Goal: Information Seeking & Learning: Compare options

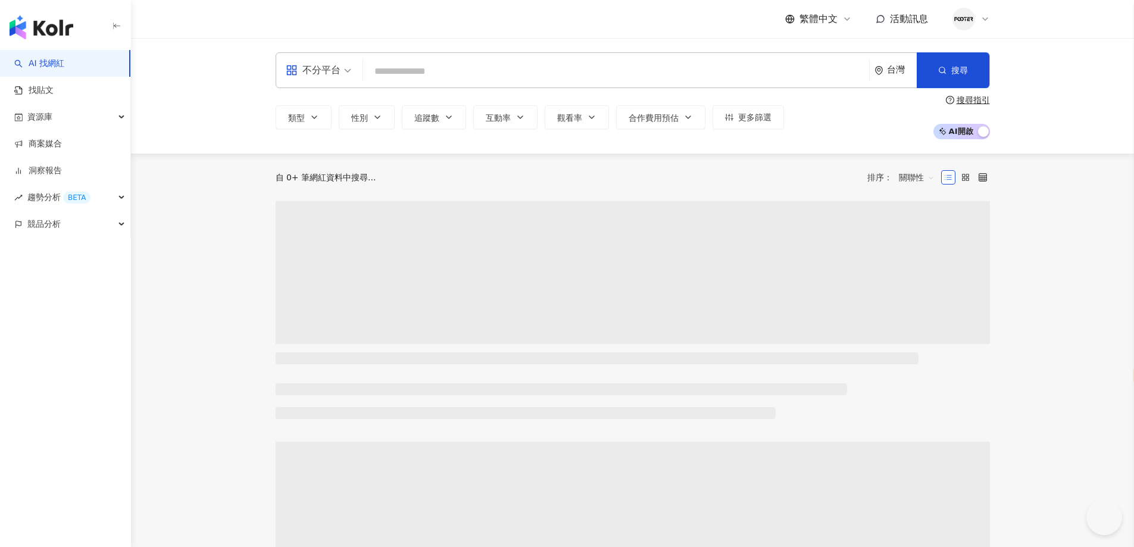
select select "*****"
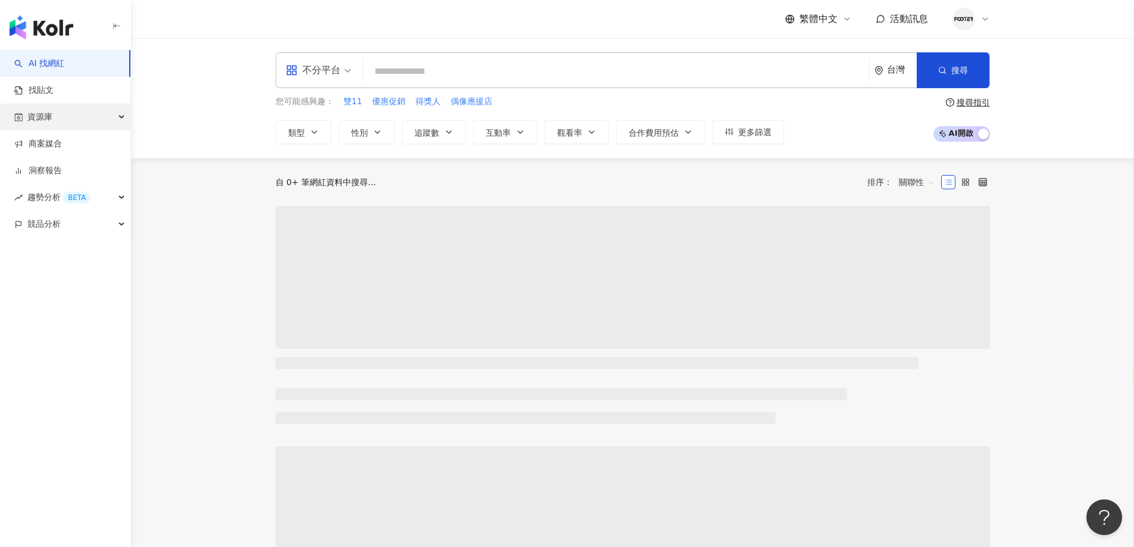
click at [77, 128] on div "資源庫" at bounding box center [65, 117] width 130 height 27
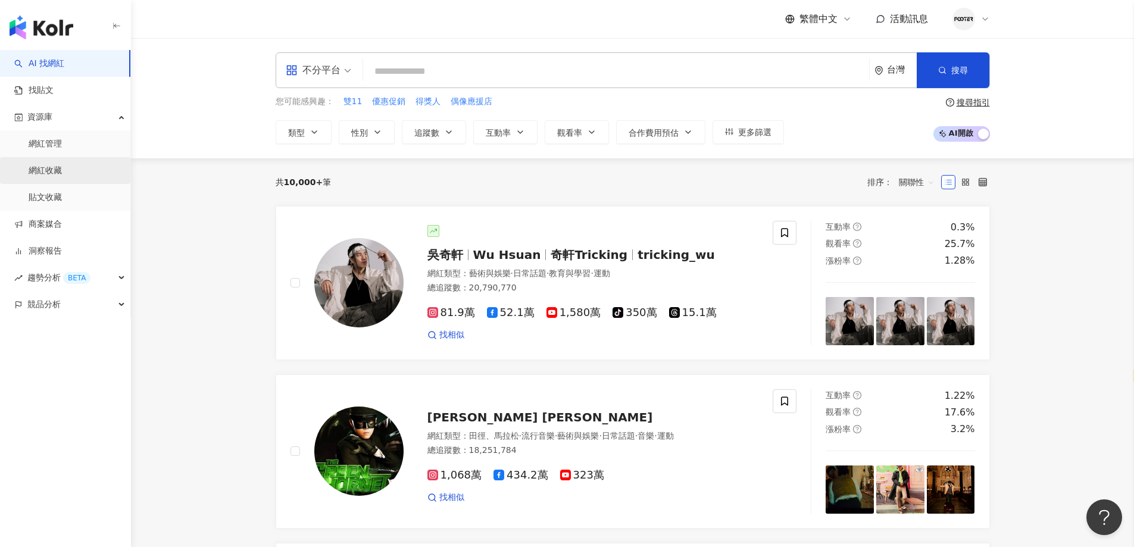
click at [62, 169] on link "網紅收藏" at bounding box center [45, 171] width 33 height 12
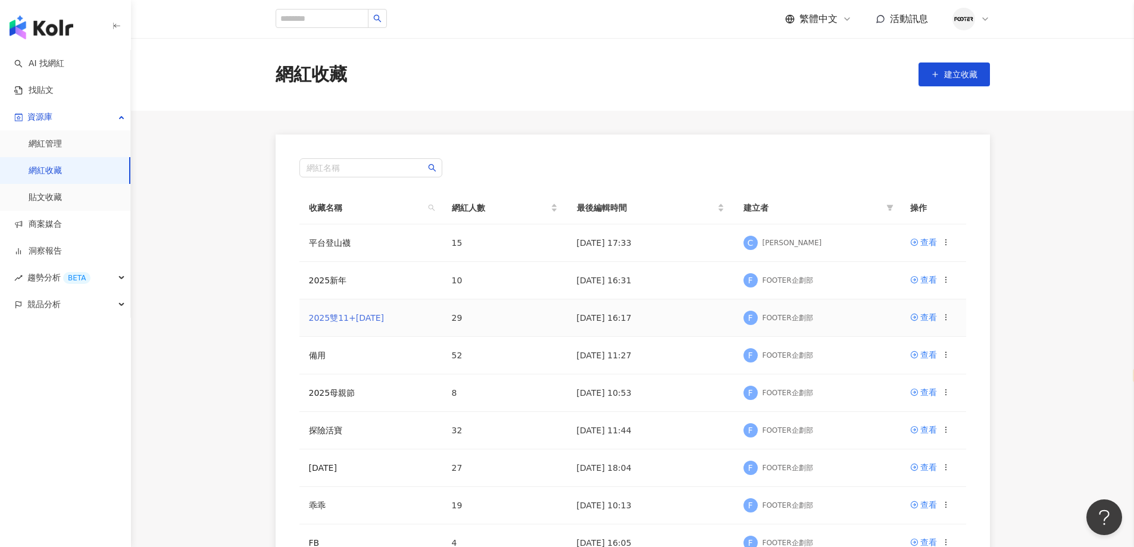
click at [345, 317] on link "2025雙11+聖誕節" at bounding box center [347, 318] width 76 height 10
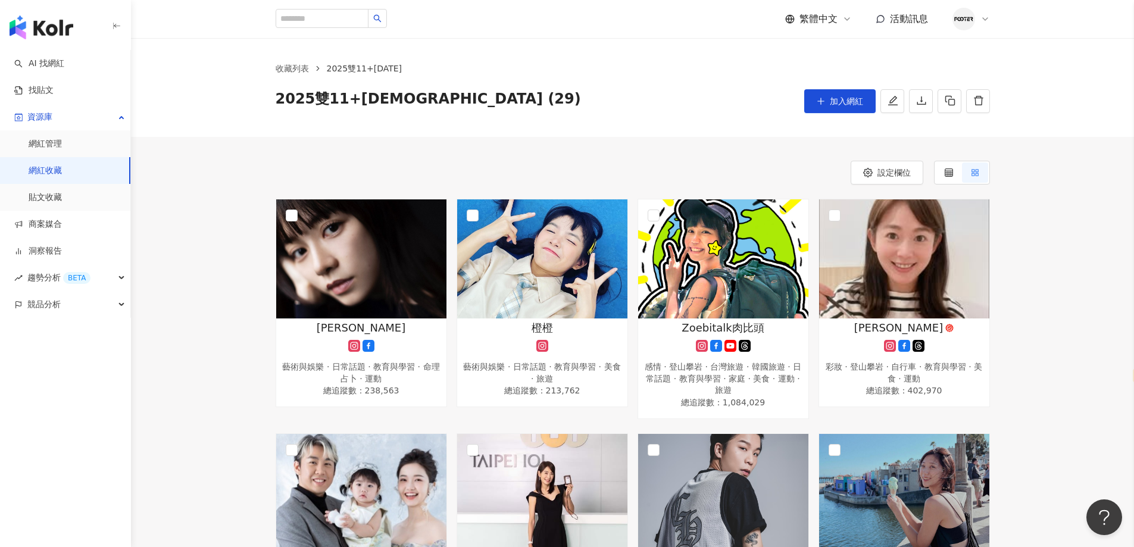
scroll to position [118, 0]
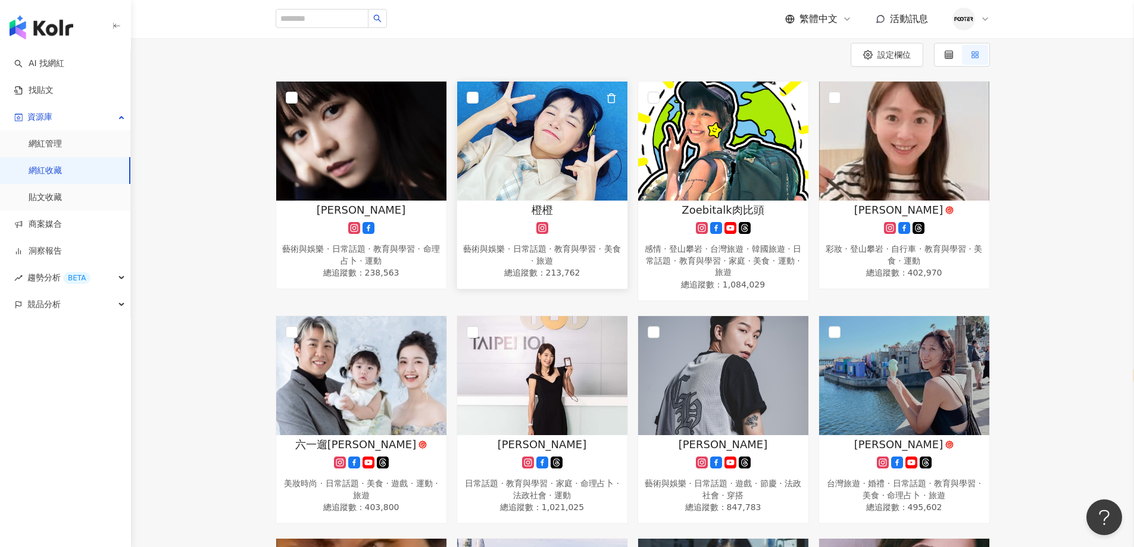
click at [481, 112] on img at bounding box center [542, 141] width 170 height 119
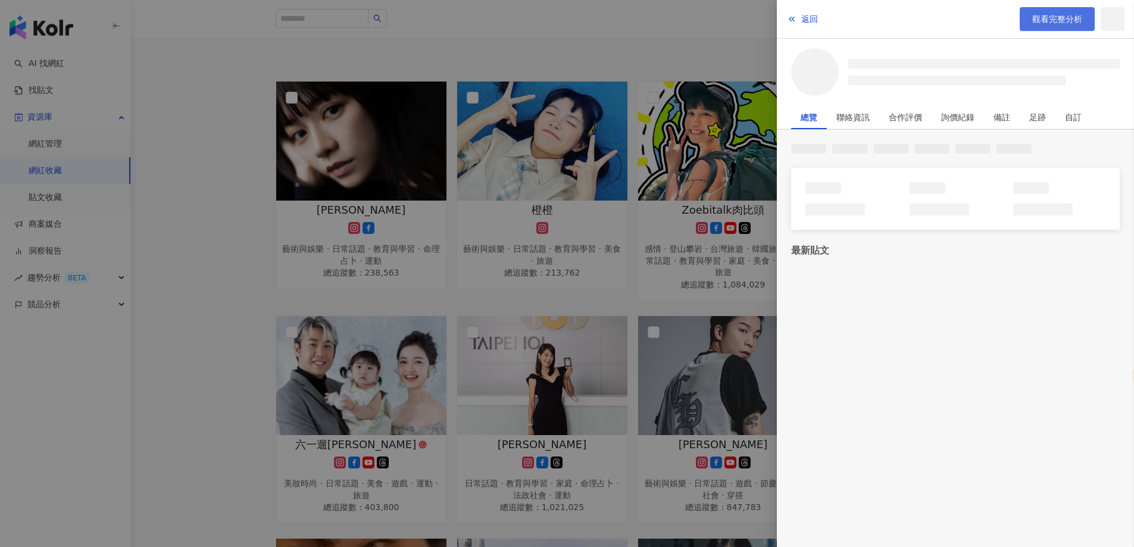
click at [1038, 18] on span "觀看完整分析" at bounding box center [1057, 19] width 50 height 10
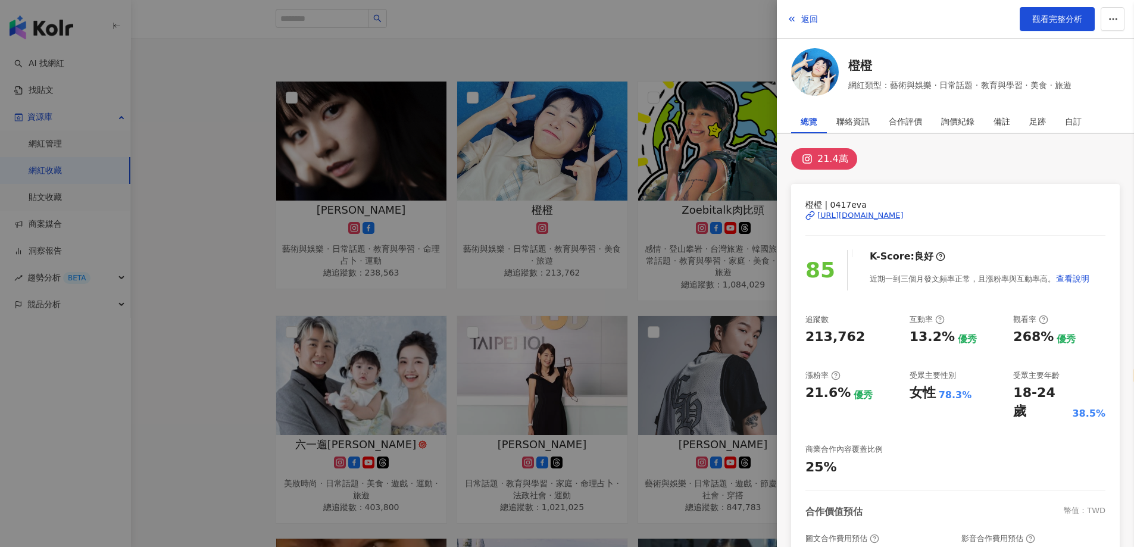
click at [618, 126] on div at bounding box center [567, 273] width 1134 height 547
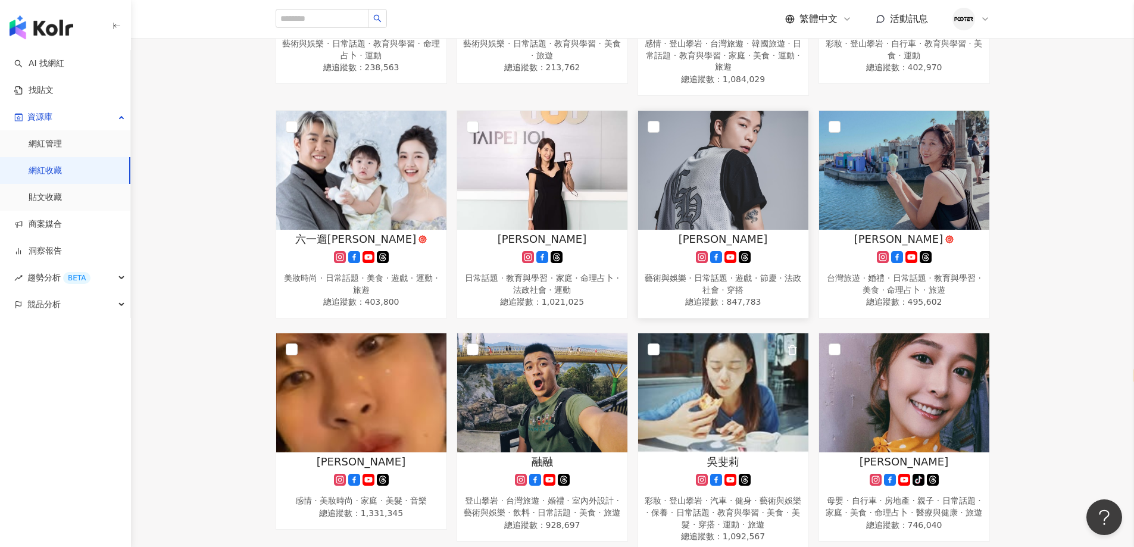
scroll to position [356, 0]
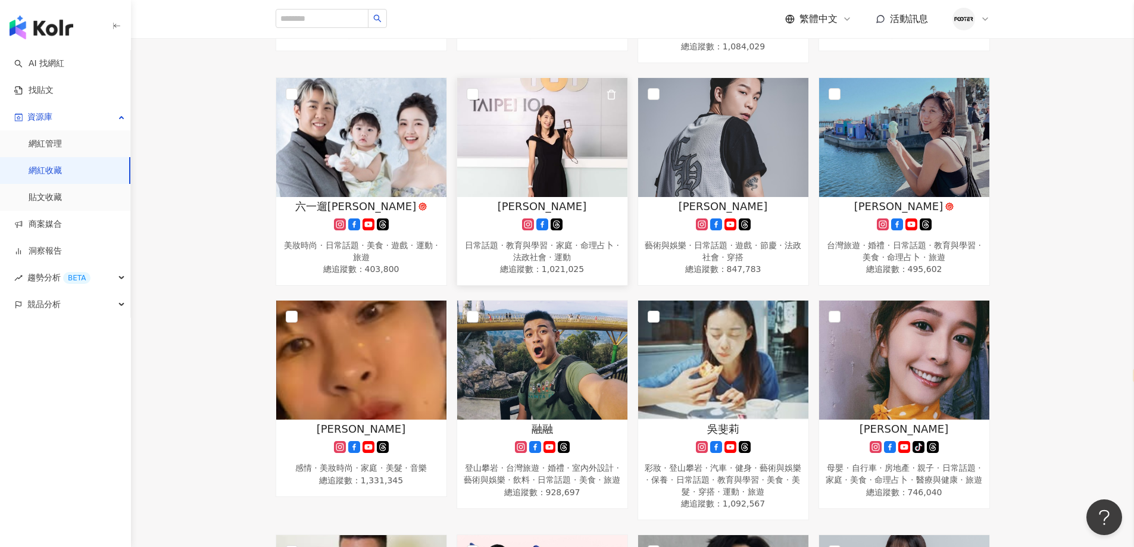
click at [524, 164] on img at bounding box center [542, 137] width 170 height 119
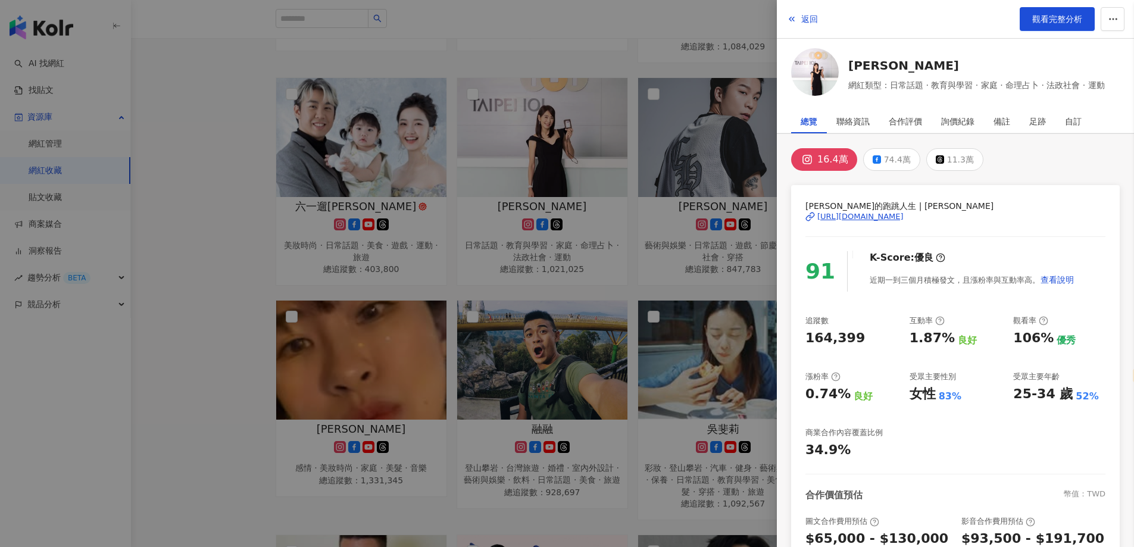
click at [230, 259] on div at bounding box center [567, 273] width 1134 height 547
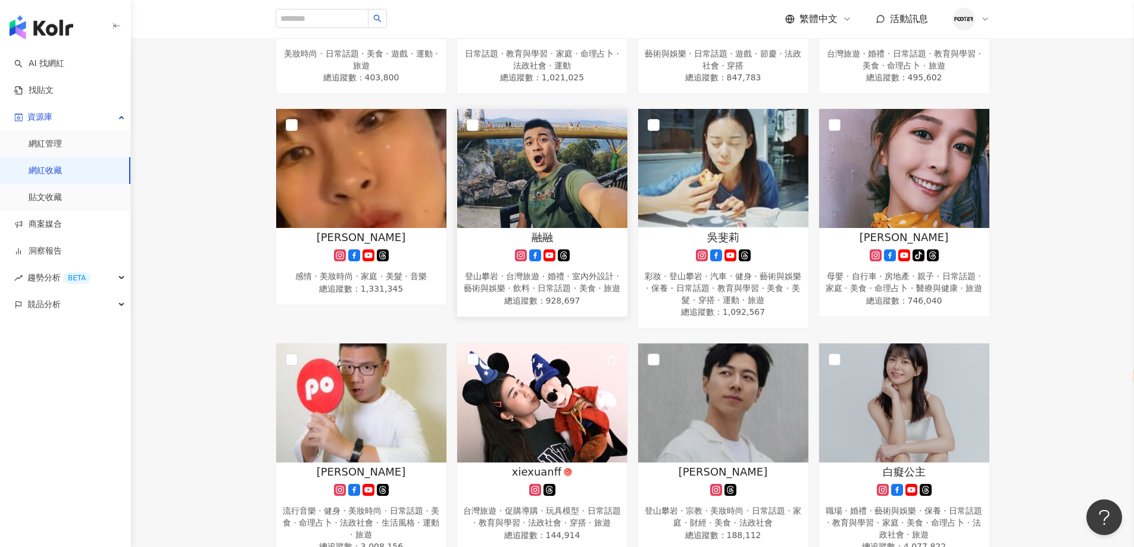
scroll to position [713, 0]
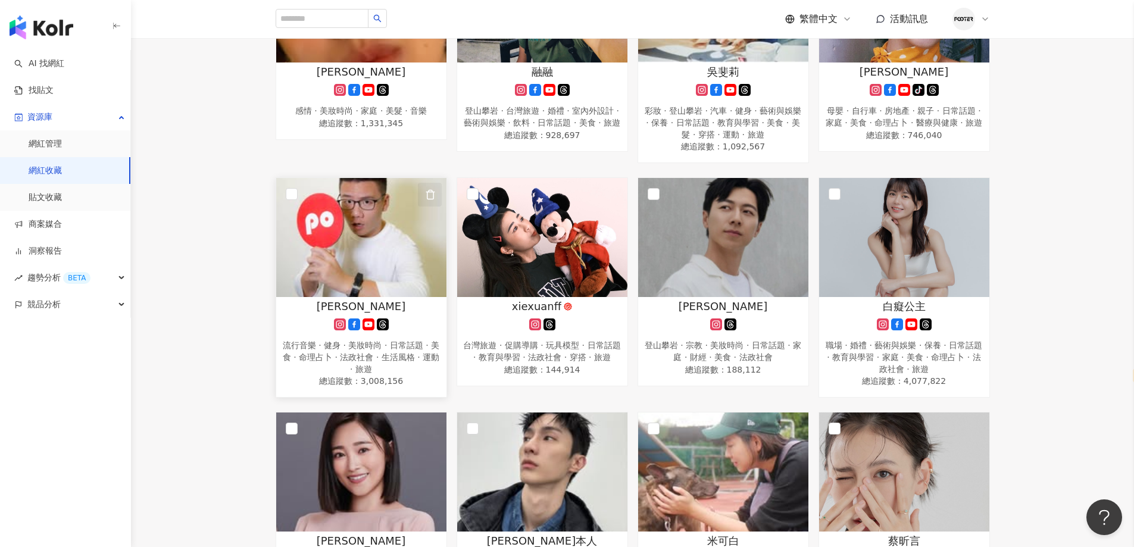
click at [433, 191] on icon "button" at bounding box center [430, 194] width 7 height 9
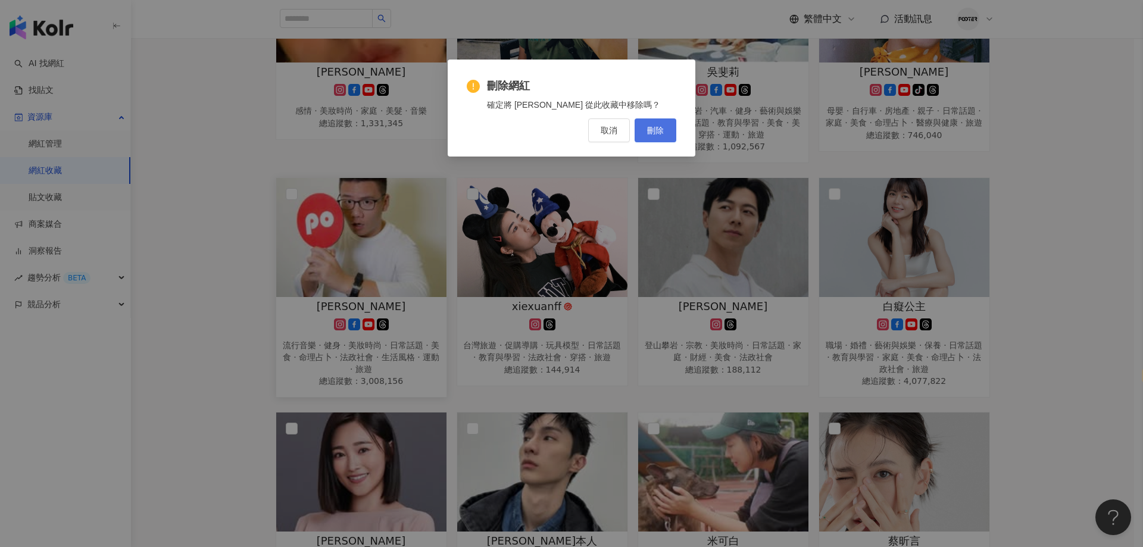
click at [649, 132] on span "刪除" at bounding box center [655, 131] width 17 height 10
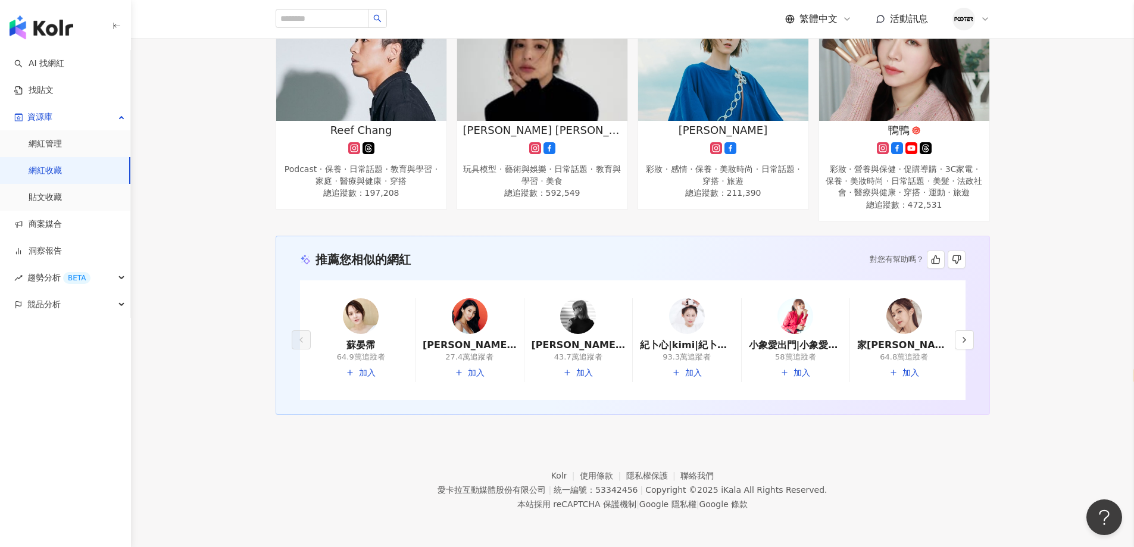
scroll to position [1525, 0]
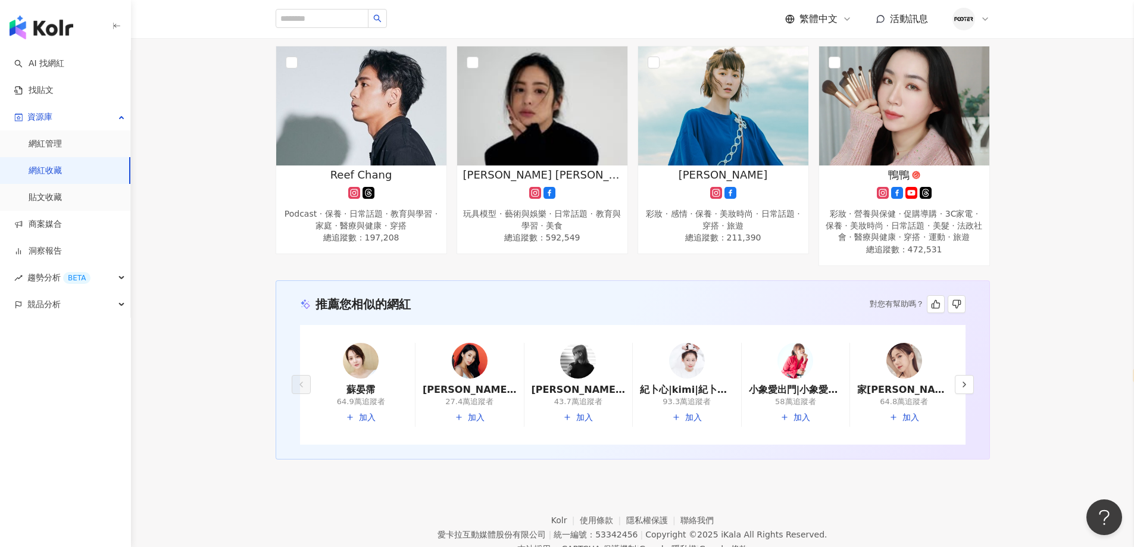
click at [476, 539] on div "愛卡拉互動媒體股份有限公司" at bounding box center [491, 535] width 108 height 10
click at [758, 266] on div "吳瑪麗 彩妝 · 感情 · 保養 · 美妝時尚 · 日常話題 · 穿搭 · 旅遊 總追蹤數 ： 211,390" at bounding box center [723, 156] width 181 height 220
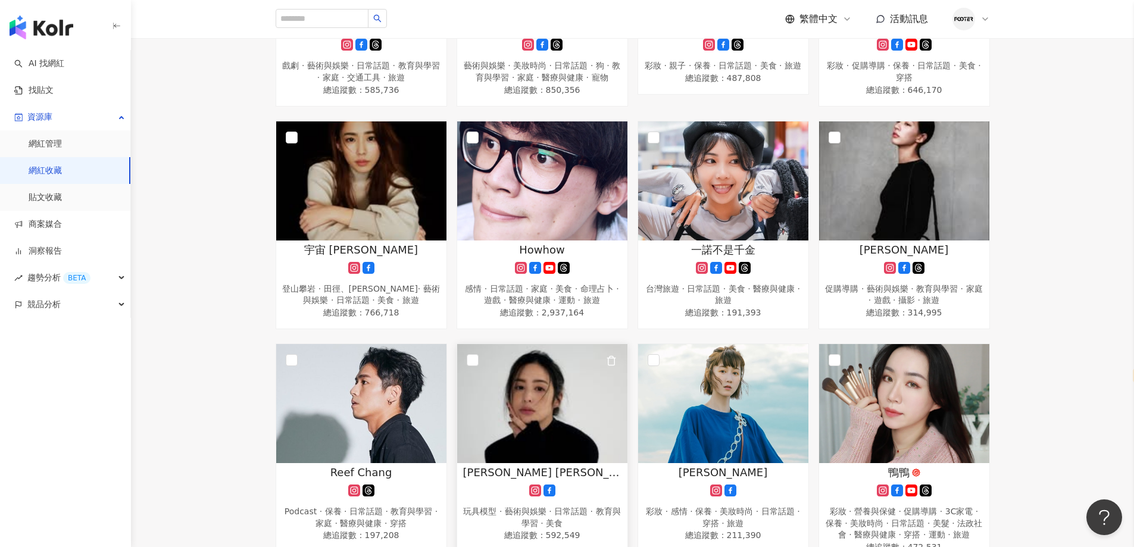
click at [586, 431] on img at bounding box center [542, 403] width 170 height 119
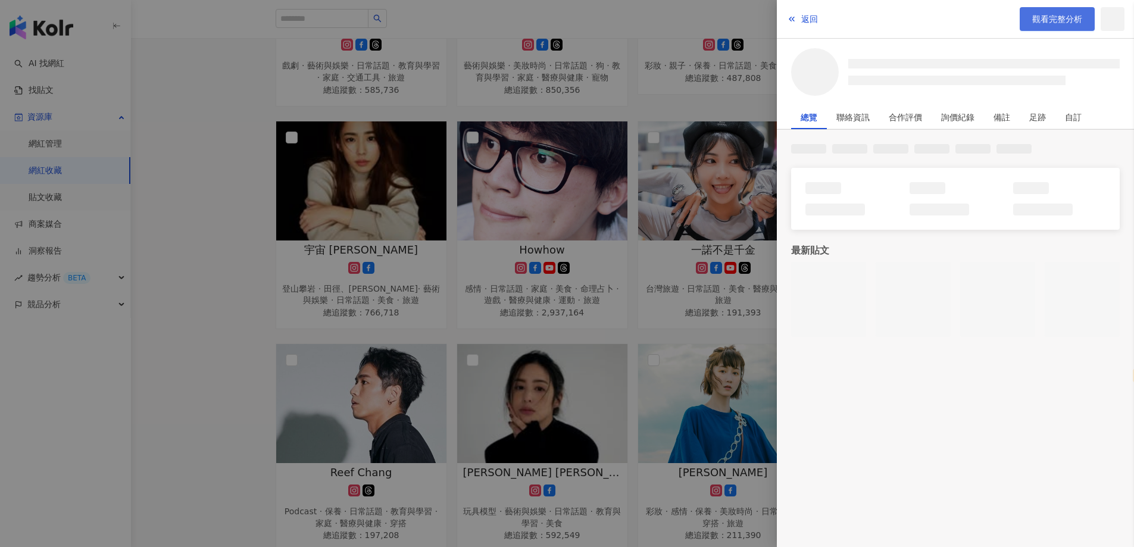
click at [1049, 22] on span "觀看完整分析" at bounding box center [1057, 19] width 50 height 10
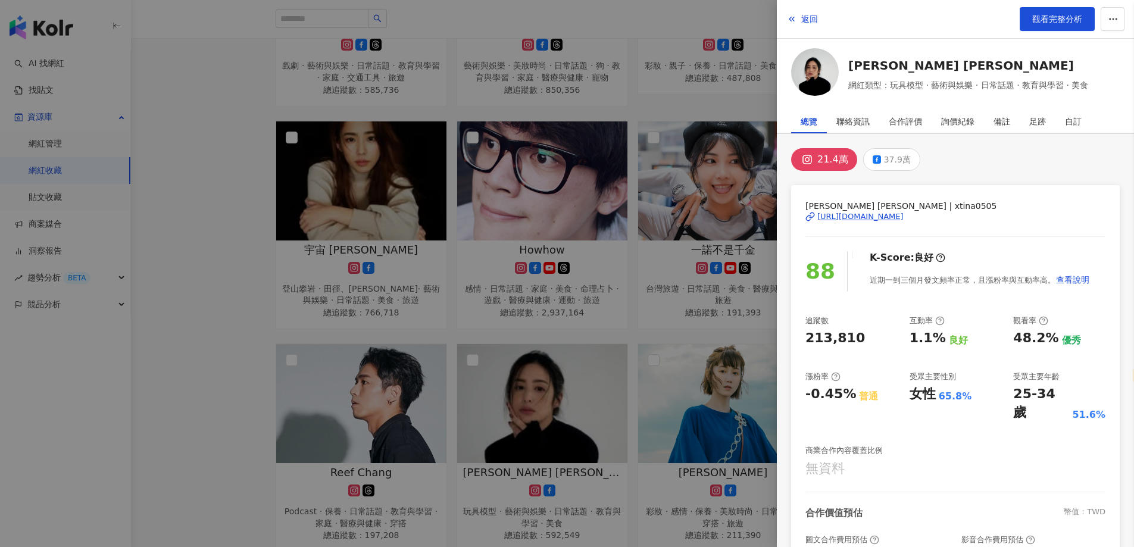
click at [622, 169] on div at bounding box center [567, 273] width 1134 height 547
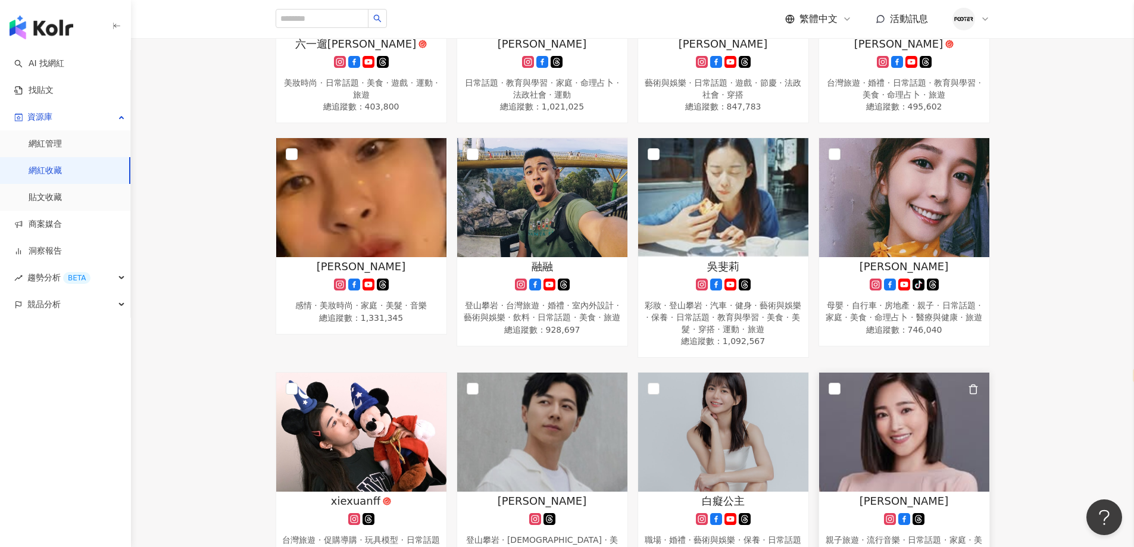
scroll to position [513, 0]
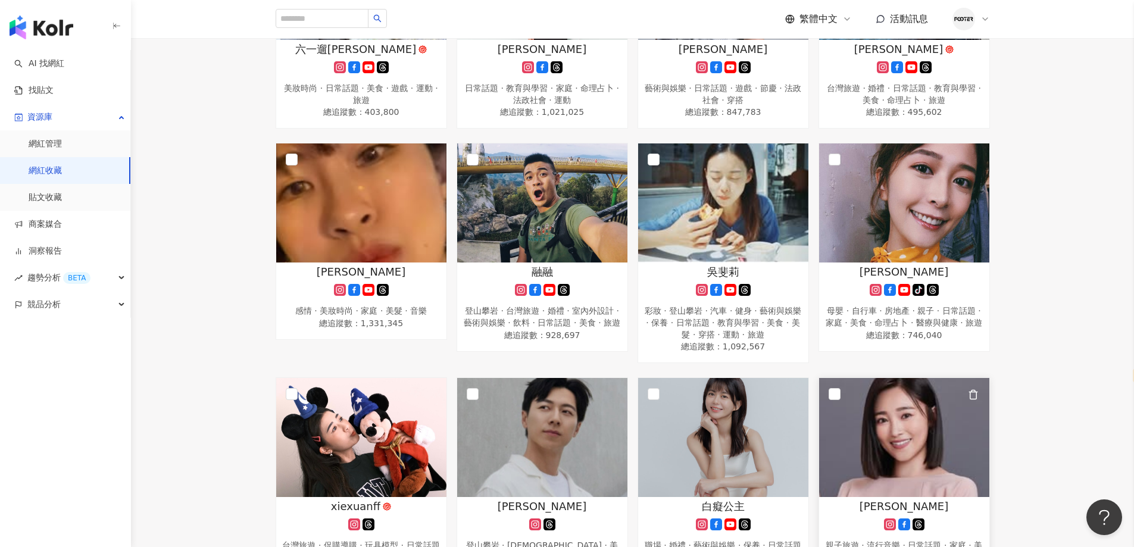
click at [865, 427] on img at bounding box center [904, 437] width 170 height 119
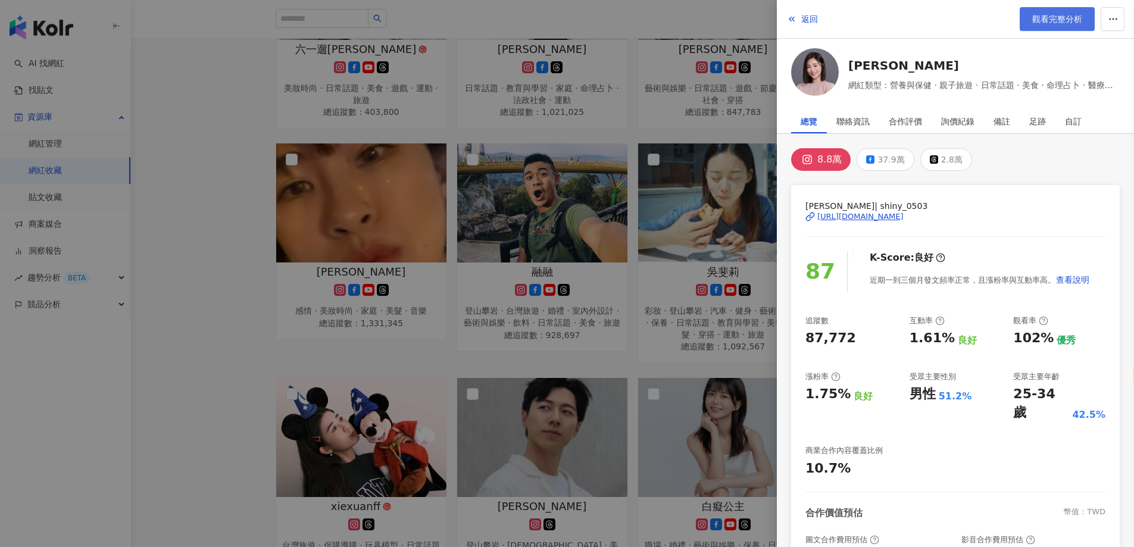
click at [1058, 9] on link "觀看完整分析" at bounding box center [1056, 19] width 75 height 24
click at [185, 234] on div at bounding box center [567, 273] width 1134 height 547
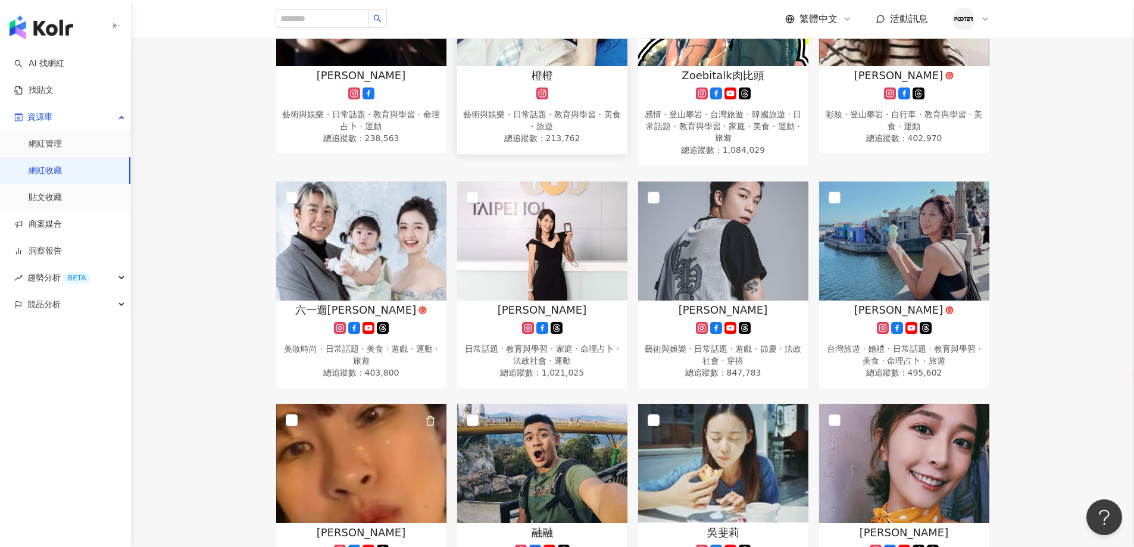
scroll to position [96, 0]
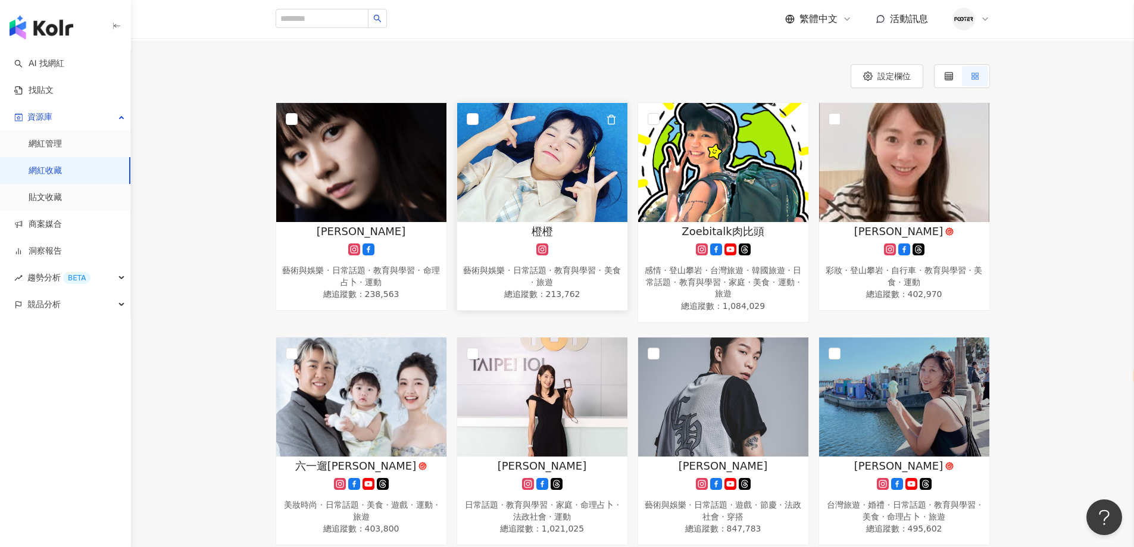
click at [559, 173] on img at bounding box center [542, 162] width 170 height 119
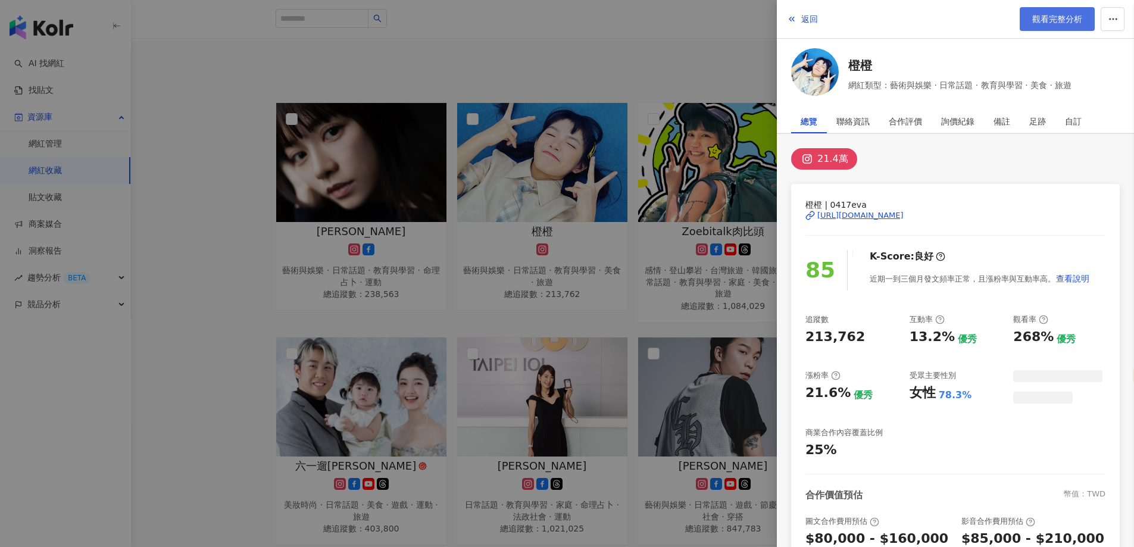
click at [1067, 24] on span "觀看完整分析" at bounding box center [1057, 19] width 50 height 10
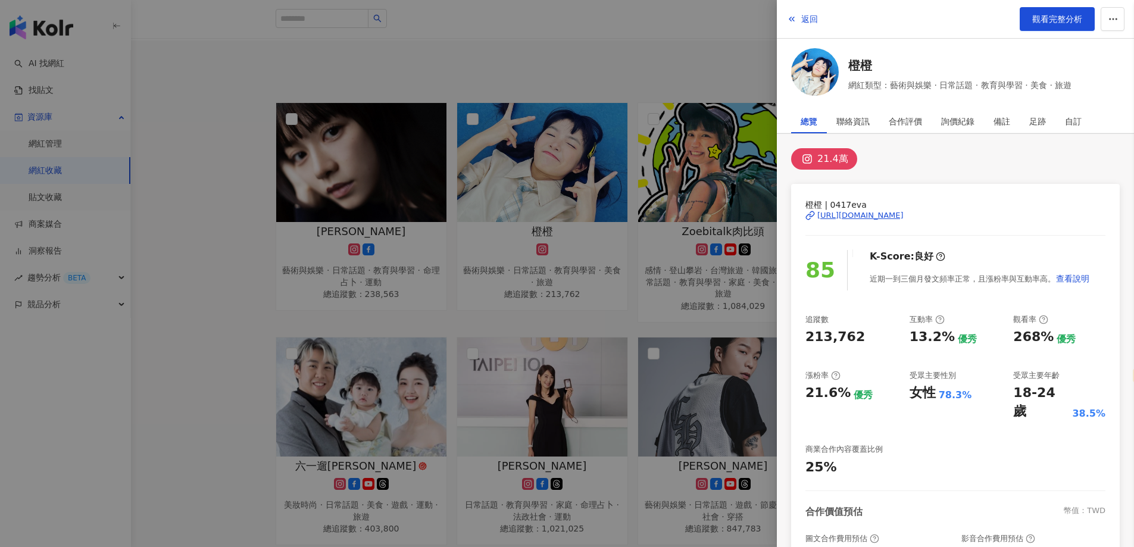
click at [636, 145] on div at bounding box center [567, 273] width 1134 height 547
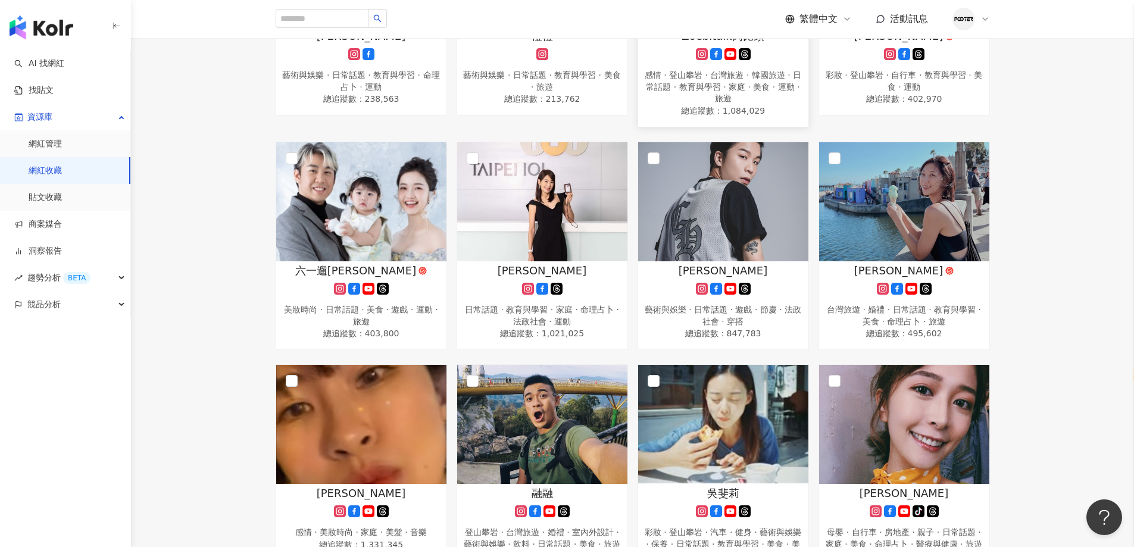
scroll to position [298, 0]
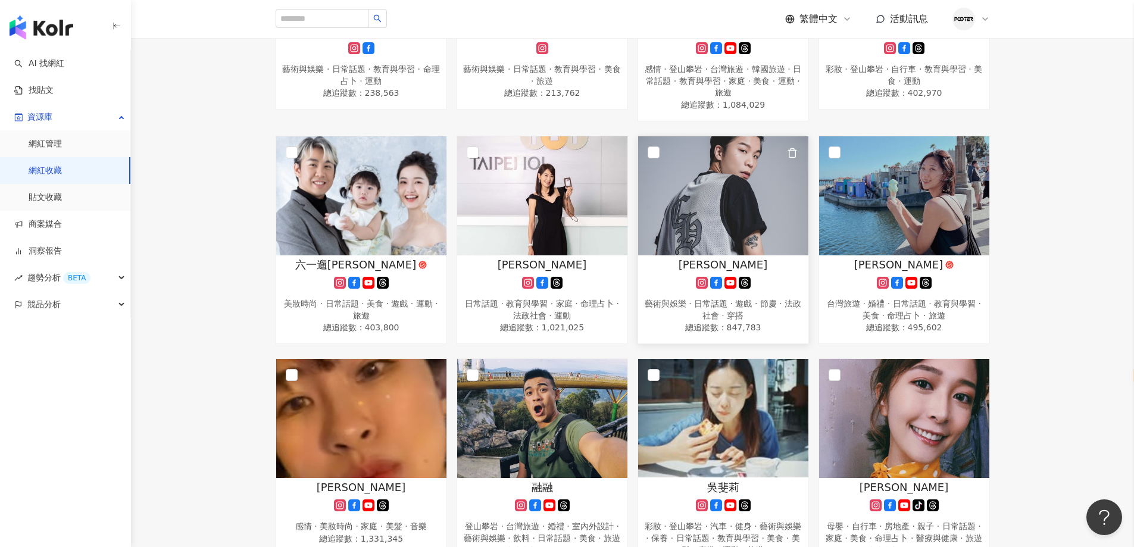
click at [670, 202] on img at bounding box center [723, 195] width 170 height 119
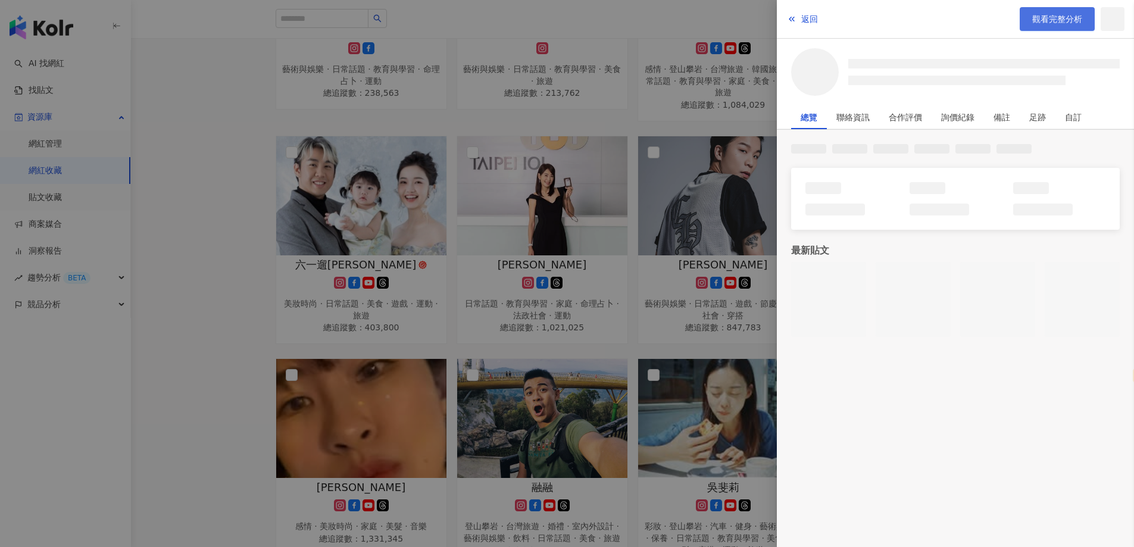
click at [1048, 21] on span "觀看完整分析" at bounding box center [1057, 19] width 50 height 10
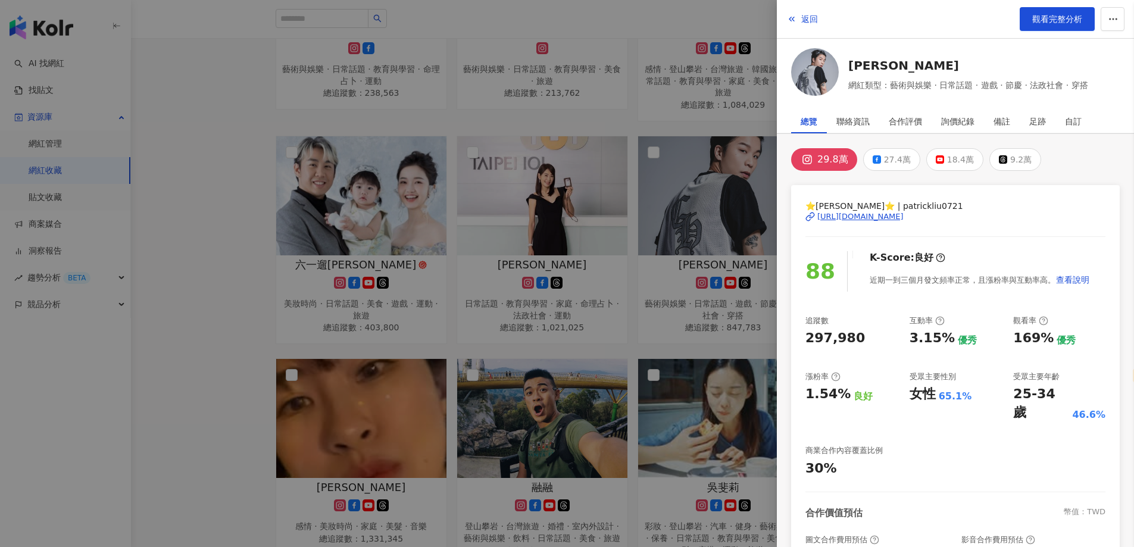
click at [653, 294] on div at bounding box center [567, 273] width 1134 height 547
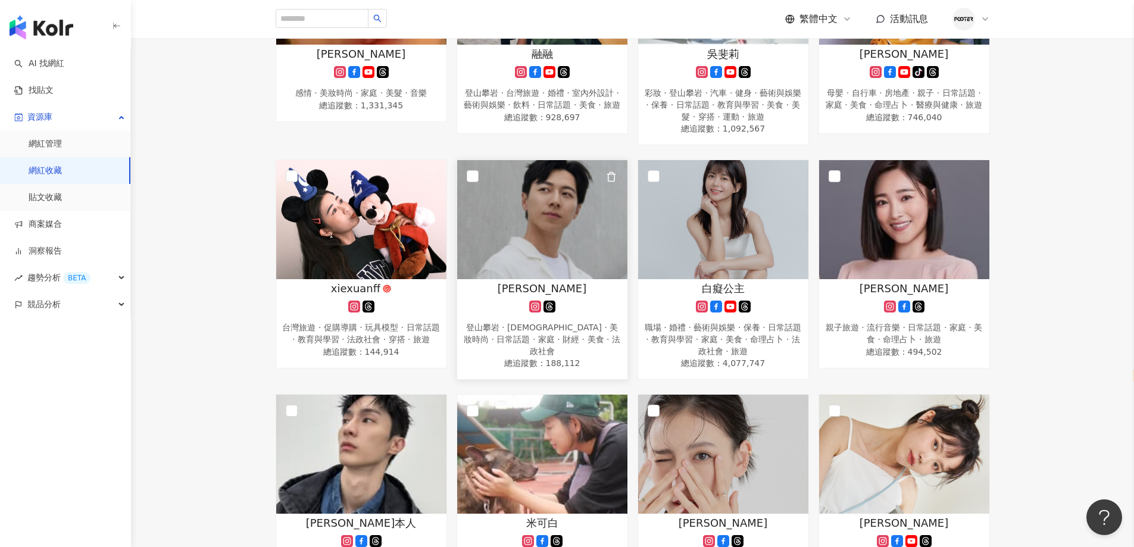
scroll to position [833, 0]
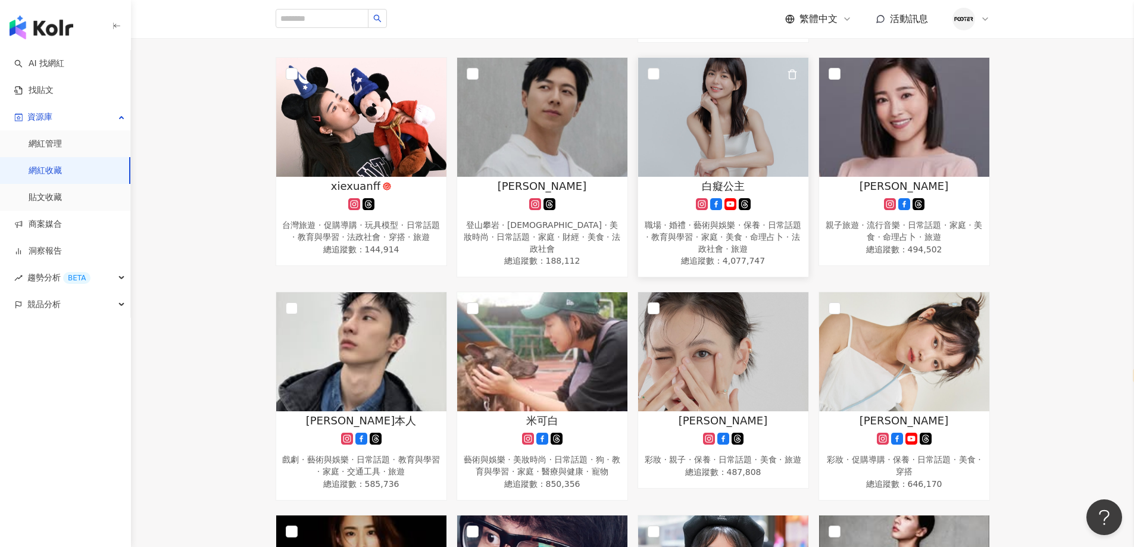
click at [715, 170] on img at bounding box center [723, 117] width 170 height 119
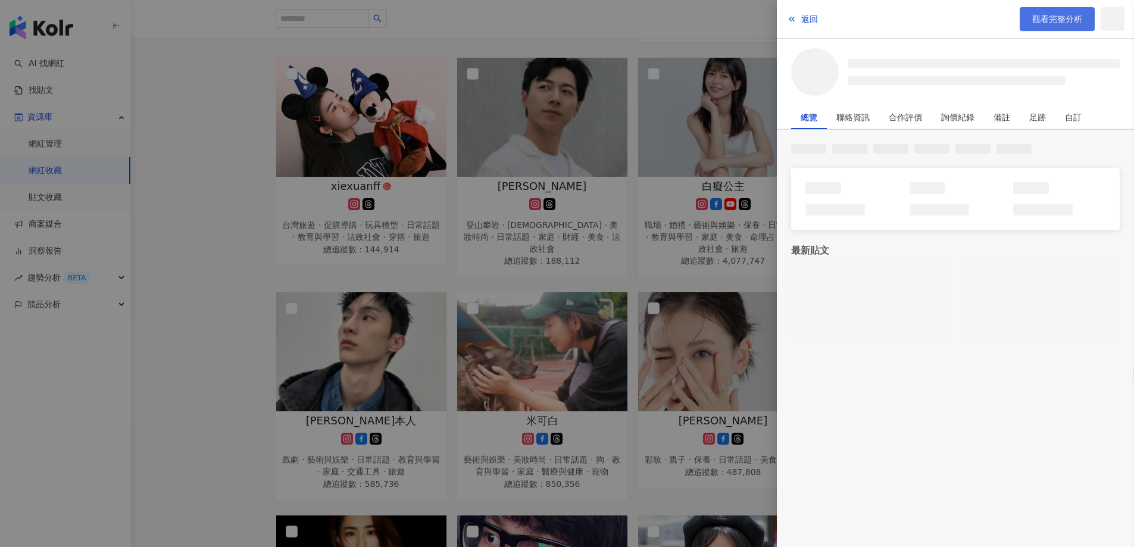
click at [1050, 23] on span "觀看完整分析" at bounding box center [1057, 19] width 50 height 10
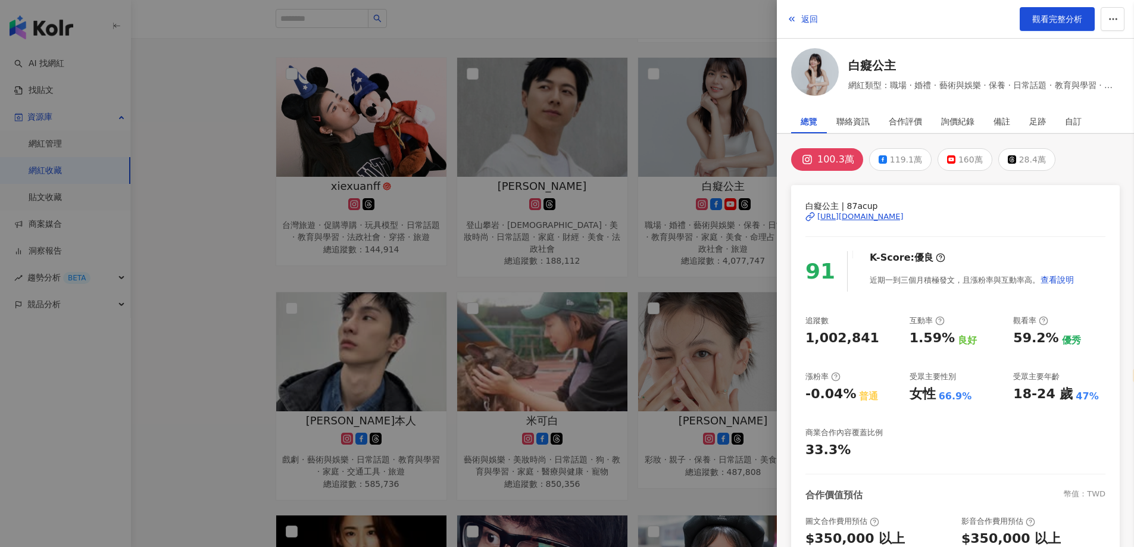
click at [619, 226] on div at bounding box center [567, 273] width 1134 height 547
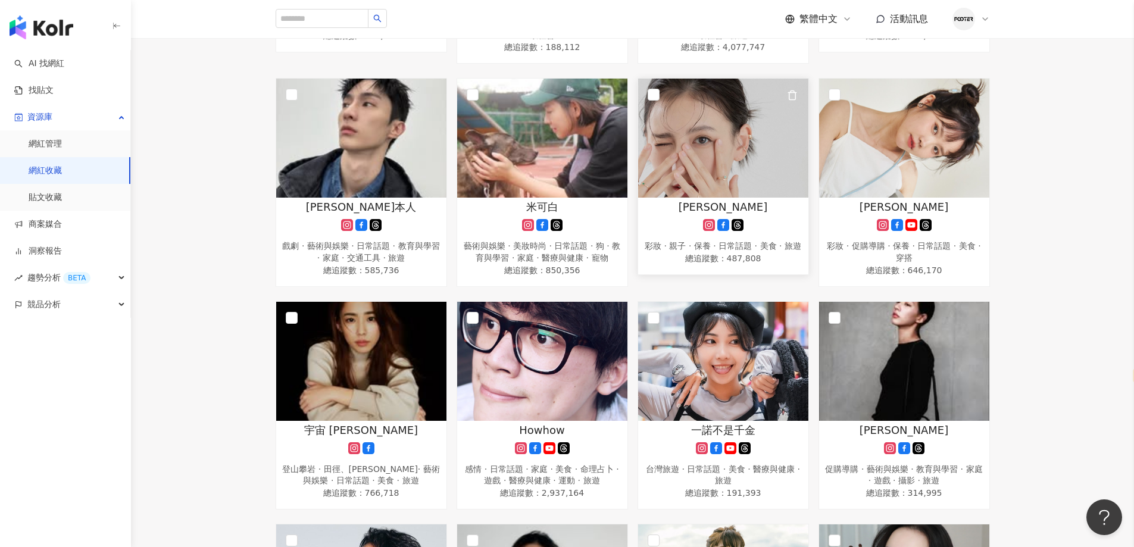
scroll to position [1071, 0]
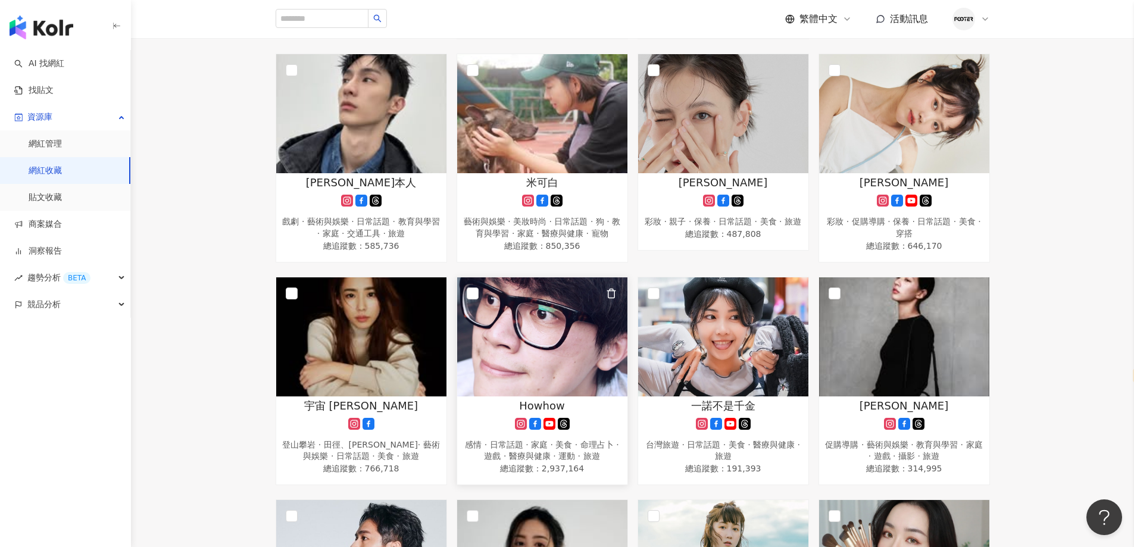
click at [557, 334] on img at bounding box center [542, 336] width 170 height 119
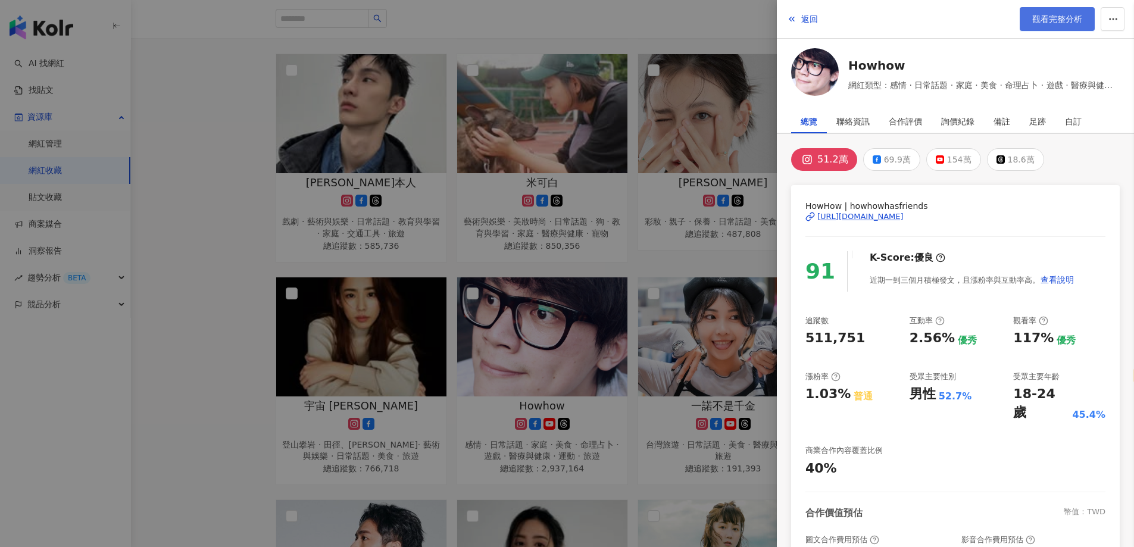
click at [1047, 30] on link "觀看完整分析" at bounding box center [1056, 19] width 75 height 24
click at [636, 330] on div at bounding box center [567, 273] width 1134 height 547
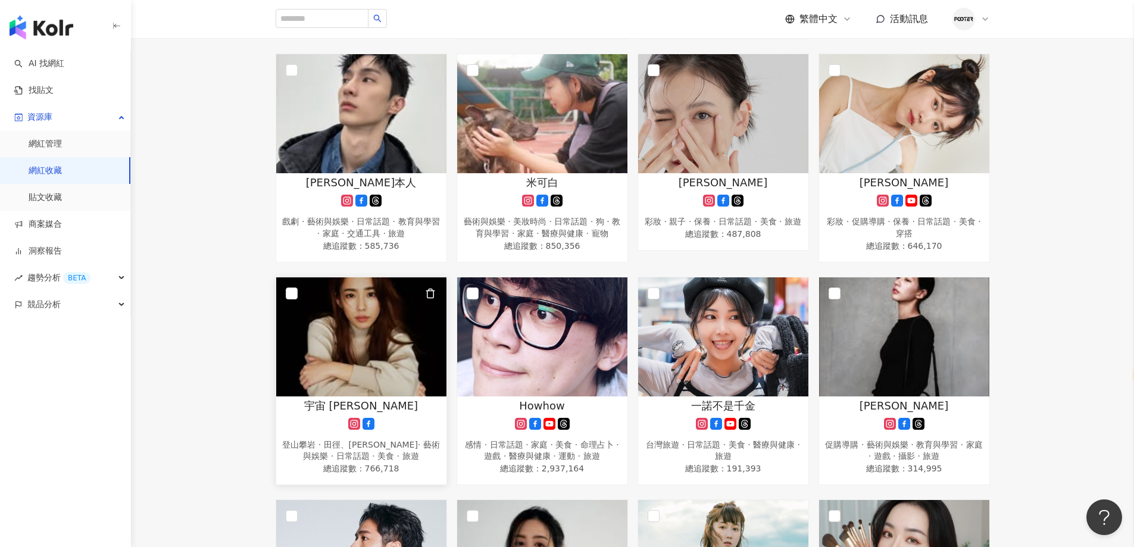
click at [334, 362] on img at bounding box center [361, 336] width 170 height 119
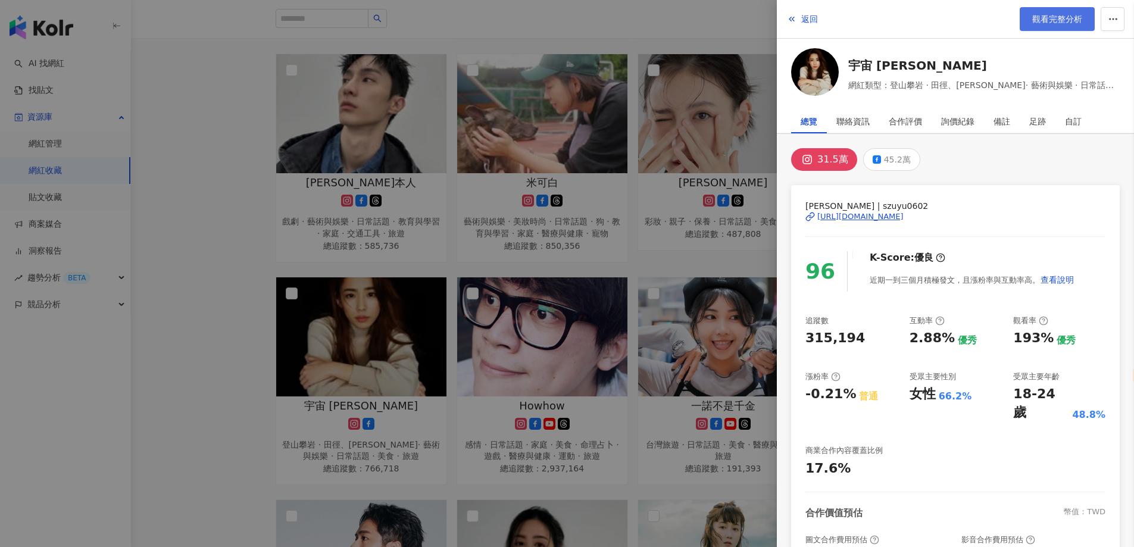
click at [1042, 15] on span "觀看完整分析" at bounding box center [1057, 19] width 50 height 10
click at [587, 301] on div at bounding box center [567, 273] width 1134 height 547
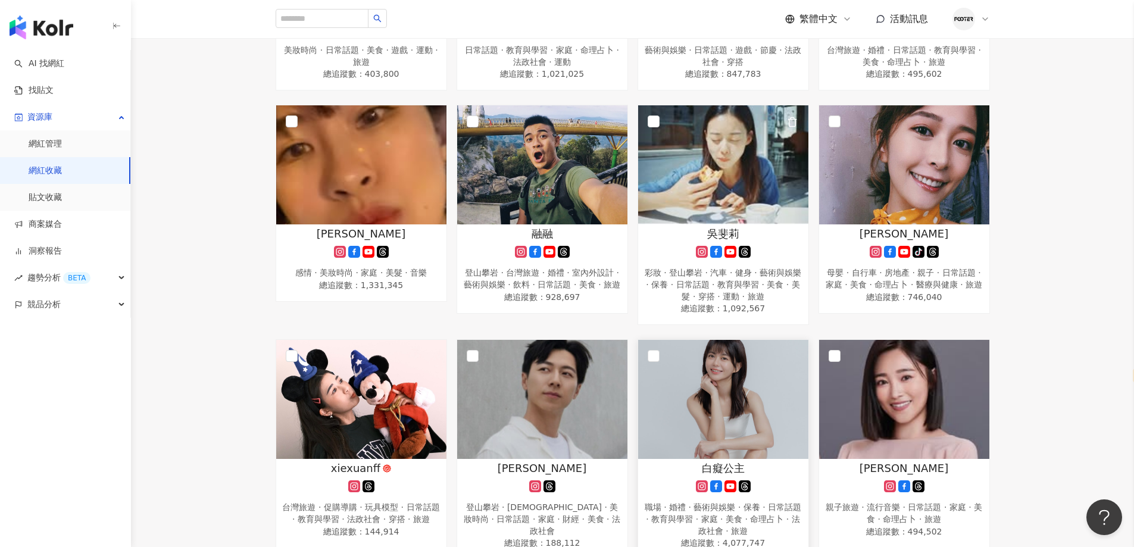
scroll to position [476, 0]
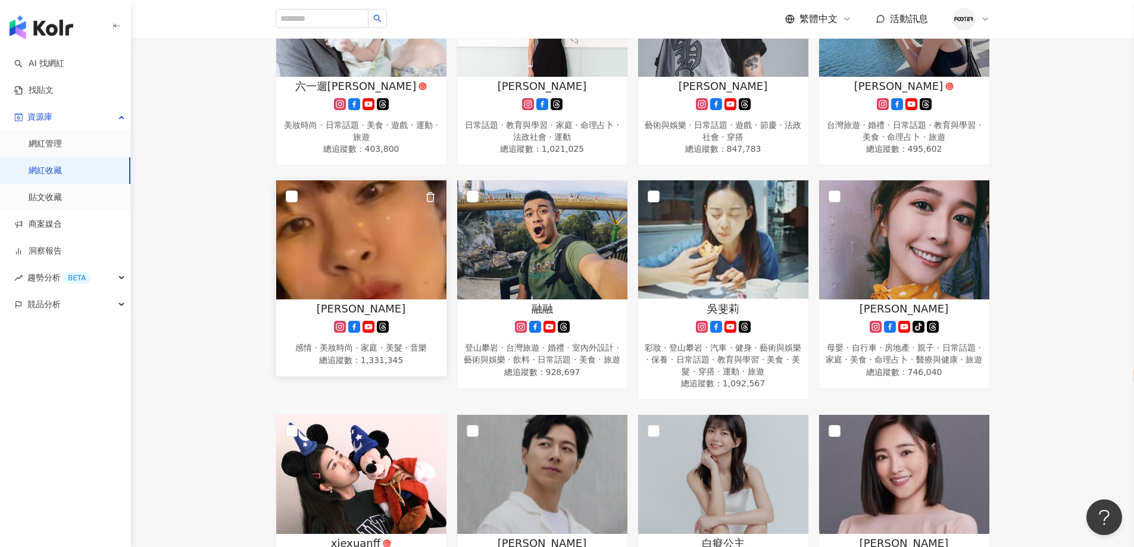
click at [315, 223] on img at bounding box center [361, 239] width 170 height 119
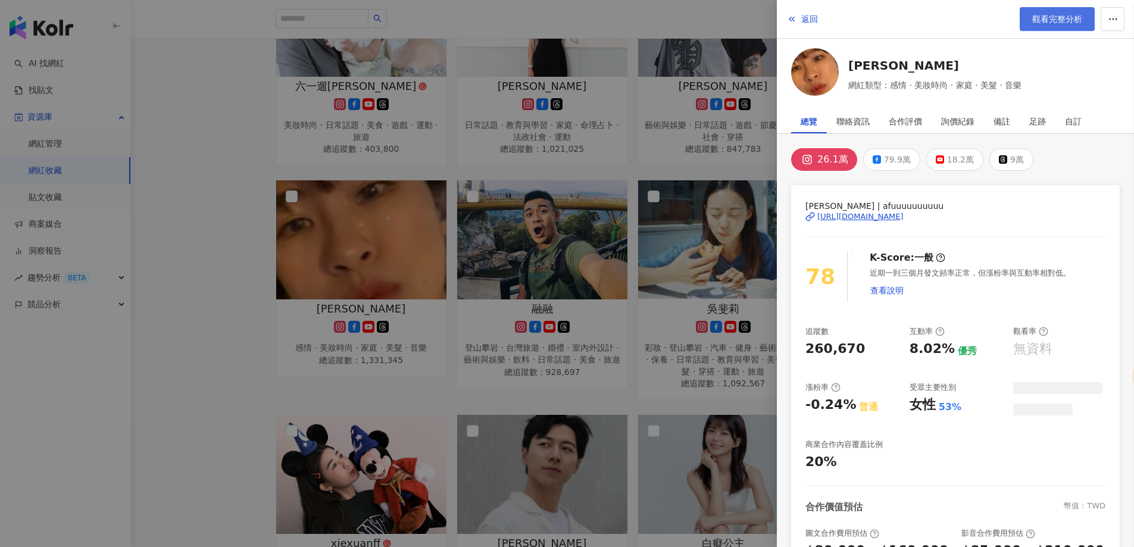
click at [1057, 17] on span "觀看完整分析" at bounding box center [1057, 19] width 50 height 10
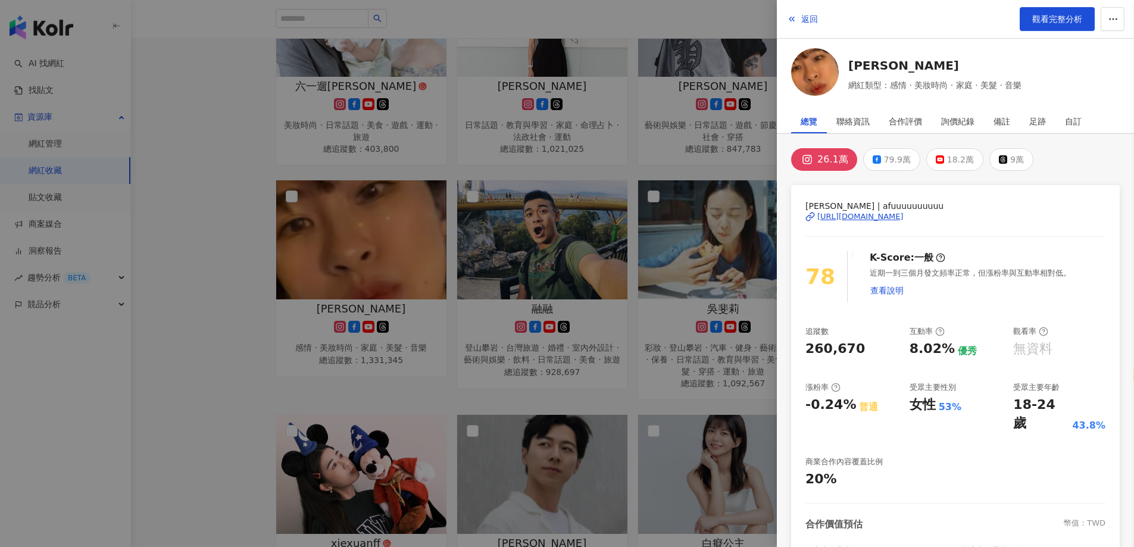
click at [421, 269] on div at bounding box center [567, 273] width 1134 height 547
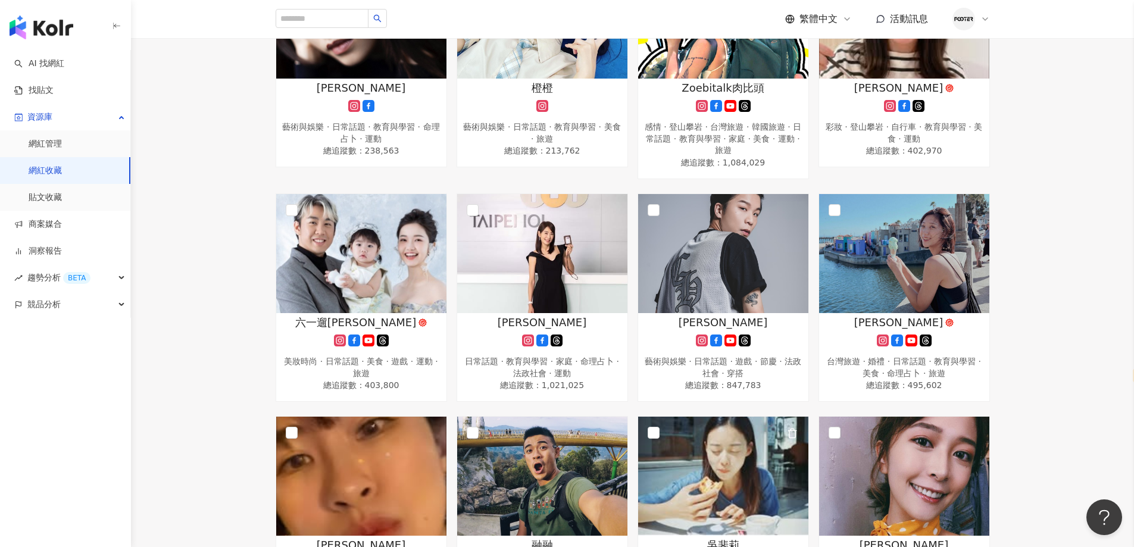
scroll to position [119, 0]
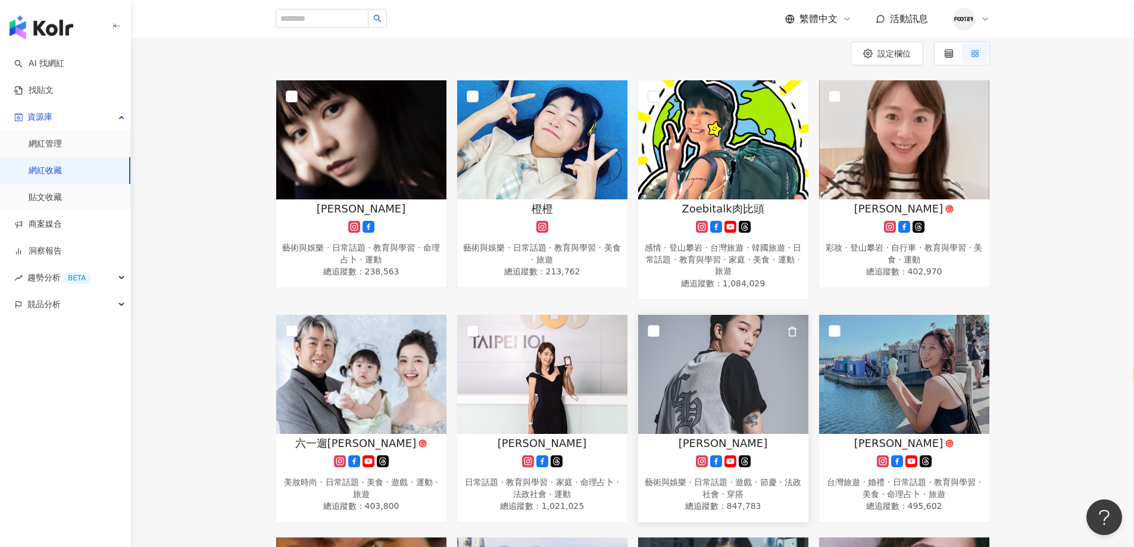
click at [720, 383] on img at bounding box center [723, 374] width 170 height 119
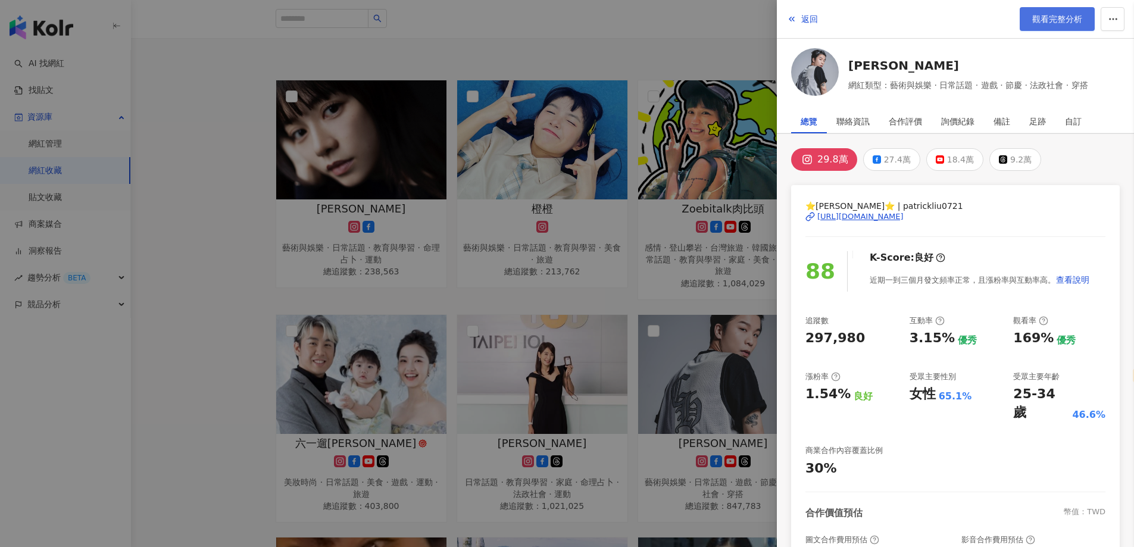
click at [1041, 14] on span "觀看完整分析" at bounding box center [1057, 19] width 50 height 10
click at [571, 209] on div at bounding box center [567, 273] width 1134 height 547
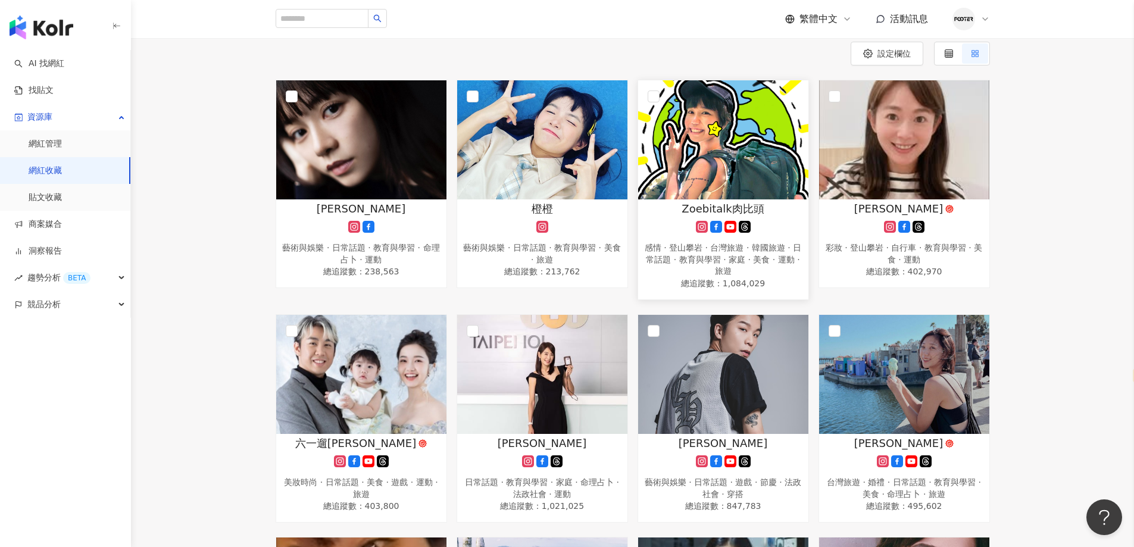
click at [737, 251] on div "感情 · 登山攀岩 · 台灣旅遊 · 韓國旅遊 · 日常話題 · 教育與學習 · 家庭 · 美食 · 運動 · 旅遊" at bounding box center [723, 259] width 158 height 35
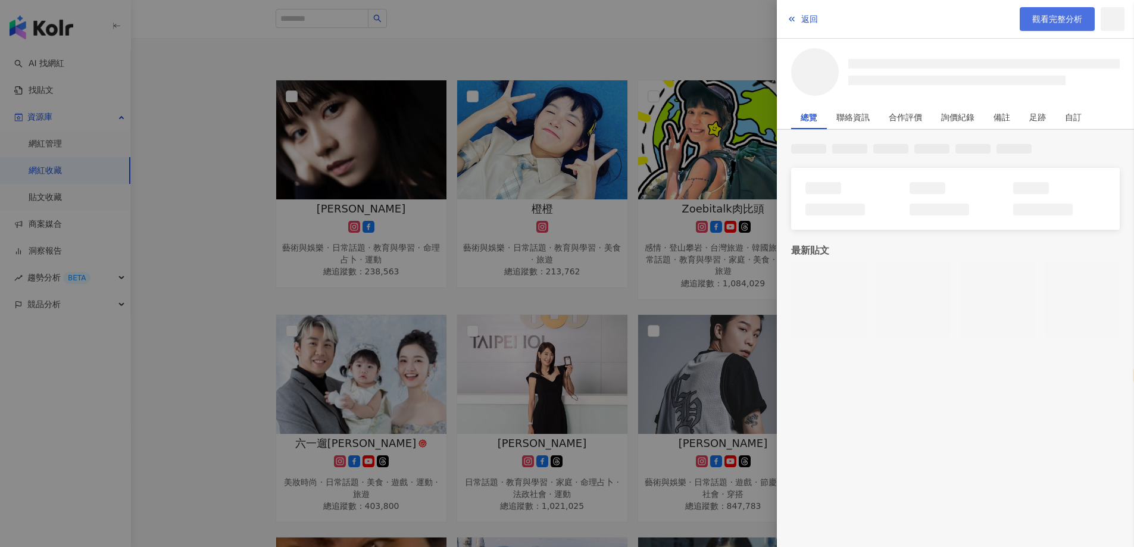
click at [1053, 17] on span "觀看完整分析" at bounding box center [1057, 19] width 50 height 10
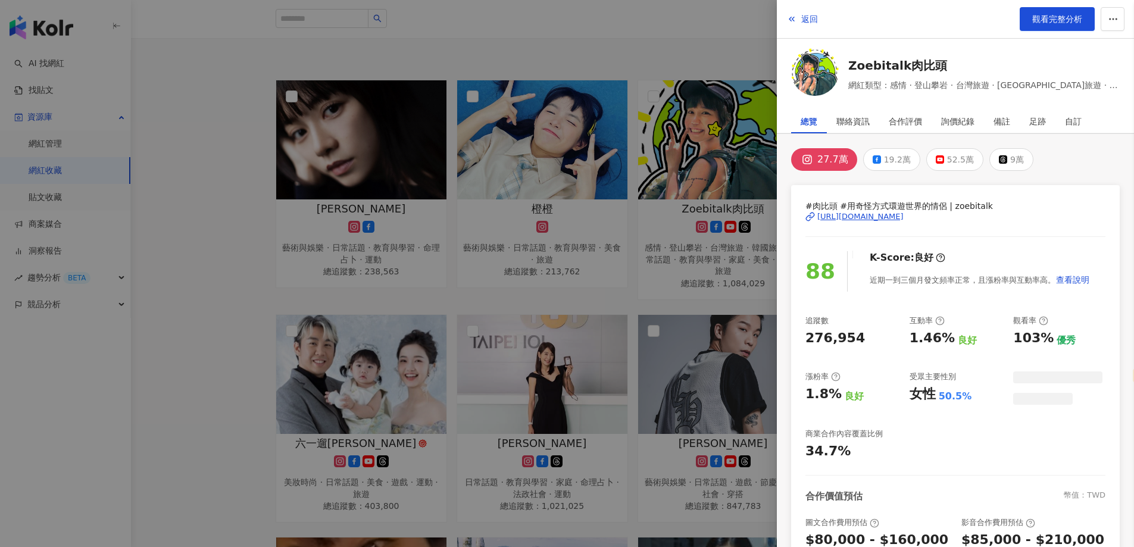
click at [543, 361] on div at bounding box center [567, 273] width 1134 height 547
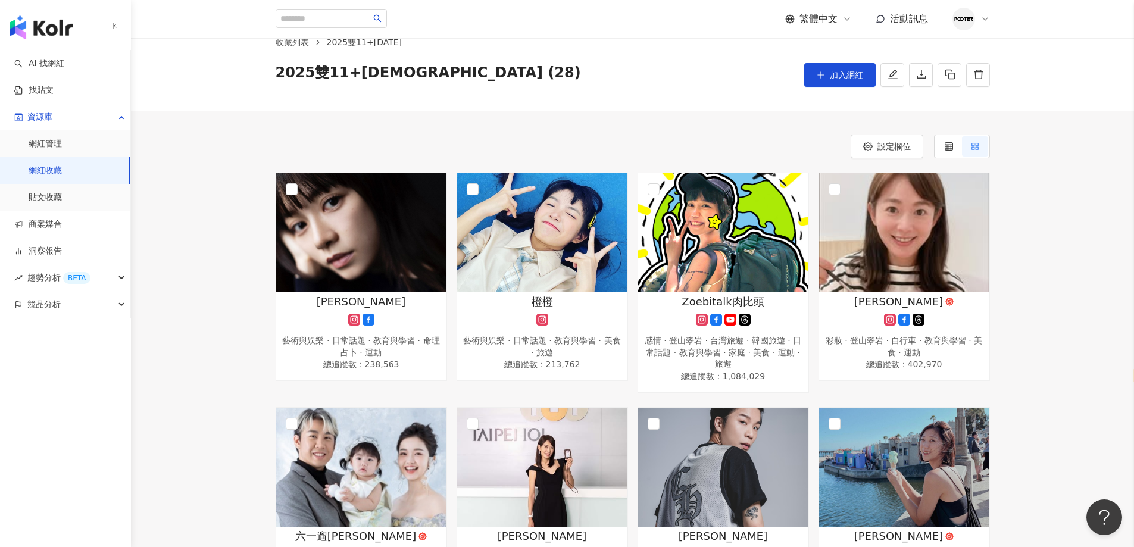
scroll to position [0, 0]
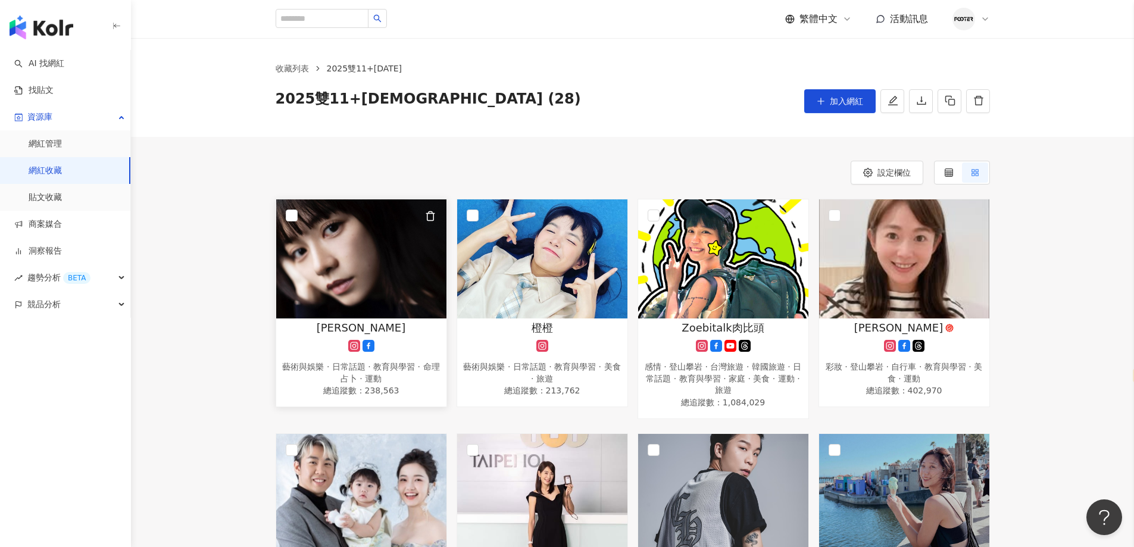
click at [383, 326] on div "[PERSON_NAME]" at bounding box center [361, 327] width 158 height 15
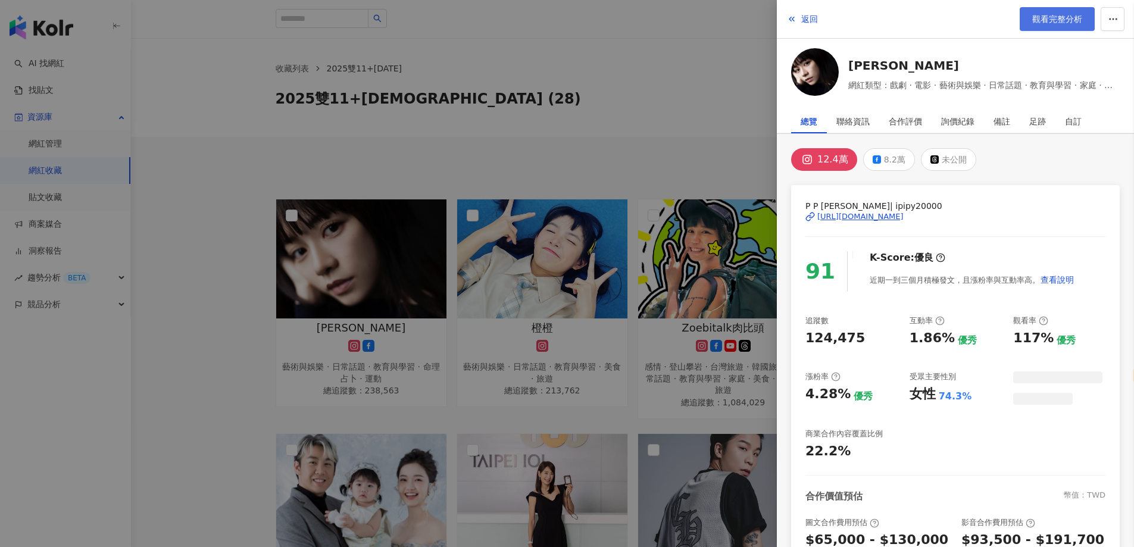
click at [1037, 23] on span "觀看完整分析" at bounding box center [1057, 19] width 50 height 10
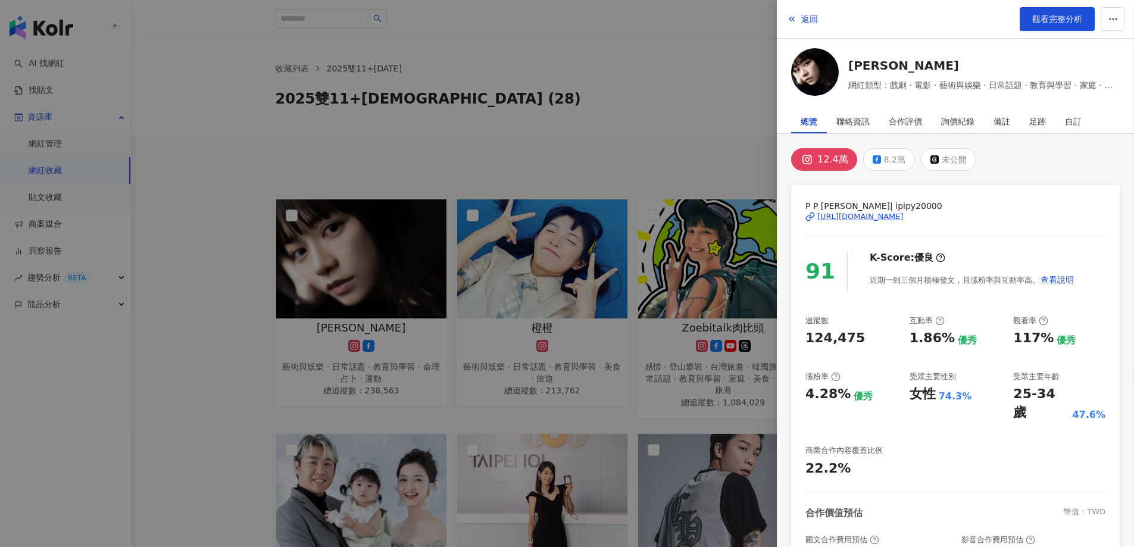
click at [595, 304] on div at bounding box center [567, 273] width 1134 height 547
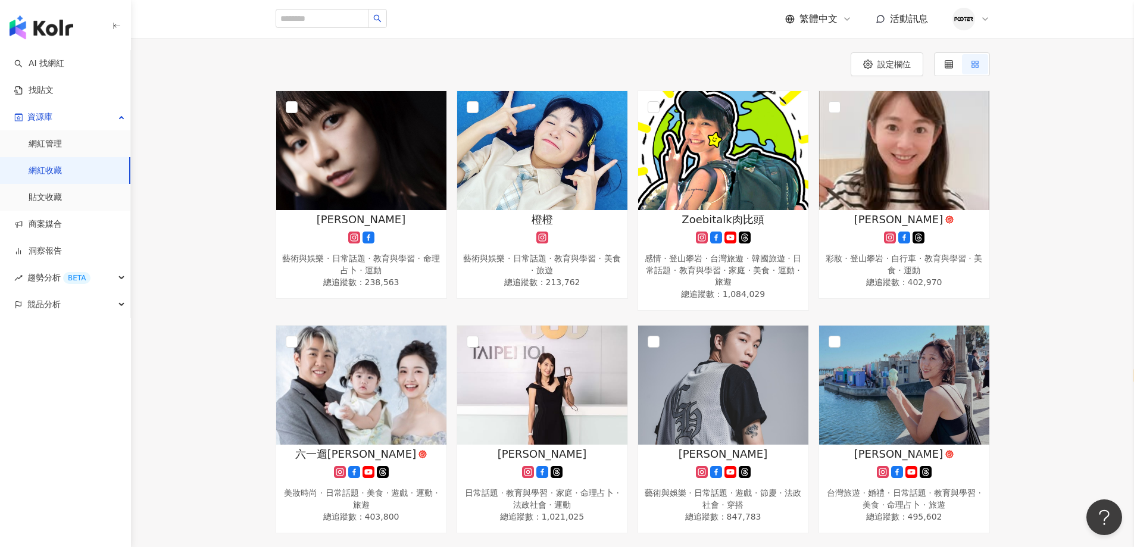
scroll to position [179, 0]
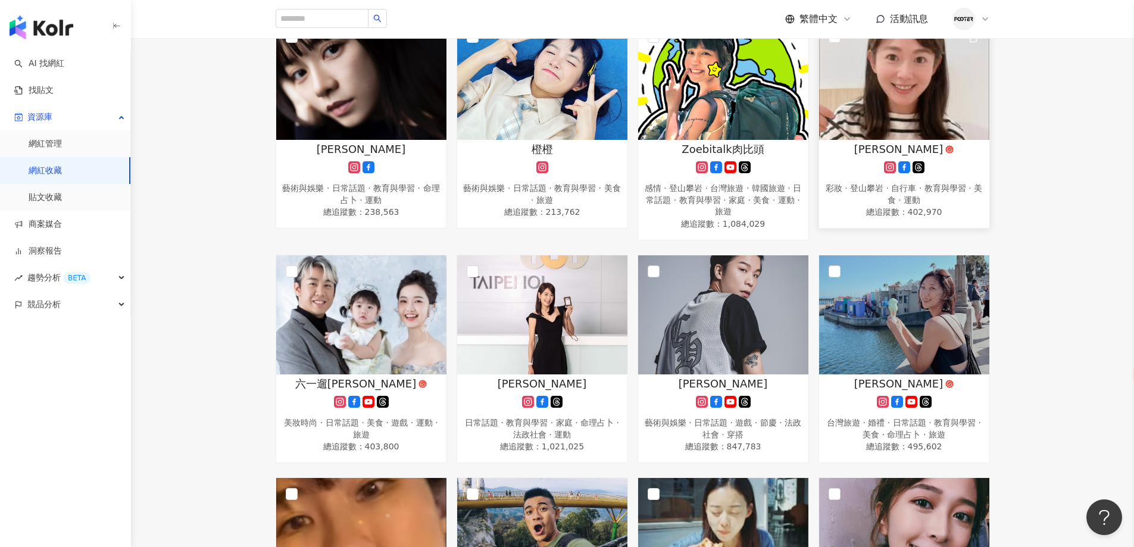
click at [890, 156] on span "魏華萱" at bounding box center [898, 149] width 89 height 15
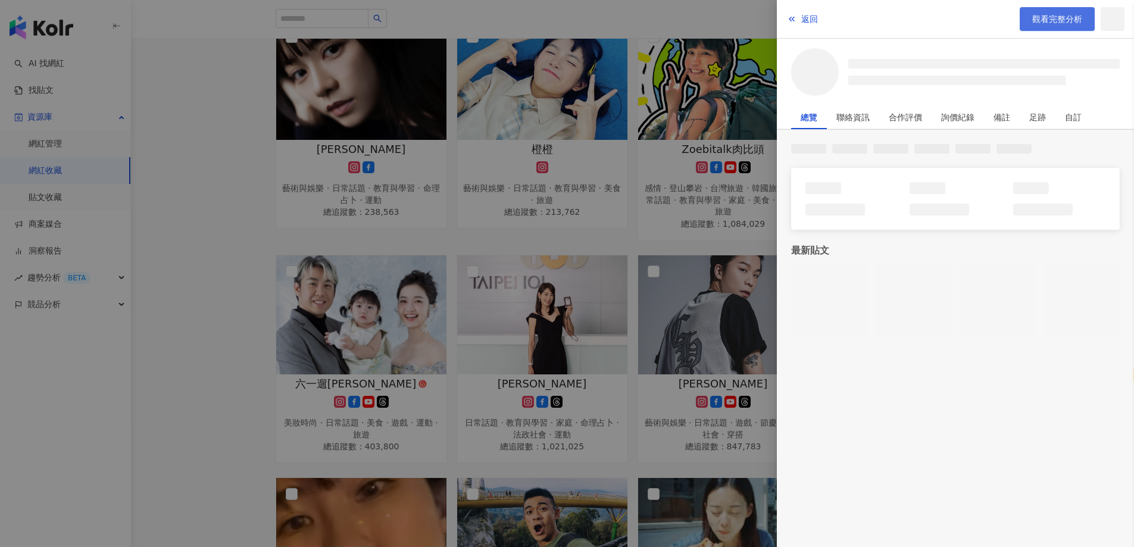
click at [1078, 21] on span "觀看完整分析" at bounding box center [1057, 19] width 50 height 10
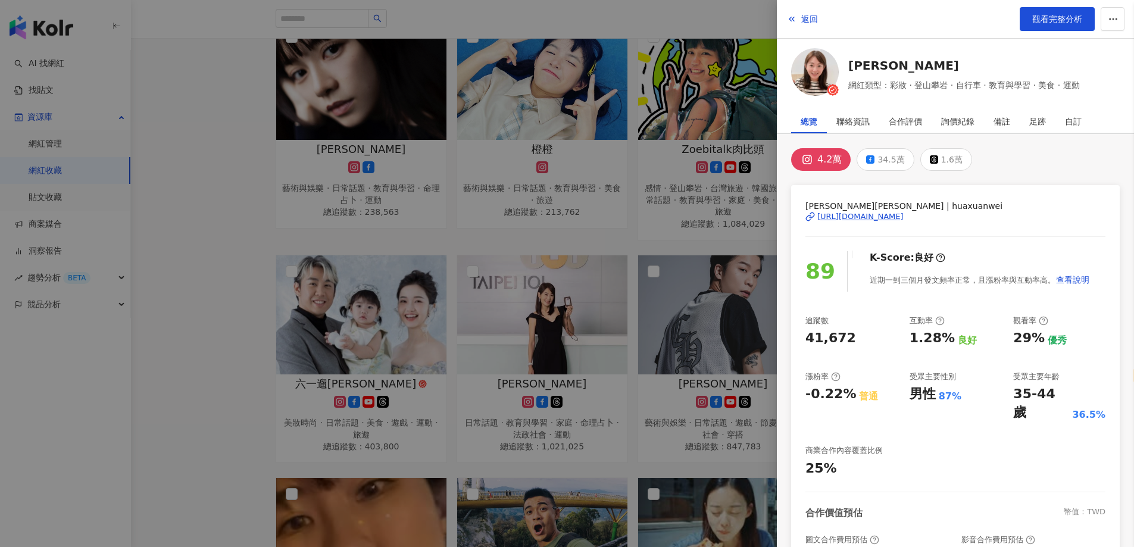
click at [703, 171] on div at bounding box center [567, 273] width 1134 height 547
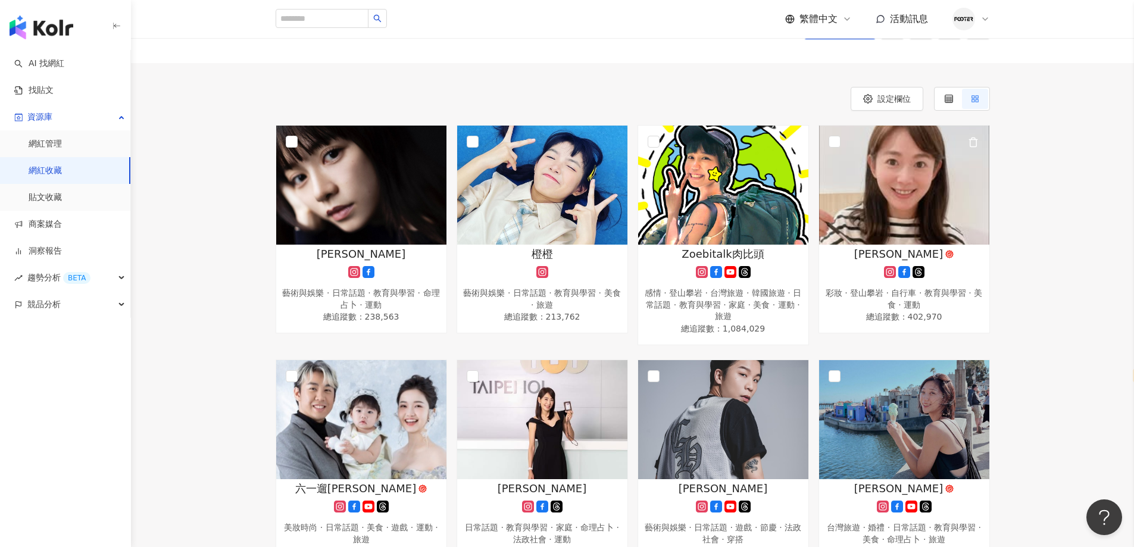
scroll to position [60, 0]
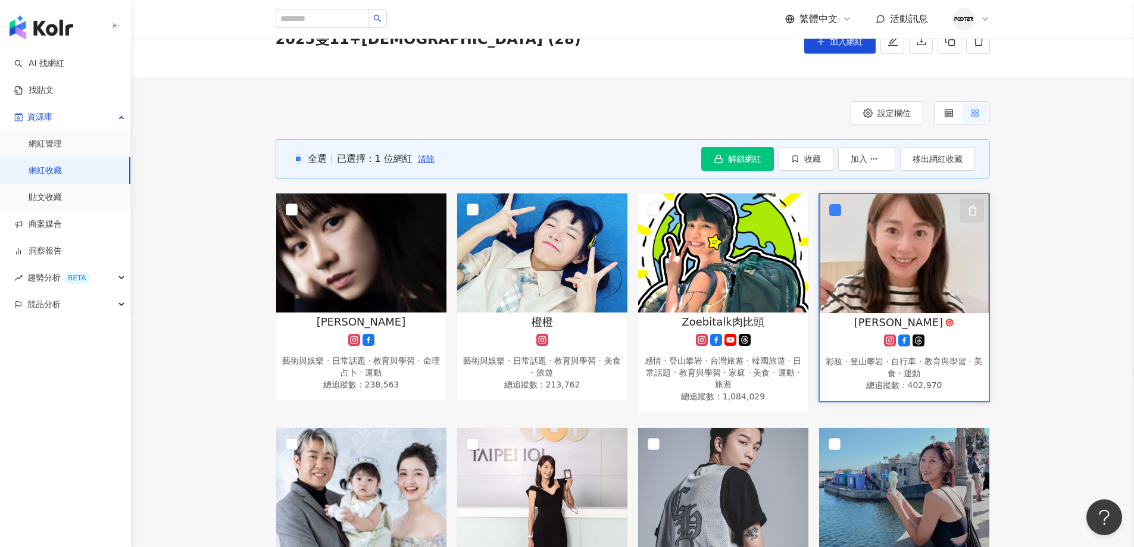
click at [974, 213] on icon "button" at bounding box center [972, 210] width 11 height 11
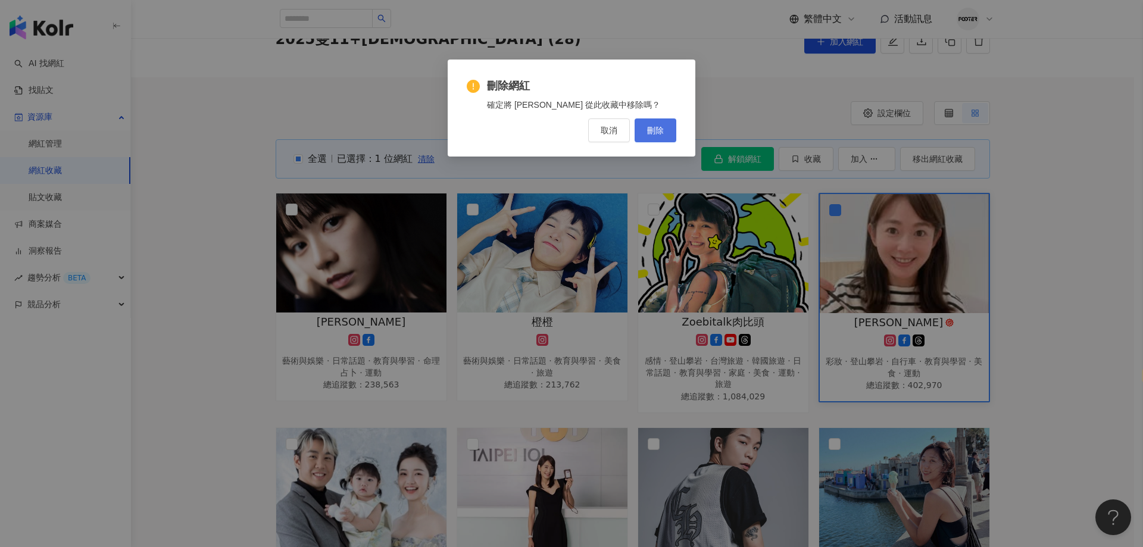
click at [642, 120] on button "刪除" at bounding box center [655, 130] width 42 height 24
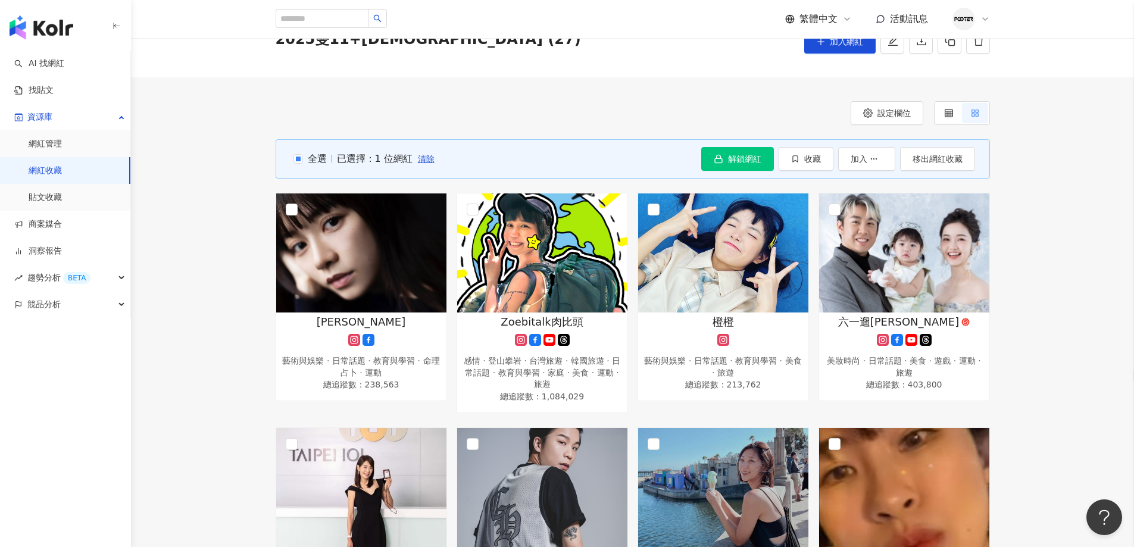
click at [651, 71] on div "收藏列表 2025雙11+聖誕節 2025雙11+聖誕節 (27) 加入網紅" at bounding box center [632, 28] width 1003 height 99
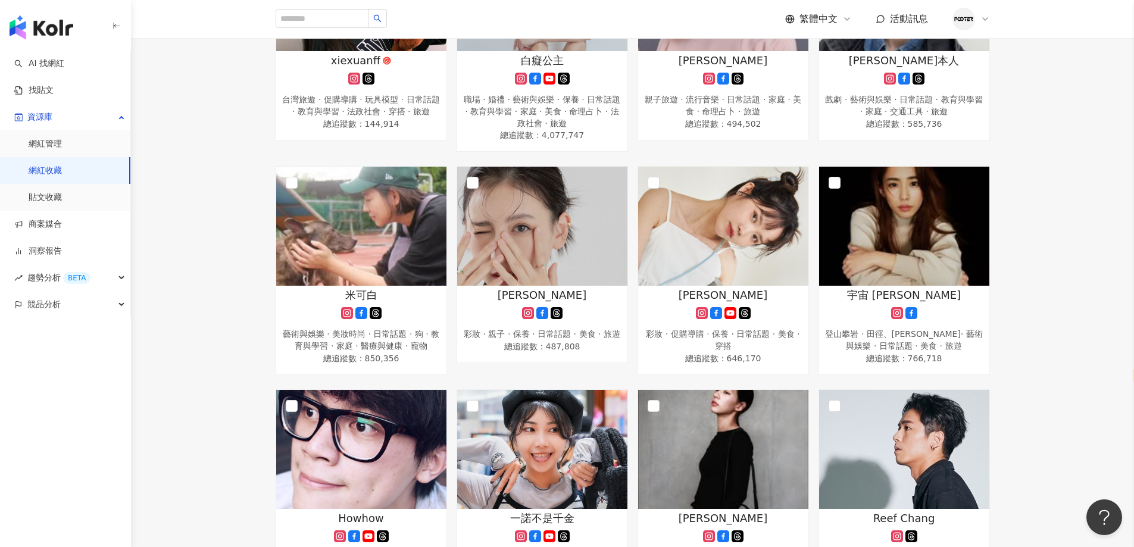
scroll to position [774, 0]
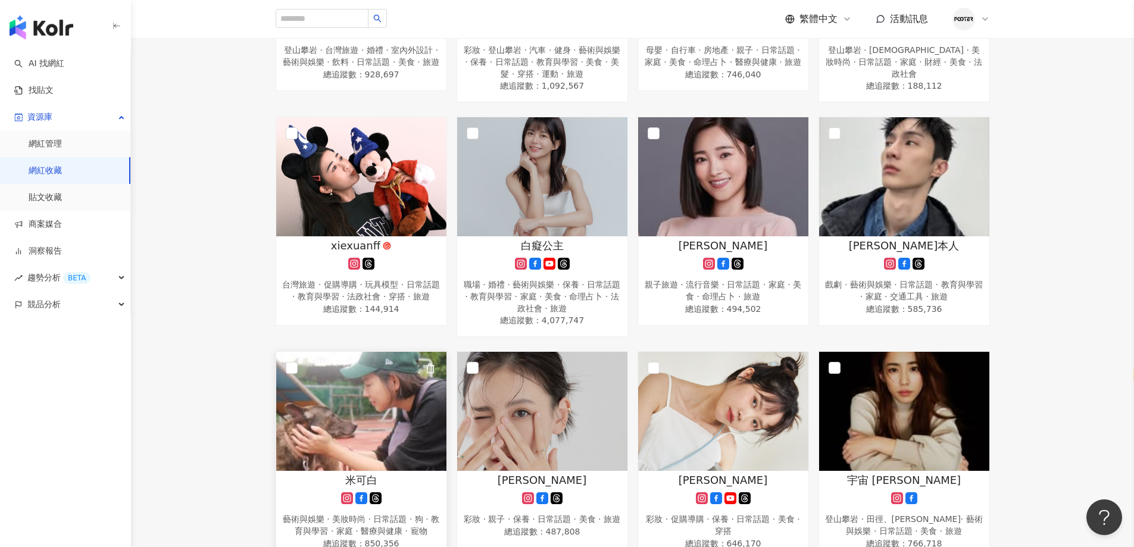
click at [341, 404] on img at bounding box center [361, 411] width 170 height 119
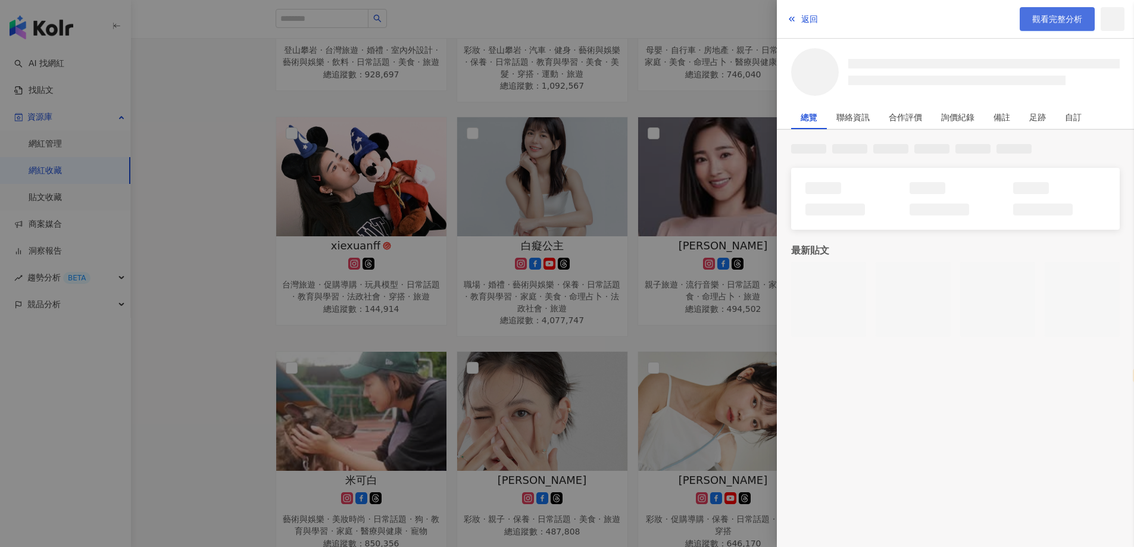
click at [1063, 21] on span "觀看完整分析" at bounding box center [1057, 19] width 50 height 10
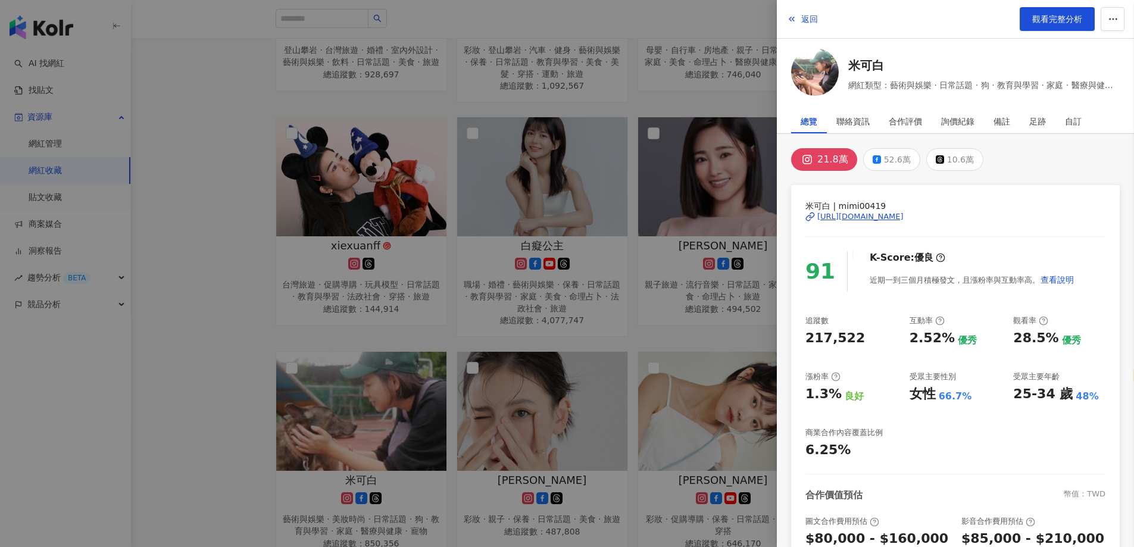
click at [487, 263] on div at bounding box center [567, 273] width 1134 height 547
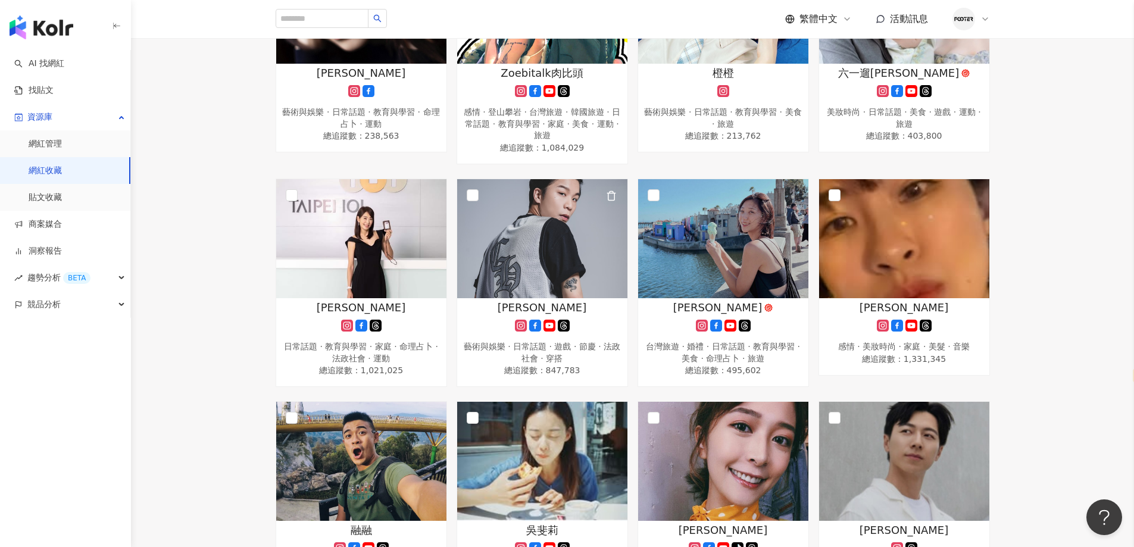
scroll to position [119, 0]
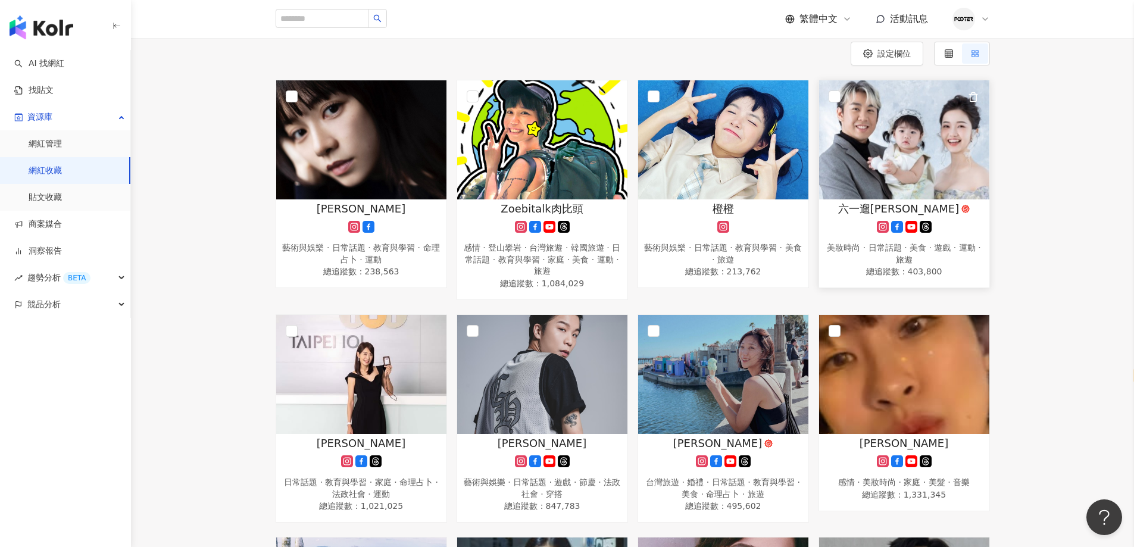
click at [870, 246] on div "美妝時尚 · 日常話題 · 美食 · 遊戲 · 運動 · 旅遊" at bounding box center [904, 253] width 158 height 23
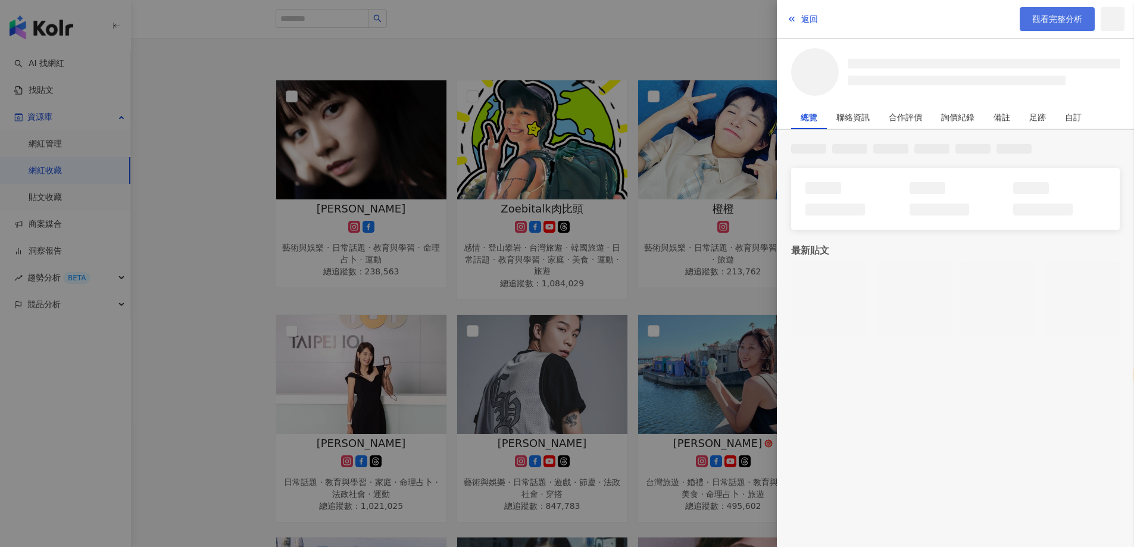
click at [1067, 16] on span "觀看完整分析" at bounding box center [1057, 19] width 50 height 10
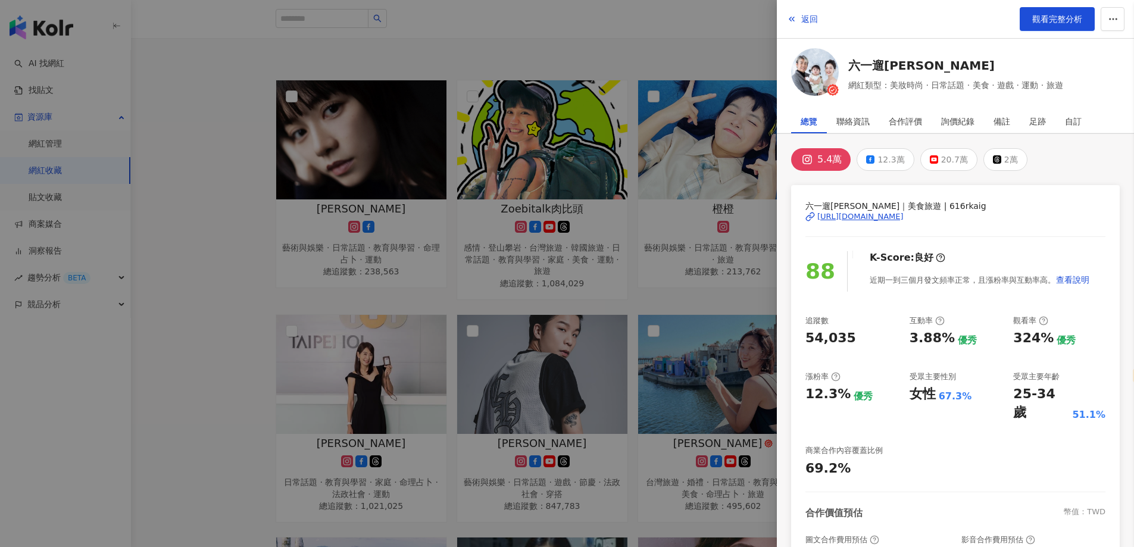
click at [631, 249] on div at bounding box center [567, 273] width 1134 height 547
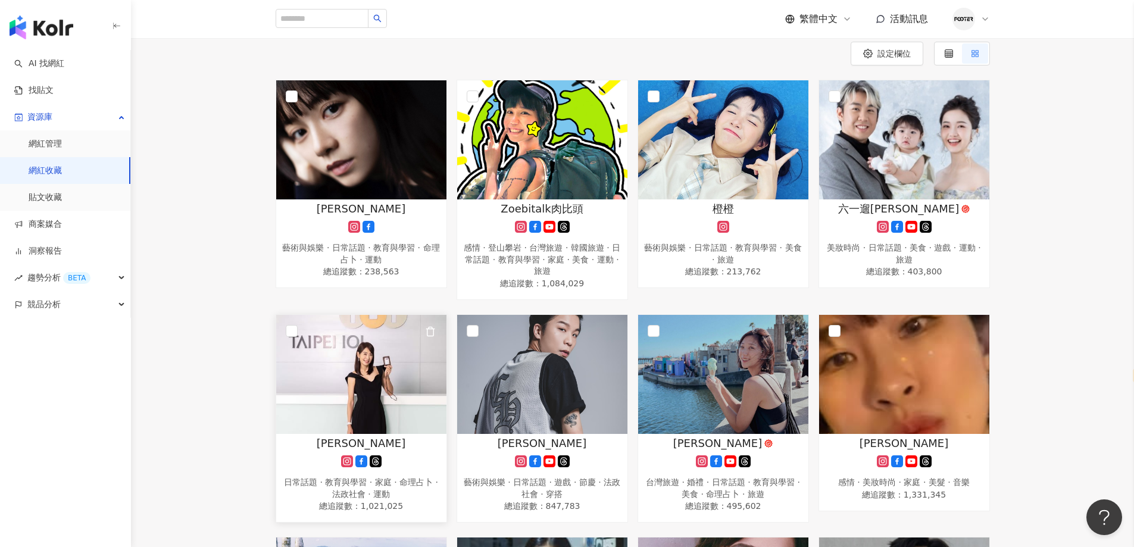
click at [320, 405] on img at bounding box center [361, 374] width 170 height 119
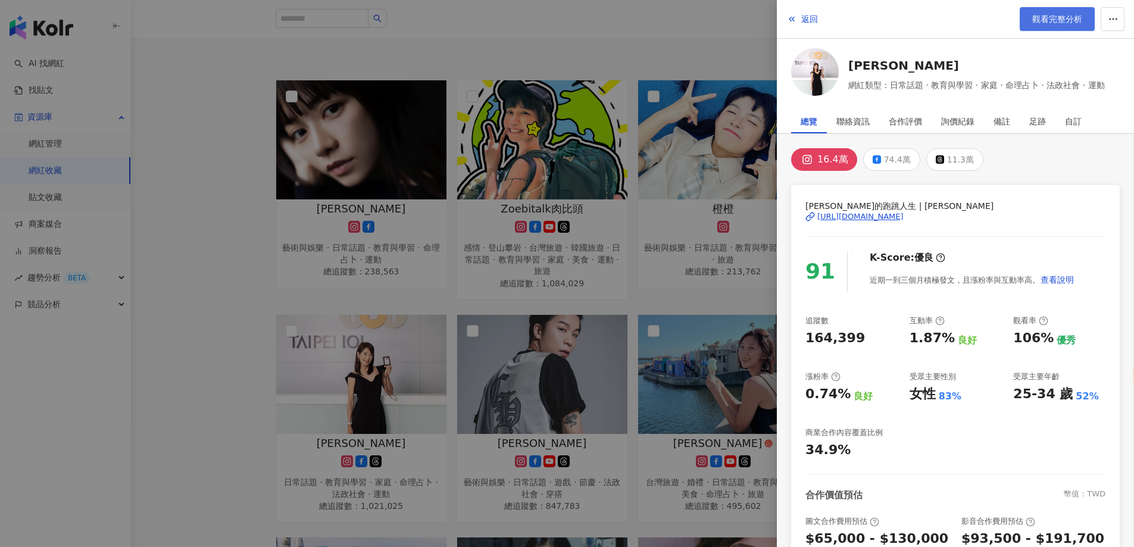
click at [1028, 15] on link "觀看完整分析" at bounding box center [1056, 19] width 75 height 24
click at [586, 296] on div at bounding box center [567, 273] width 1134 height 547
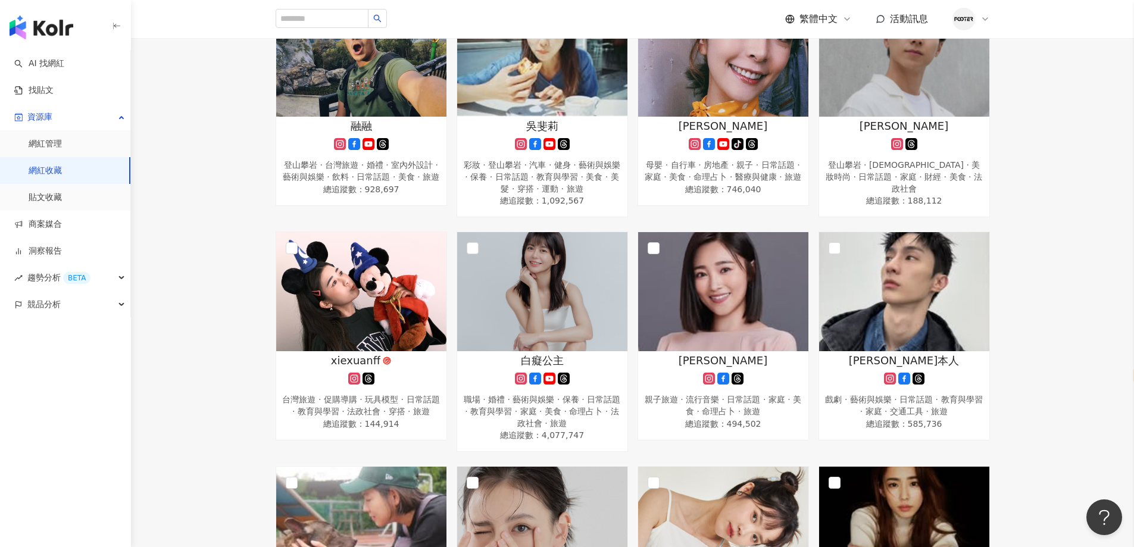
scroll to position [833, 0]
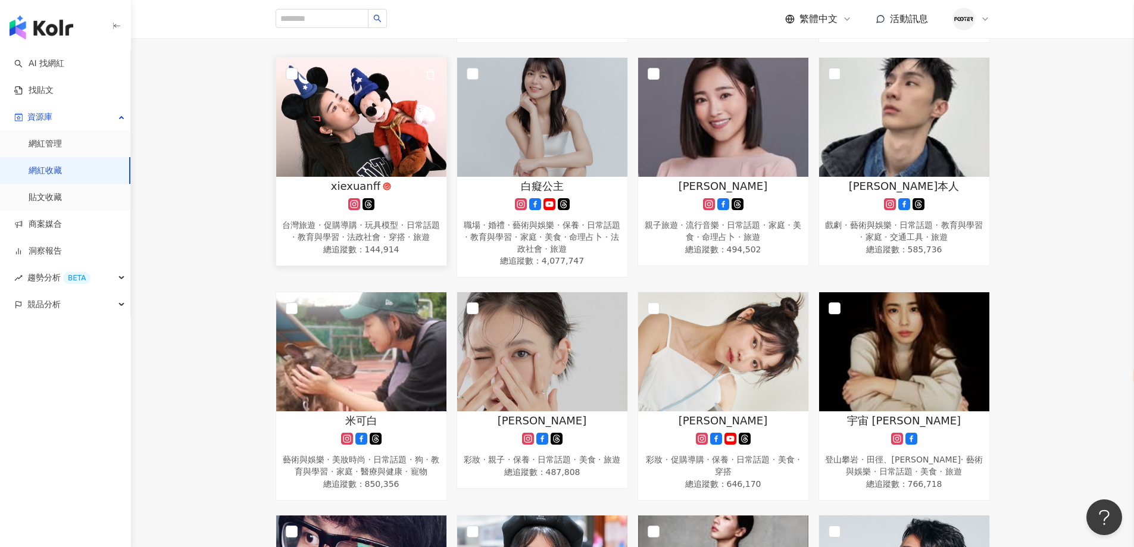
click at [324, 148] on img at bounding box center [361, 117] width 170 height 119
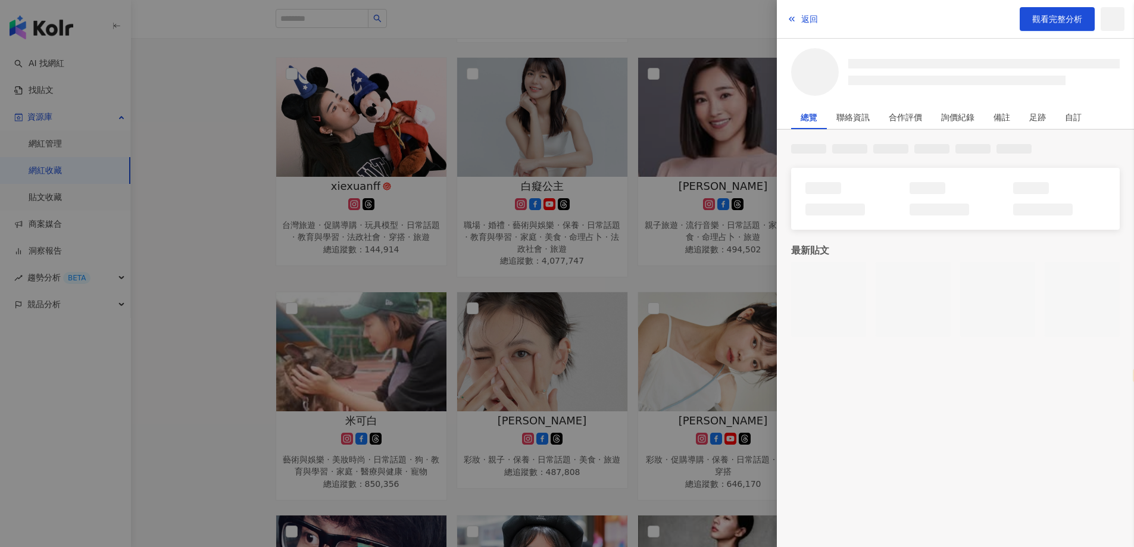
drag, startPoint x: 1036, startPoint y: 23, endPoint x: 1026, endPoint y: 35, distance: 15.6
click at [1036, 23] on span "觀看完整分析" at bounding box center [1057, 19] width 50 height 10
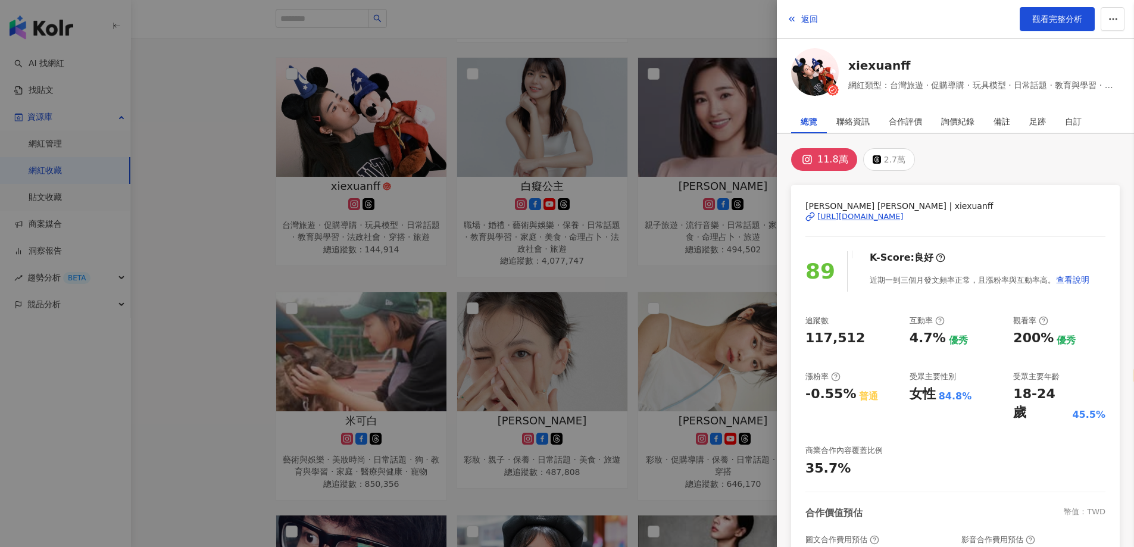
click at [555, 405] on div at bounding box center [567, 273] width 1134 height 547
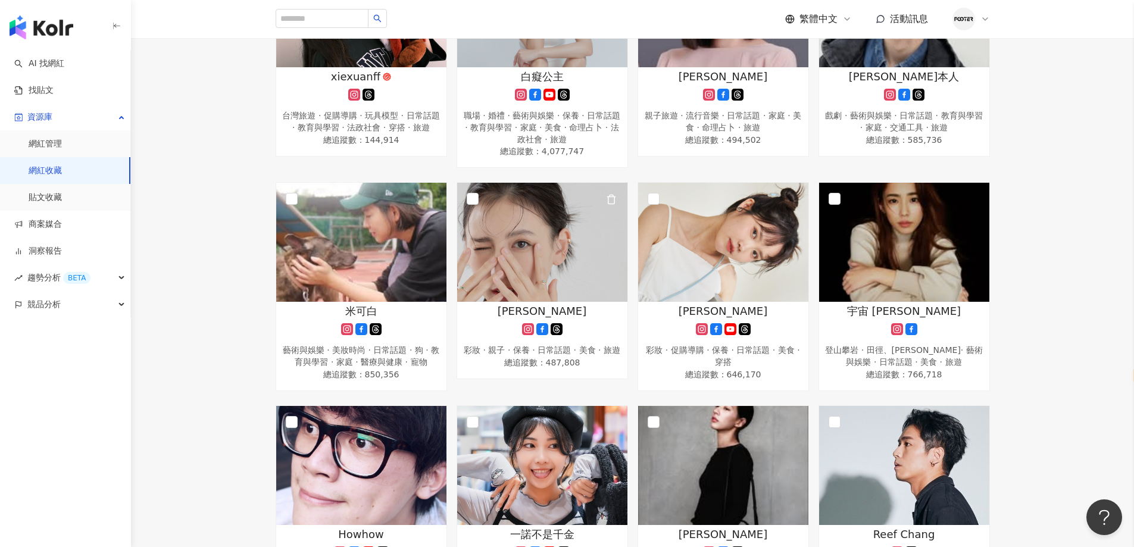
scroll to position [1071, 0]
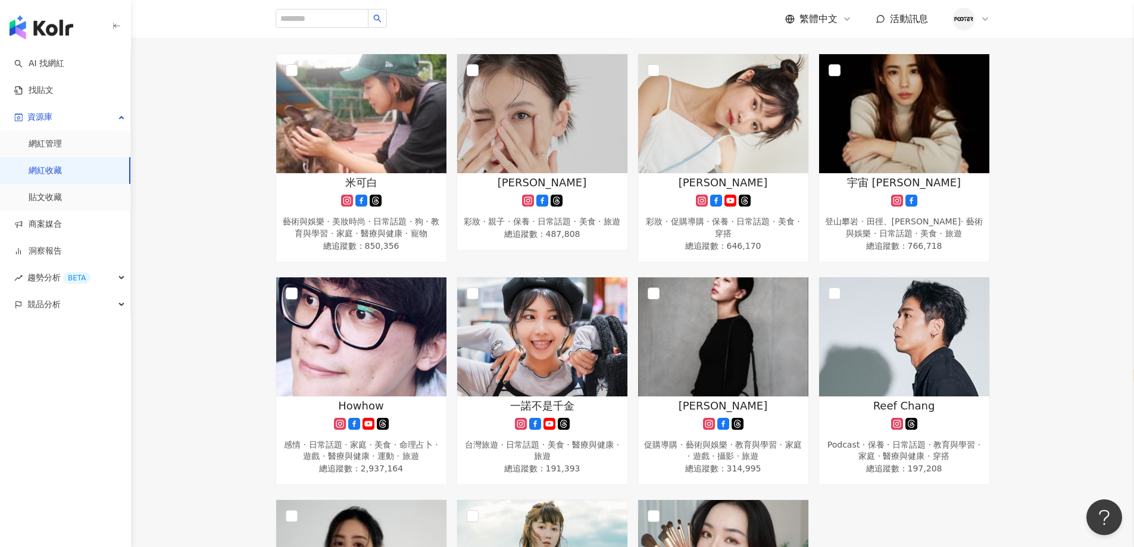
click at [35, 168] on link "網紅收藏" at bounding box center [45, 171] width 33 height 12
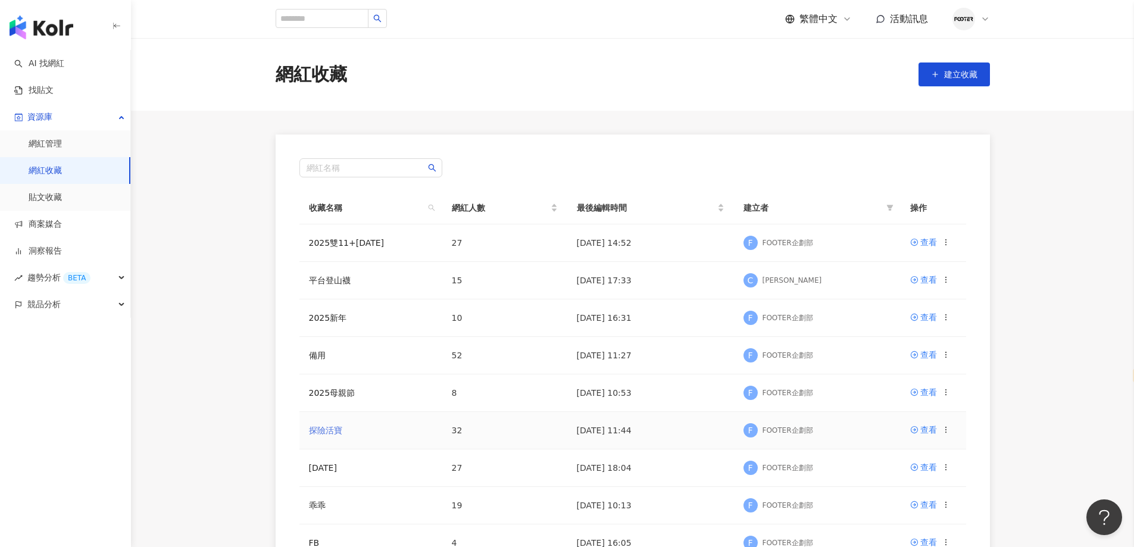
click at [323, 430] on link "探險活寶" at bounding box center [325, 431] width 33 height 10
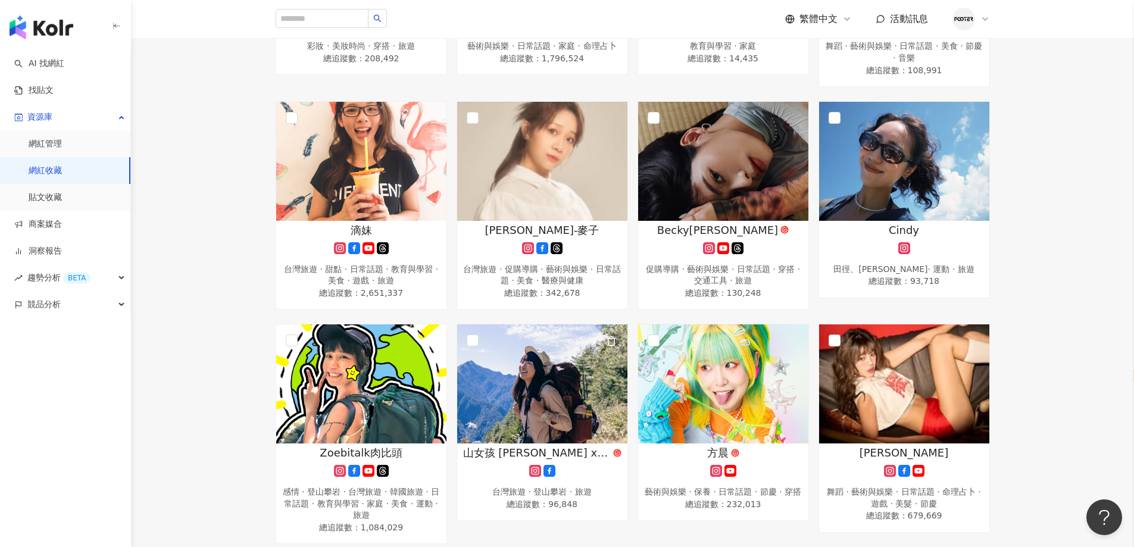
scroll to position [417, 0]
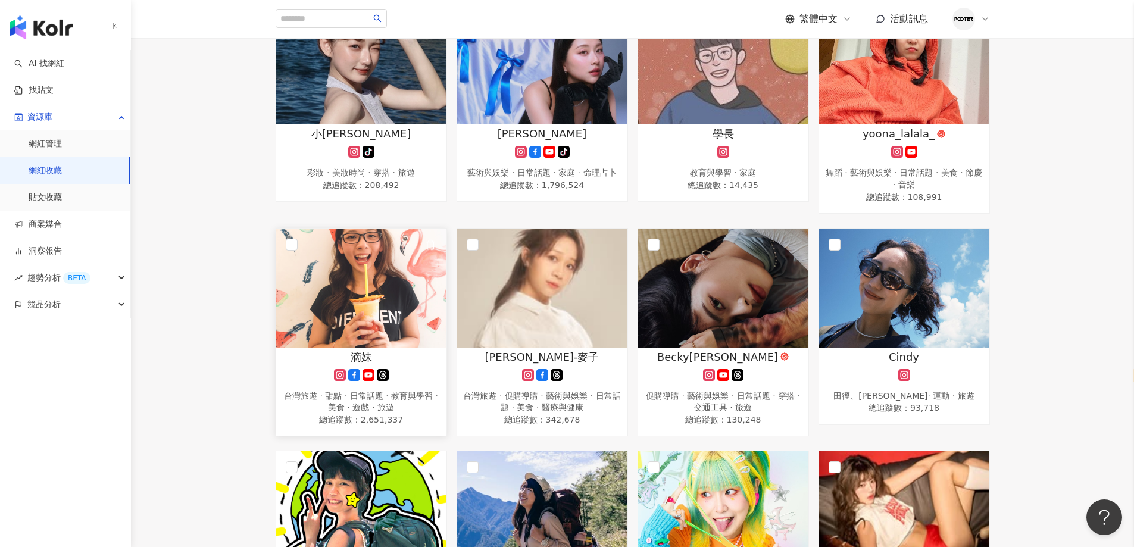
click at [370, 345] on img at bounding box center [361, 288] width 170 height 119
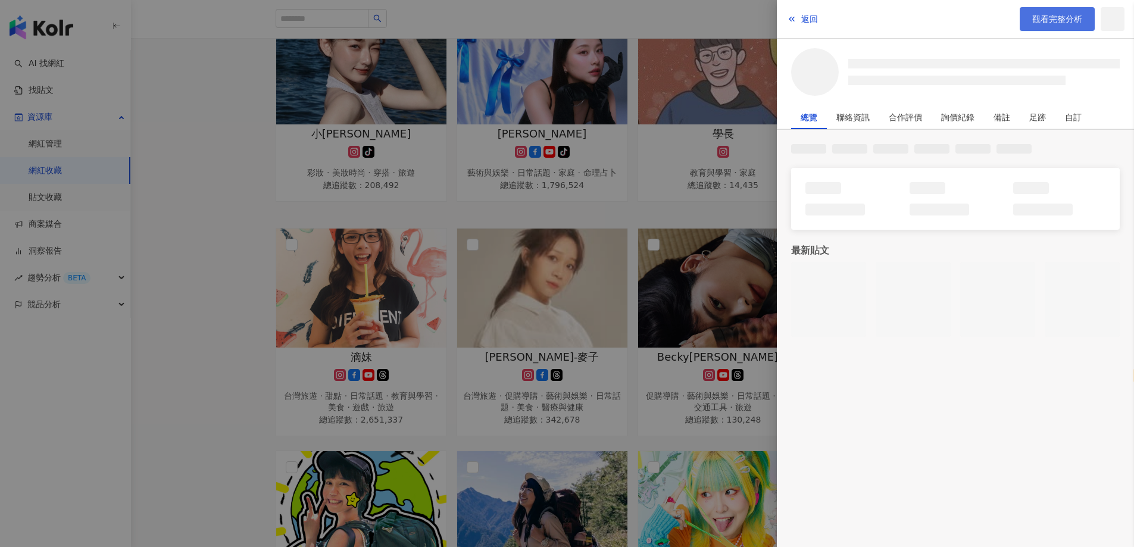
click at [1024, 18] on link "觀看完整分析" at bounding box center [1056, 19] width 75 height 24
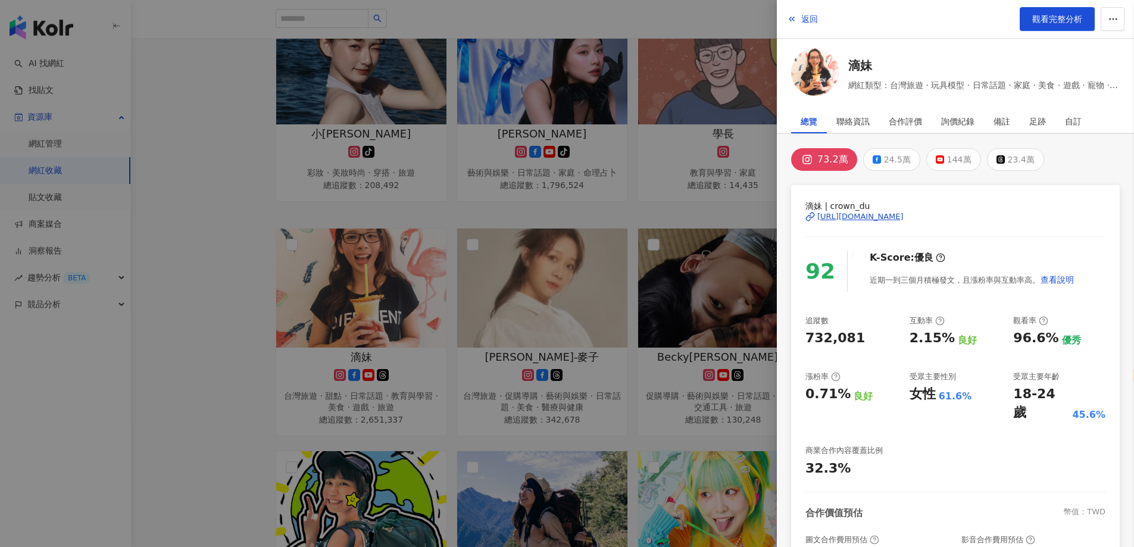
click at [431, 272] on div at bounding box center [567, 273] width 1134 height 547
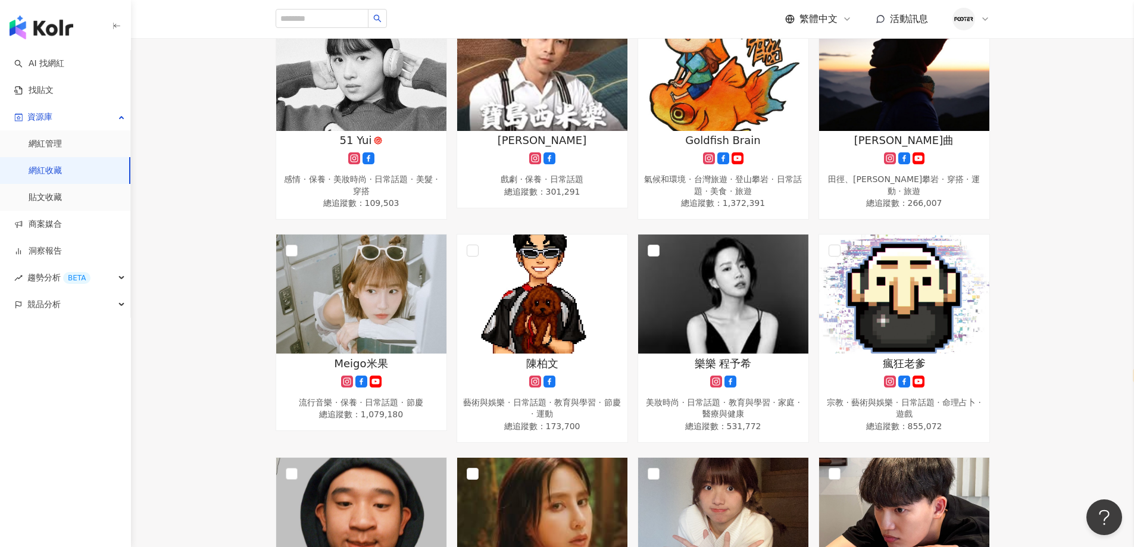
scroll to position [893, 0]
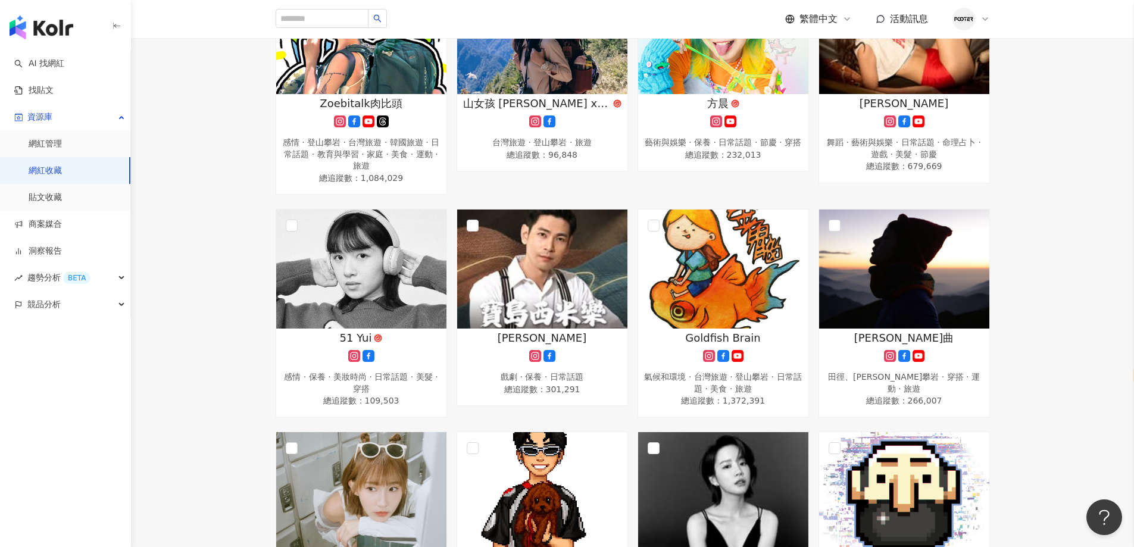
click at [62, 177] on link "網紅收藏" at bounding box center [45, 171] width 33 height 12
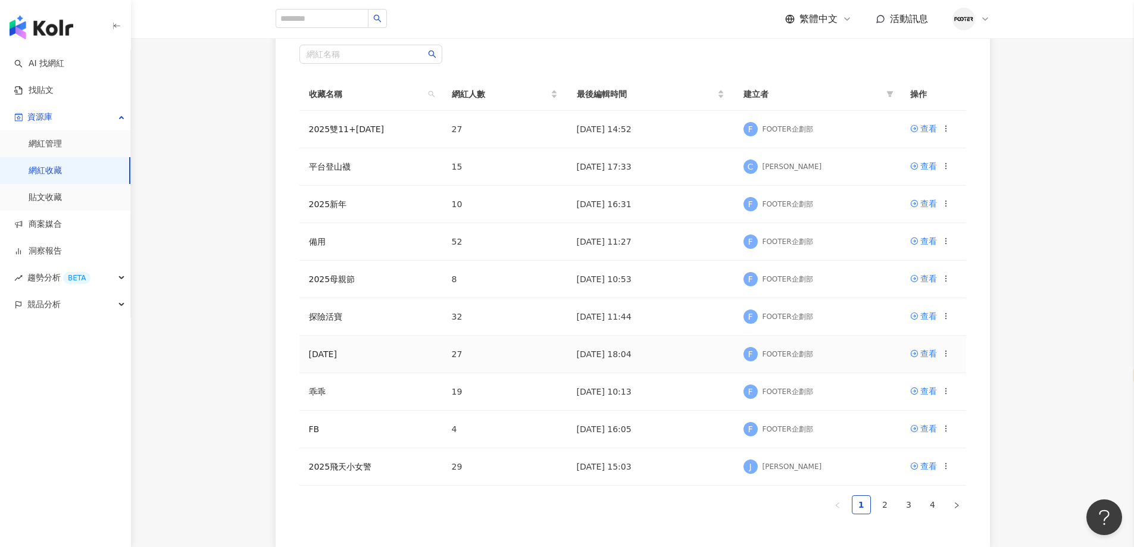
scroll to position [127, 0]
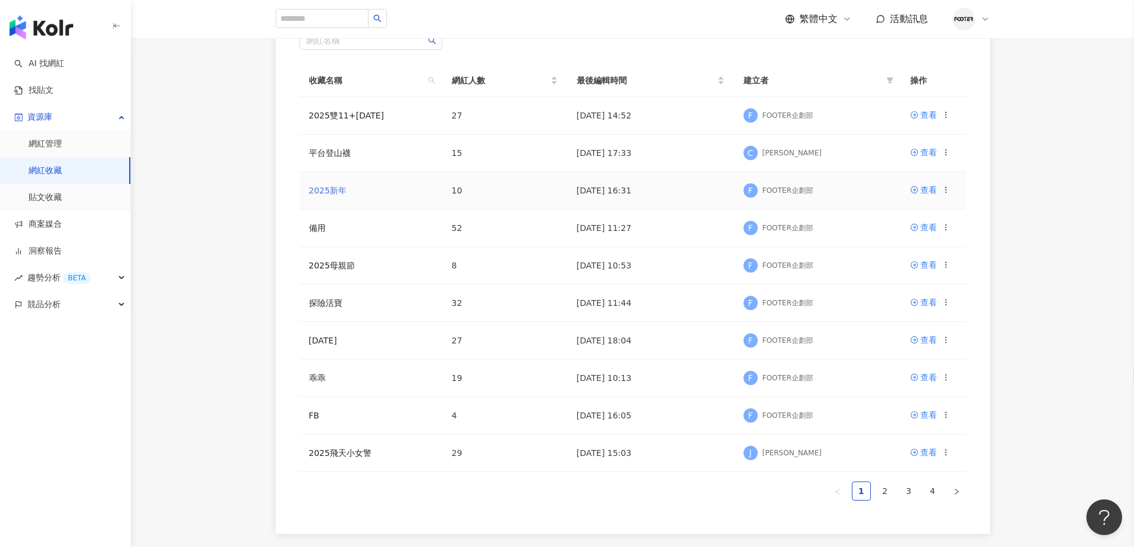
click at [334, 192] on link "2025新年" at bounding box center [328, 191] width 38 height 10
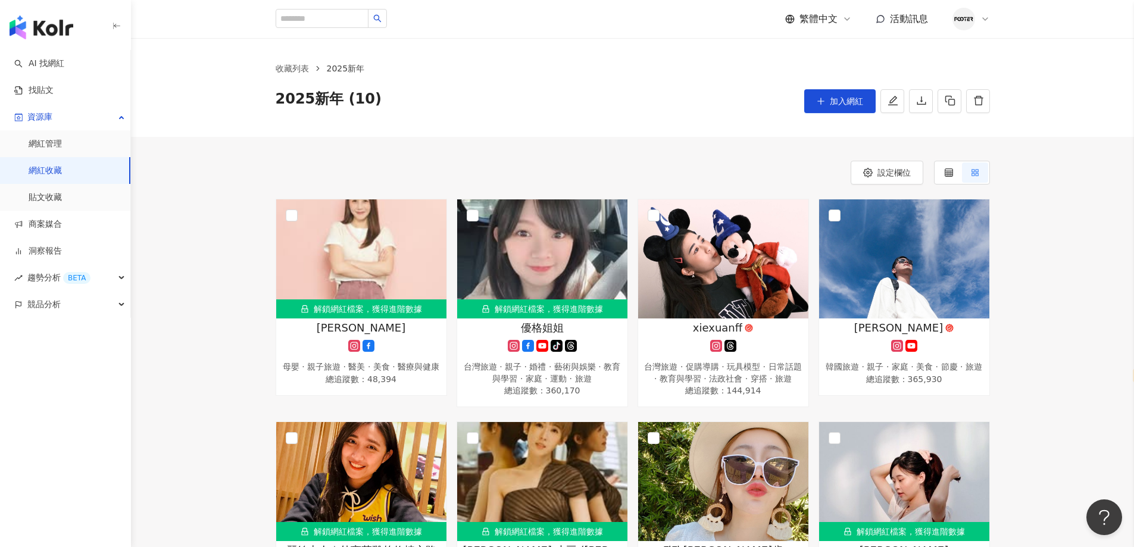
click at [1057, 268] on div "解鎖網紅檔案，獲得進階數據 陳俋塵 母嬰 · 親子旅遊 · 醫美 · 美食 · 醫療與健康 總追蹤數 ： 48,394 解鎖網紅檔案，獲得進階數據 優格姐姐 …" at bounding box center [632, 532] width 1003 height 666
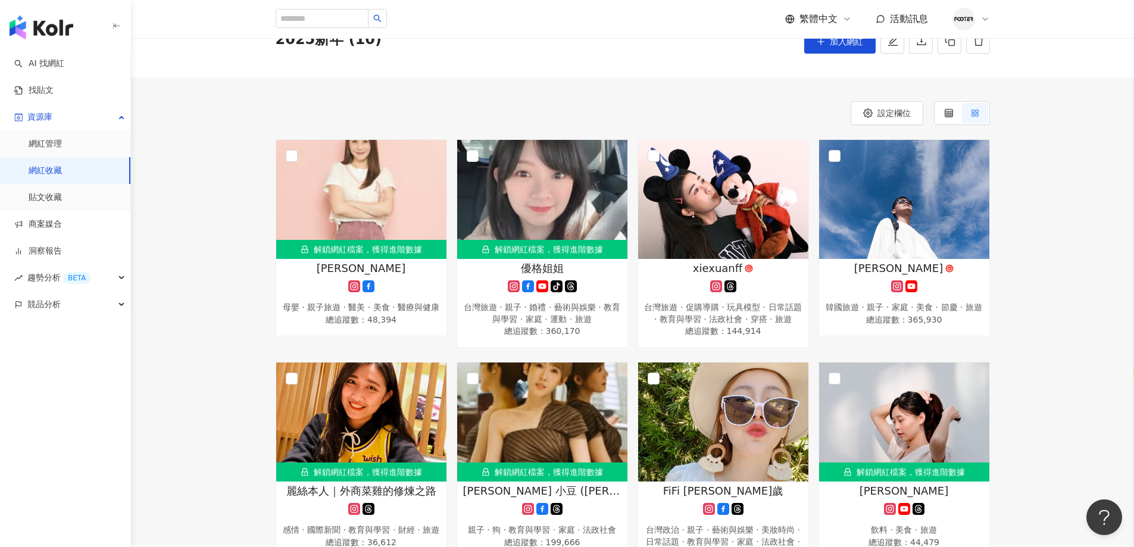
scroll to position [298, 0]
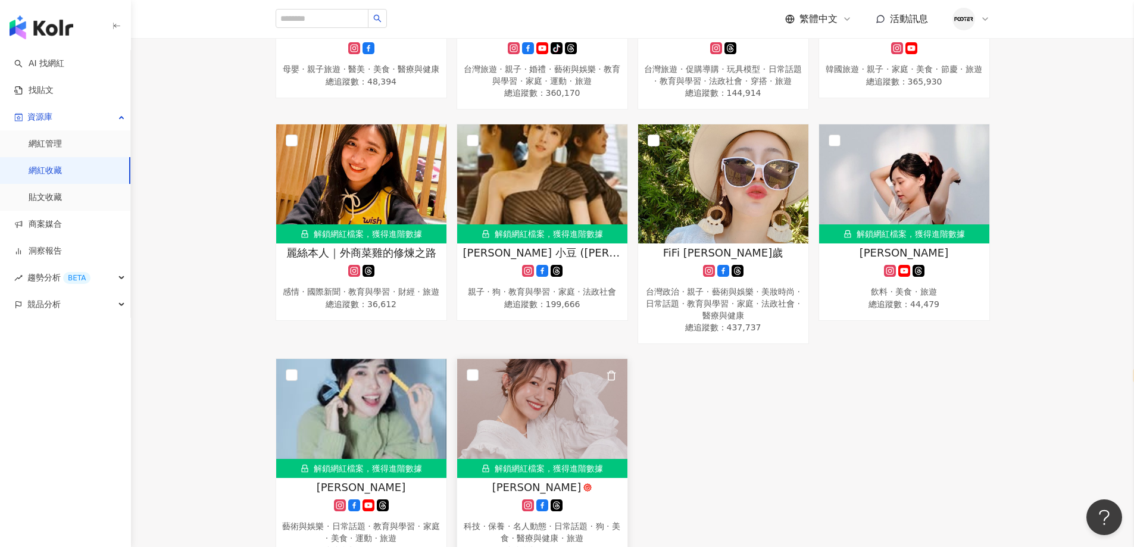
click at [571, 443] on img at bounding box center [542, 418] width 170 height 119
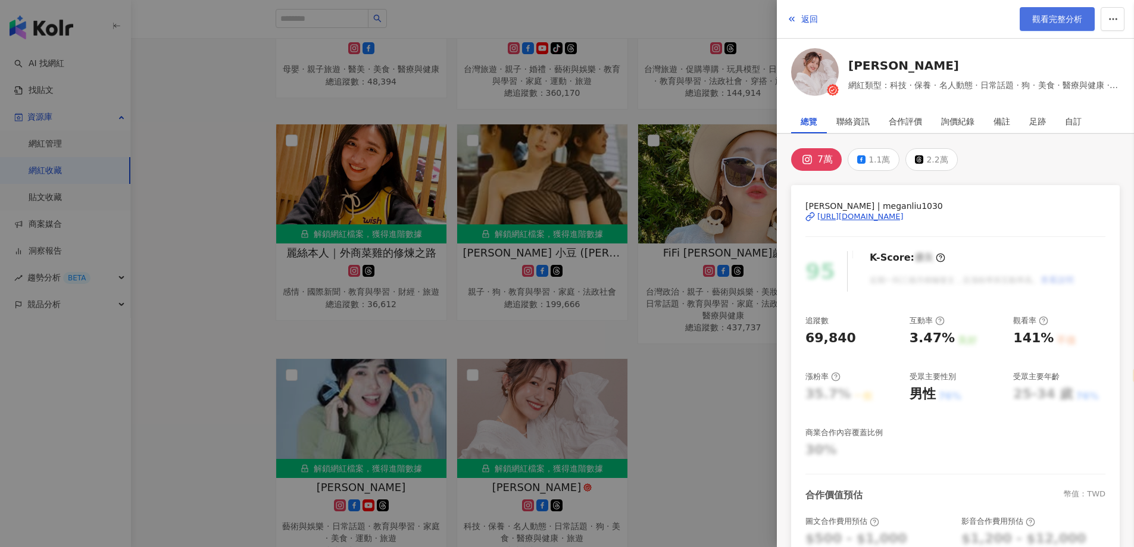
click at [1047, 19] on span "觀看完整分析" at bounding box center [1057, 19] width 50 height 10
click at [518, 189] on div at bounding box center [567, 273] width 1134 height 547
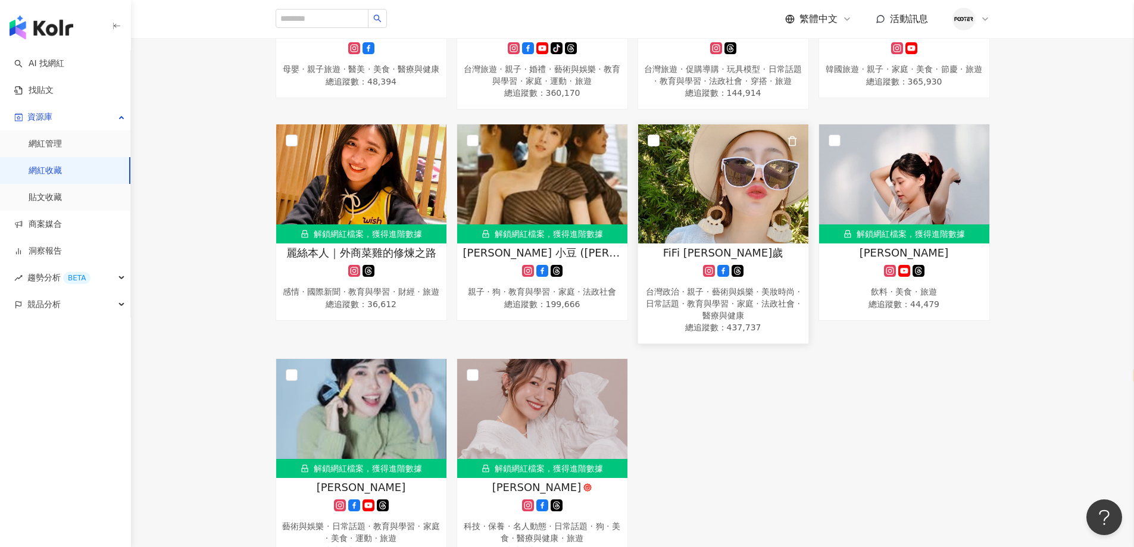
click at [734, 232] on img at bounding box center [723, 183] width 170 height 119
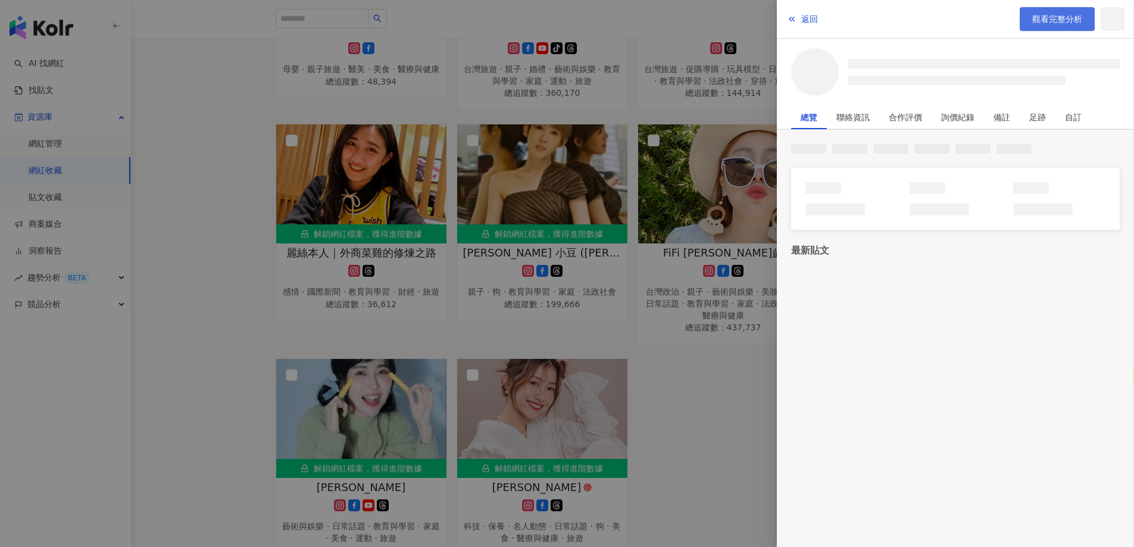
click at [1062, 26] on link "觀看完整分析" at bounding box center [1056, 19] width 75 height 24
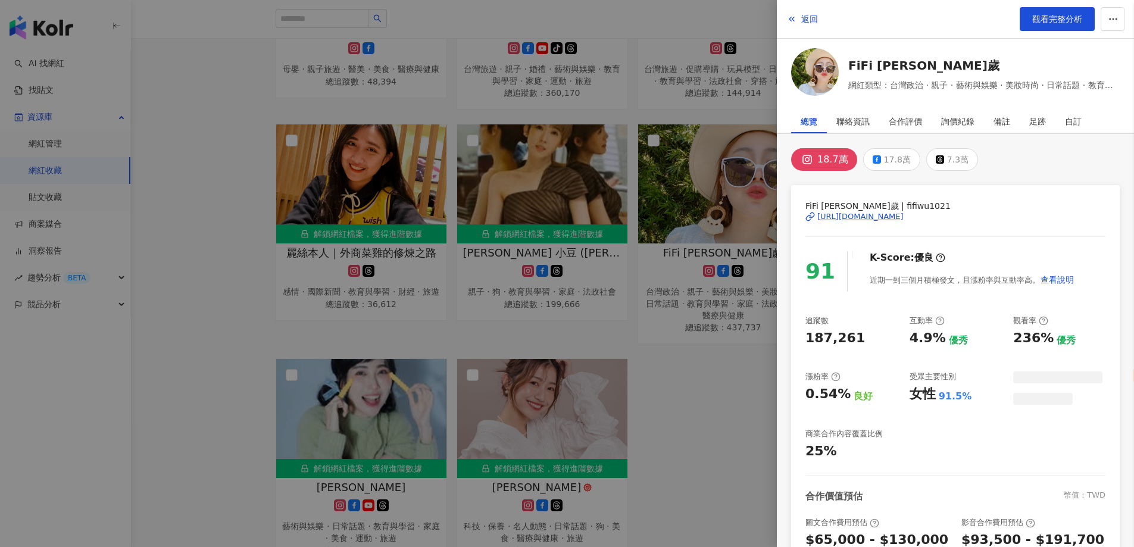
scroll to position [60, 0]
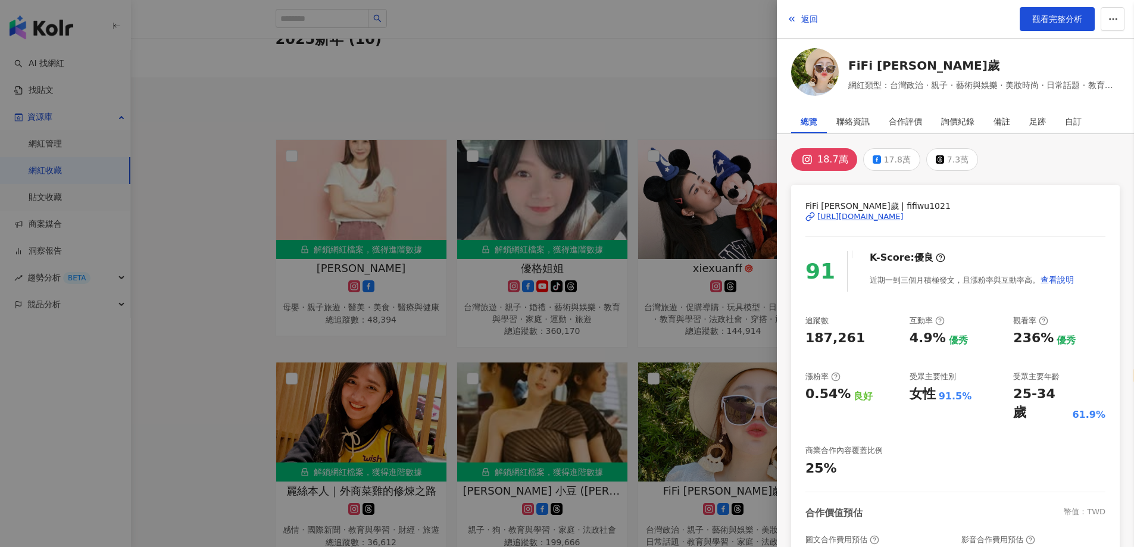
click at [525, 228] on div at bounding box center [567, 273] width 1134 height 547
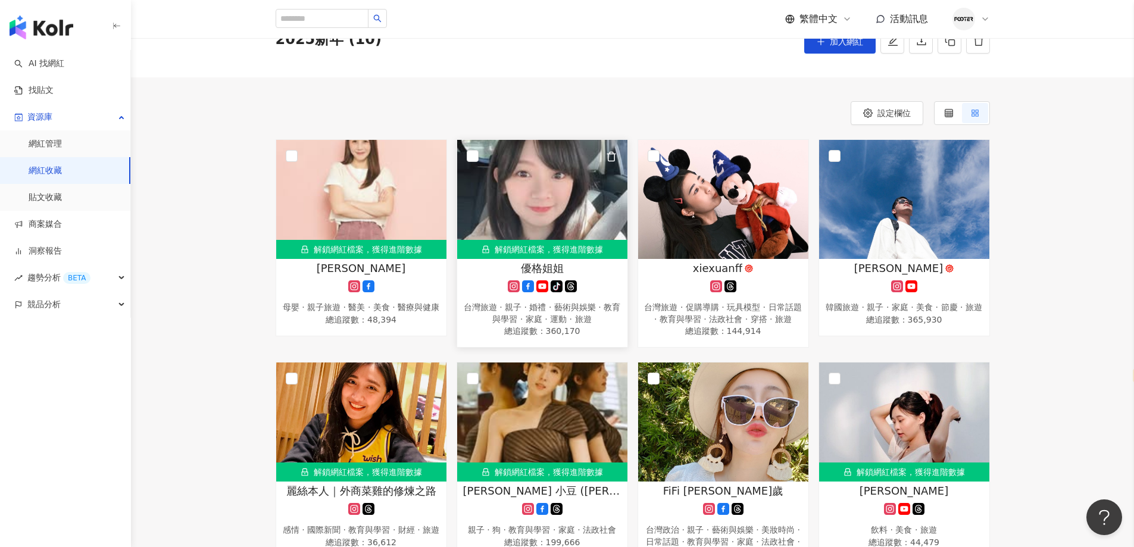
click at [494, 201] on img at bounding box center [542, 199] width 170 height 119
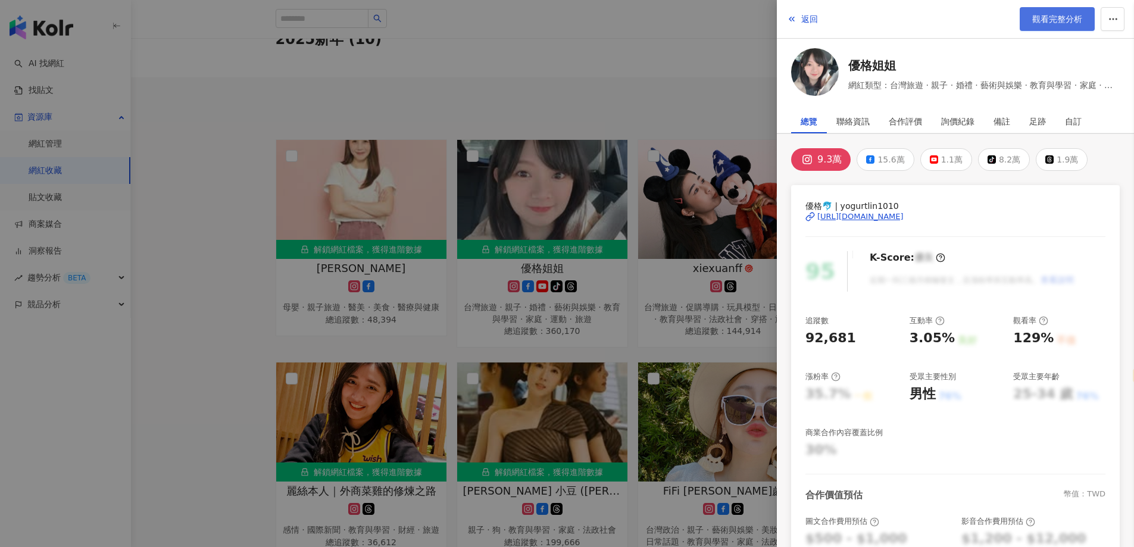
click at [1061, 10] on link "觀看完整分析" at bounding box center [1056, 19] width 75 height 24
click at [546, 229] on div at bounding box center [567, 273] width 1134 height 547
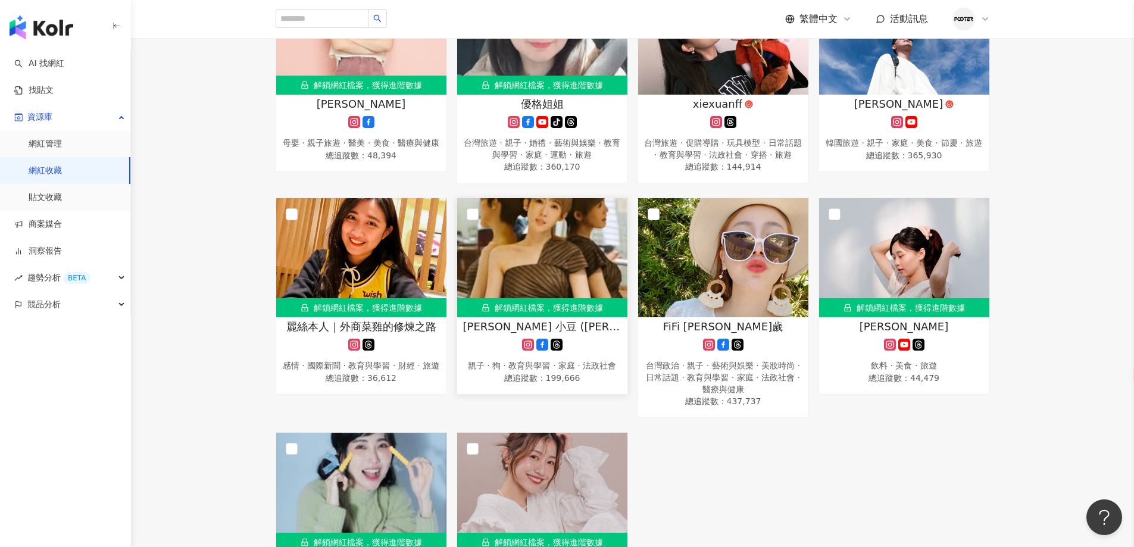
scroll to position [298, 0]
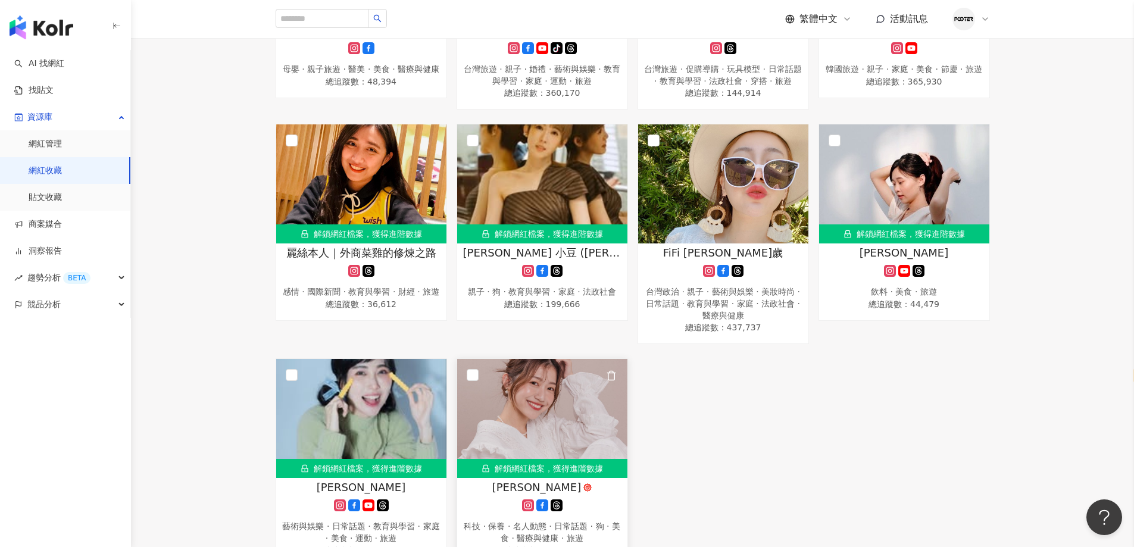
click at [533, 442] on img at bounding box center [542, 418] width 170 height 119
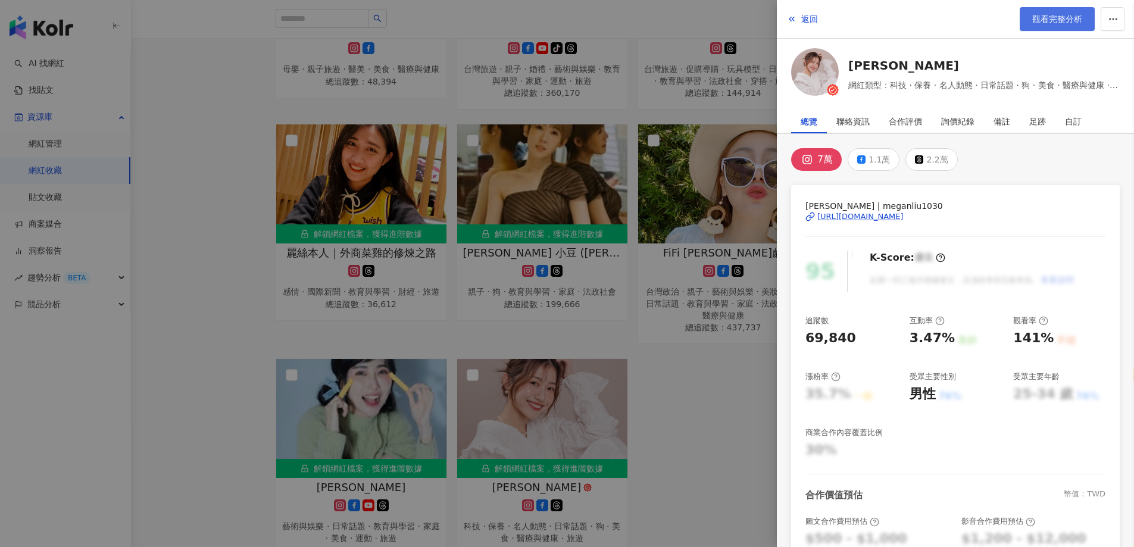
click at [1049, 14] on span "觀看完整分析" at bounding box center [1057, 19] width 50 height 10
click at [562, 236] on div at bounding box center [567, 273] width 1134 height 547
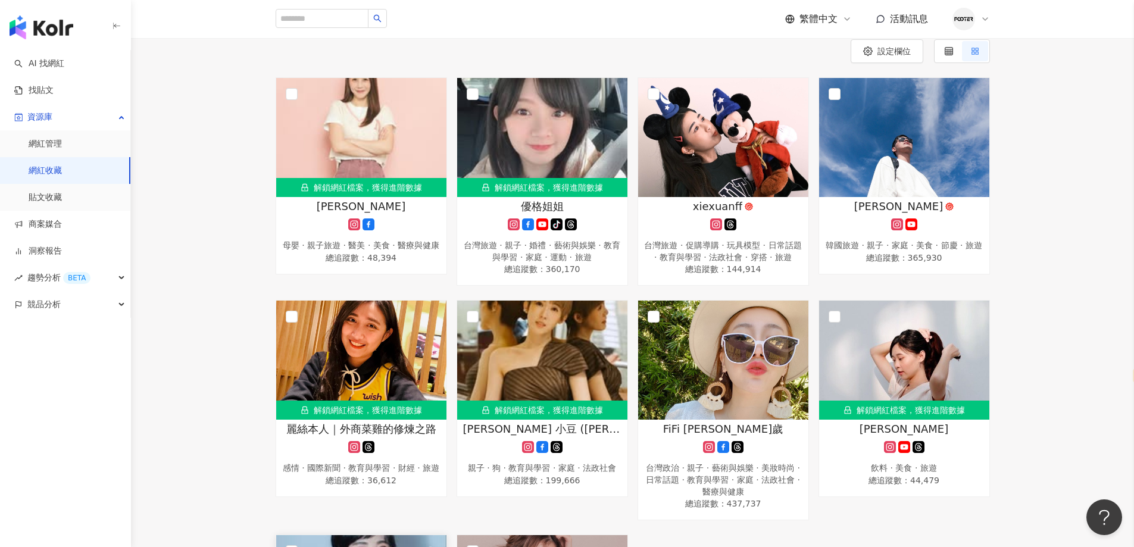
scroll to position [0, 0]
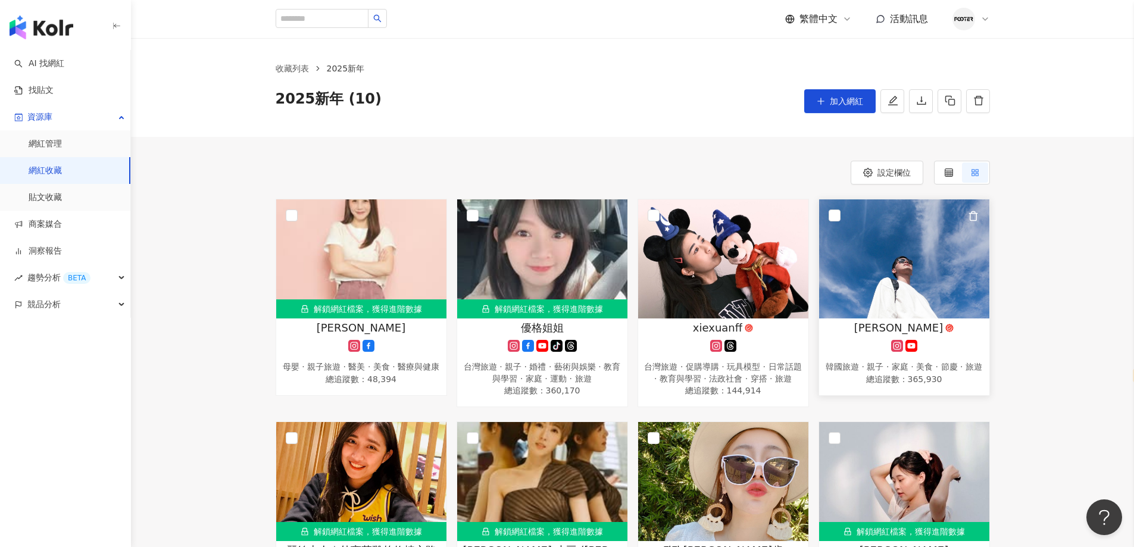
click at [868, 305] on img at bounding box center [904, 258] width 170 height 119
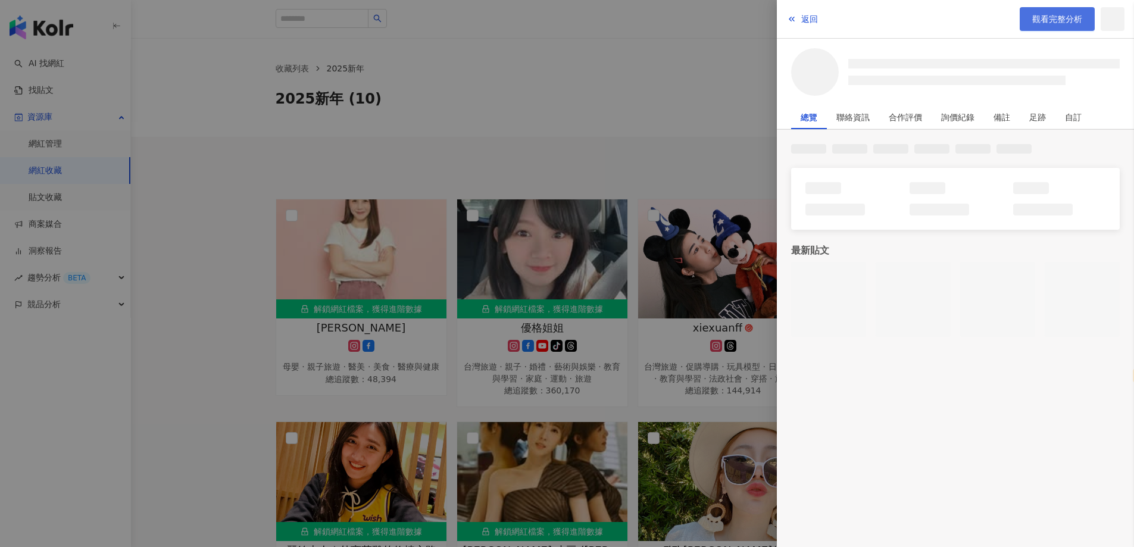
click at [1062, 25] on link "觀看完整分析" at bounding box center [1056, 19] width 75 height 24
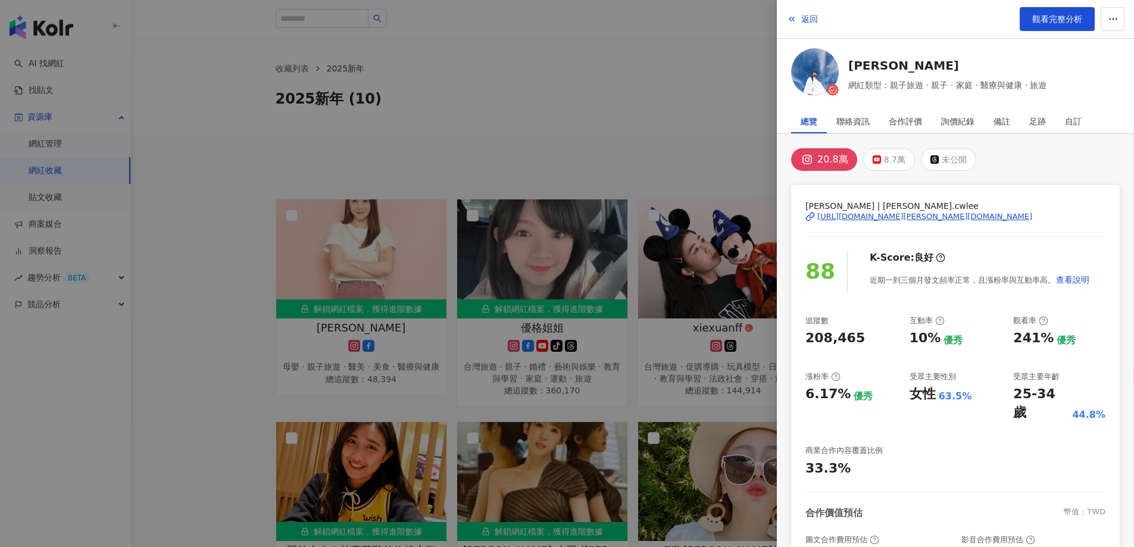
click at [473, 179] on div at bounding box center [567, 273] width 1134 height 547
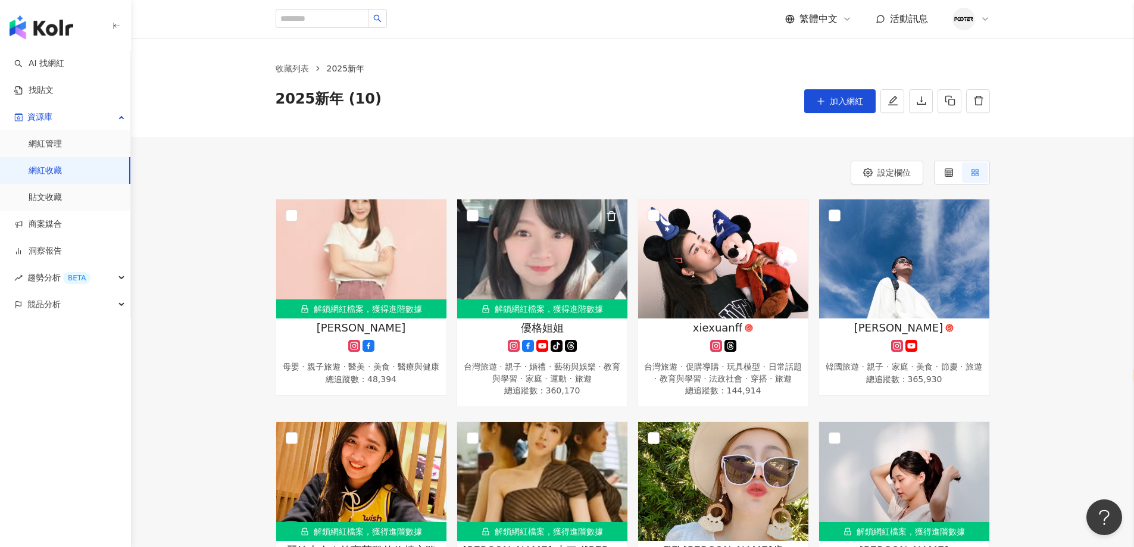
click at [534, 303] on div "解鎖網紅檔案，獲得進階數據" at bounding box center [542, 308] width 170 height 19
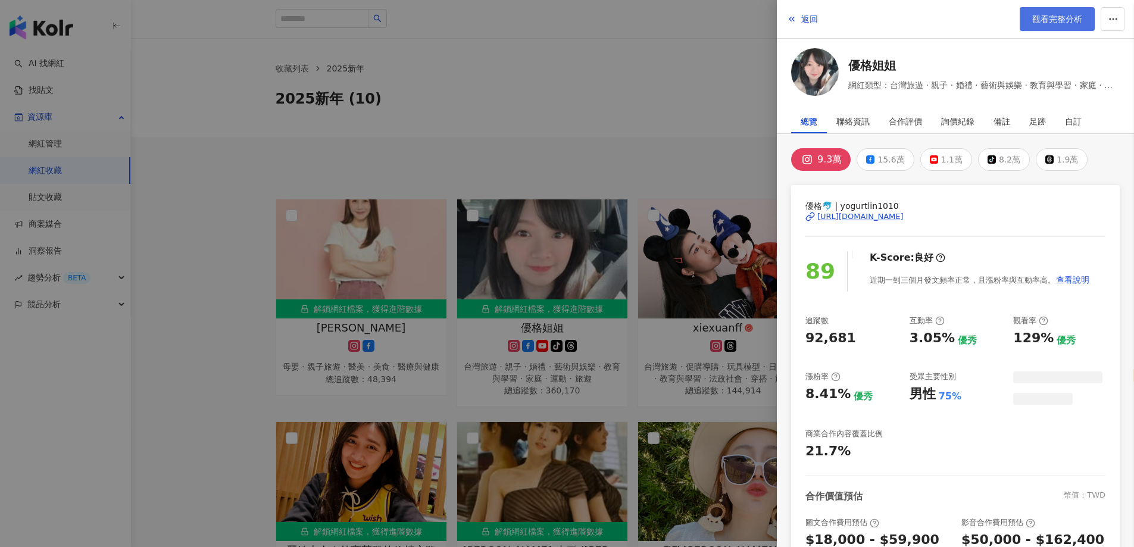
click at [1054, 12] on link "觀看完整分析" at bounding box center [1056, 19] width 75 height 24
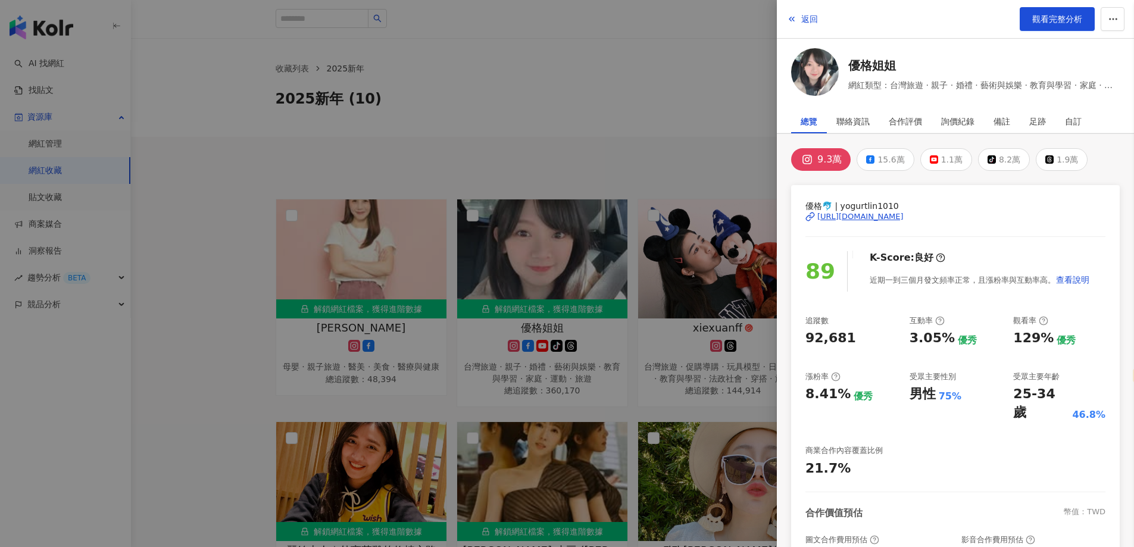
click at [548, 245] on div at bounding box center [567, 273] width 1134 height 547
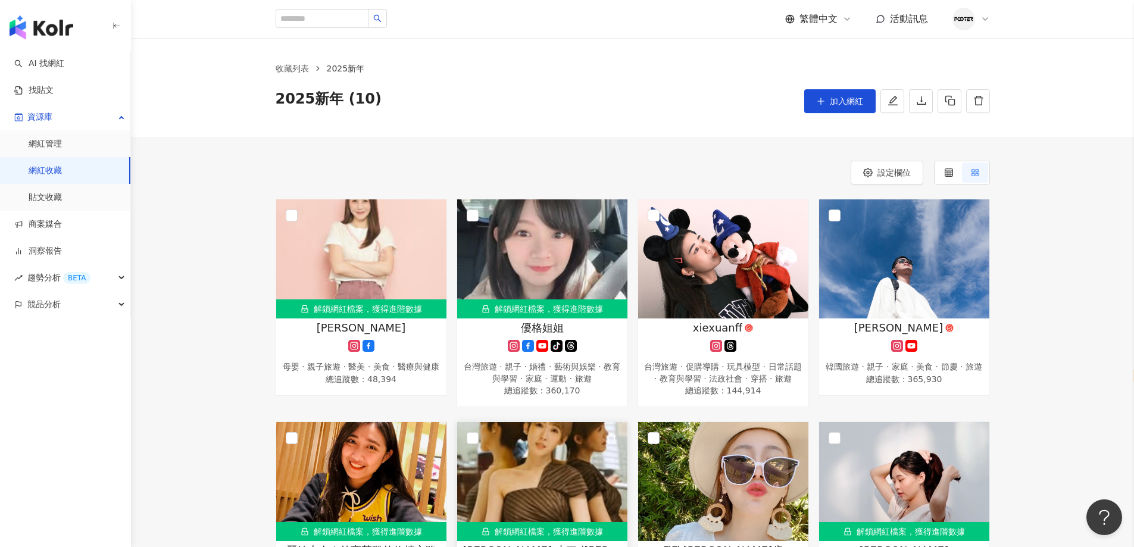
click at [544, 501] on img at bounding box center [542, 481] width 170 height 119
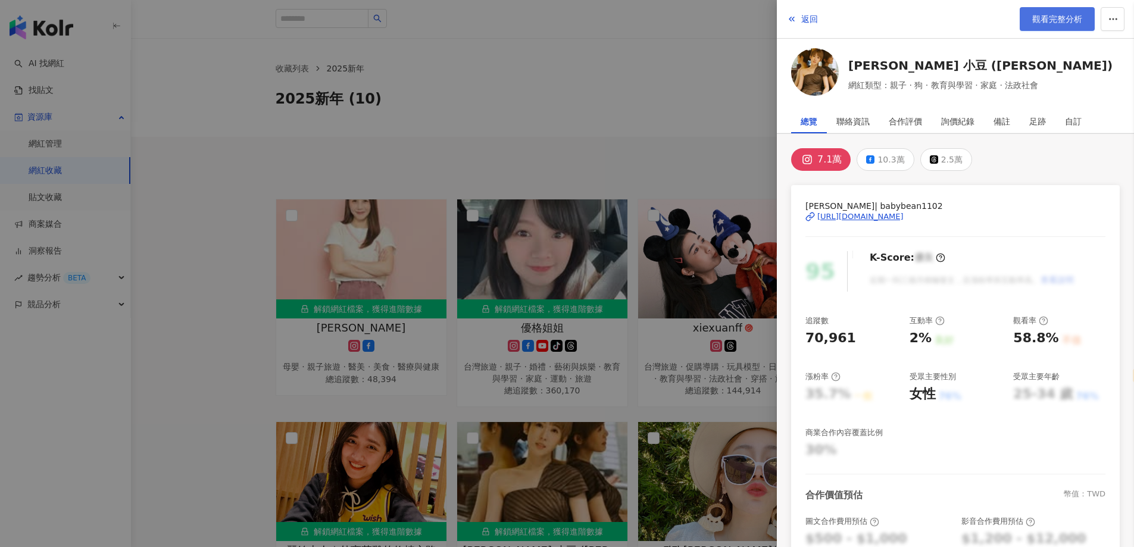
click at [1034, 21] on span "觀看完整分析" at bounding box center [1057, 19] width 50 height 10
click at [542, 205] on div at bounding box center [567, 273] width 1134 height 547
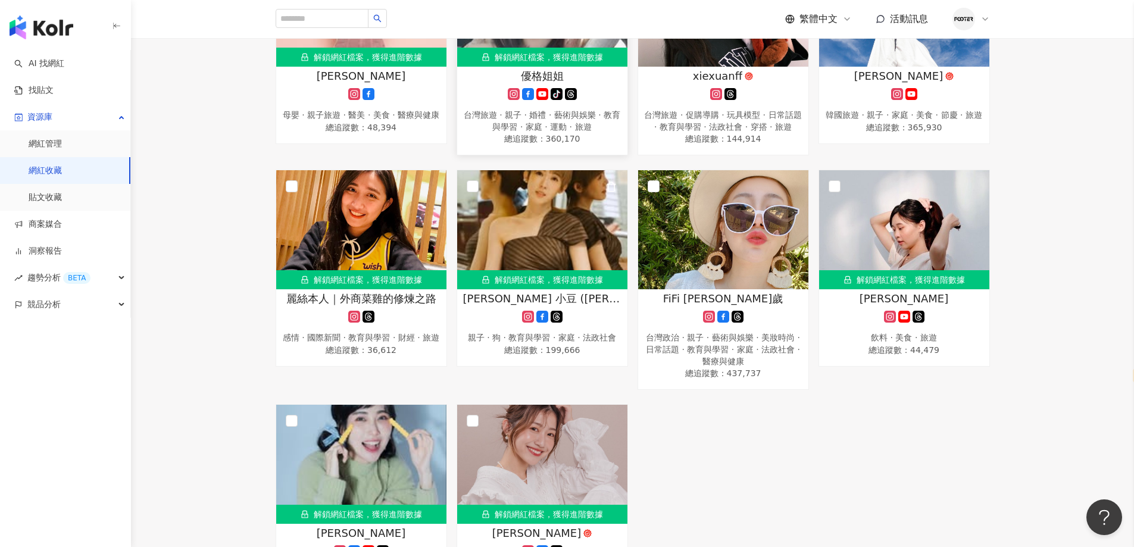
scroll to position [417, 0]
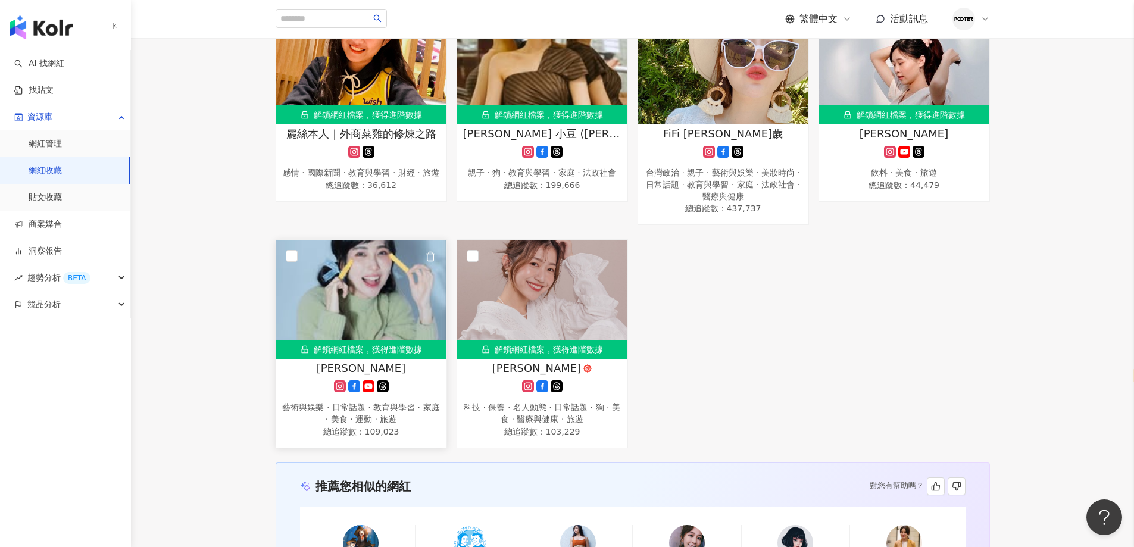
click at [396, 352] on div "解鎖網紅檔案，獲得進階數據" at bounding box center [361, 349] width 170 height 19
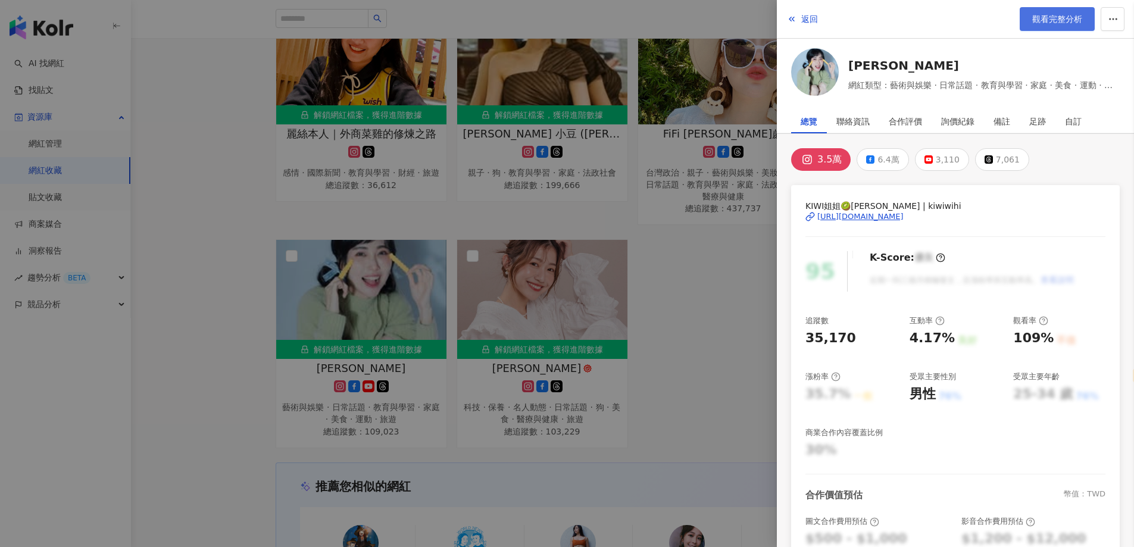
click at [1045, 25] on link "觀看完整分析" at bounding box center [1056, 19] width 75 height 24
click at [582, 290] on div at bounding box center [567, 273] width 1134 height 547
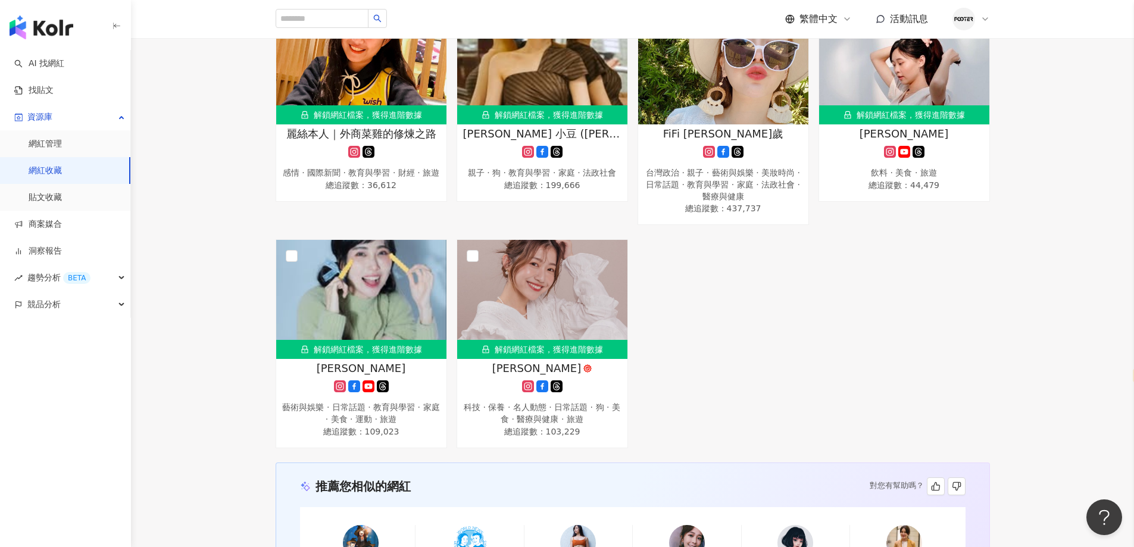
scroll to position [238, 0]
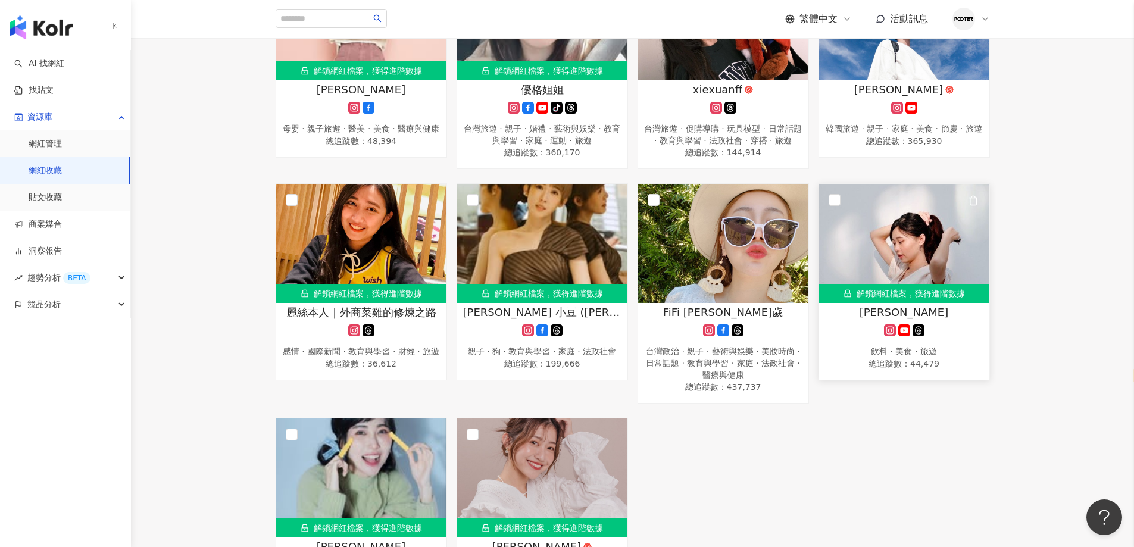
click at [865, 303] on div "解鎖網紅檔案，獲得進階數據" at bounding box center [904, 293] width 170 height 19
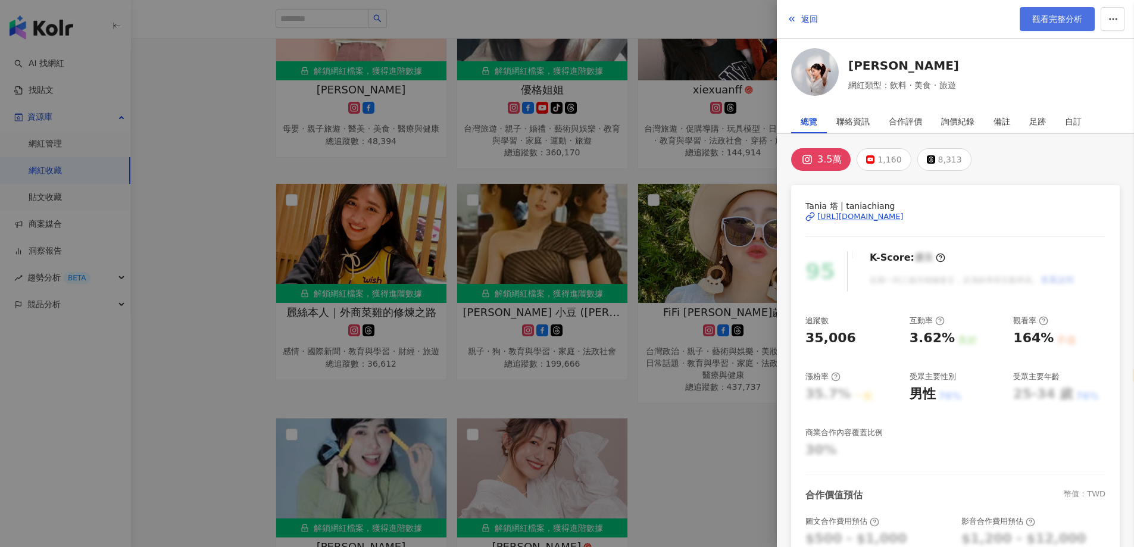
click at [1040, 23] on span "觀看完整分析" at bounding box center [1057, 19] width 50 height 10
click at [458, 199] on div at bounding box center [567, 273] width 1134 height 547
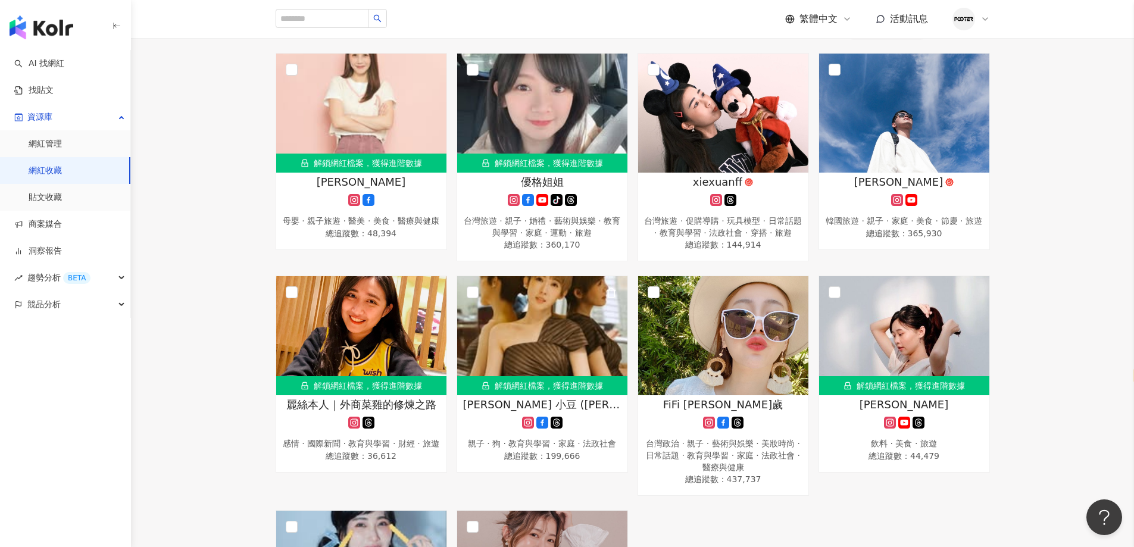
scroll to position [60, 0]
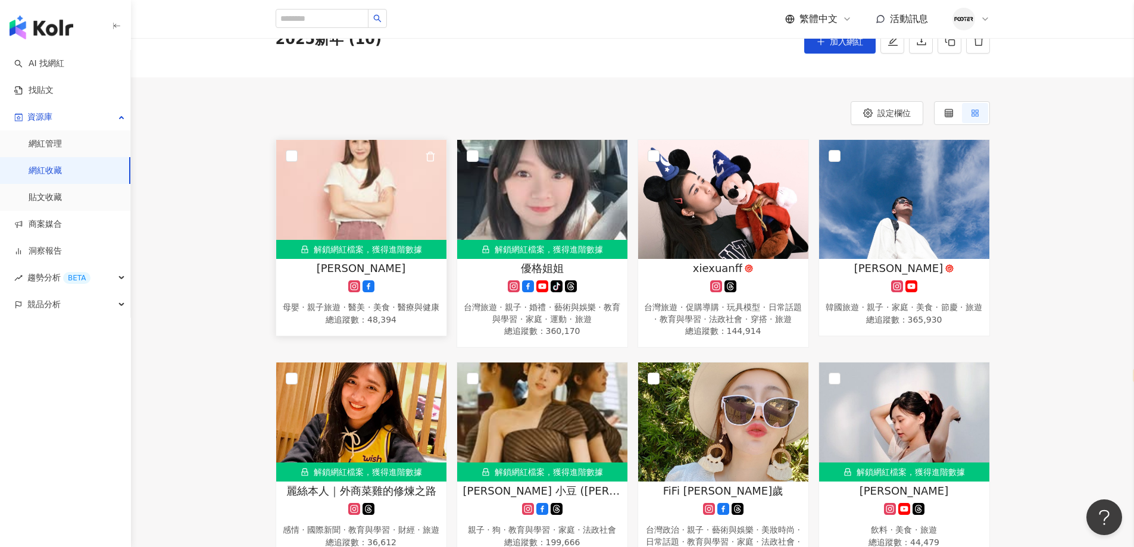
click at [371, 241] on div "解鎖網紅檔案，獲得進階數據" at bounding box center [361, 249] width 170 height 19
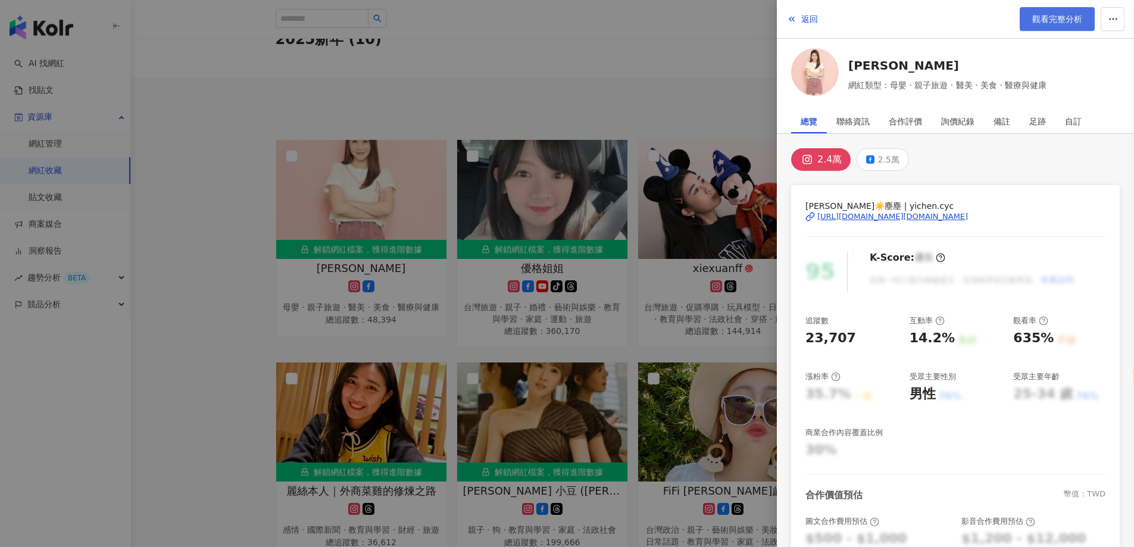
click at [1052, 22] on span "觀看完整分析" at bounding box center [1057, 19] width 50 height 10
click at [588, 186] on div at bounding box center [567, 273] width 1134 height 547
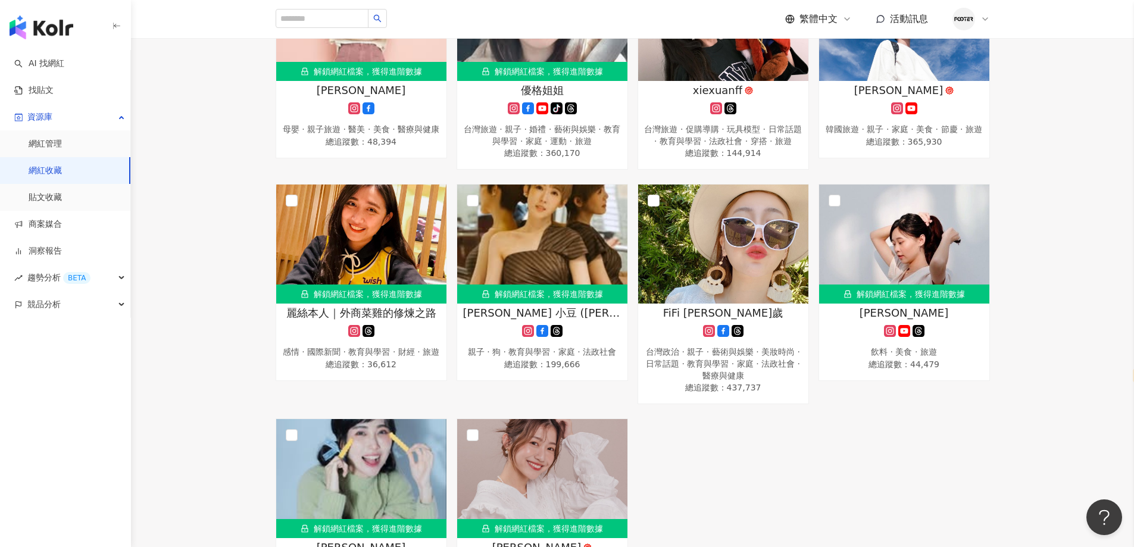
scroll to position [417, 0]
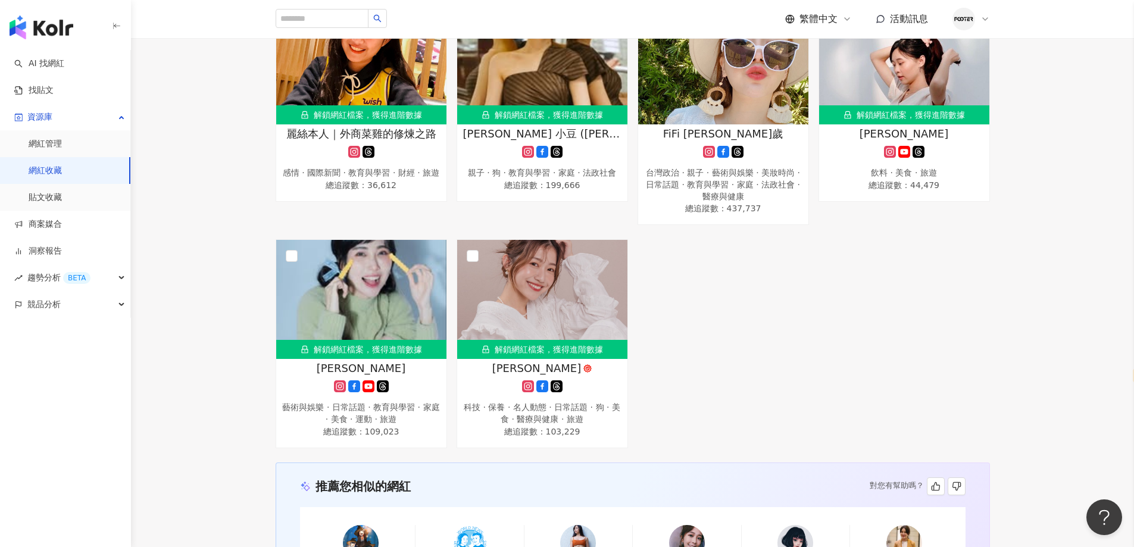
click at [62, 165] on link "網紅收藏" at bounding box center [45, 171] width 33 height 12
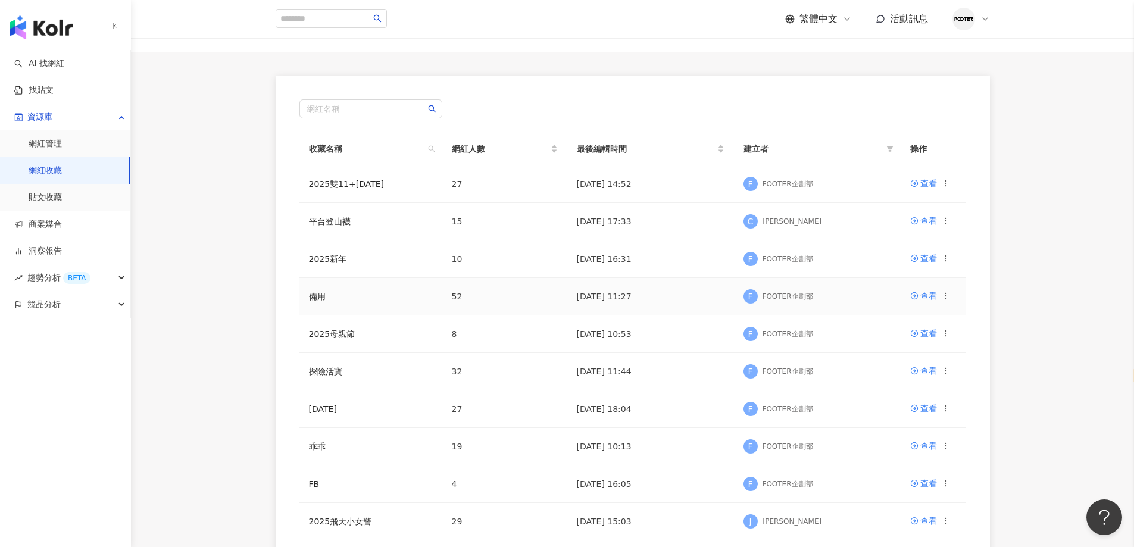
scroll to position [60, 0]
click at [325, 338] on link "2025母親節" at bounding box center [332, 334] width 46 height 10
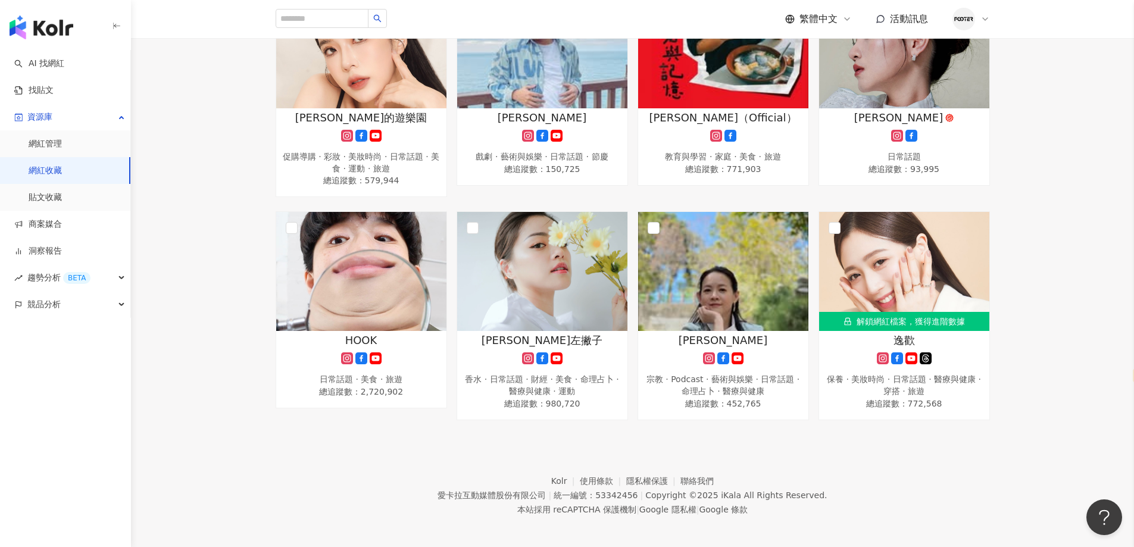
scroll to position [213, 0]
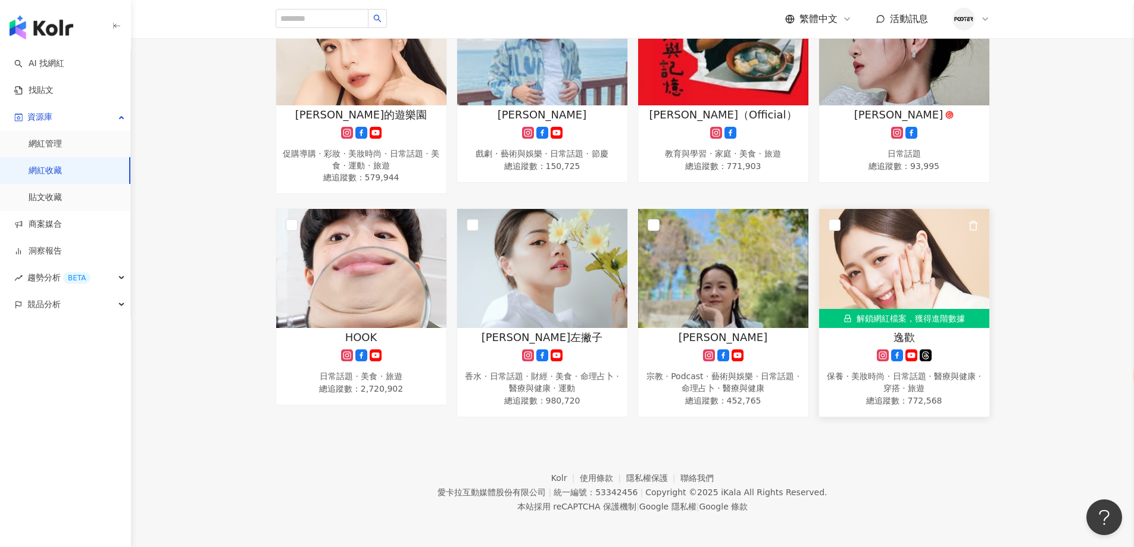
click at [849, 302] on img at bounding box center [904, 268] width 170 height 119
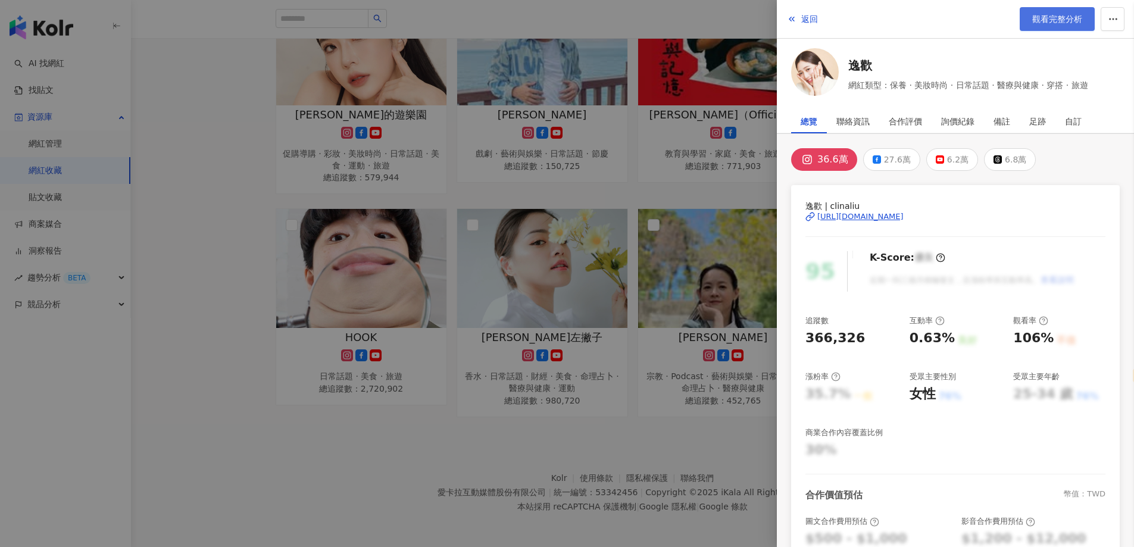
click at [1075, 17] on span "觀看完整分析" at bounding box center [1057, 19] width 50 height 10
click at [542, 295] on div at bounding box center [567, 273] width 1134 height 547
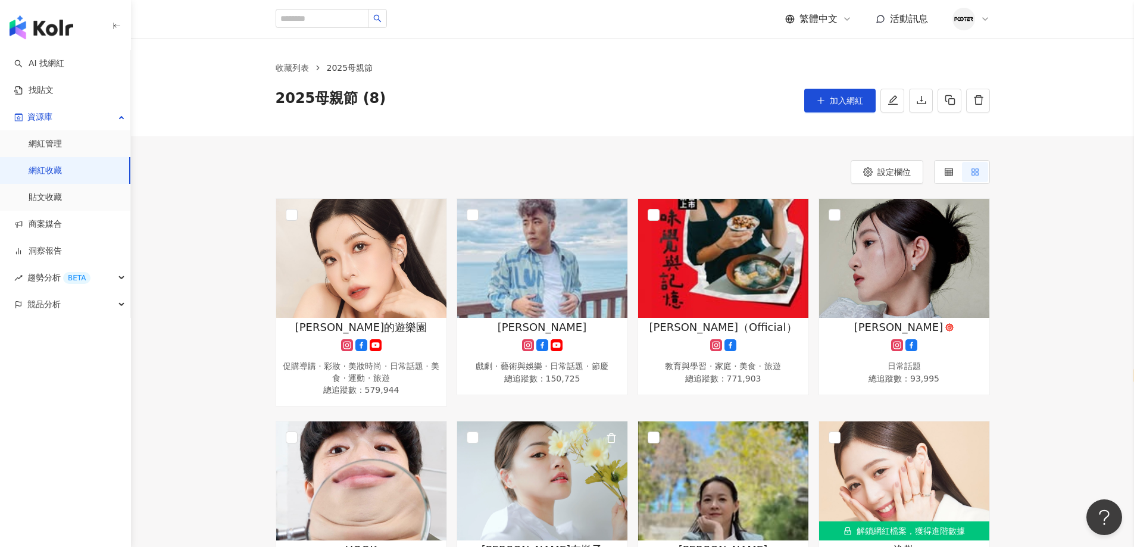
scroll to position [0, 0]
click at [406, 304] on img at bounding box center [361, 258] width 170 height 119
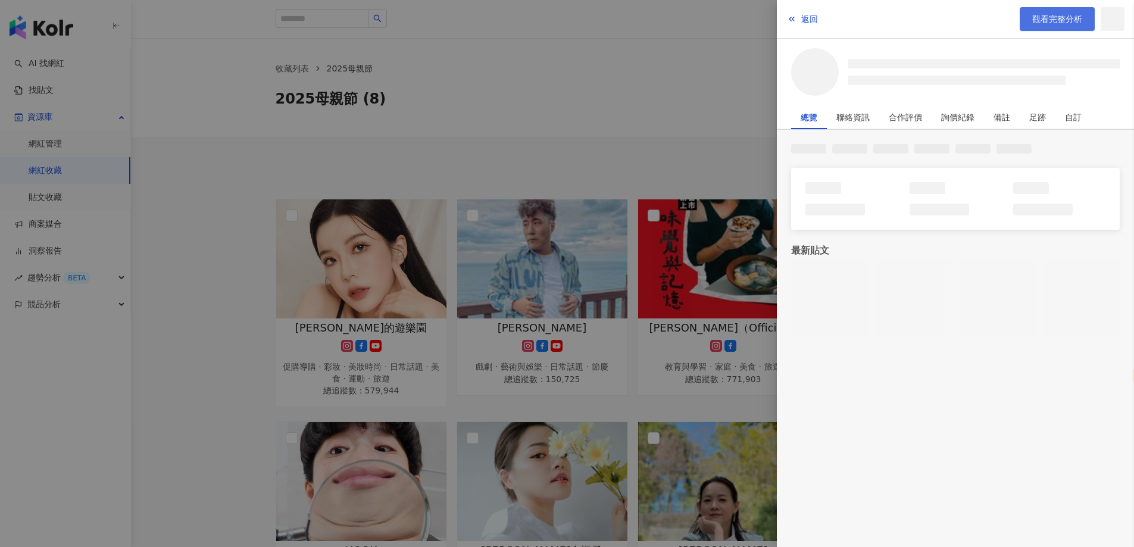
click at [1045, 26] on link "觀看完整分析" at bounding box center [1056, 19] width 75 height 24
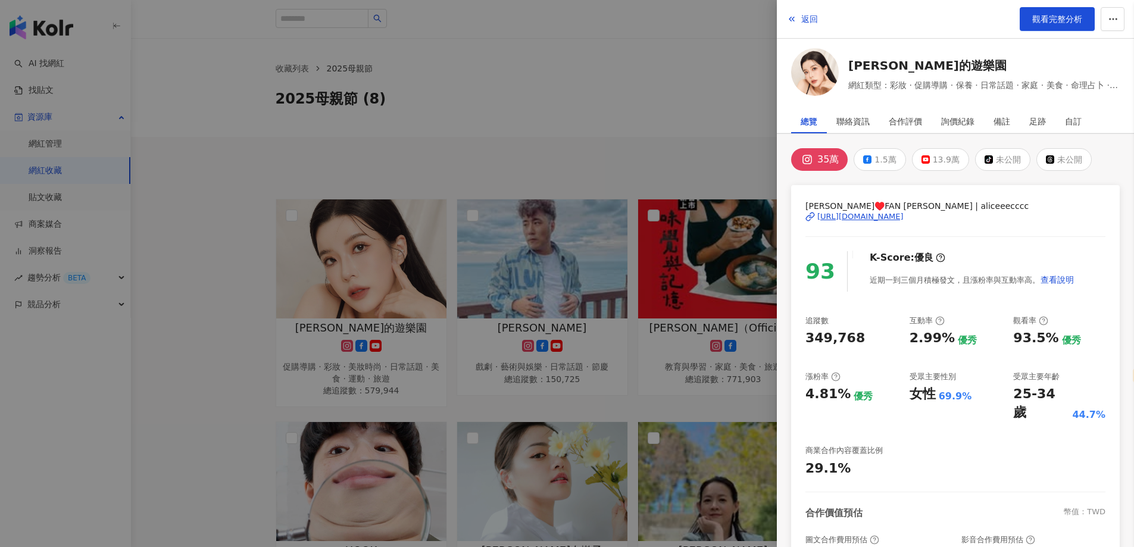
click at [739, 304] on div at bounding box center [567, 273] width 1134 height 547
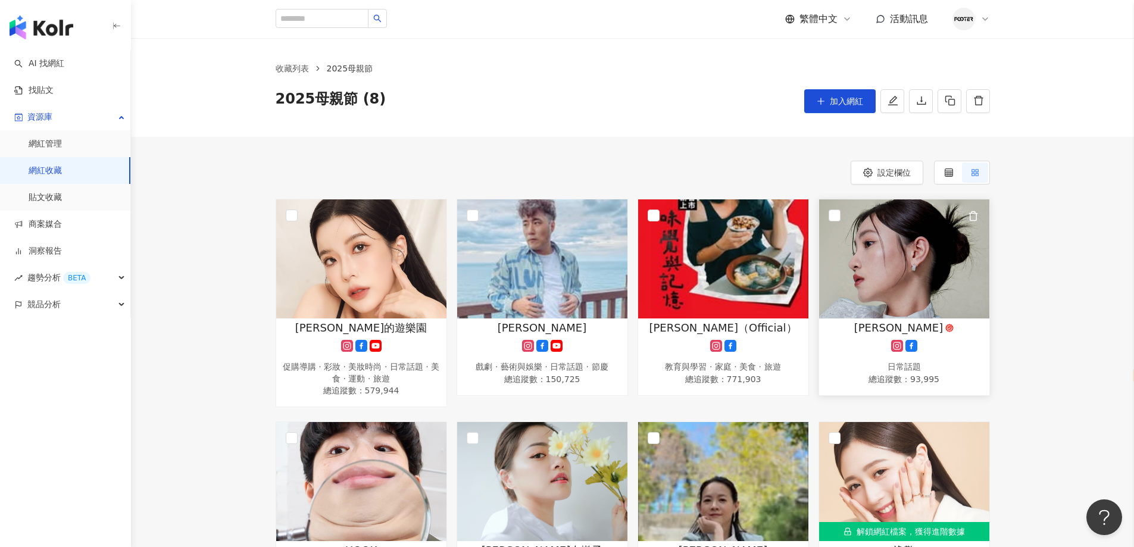
click at [837, 276] on img at bounding box center [904, 258] width 170 height 119
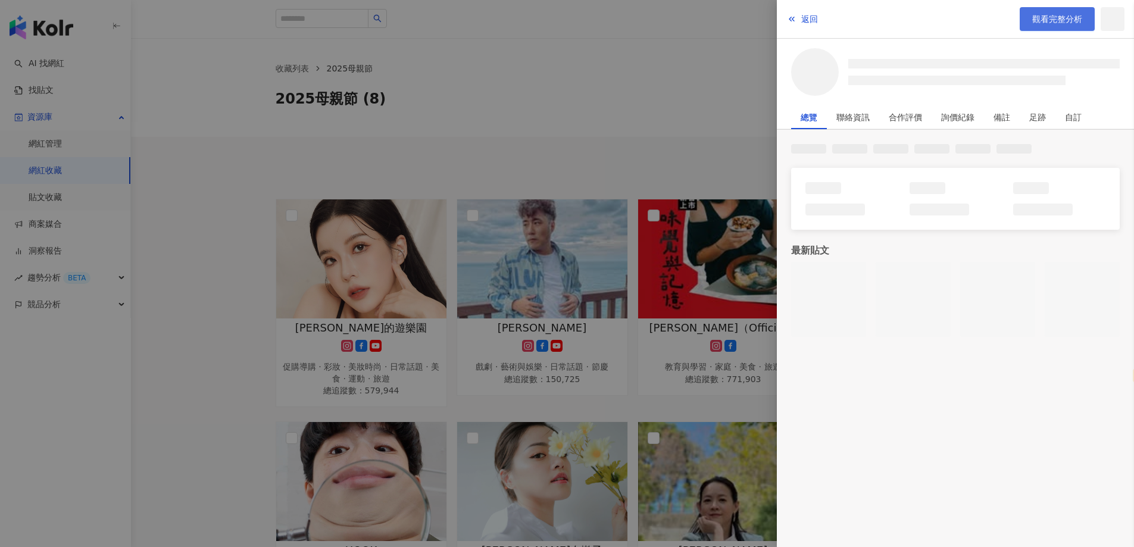
click at [1026, 14] on link "觀看完整分析" at bounding box center [1056, 19] width 75 height 24
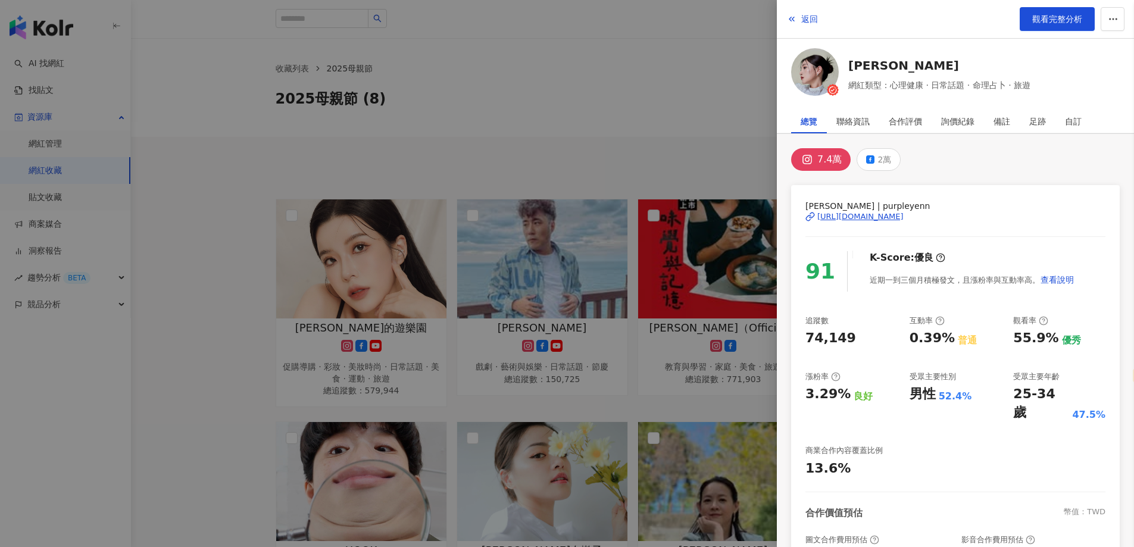
click at [549, 255] on div at bounding box center [567, 273] width 1134 height 547
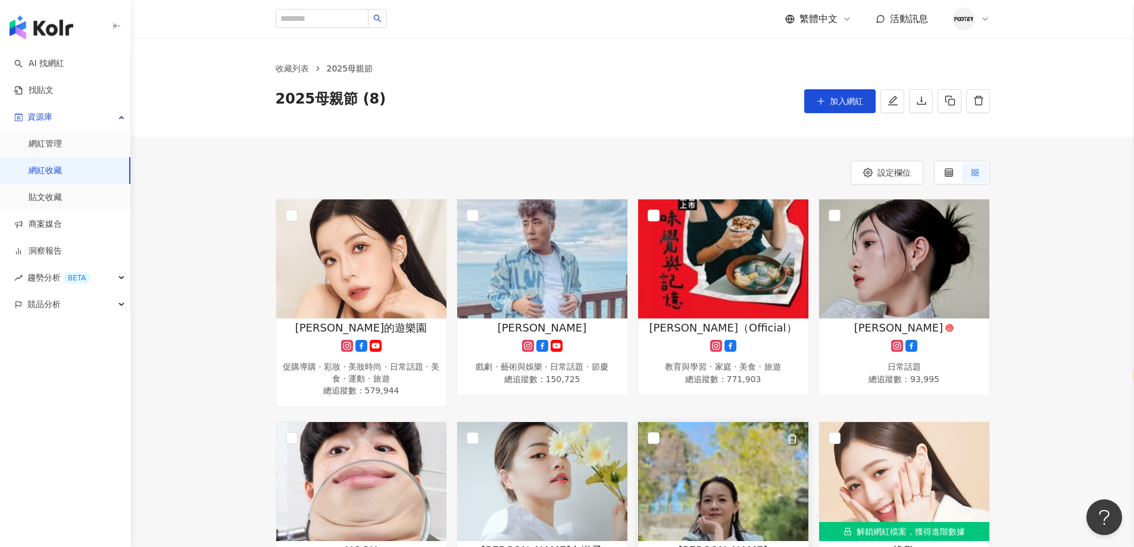
click at [665, 321] on span "GinOy 歐陽靖（Official）" at bounding box center [723, 327] width 148 height 15
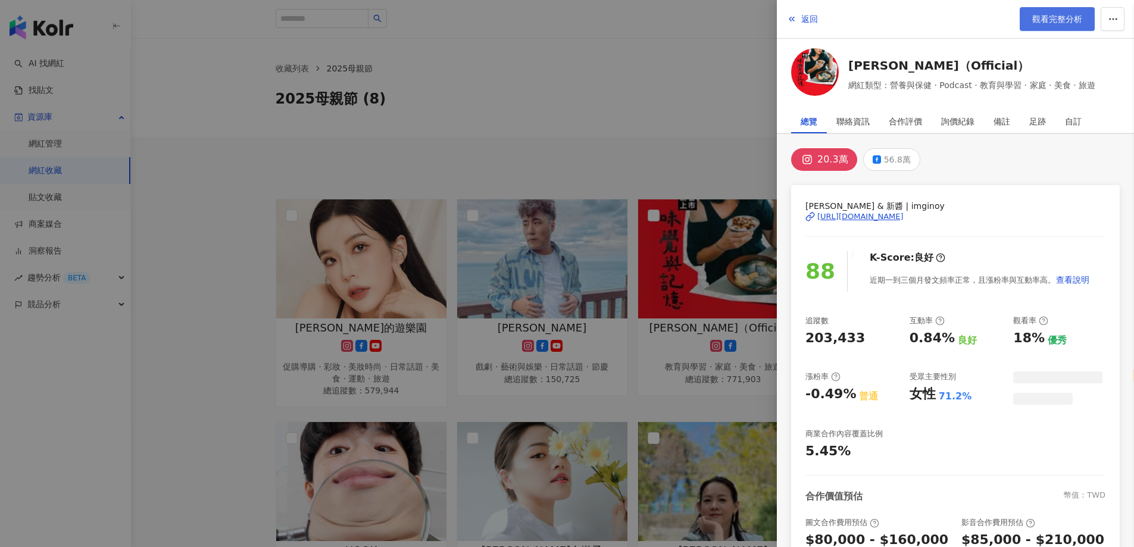
click at [1034, 14] on span "觀看完整分析" at bounding box center [1057, 19] width 50 height 10
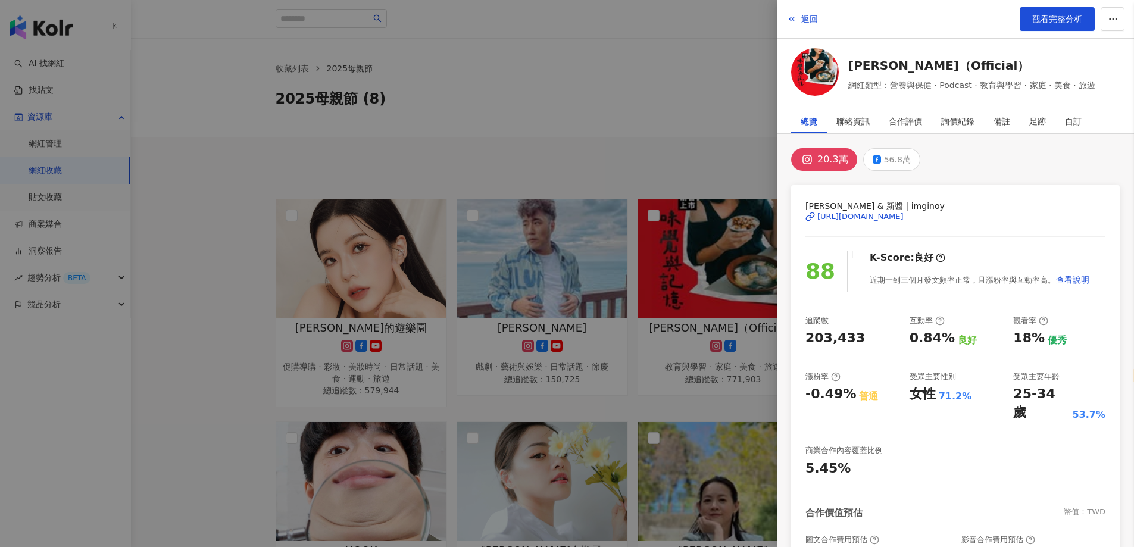
click at [545, 153] on div at bounding box center [567, 273] width 1134 height 547
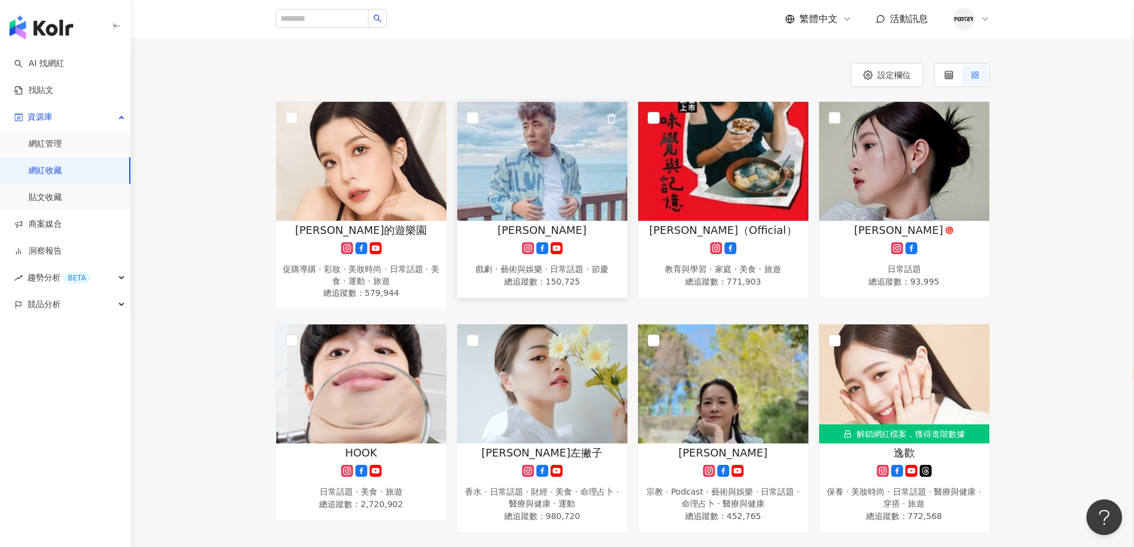
scroll to position [213, 0]
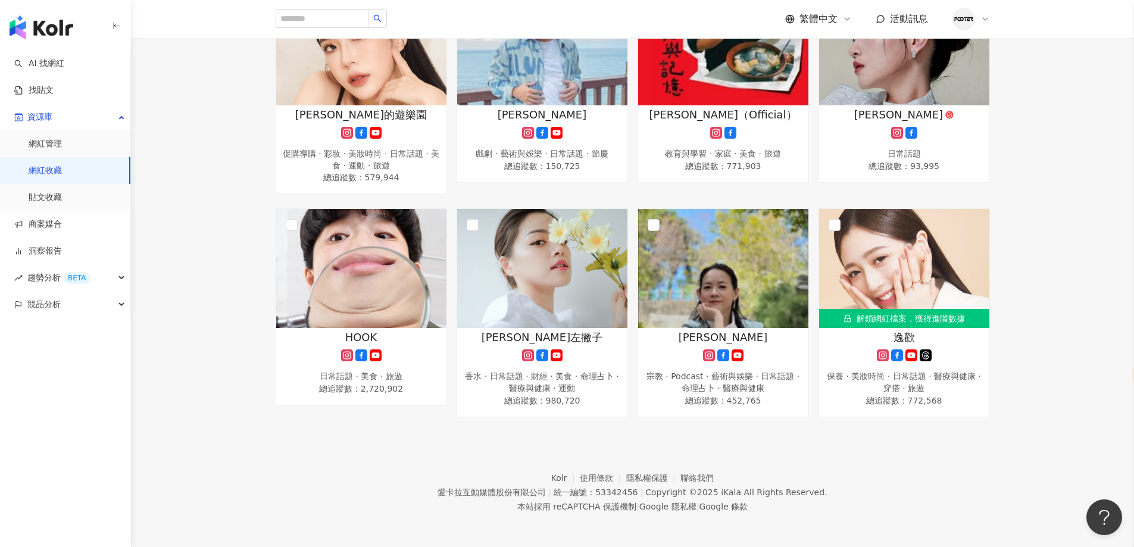
click at [62, 172] on link "網紅收藏" at bounding box center [45, 171] width 33 height 12
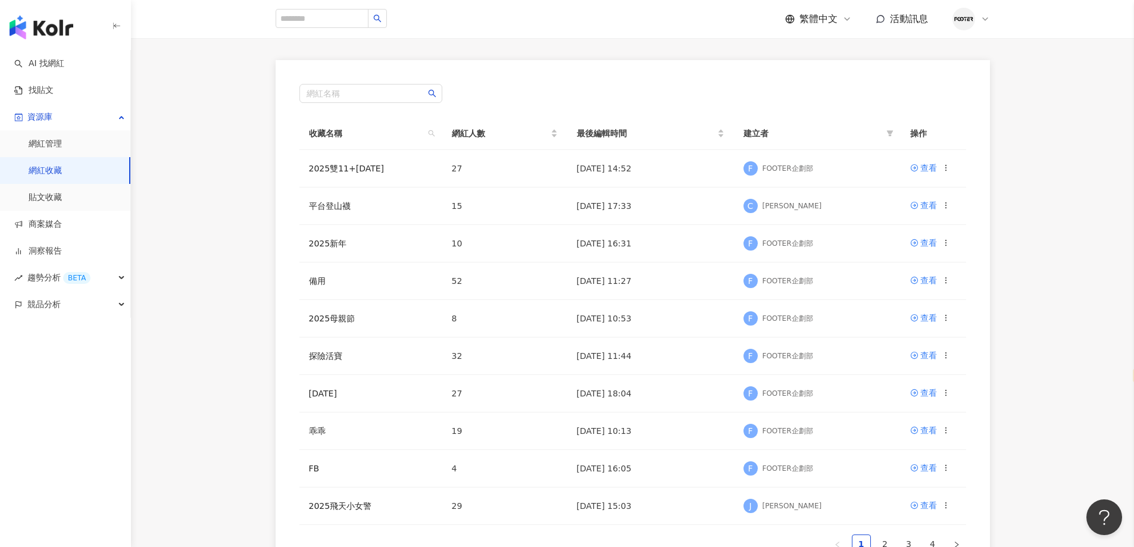
scroll to position [238, 0]
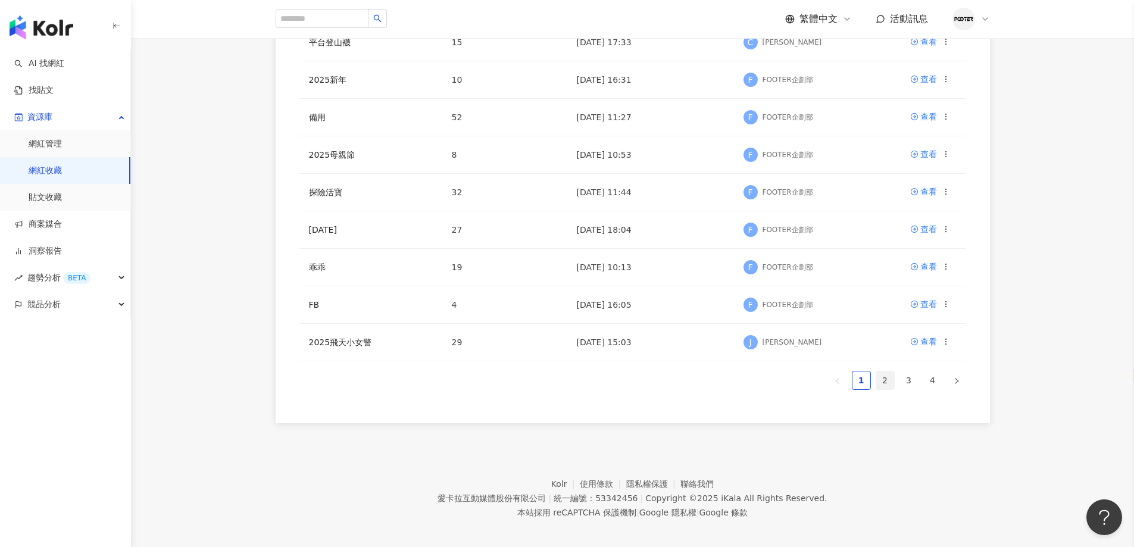
click at [892, 384] on link "2" at bounding box center [885, 380] width 18 height 18
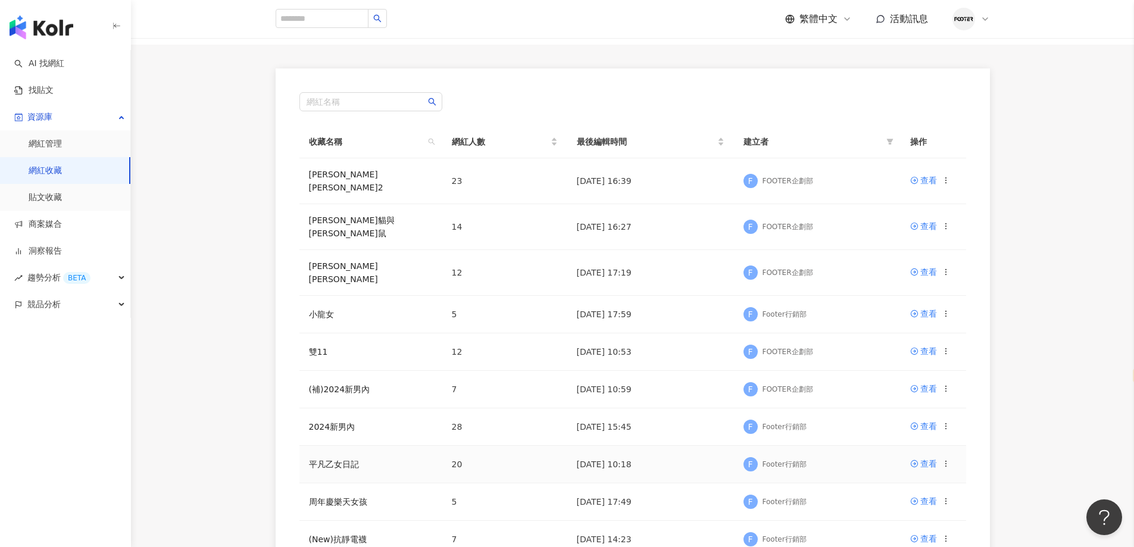
scroll to position [60, 0]
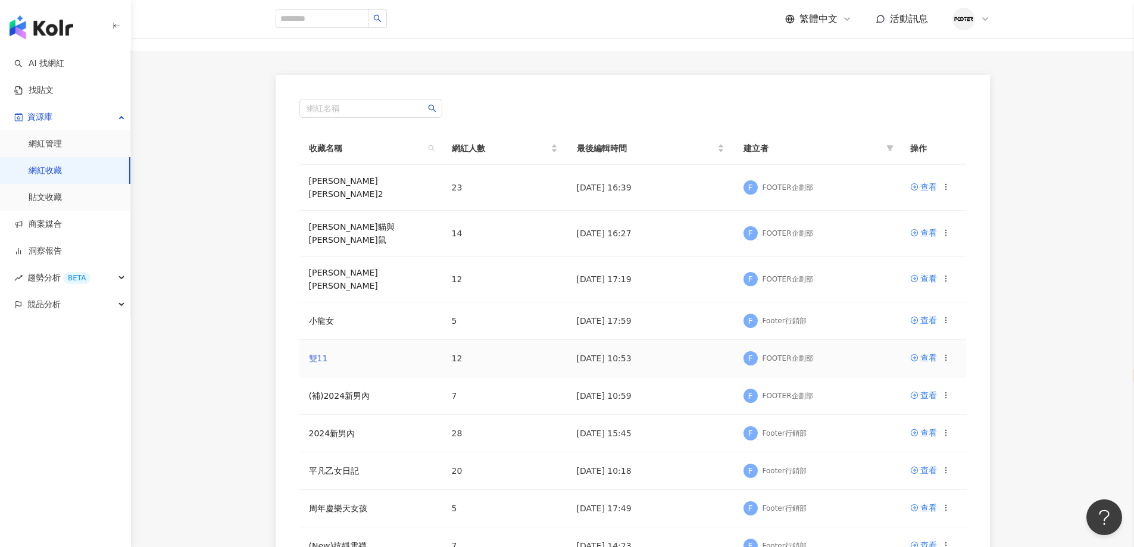
click at [324, 354] on link "雙11" at bounding box center [318, 359] width 19 height 10
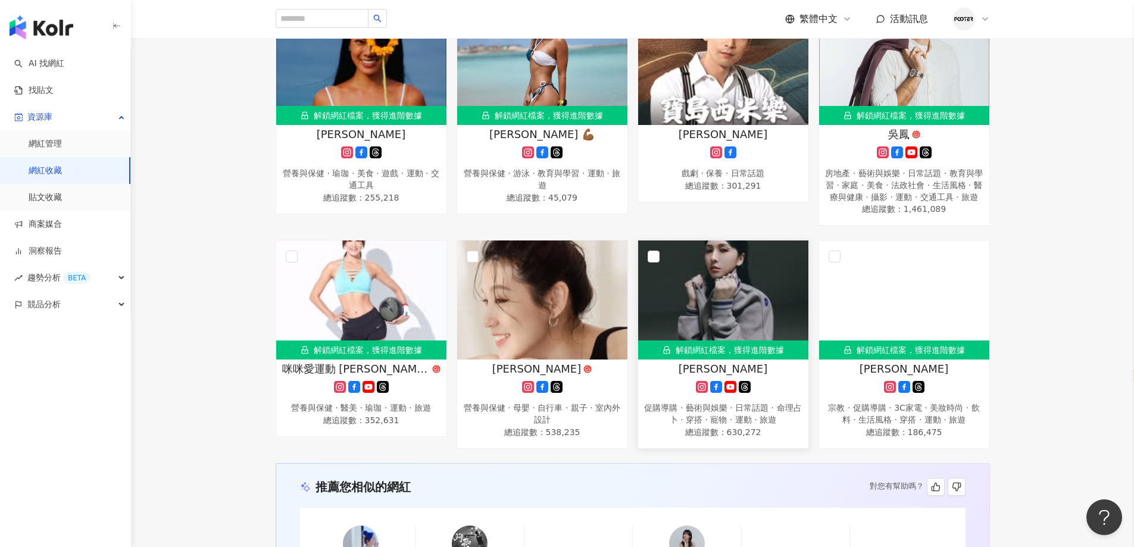
scroll to position [417, 0]
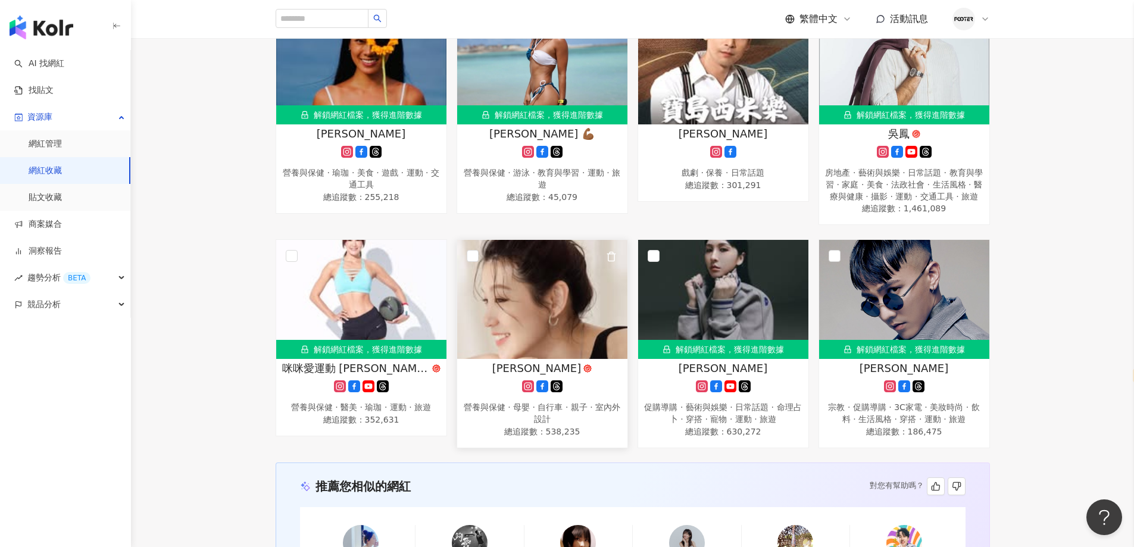
click at [589, 314] on img at bounding box center [542, 299] width 170 height 119
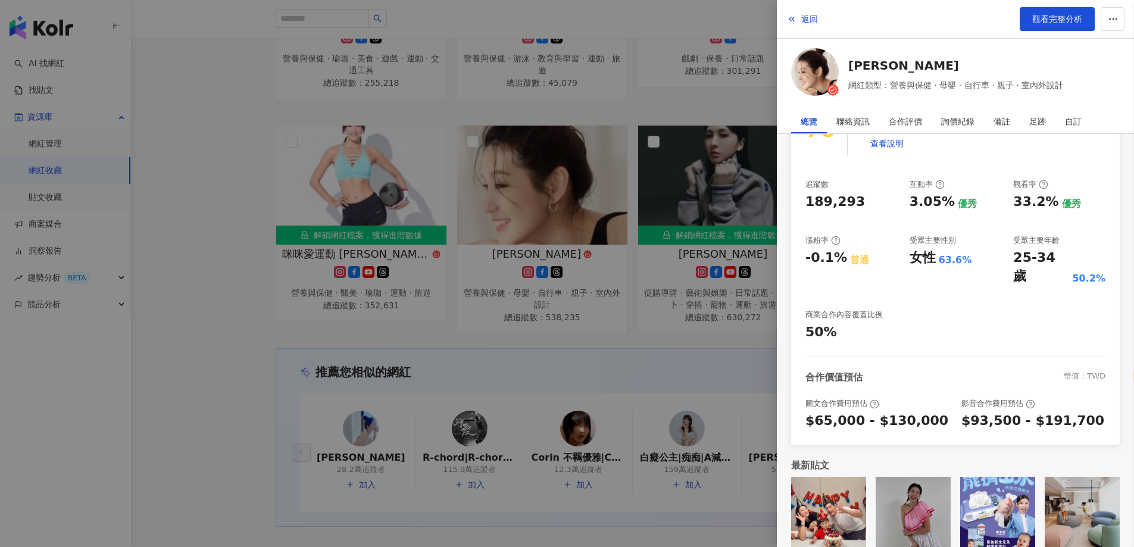
scroll to position [651, 0]
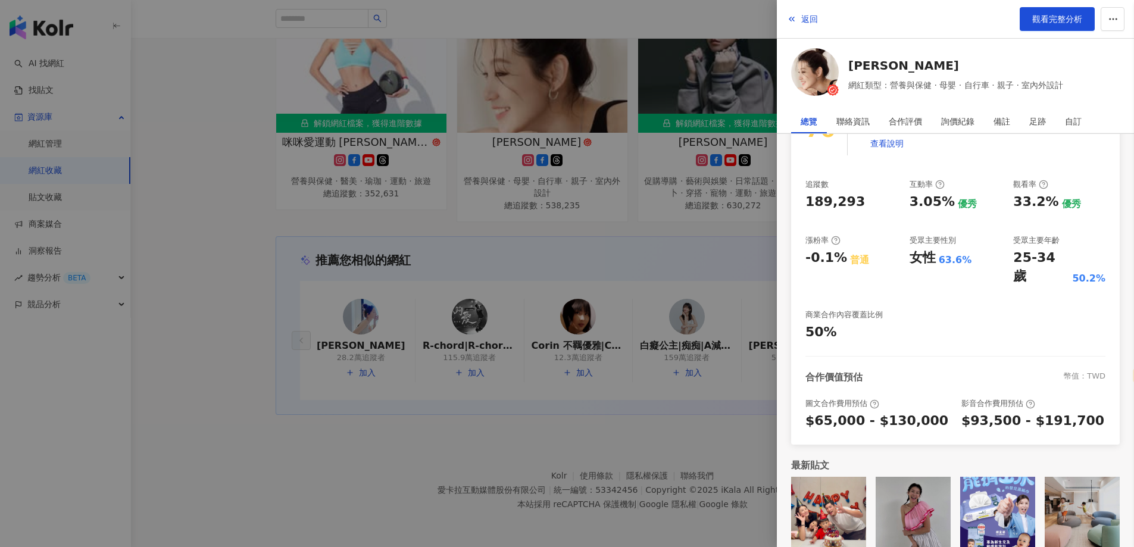
click at [671, 249] on div at bounding box center [567, 273] width 1134 height 547
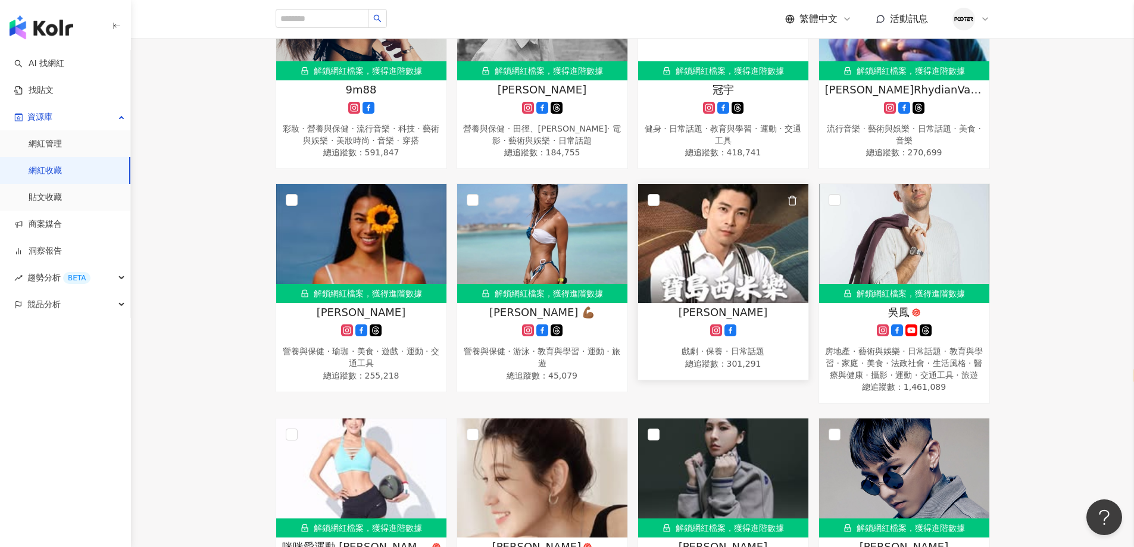
scroll to position [0, 0]
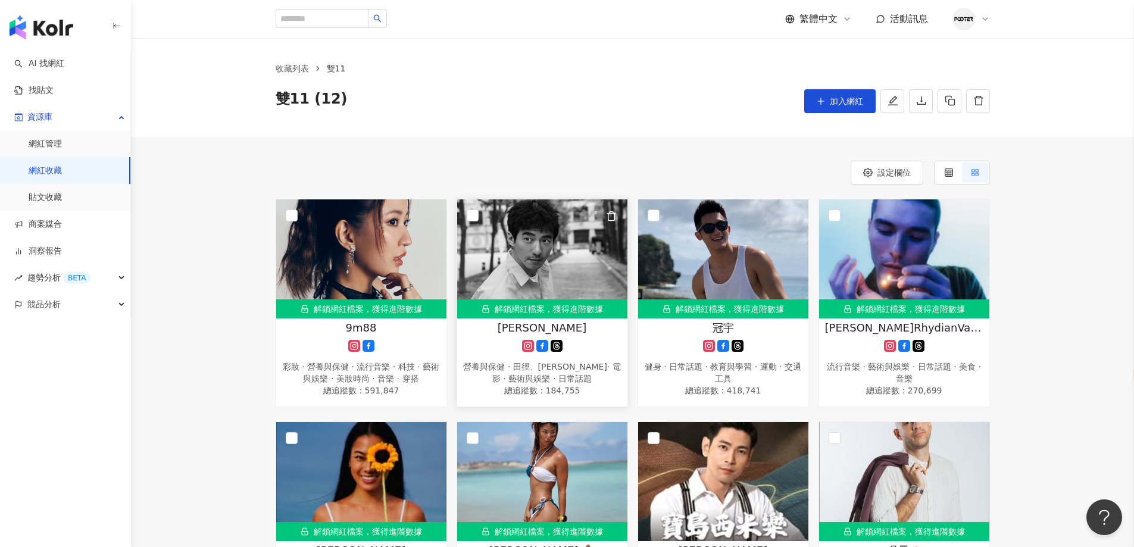
click at [508, 364] on div "營養與保健 · 田徑、馬拉松 · 電影 · 藝術與娛樂 · 日常話題" at bounding box center [542, 372] width 158 height 23
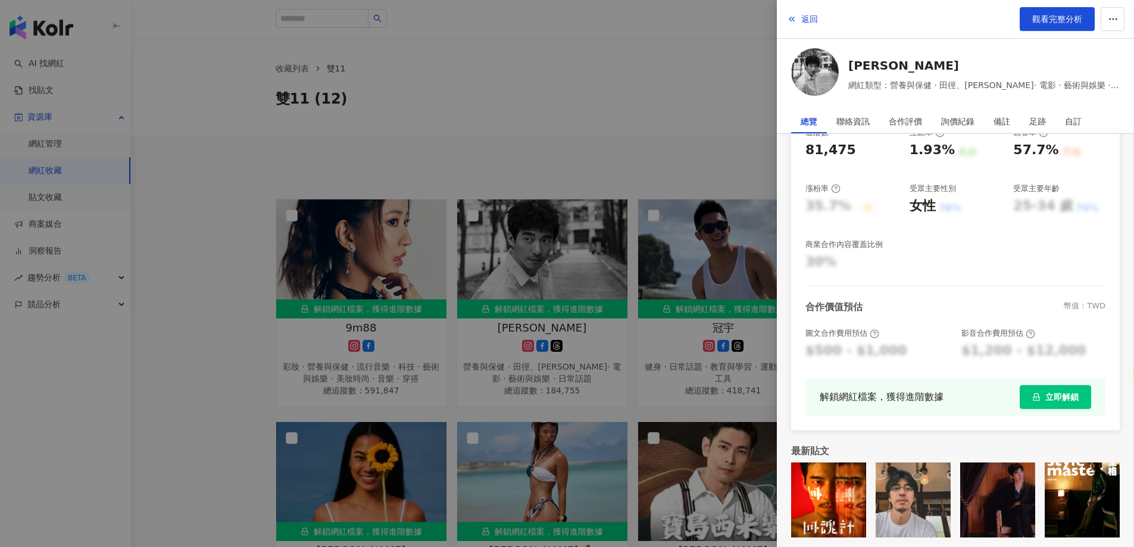
scroll to position [192, 0]
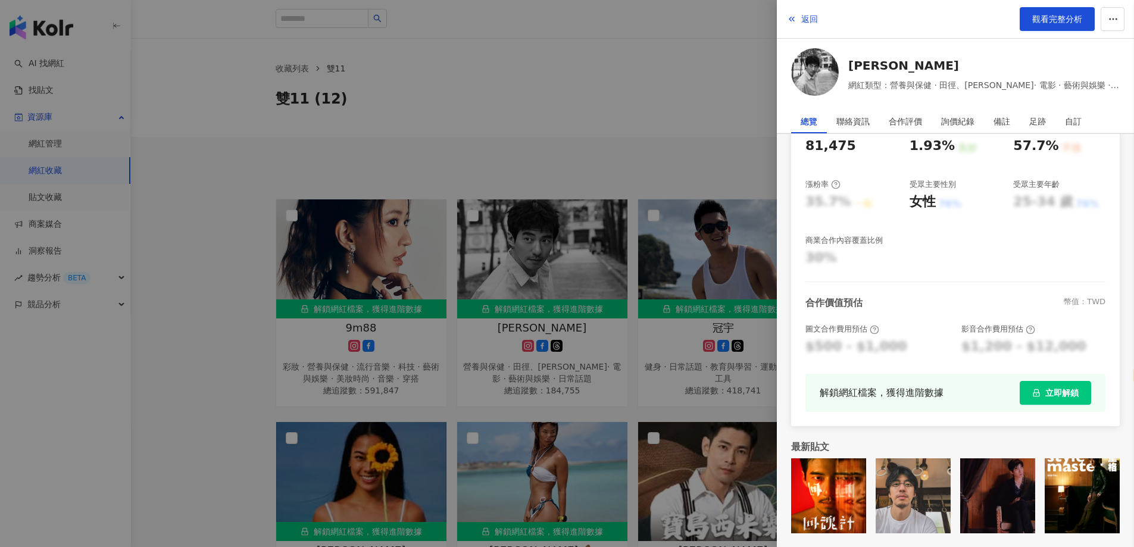
click at [611, 353] on div at bounding box center [567, 273] width 1134 height 547
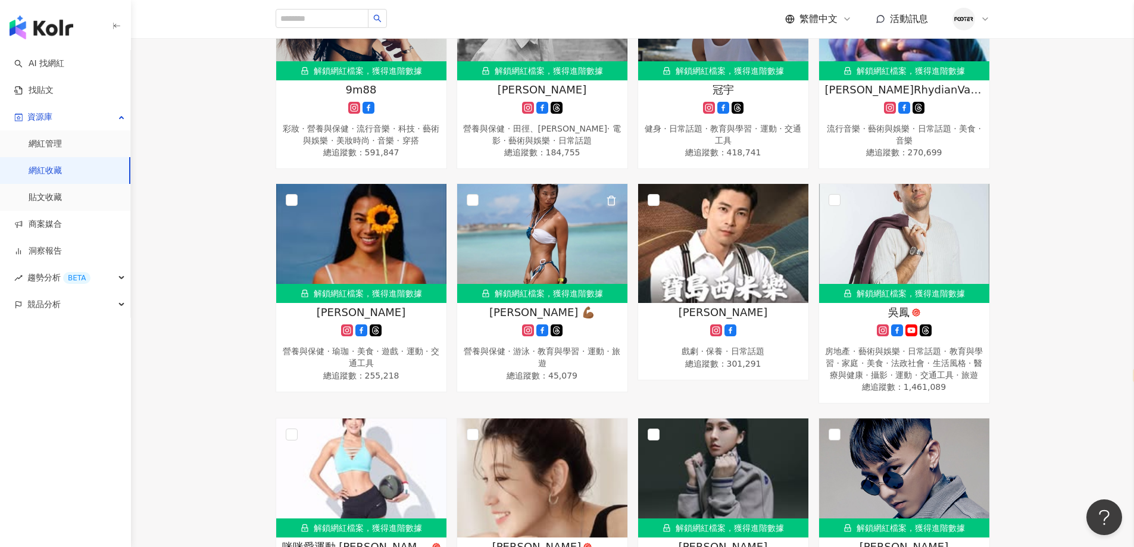
scroll to position [476, 0]
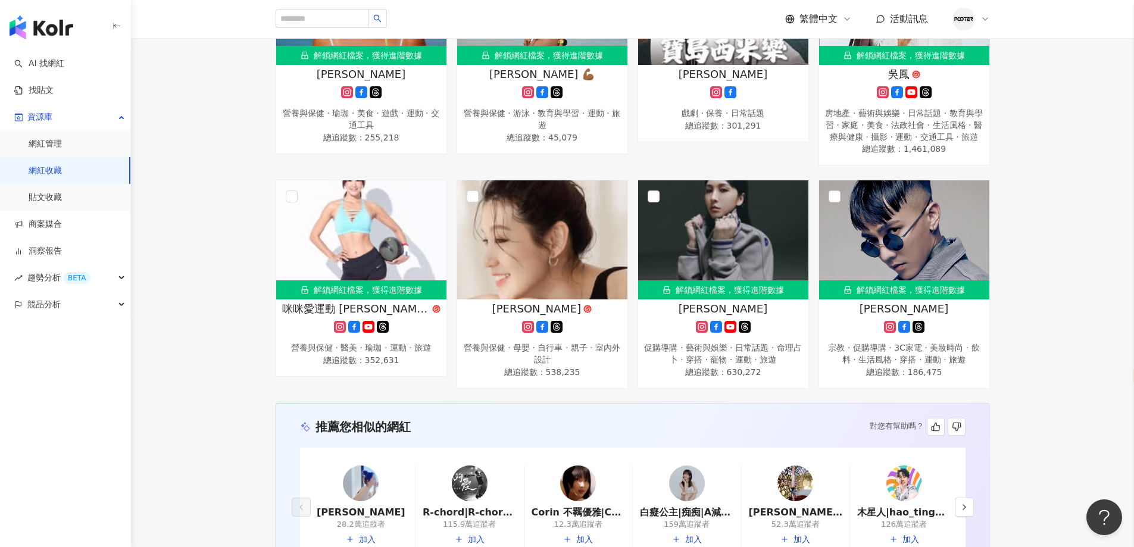
click at [62, 174] on link "網紅收藏" at bounding box center [45, 171] width 33 height 12
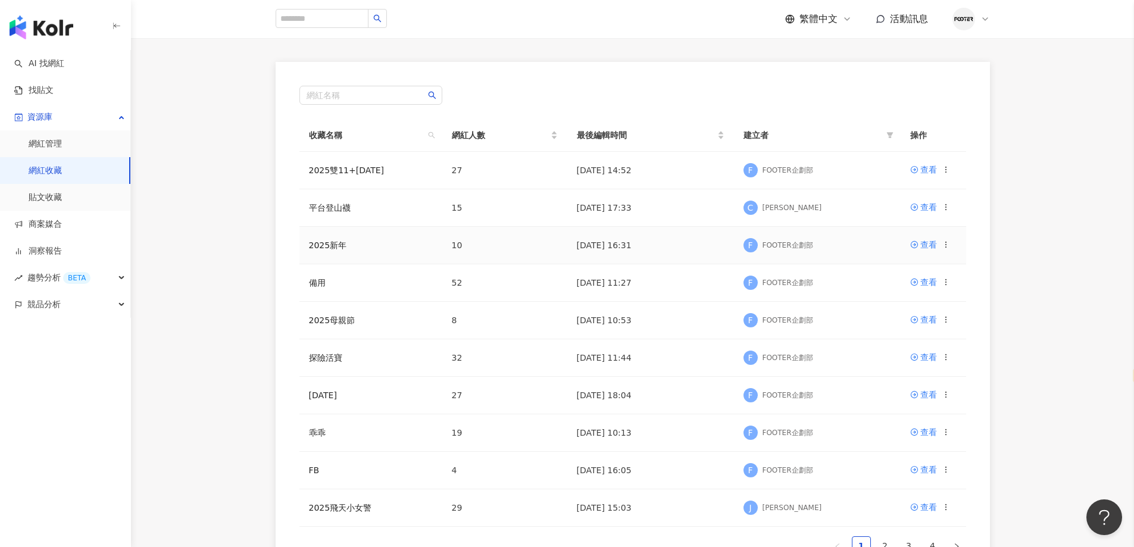
scroll to position [179, 0]
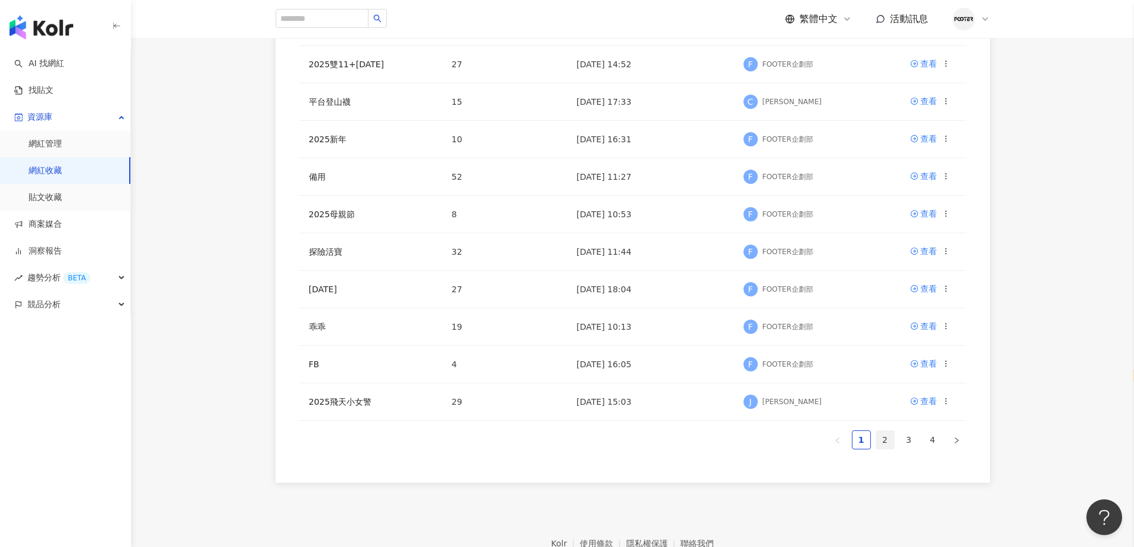
click at [890, 433] on link "2" at bounding box center [885, 440] width 18 height 18
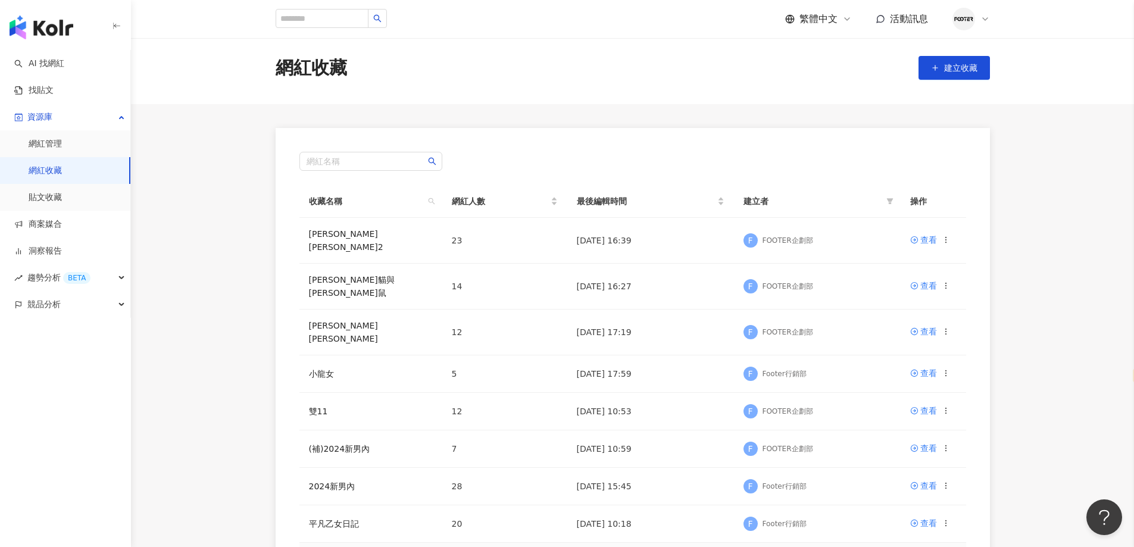
scroll to position [0, 0]
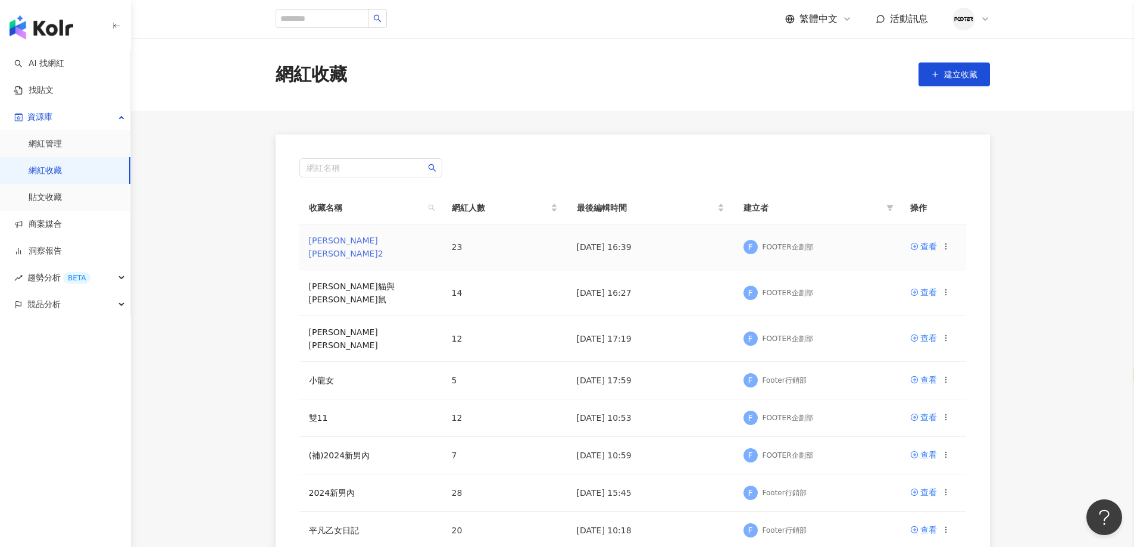
click at [326, 248] on link "哈利波特2" at bounding box center [346, 247] width 74 height 23
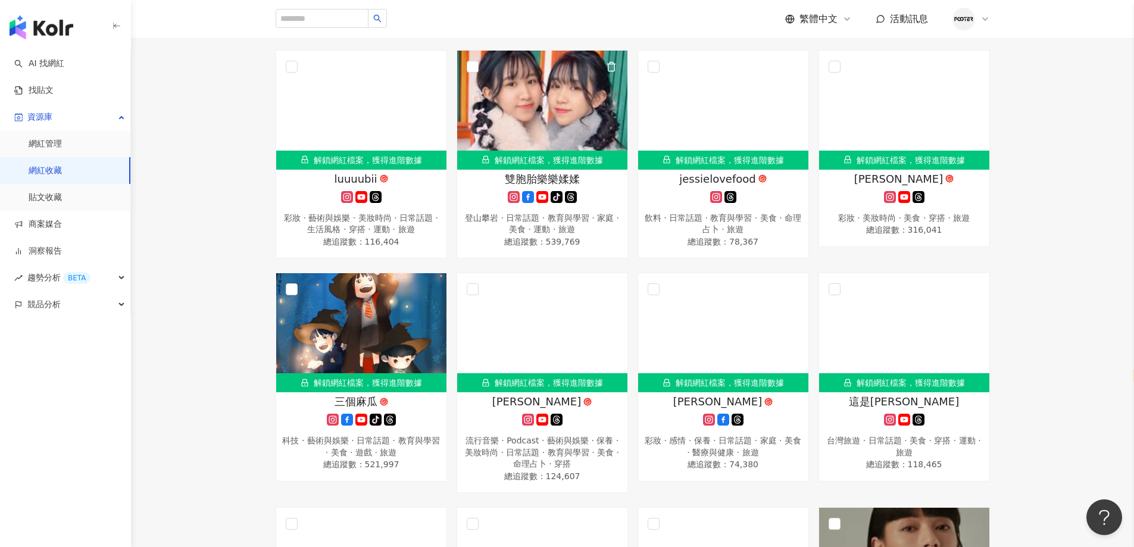
scroll to position [595, 0]
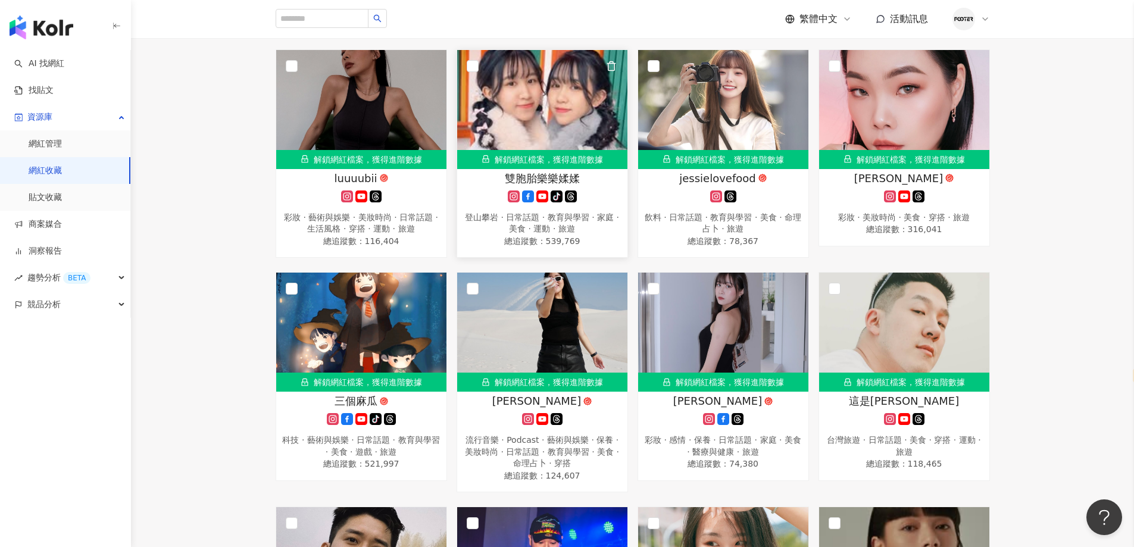
click at [581, 202] on div "雙胞胎樂樂媃媃 tiktok-icon 登山攀岩 · 日常話題 · 教育與學習 · 家庭 · 美食 · 運動 · 旅遊 總追蹤數 ： 539,769" at bounding box center [542, 210] width 170 height 78
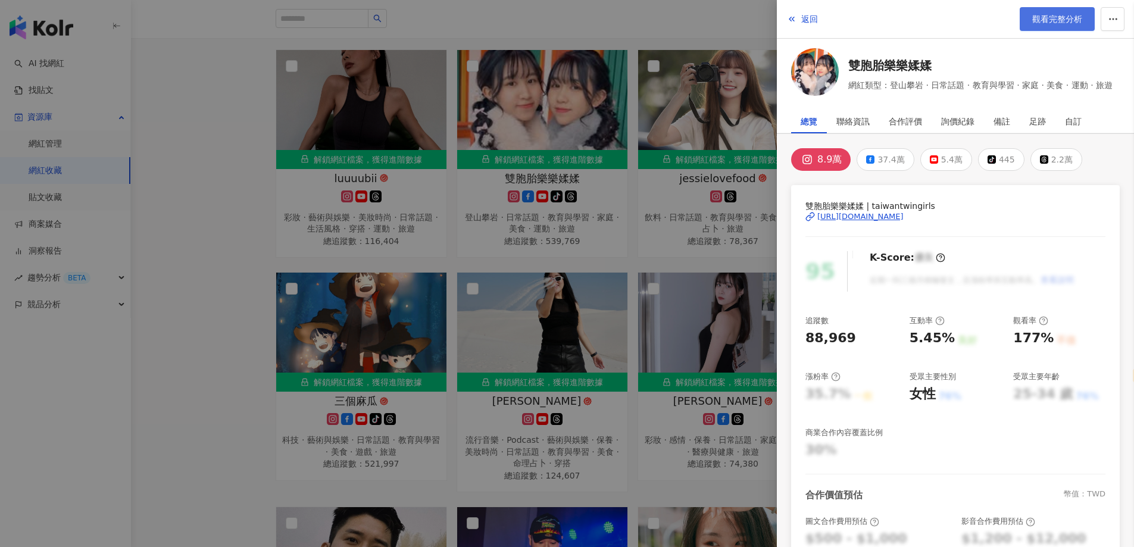
click at [1037, 18] on span "觀看完整分析" at bounding box center [1057, 19] width 50 height 10
click at [594, 296] on div at bounding box center [567, 273] width 1134 height 547
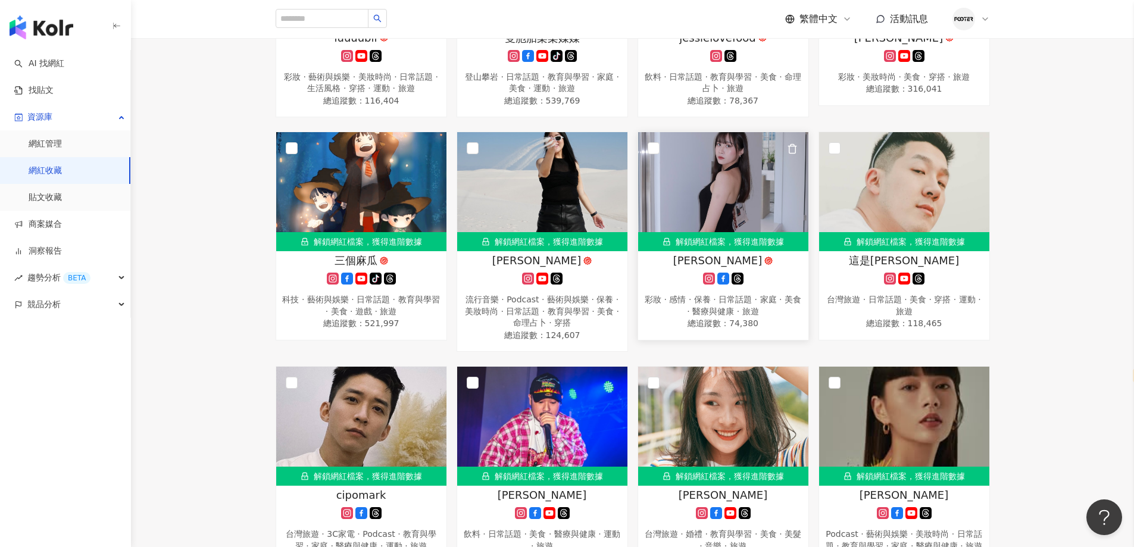
scroll to position [833, 0]
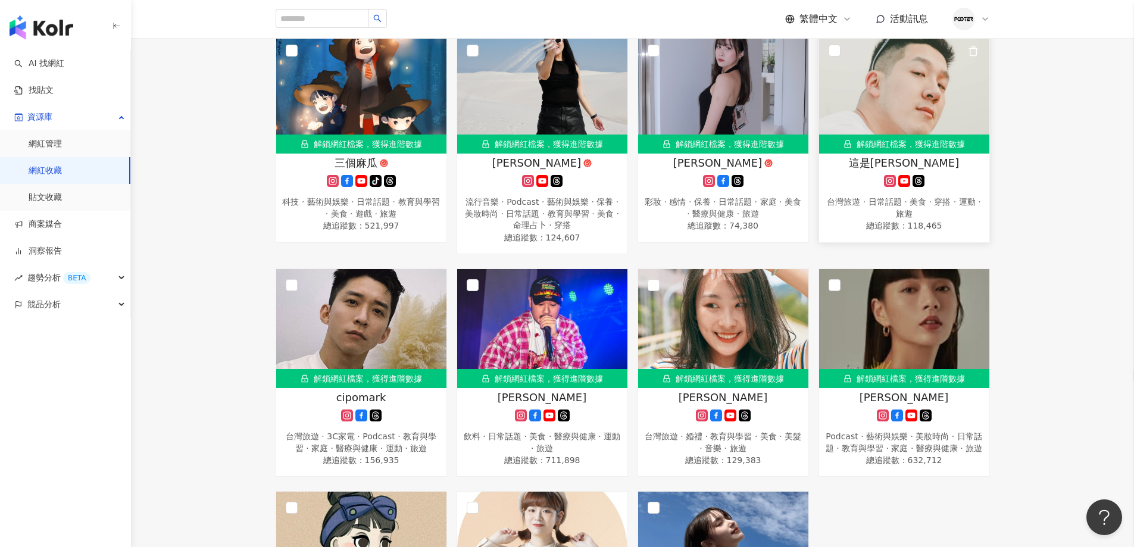
click at [889, 175] on icon at bounding box center [890, 181] width 12 height 12
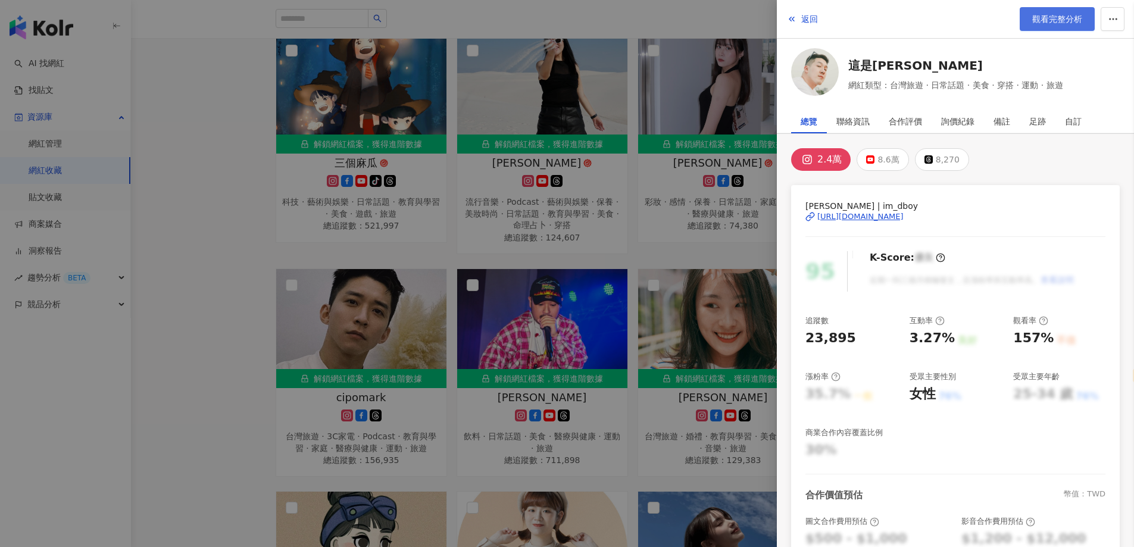
click at [1033, 23] on span "觀看完整分析" at bounding box center [1057, 19] width 50 height 10
click at [527, 316] on div at bounding box center [567, 273] width 1134 height 547
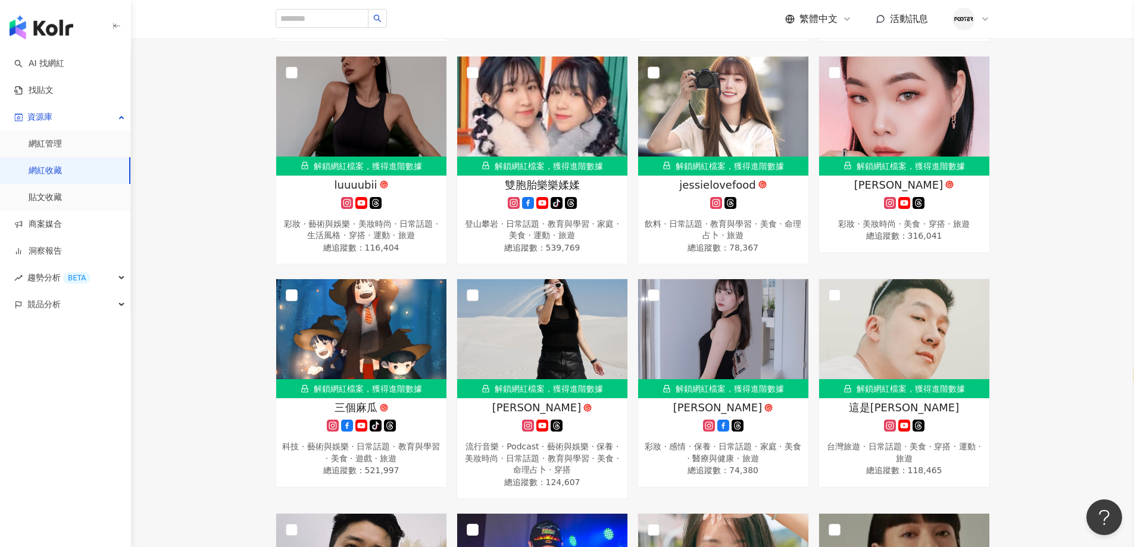
scroll to position [595, 0]
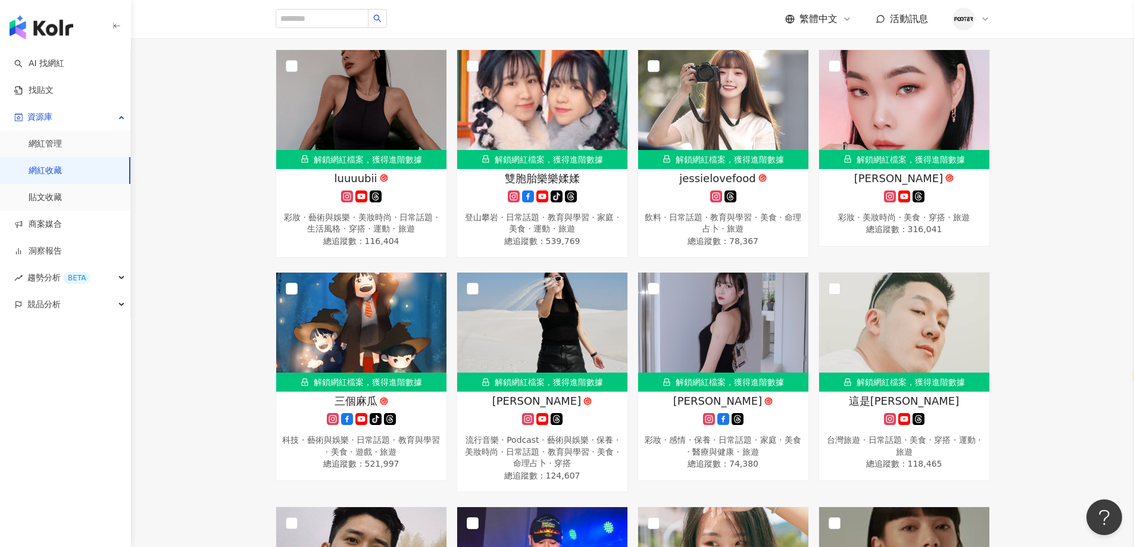
click at [62, 173] on link "網紅收藏" at bounding box center [45, 171] width 33 height 12
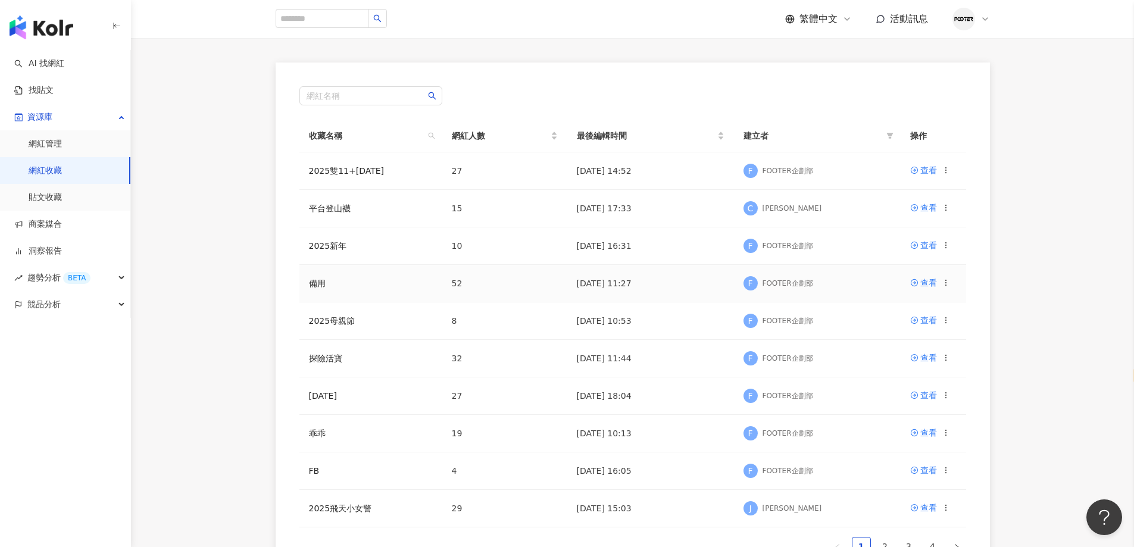
scroll to position [246, 0]
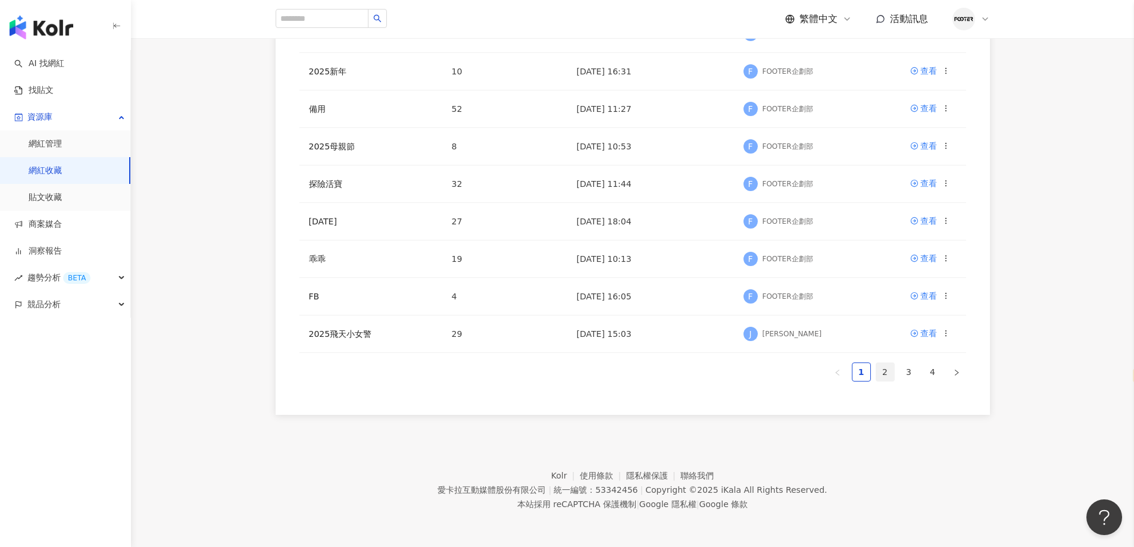
click at [876, 366] on link "2" at bounding box center [885, 372] width 18 height 18
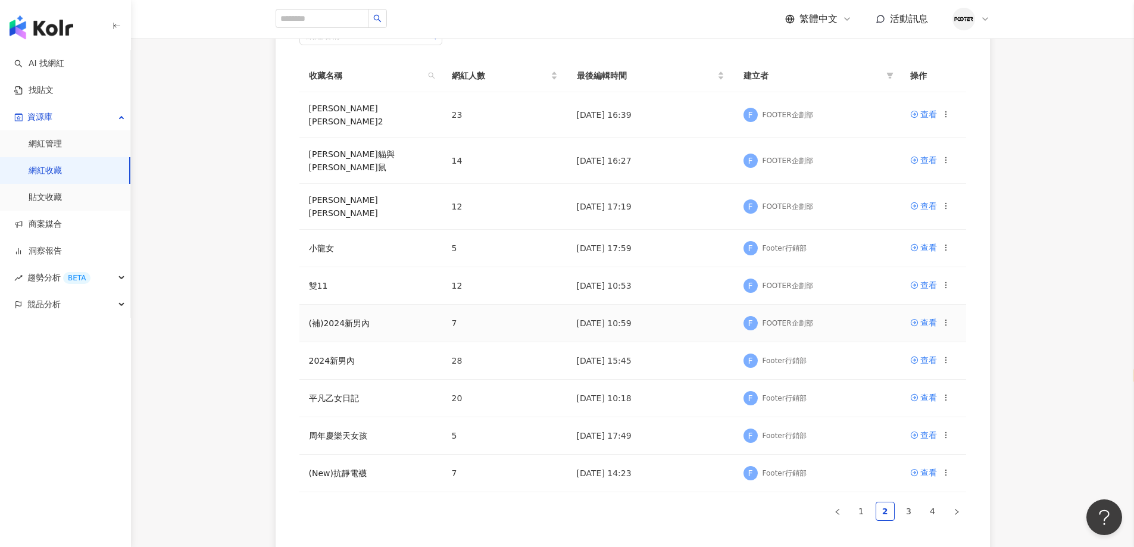
scroll to position [127, 0]
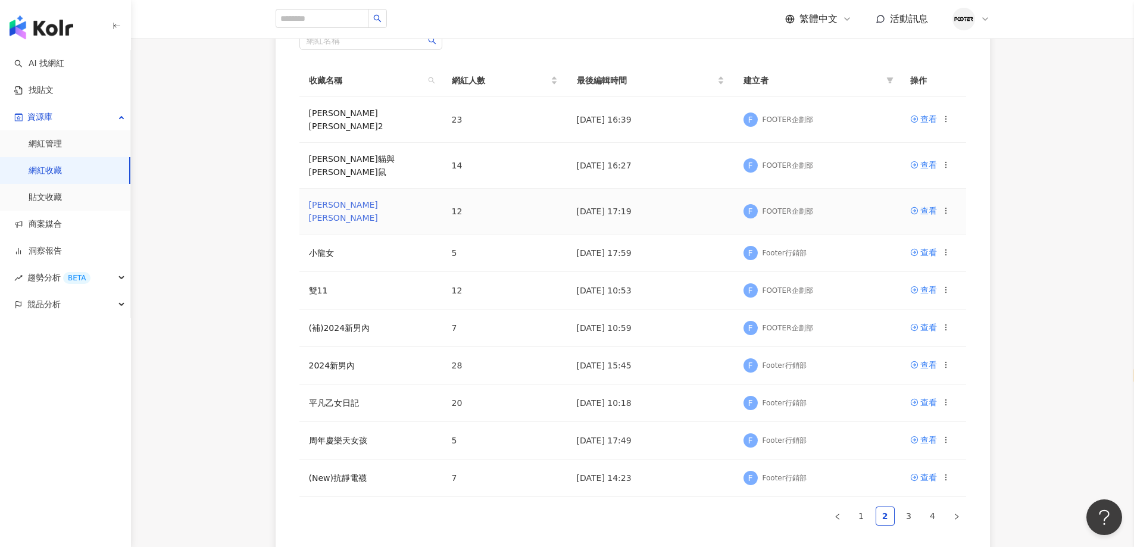
click at [337, 200] on link "哈利波特" at bounding box center [343, 211] width 69 height 23
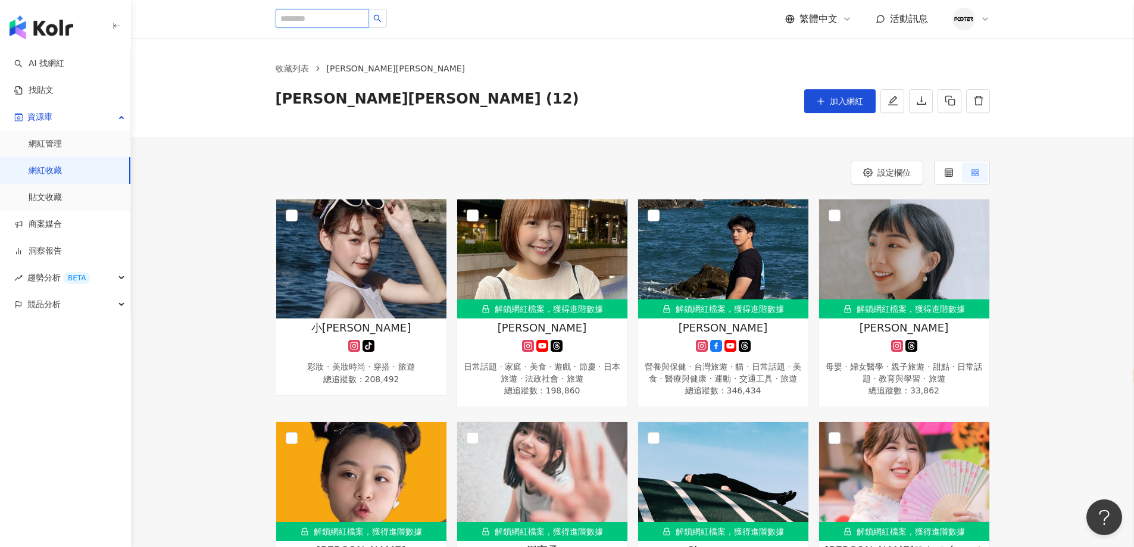
click at [299, 10] on input "search" at bounding box center [322, 18] width 93 height 19
type input "**"
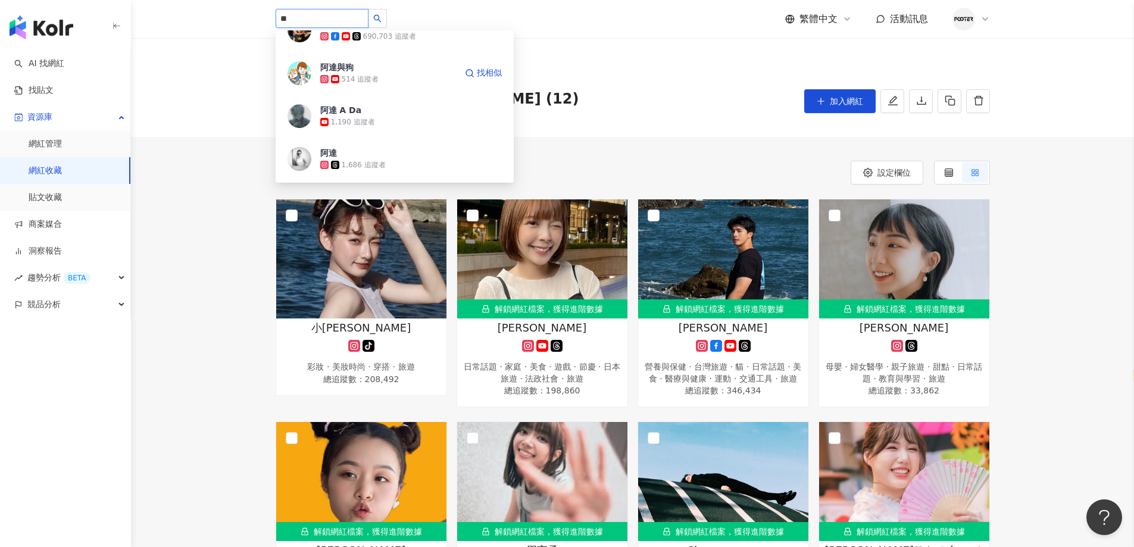
scroll to position [655, 0]
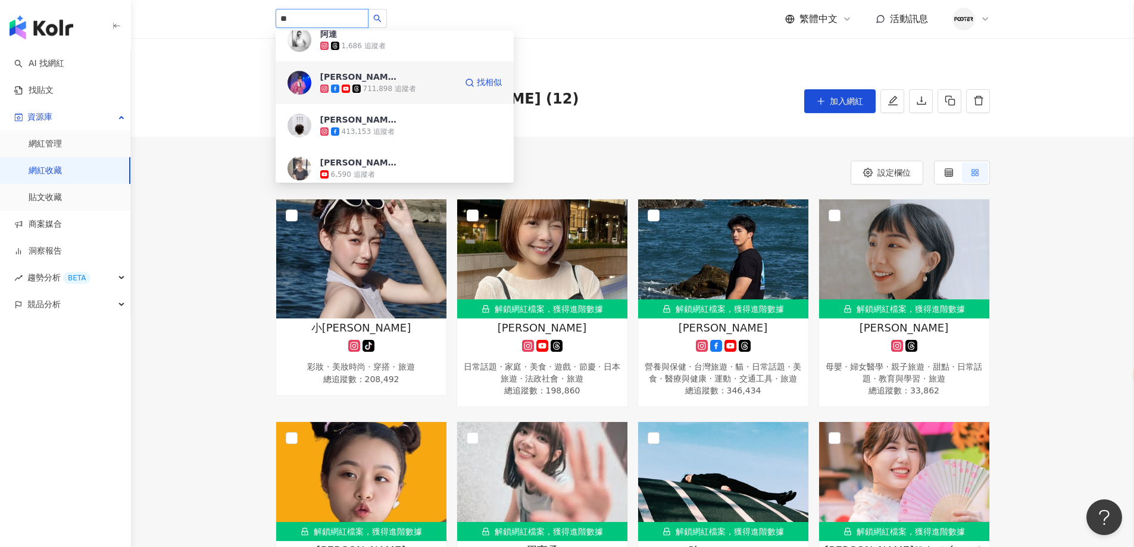
click at [420, 85] on div "711,898 追蹤者" at bounding box center [388, 89] width 136 height 12
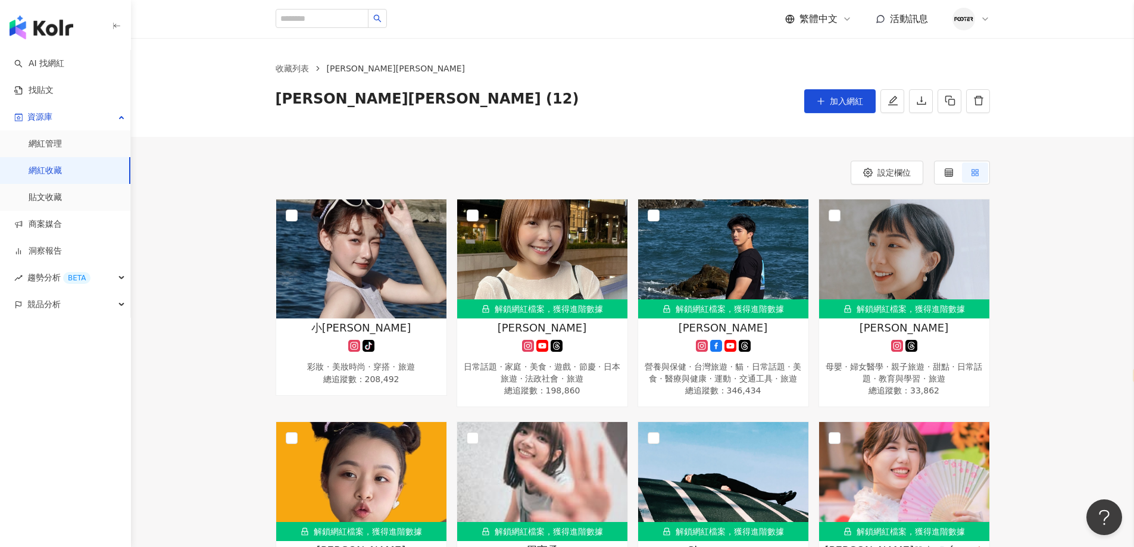
click at [62, 173] on link "網紅收藏" at bounding box center [45, 171] width 33 height 12
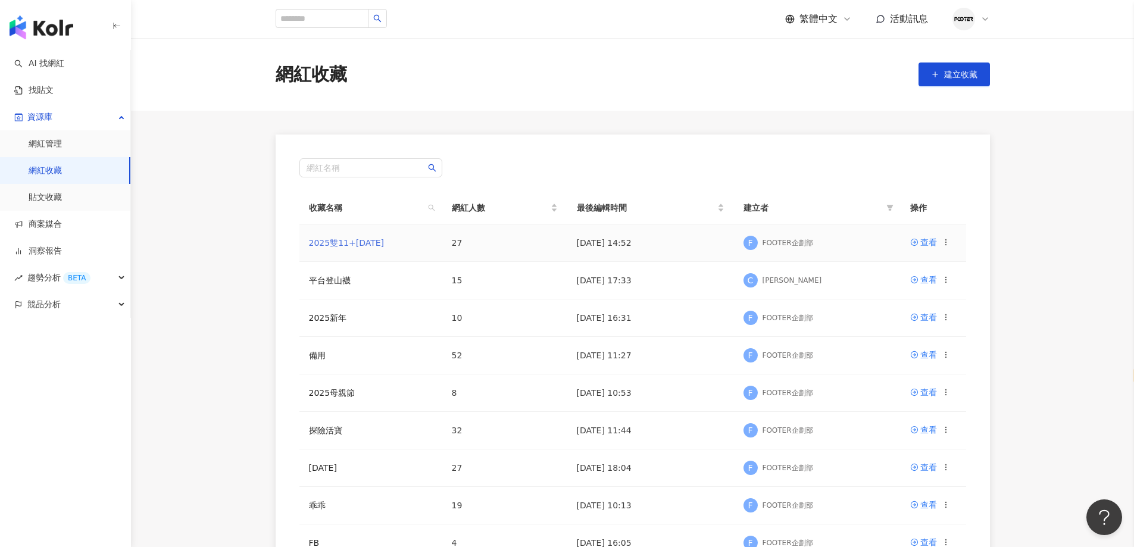
click at [342, 241] on link "2025雙11+聖誕節" at bounding box center [347, 243] width 76 height 10
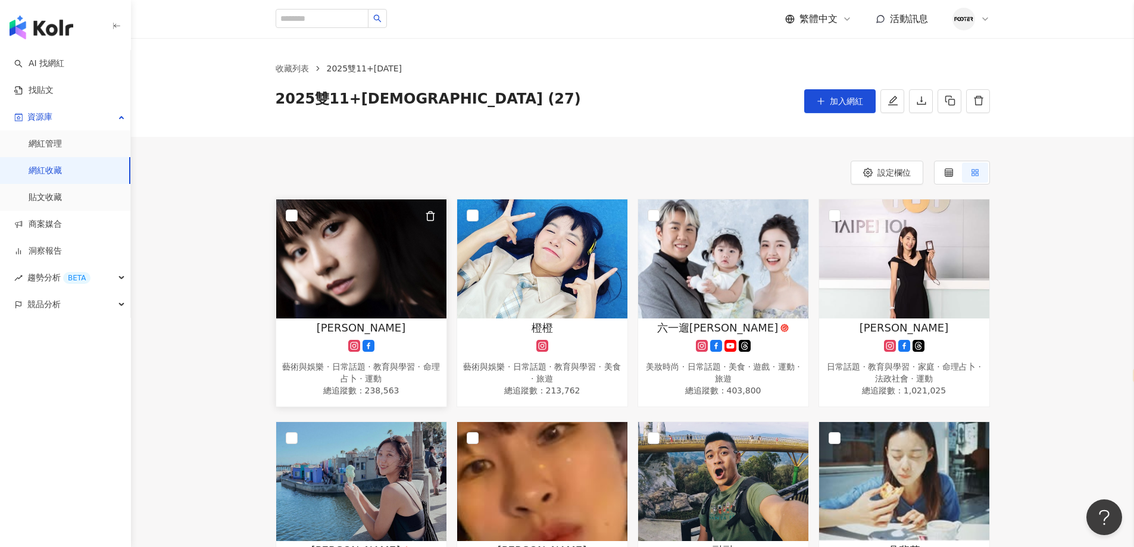
click at [355, 274] on img at bounding box center [361, 258] width 170 height 119
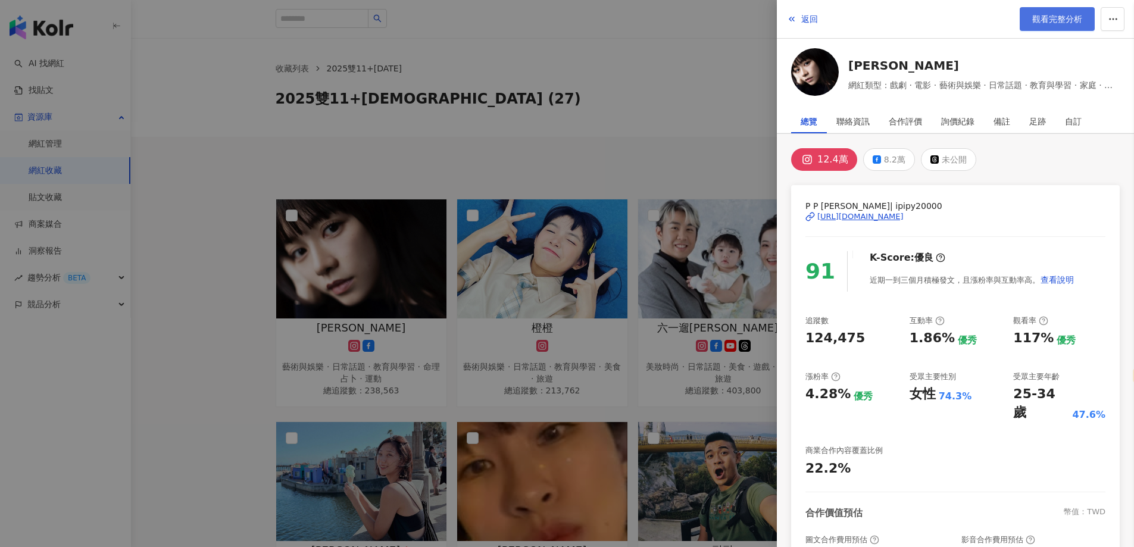
click at [1068, 12] on link "觀看完整分析" at bounding box center [1056, 19] width 75 height 24
click at [563, 267] on div at bounding box center [567, 273] width 1134 height 547
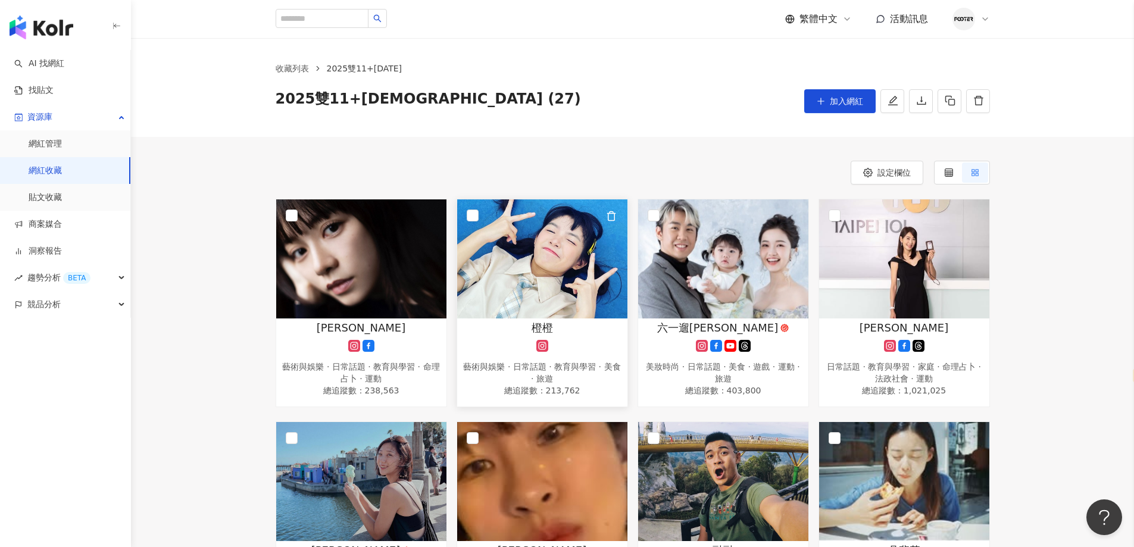
click at [523, 280] on img at bounding box center [542, 258] width 170 height 119
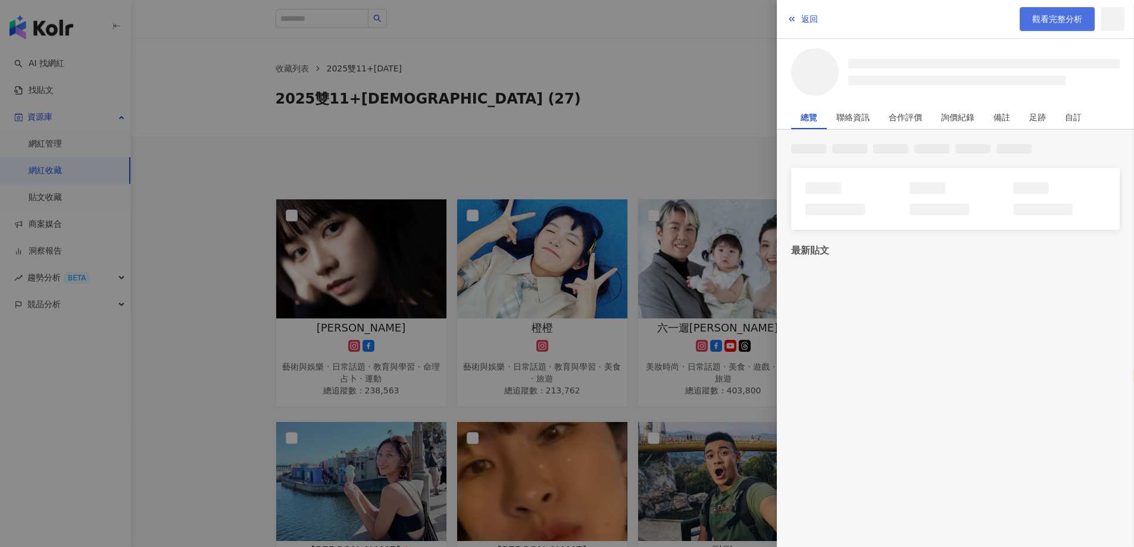
click at [1071, 17] on span "觀看完整分析" at bounding box center [1057, 19] width 50 height 10
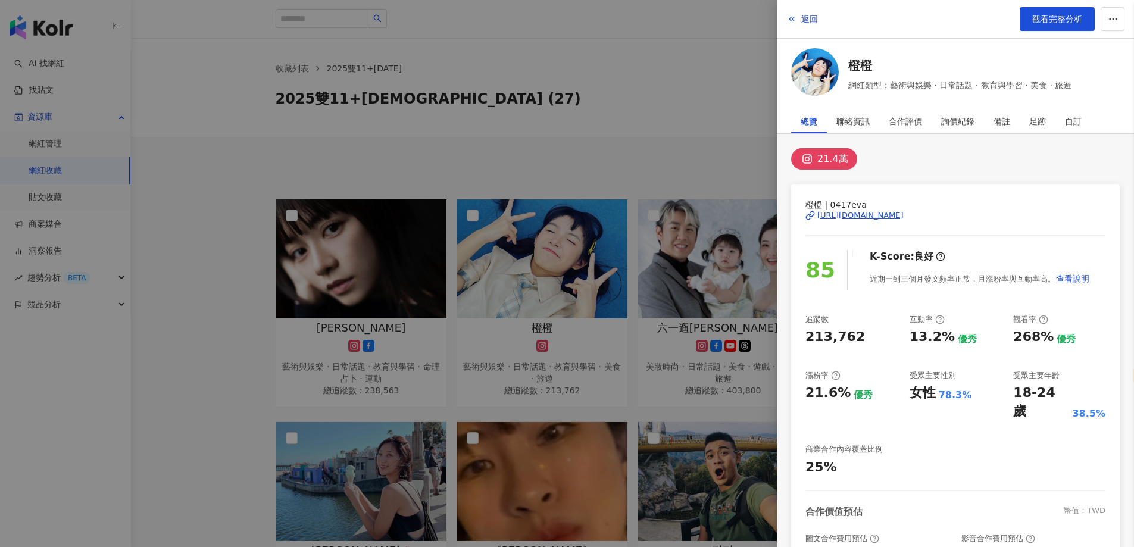
click at [727, 135] on div at bounding box center [567, 273] width 1134 height 547
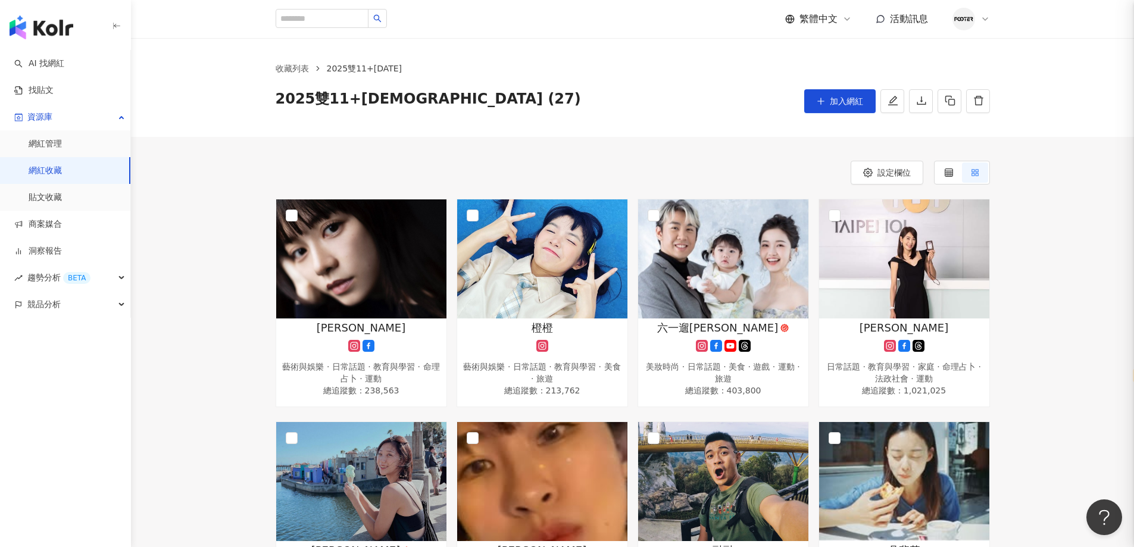
click at [737, 306] on img at bounding box center [723, 258] width 170 height 119
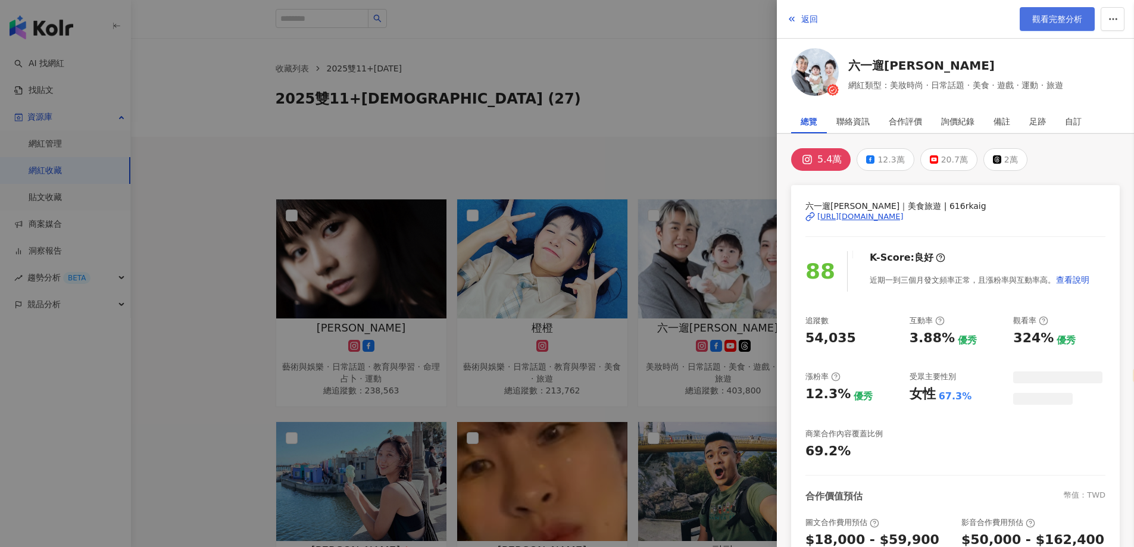
click at [1039, 18] on span "觀看完整分析" at bounding box center [1057, 19] width 50 height 10
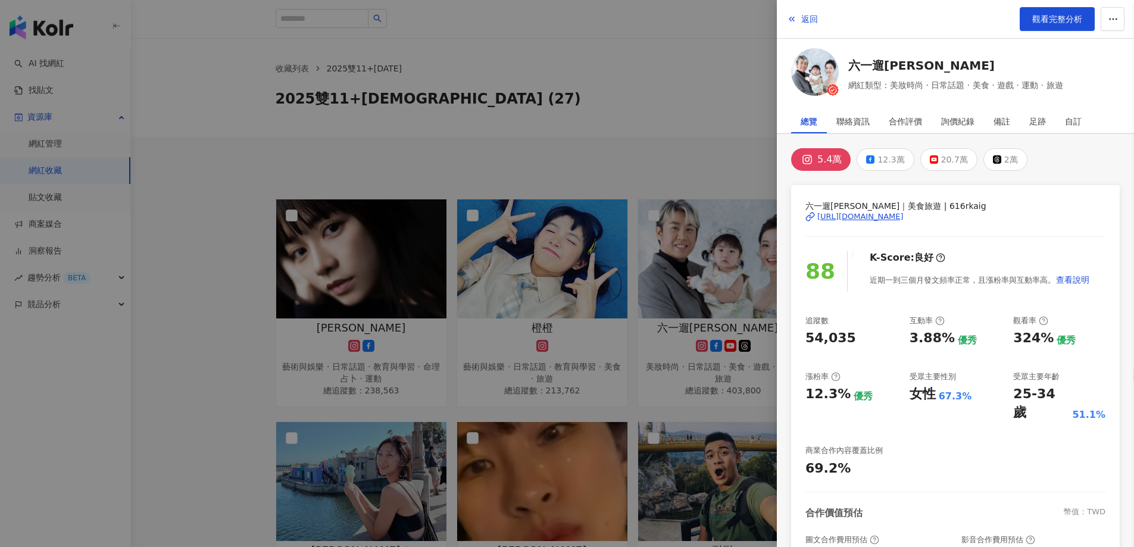
click at [727, 259] on div at bounding box center [567, 273] width 1134 height 547
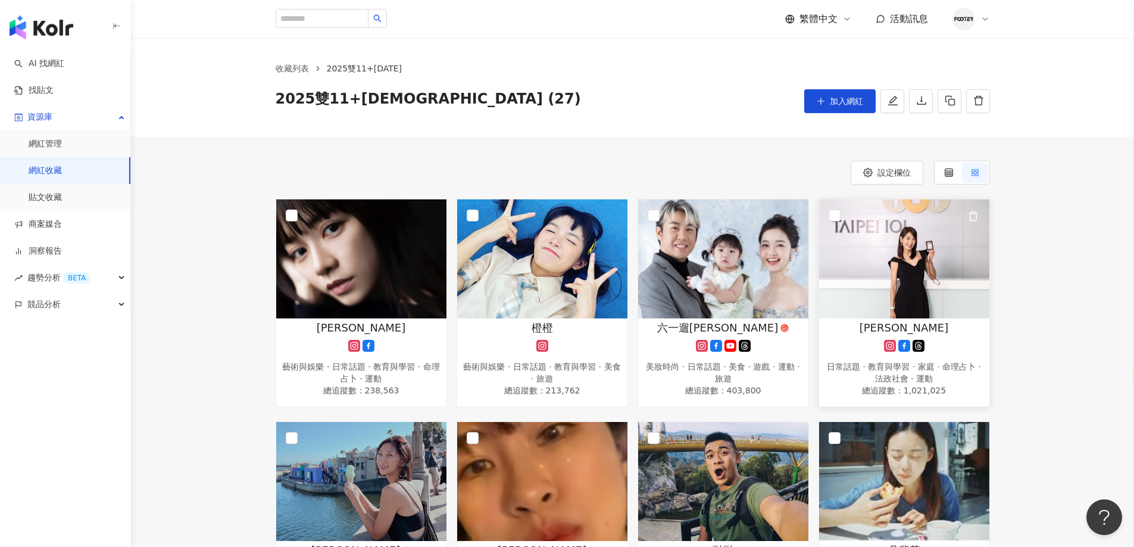
click at [905, 282] on img at bounding box center [904, 258] width 170 height 119
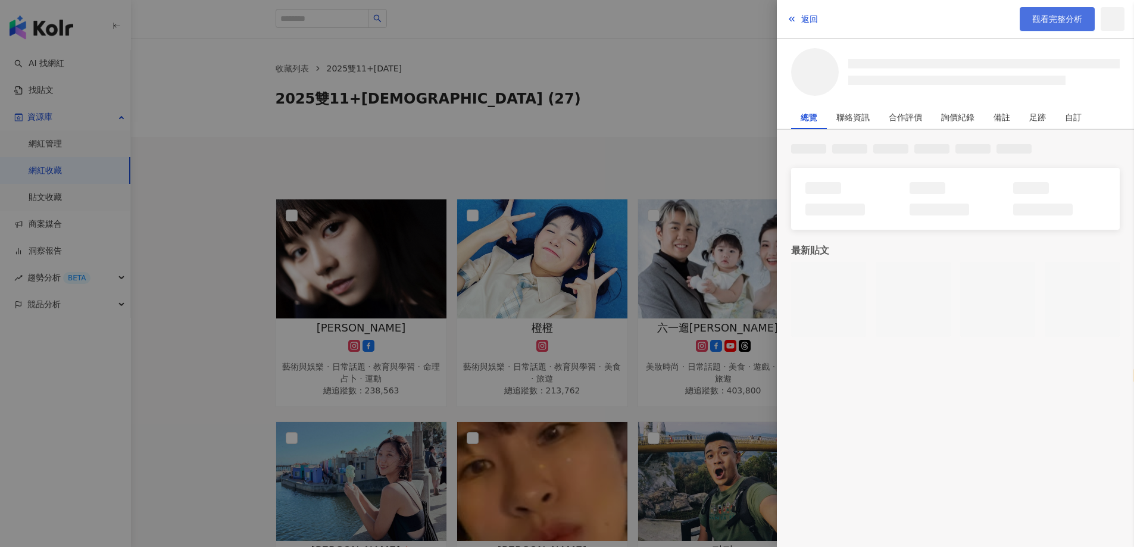
click at [1031, 19] on link "觀看完整分析" at bounding box center [1056, 19] width 75 height 24
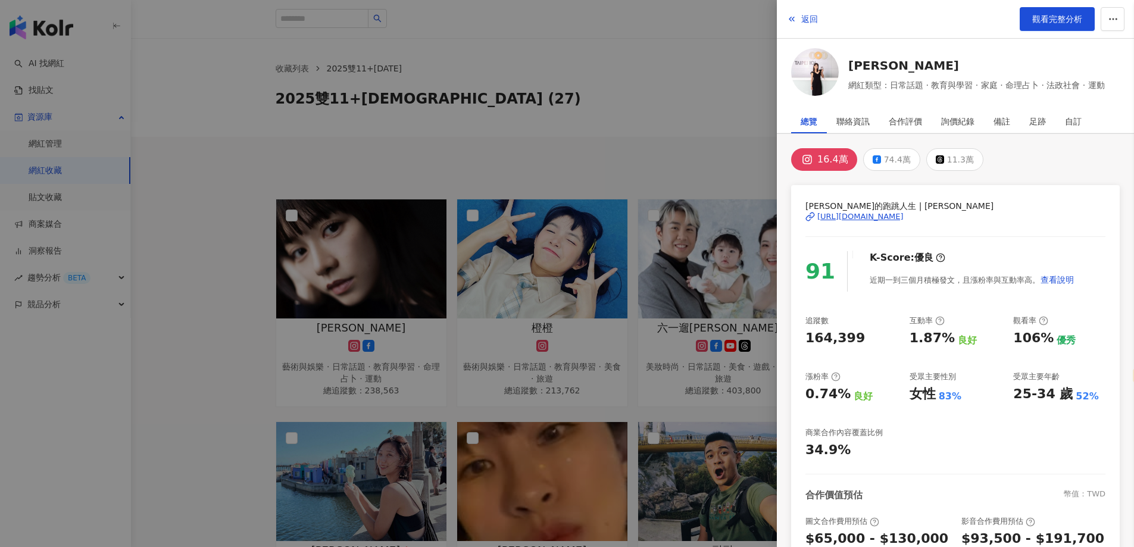
click at [493, 297] on div at bounding box center [567, 273] width 1134 height 547
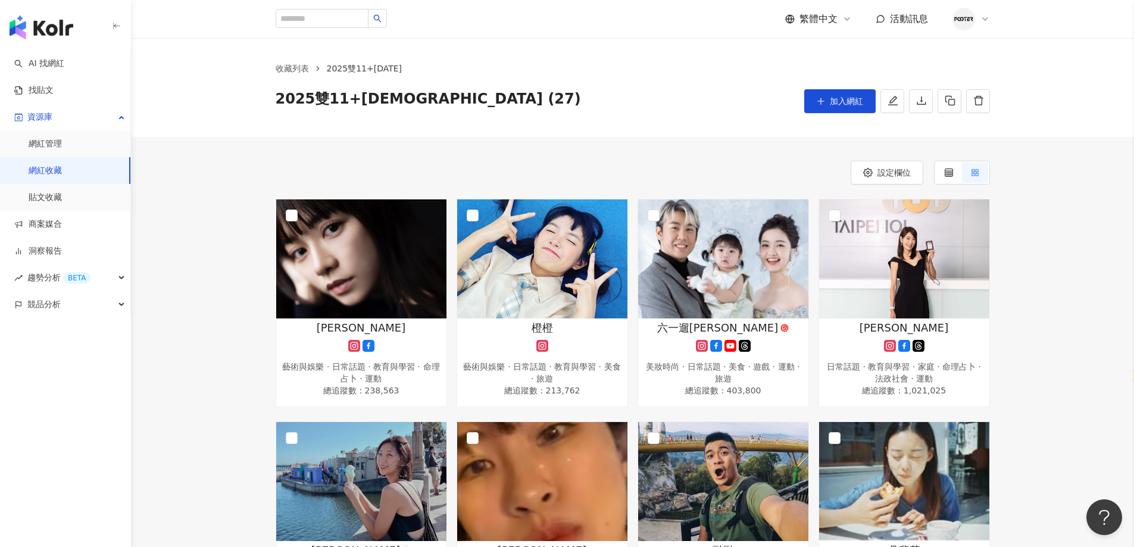
scroll to position [238, 0]
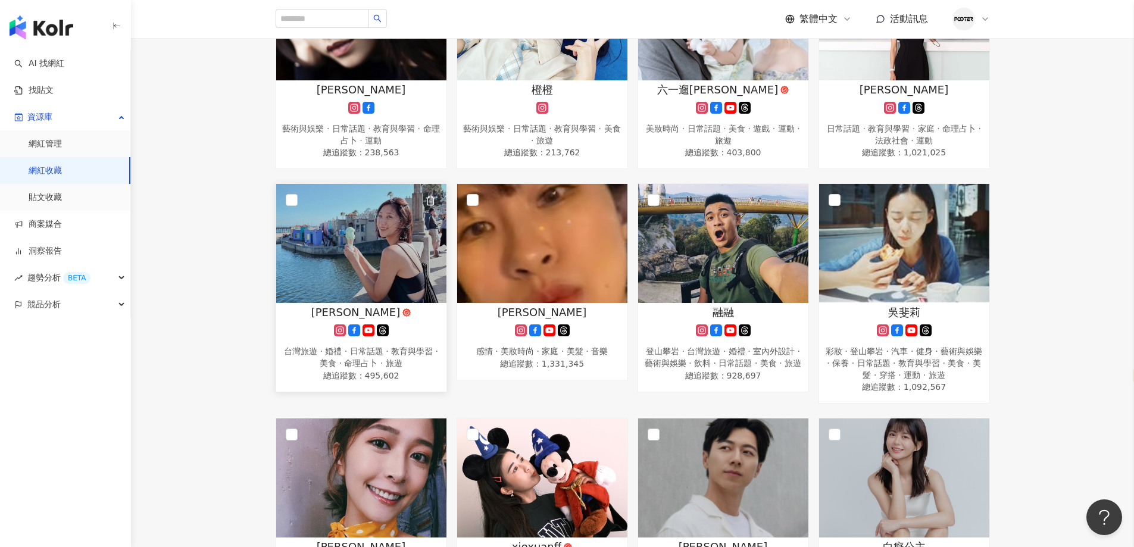
click at [366, 305] on span "林宣" at bounding box center [355, 312] width 89 height 15
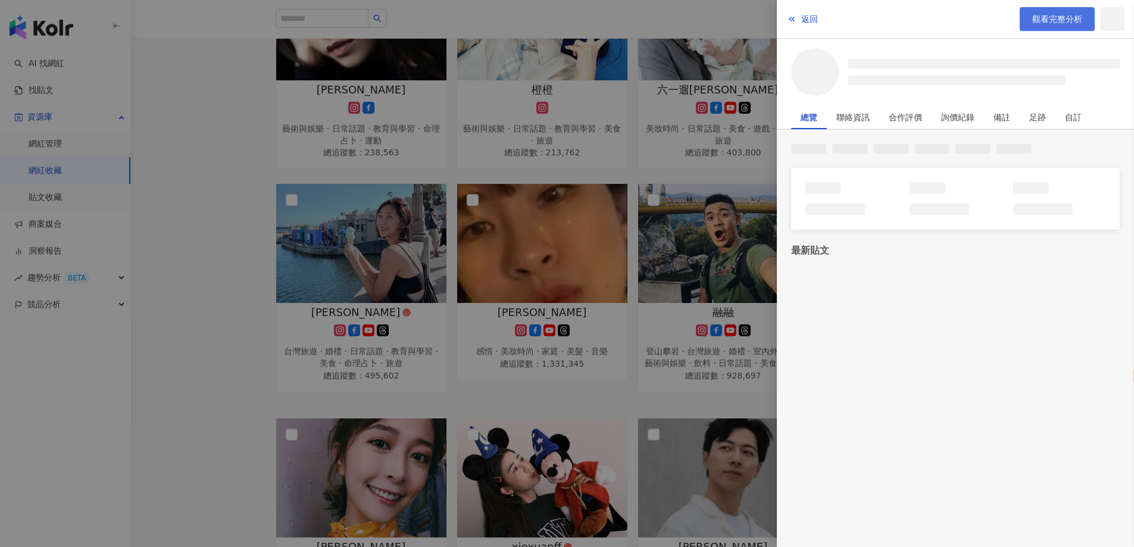
click at [1055, 14] on span "觀看完整分析" at bounding box center [1057, 19] width 50 height 10
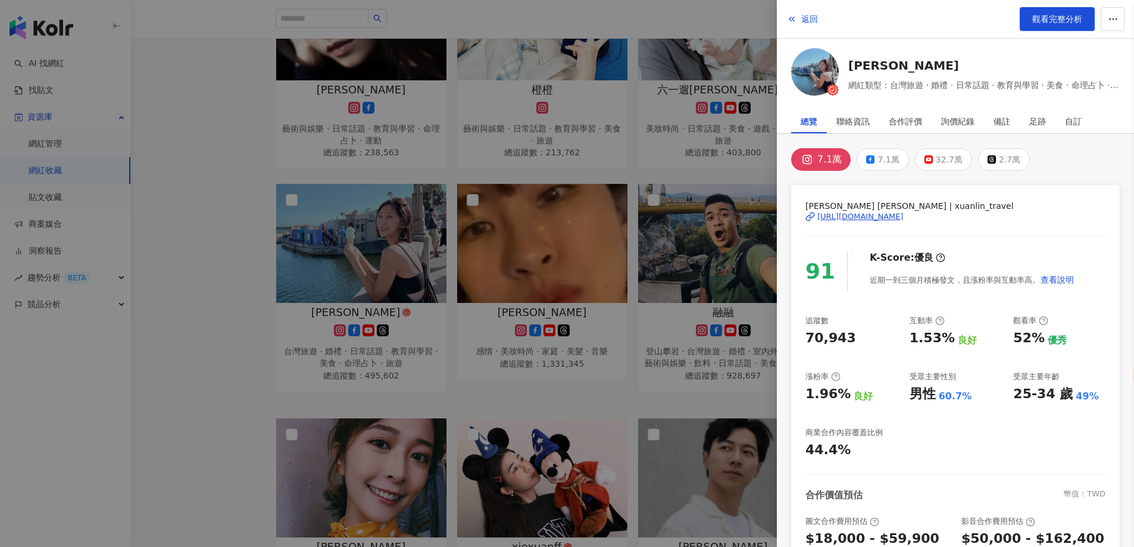
click at [526, 371] on div at bounding box center [567, 273] width 1134 height 547
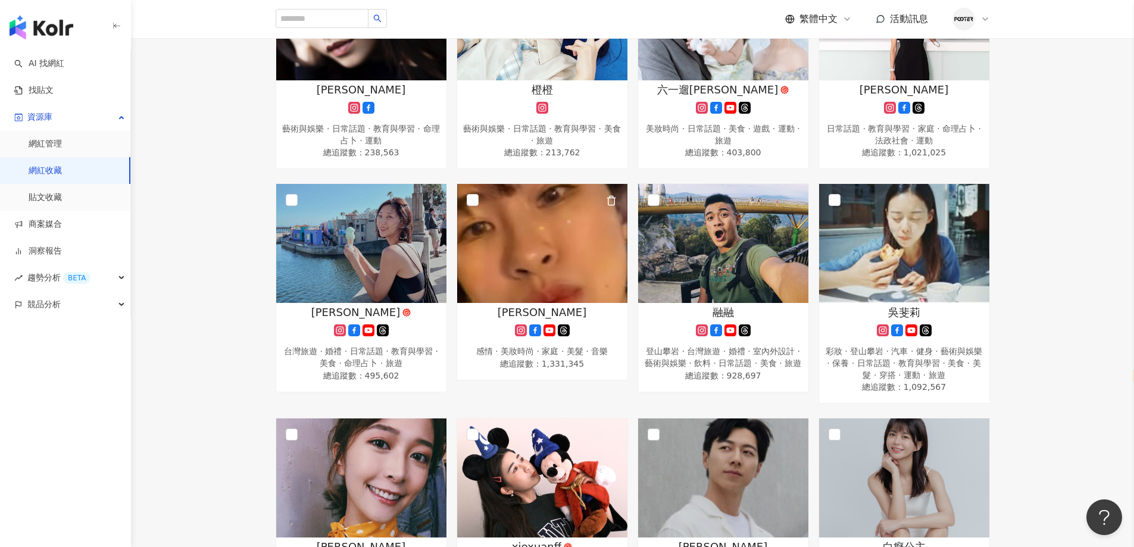
click at [549, 321] on div "鄧福如 AFÜ 感情 · 美妝時尚 · 家庭 · 美髮 · 音樂 總追蹤數 ： 1,331,345" at bounding box center [542, 338] width 170 height 67
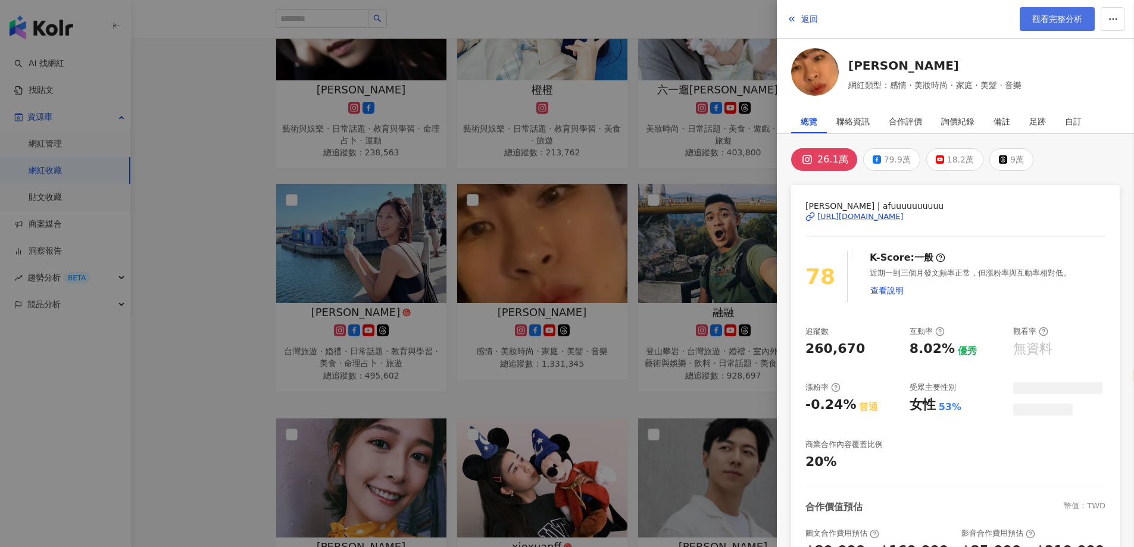
click at [1045, 20] on span "觀看完整分析" at bounding box center [1057, 19] width 50 height 10
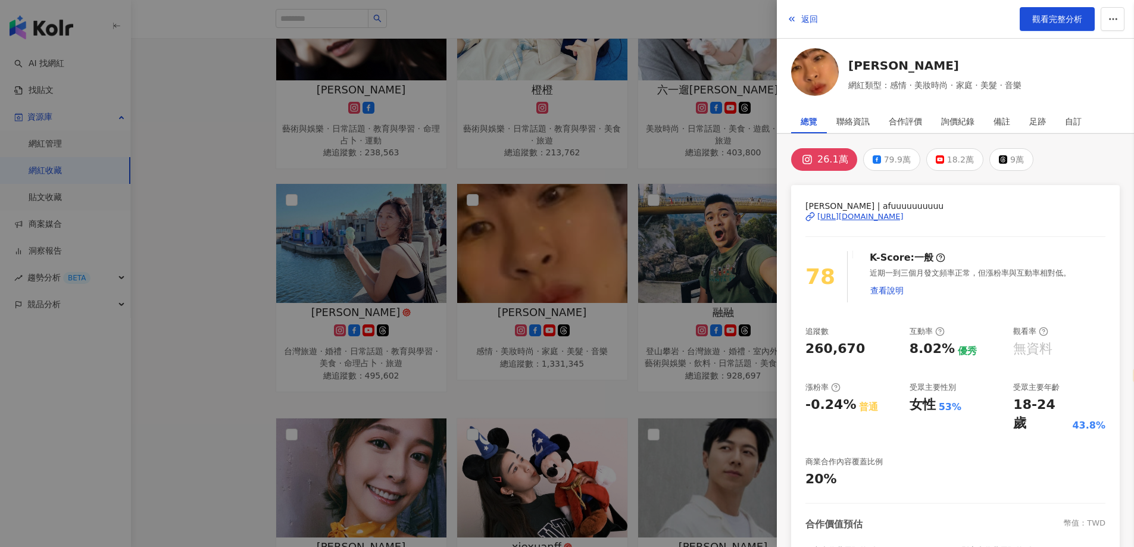
click at [626, 162] on div at bounding box center [567, 273] width 1134 height 547
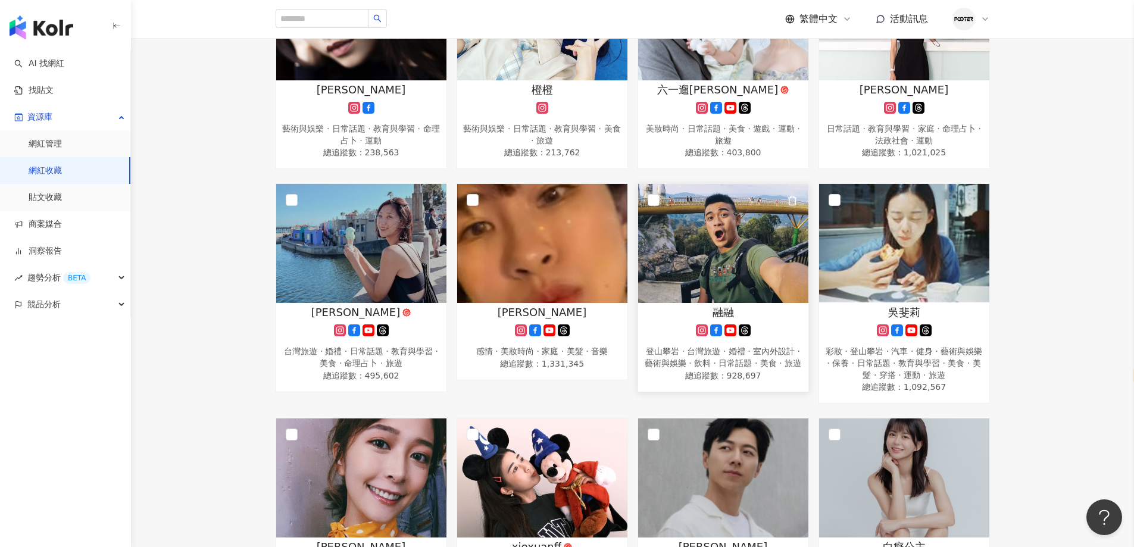
click at [754, 318] on div "融融 登山攀岩 · 台灣旅遊 · 婚禮 · 室內外設計 · 藝術與娛樂 · 飲料 · 日常話題 · 美食 · 旅遊 總追蹤數 ： 928,697" at bounding box center [723, 344] width 170 height 78
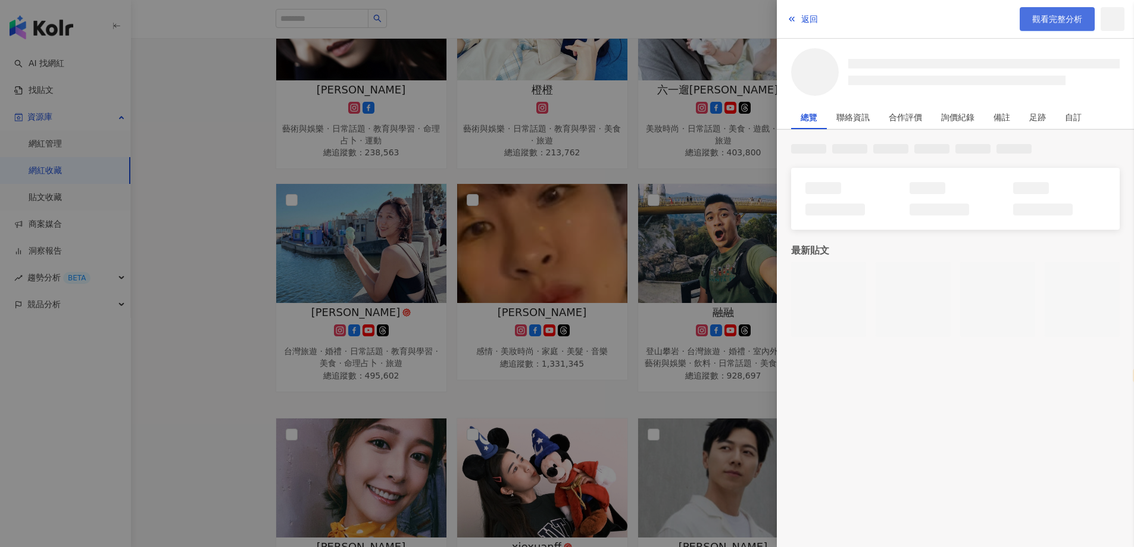
click at [1022, 24] on link "觀看完整分析" at bounding box center [1056, 19] width 75 height 24
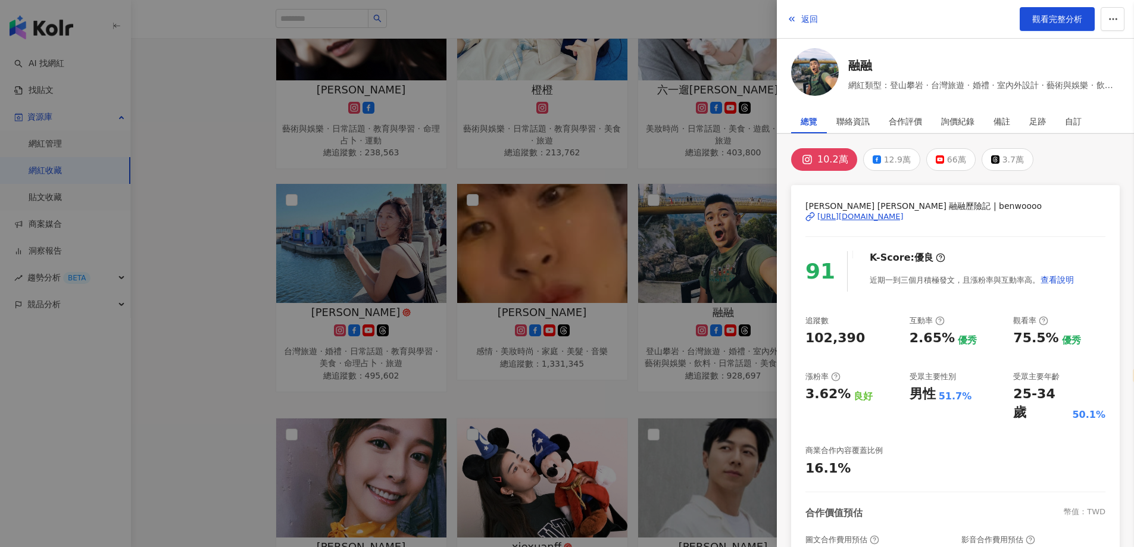
click at [718, 349] on div at bounding box center [567, 273] width 1134 height 547
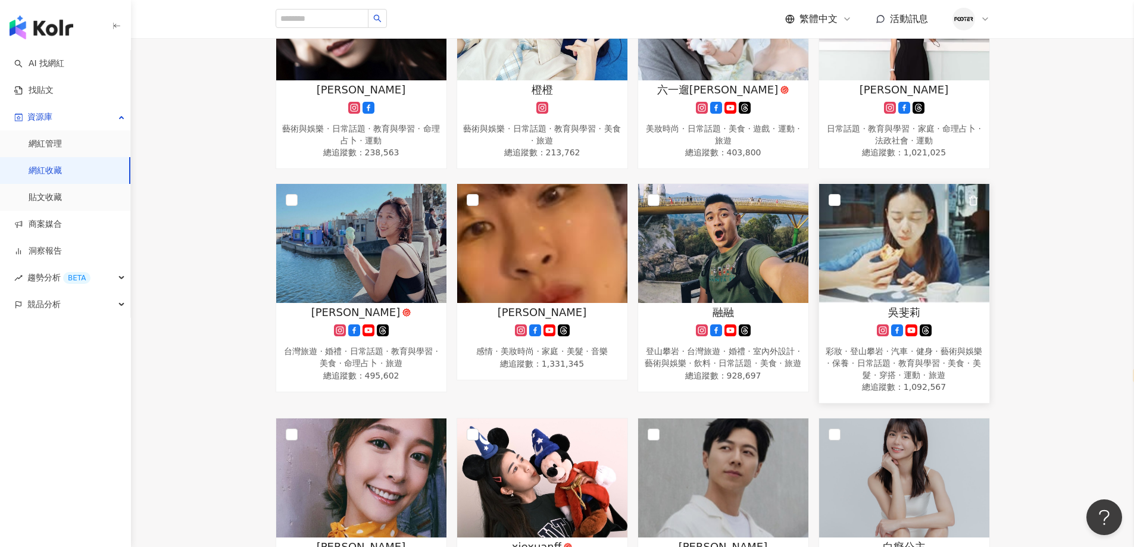
click at [936, 315] on div "吳斐莉" at bounding box center [904, 312] width 158 height 15
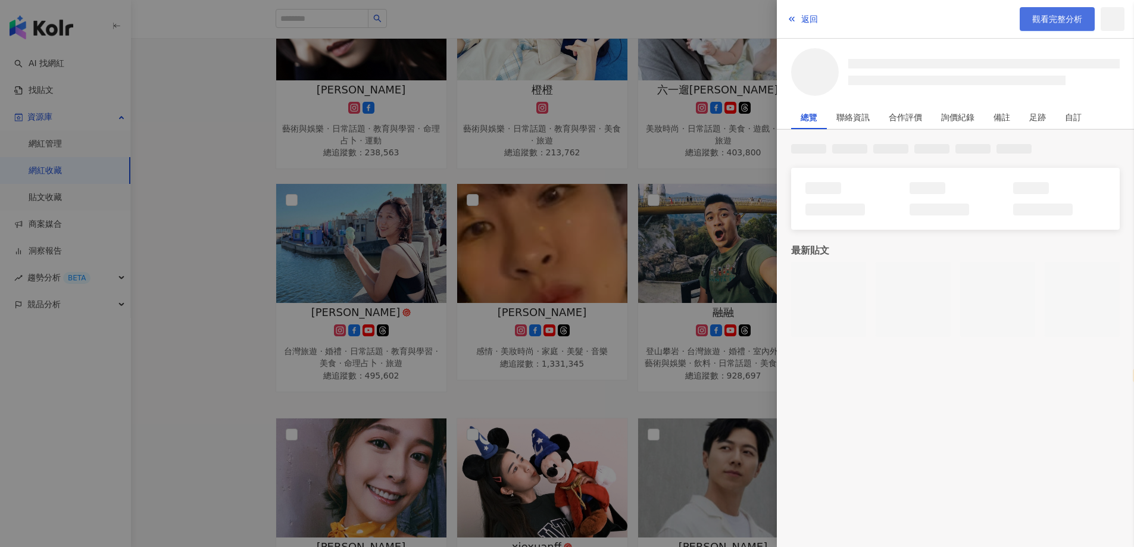
click at [1064, 23] on span "觀看完整分析" at bounding box center [1057, 19] width 50 height 10
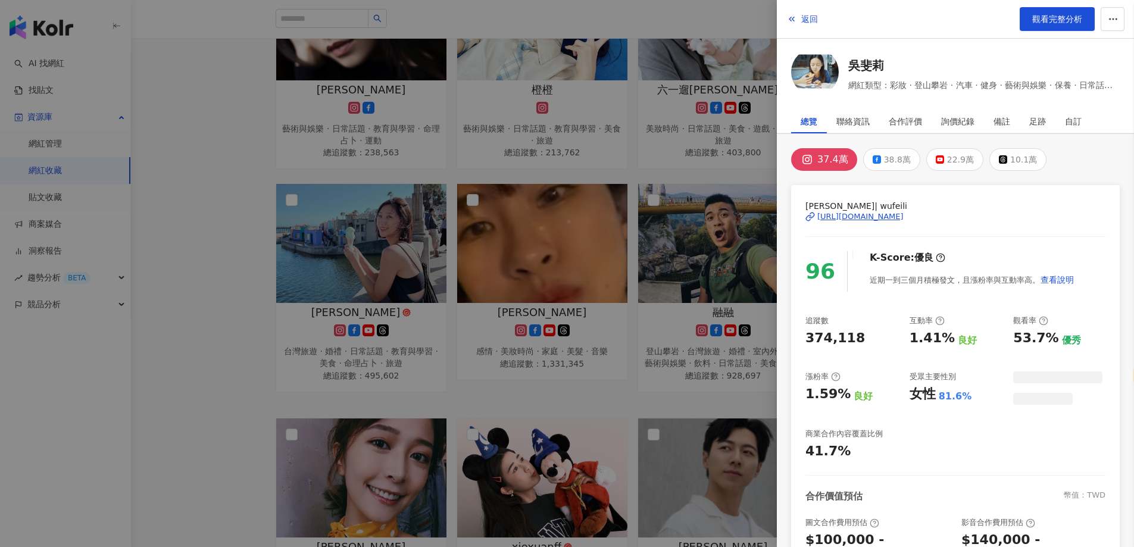
click at [596, 335] on div at bounding box center [567, 273] width 1134 height 547
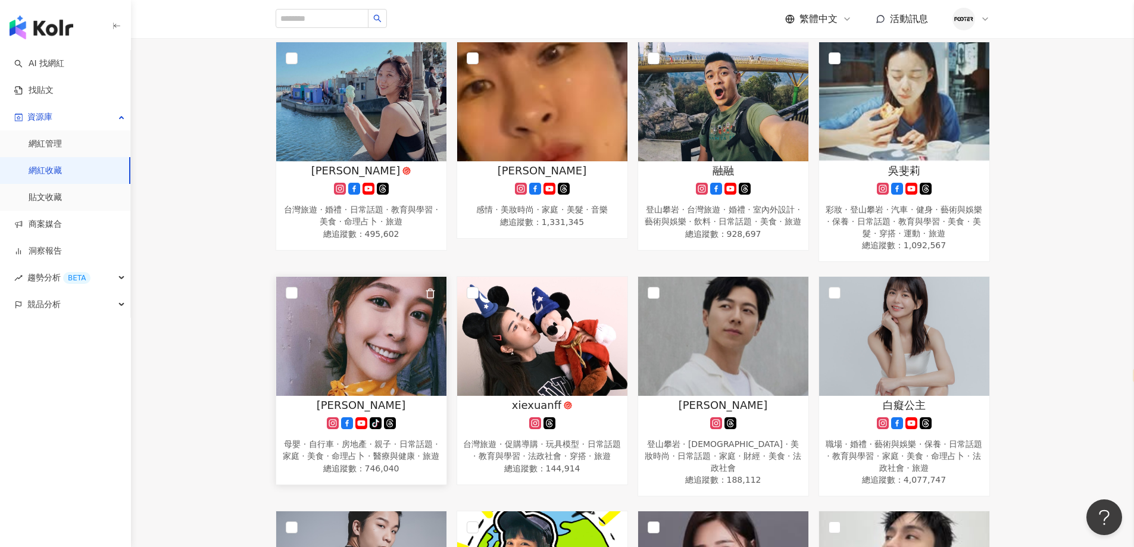
scroll to position [417, 0]
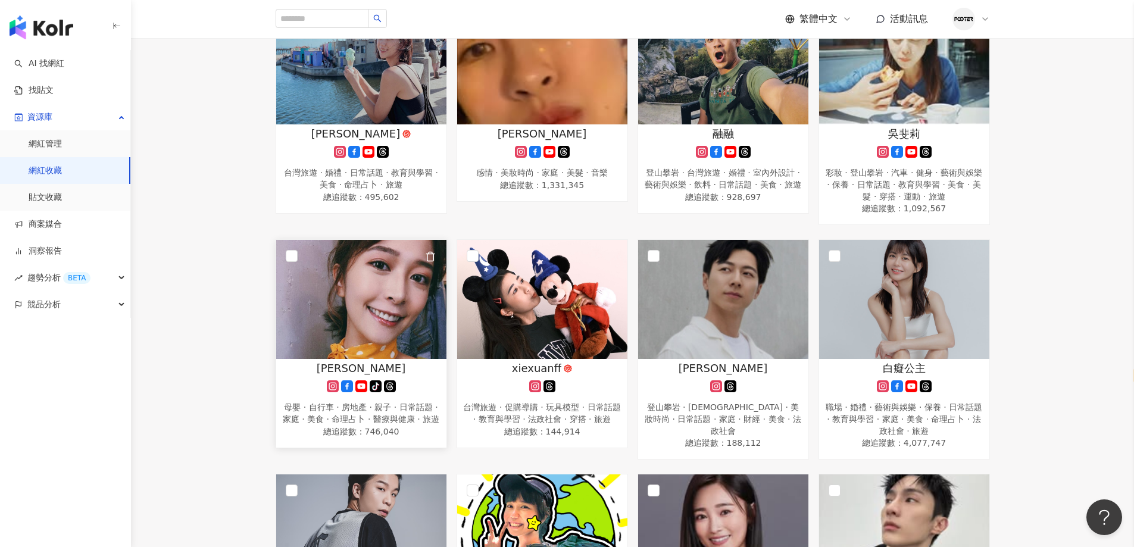
click at [376, 354] on img at bounding box center [361, 299] width 170 height 119
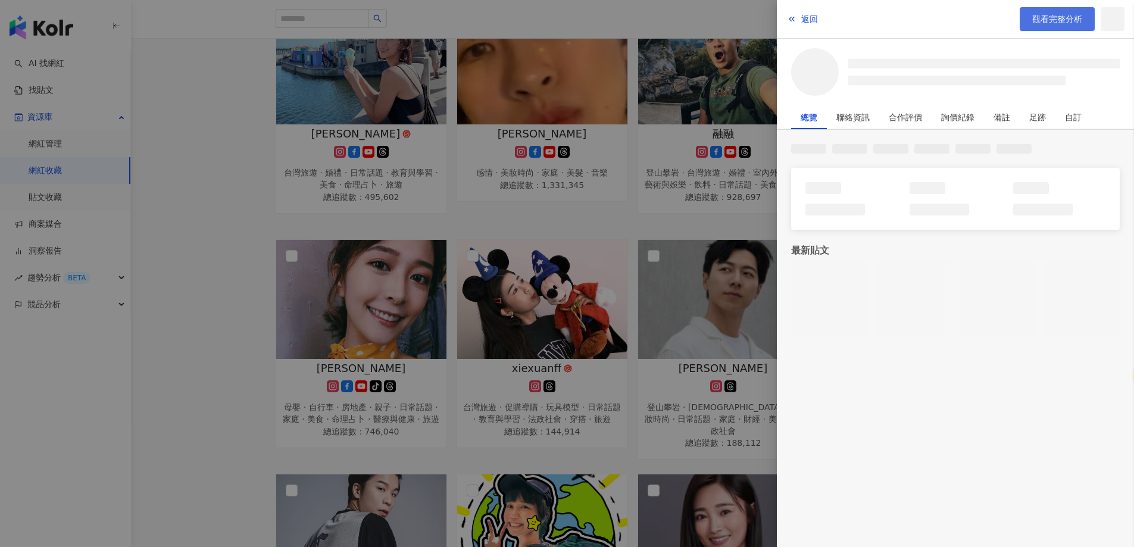
click at [1051, 21] on span "觀看完整分析" at bounding box center [1057, 19] width 50 height 10
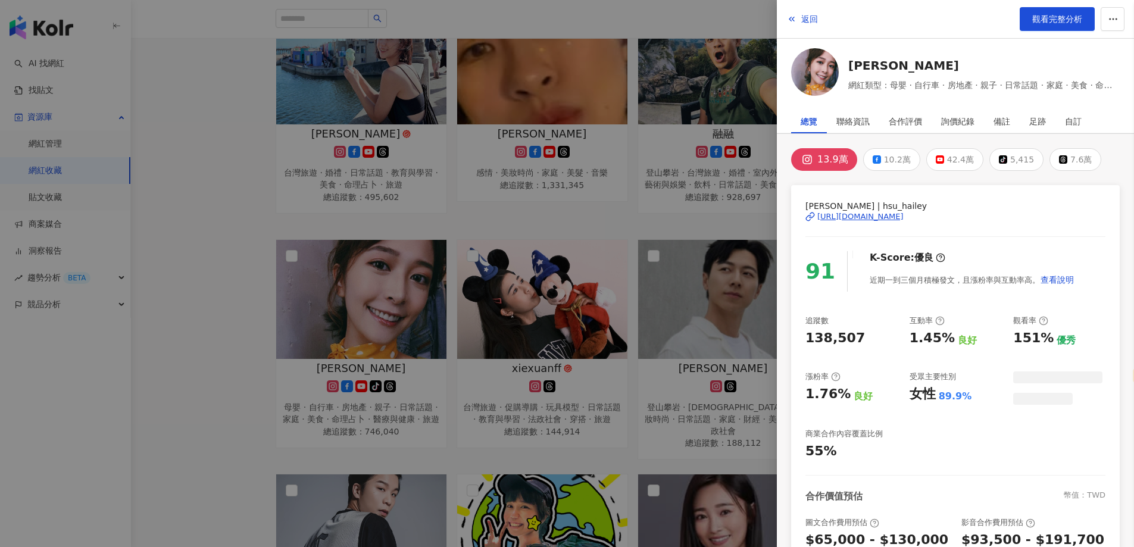
click at [574, 348] on div at bounding box center [567, 273] width 1134 height 547
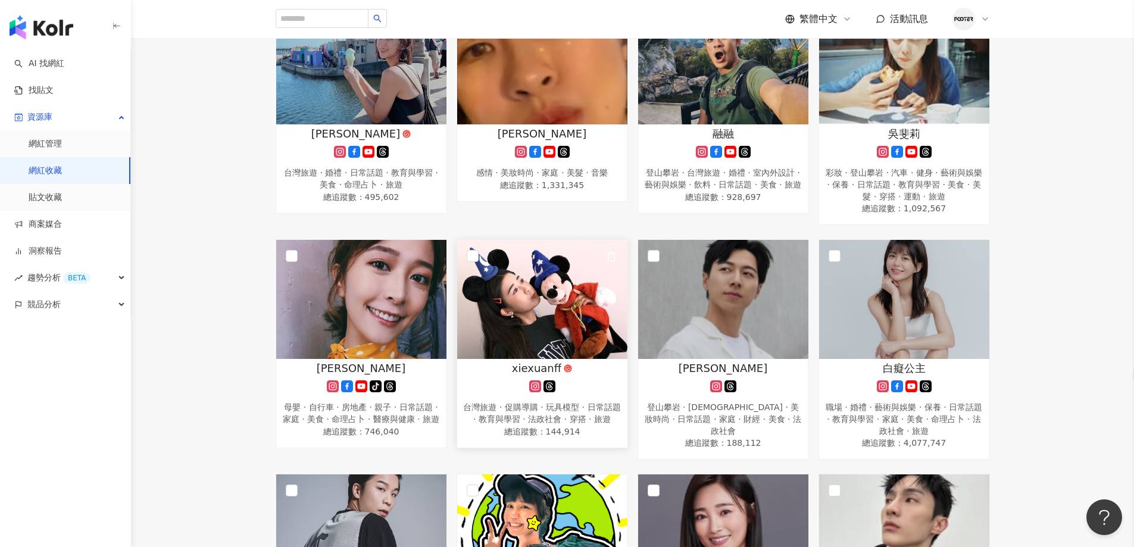
click at [564, 356] on img at bounding box center [542, 299] width 170 height 119
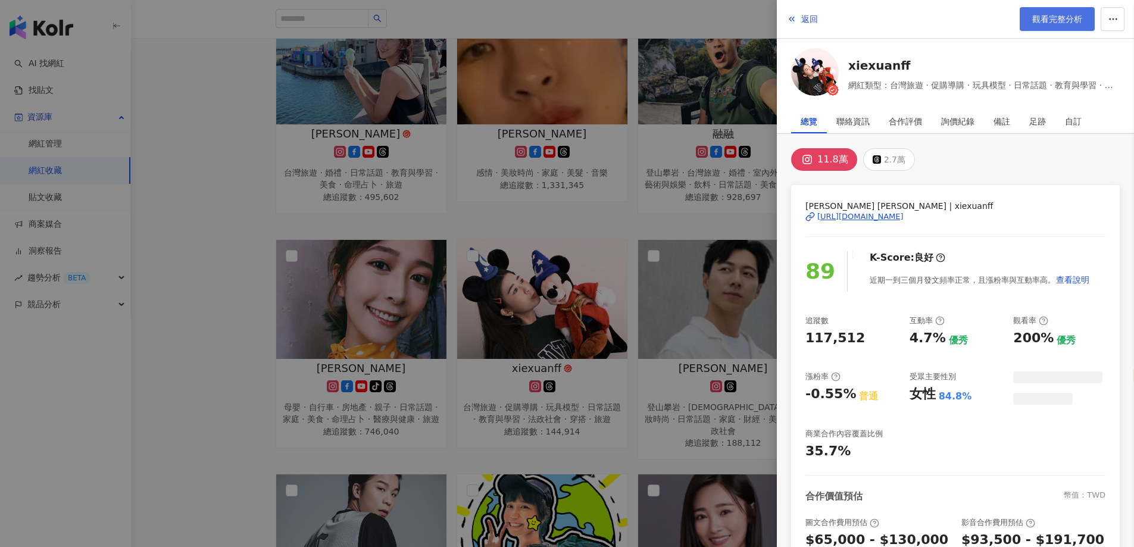
click at [1042, 26] on link "觀看完整分析" at bounding box center [1056, 19] width 75 height 24
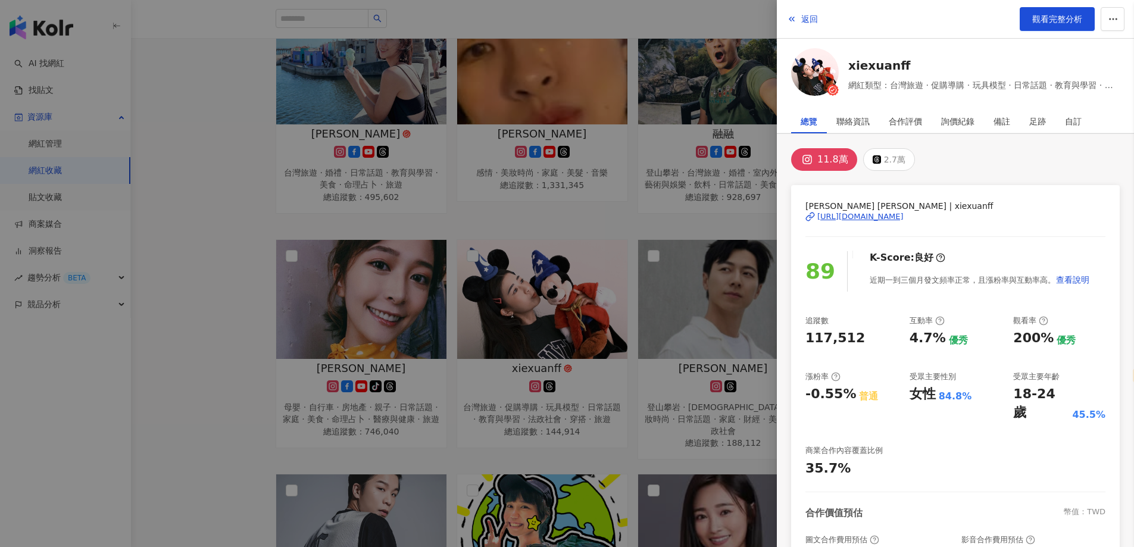
click at [636, 189] on div at bounding box center [567, 273] width 1134 height 547
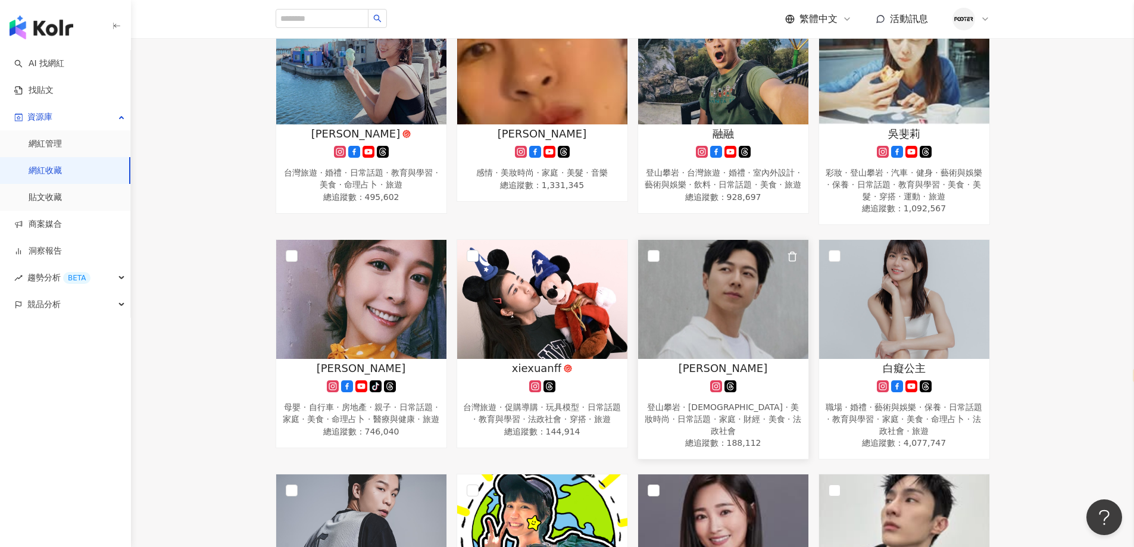
click at [705, 363] on span "Denzel Yu" at bounding box center [722, 368] width 89 height 15
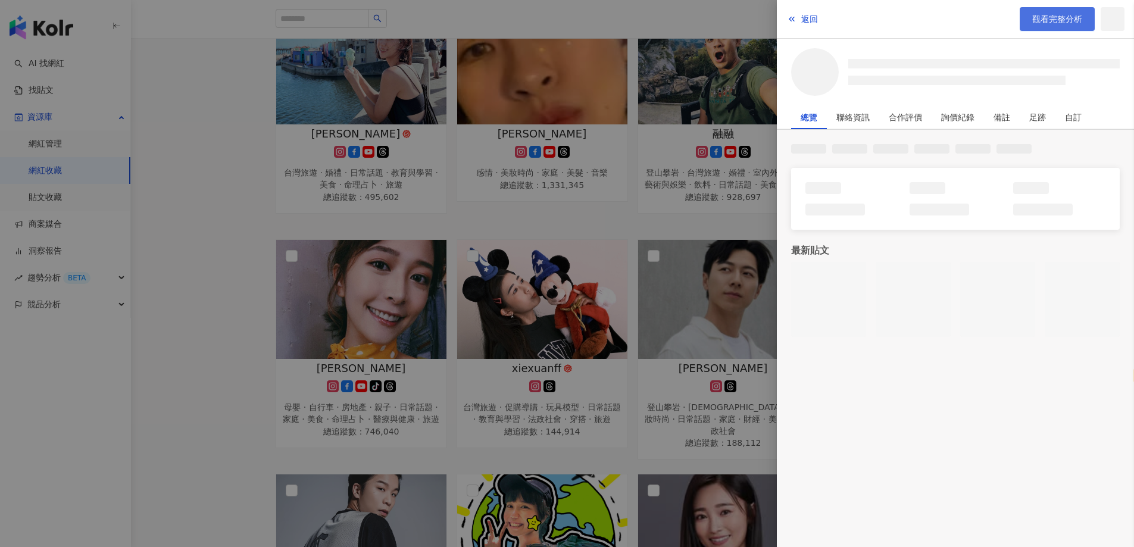
click at [1045, 26] on link "觀看完整分析" at bounding box center [1056, 19] width 75 height 24
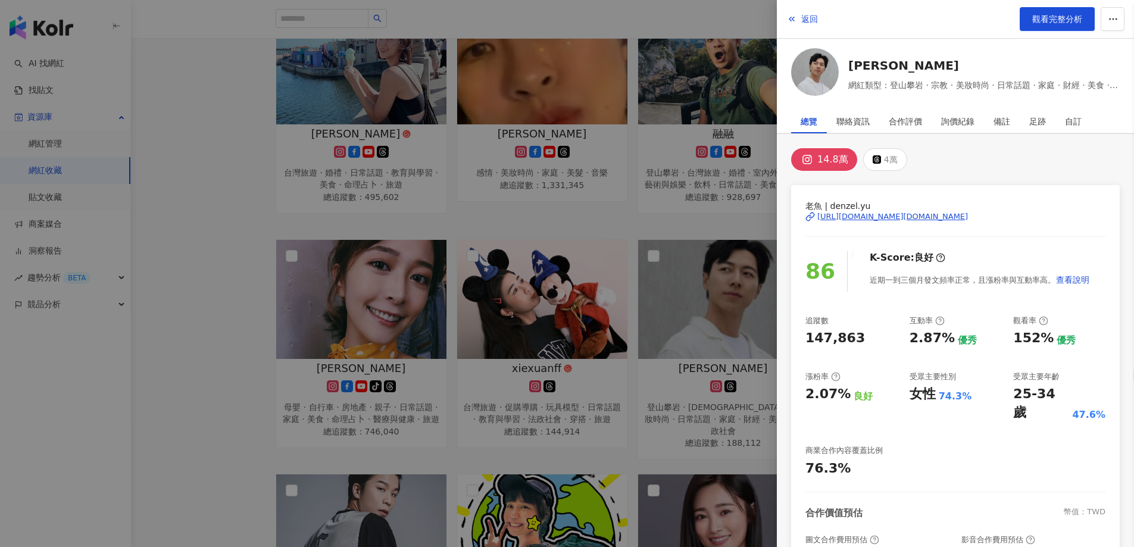
click at [684, 313] on div at bounding box center [567, 273] width 1134 height 547
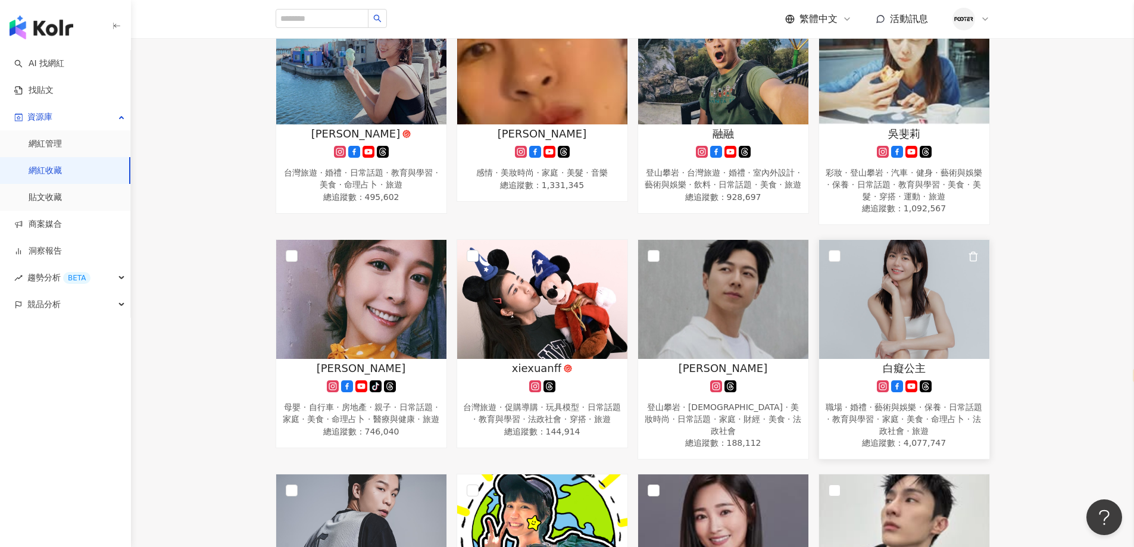
click at [919, 330] on img at bounding box center [904, 299] width 170 height 119
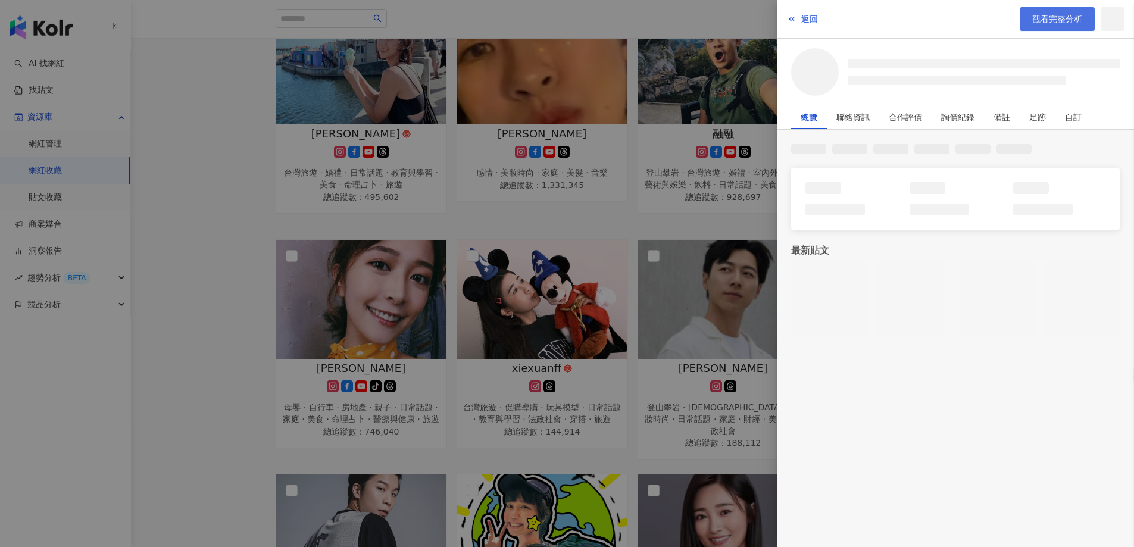
click at [1035, 15] on span "觀看完整分析" at bounding box center [1057, 19] width 50 height 10
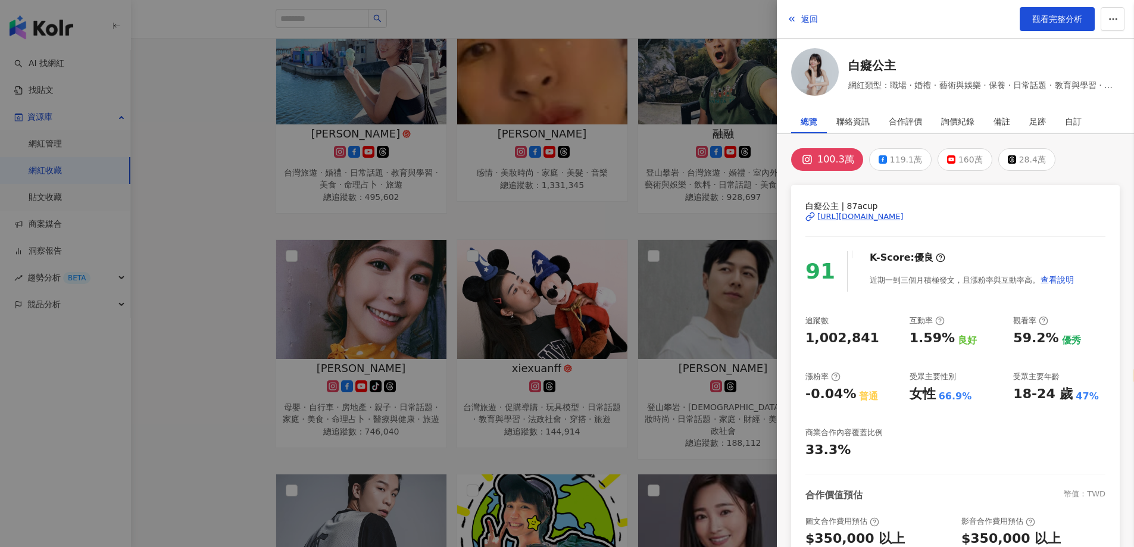
click at [563, 280] on div at bounding box center [567, 273] width 1134 height 547
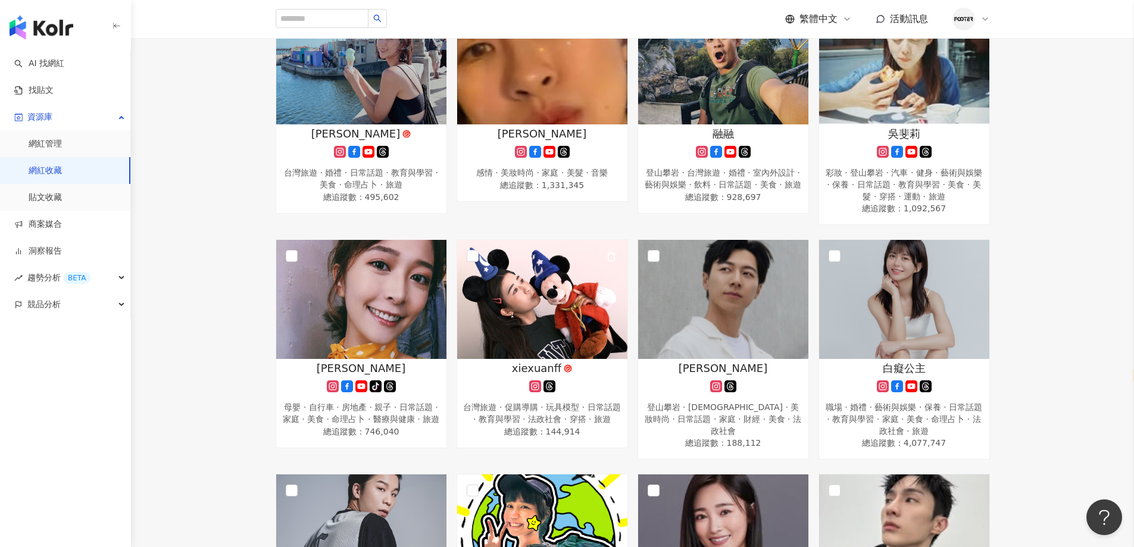
scroll to position [595, 0]
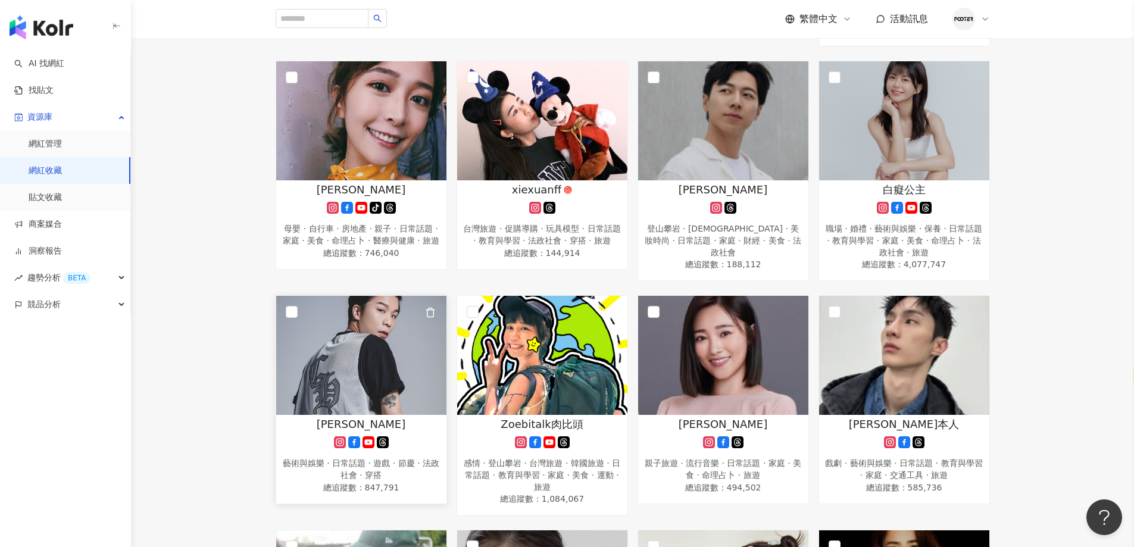
click at [360, 375] on img at bounding box center [361, 355] width 170 height 119
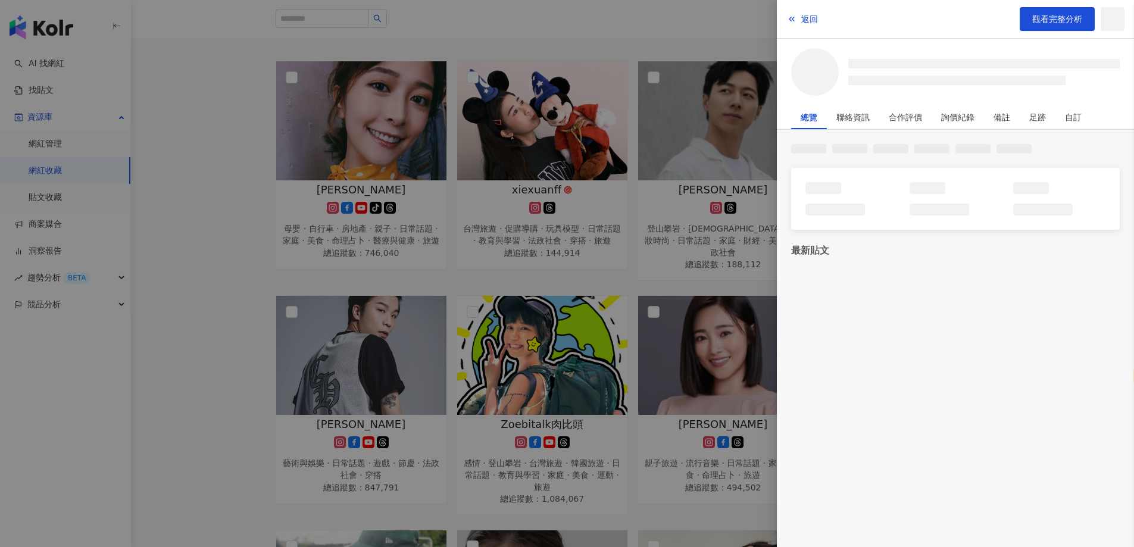
click at [541, 401] on div at bounding box center [567, 273] width 1134 height 547
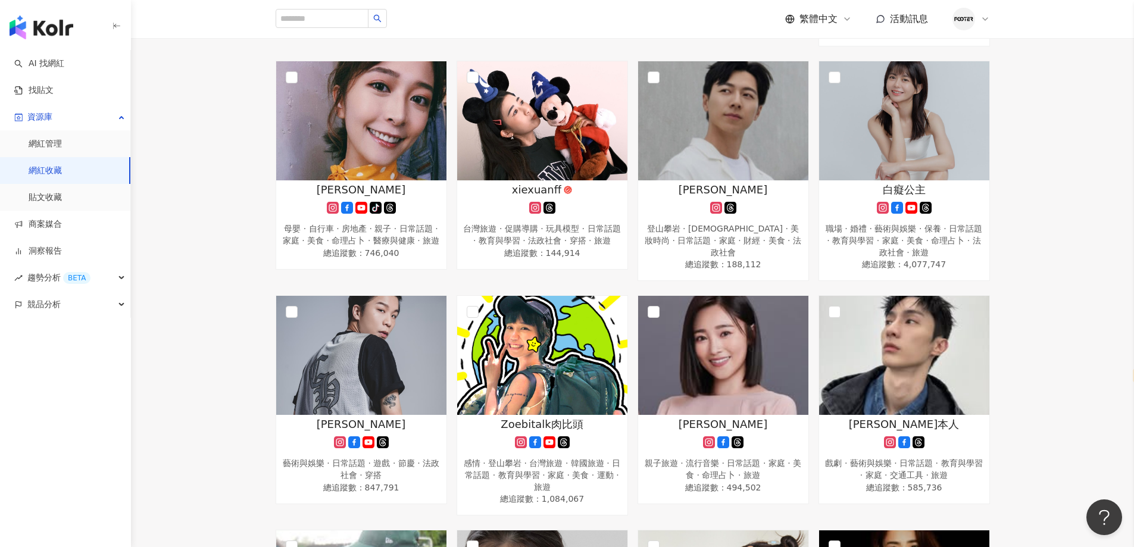
click at [553, 392] on img at bounding box center [542, 355] width 170 height 119
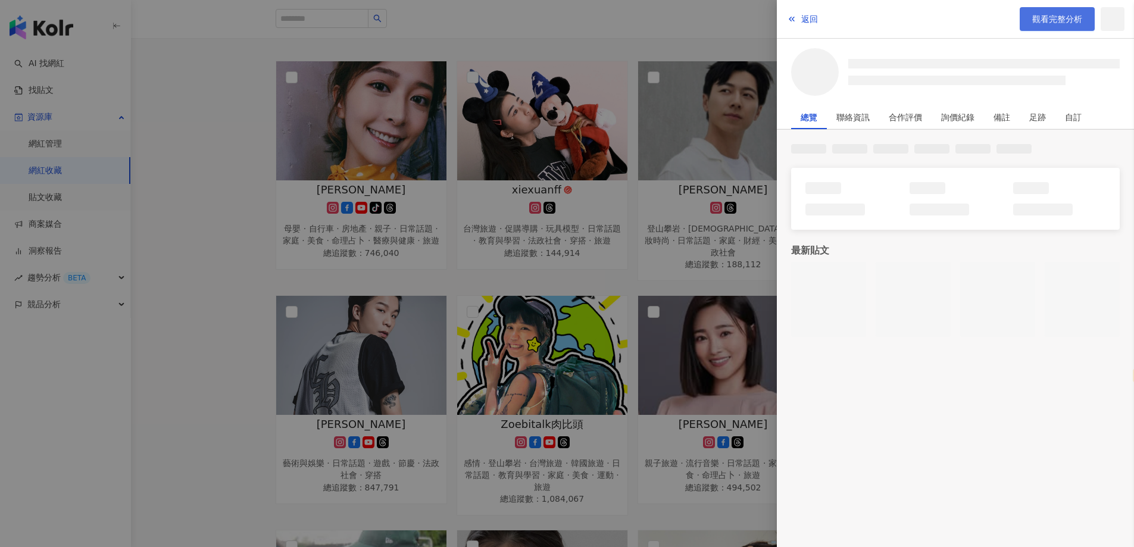
click at [1039, 23] on span "觀看完整分析" at bounding box center [1057, 19] width 50 height 10
click at [633, 359] on div at bounding box center [567, 273] width 1134 height 547
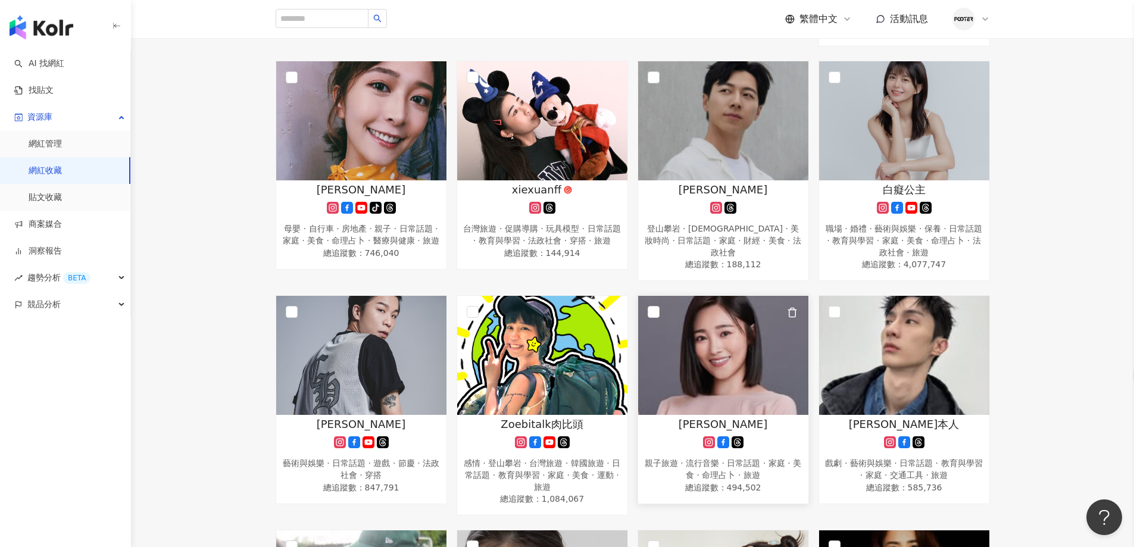
click at [733, 419] on span "張文綺 Shiny" at bounding box center [722, 424] width 89 height 15
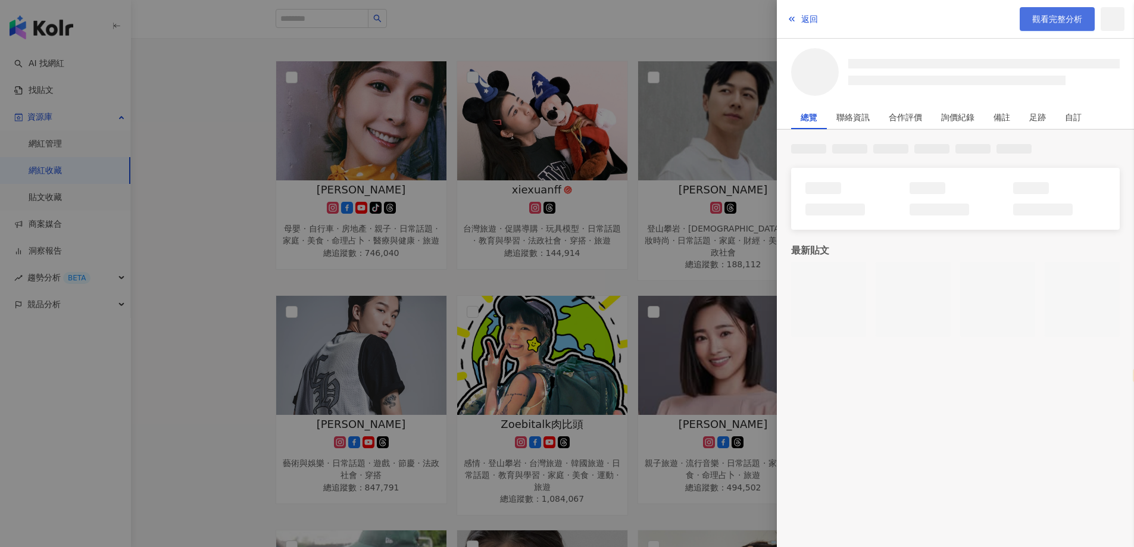
click at [1049, 11] on link "觀看完整分析" at bounding box center [1056, 19] width 75 height 24
click at [724, 339] on div at bounding box center [567, 273] width 1134 height 547
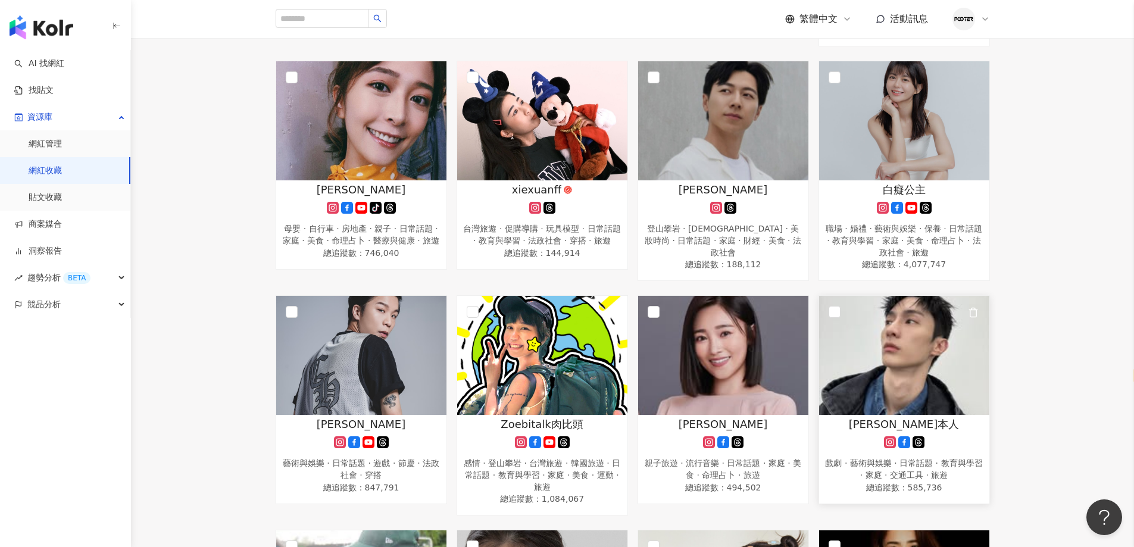
click at [907, 392] on img at bounding box center [904, 355] width 170 height 119
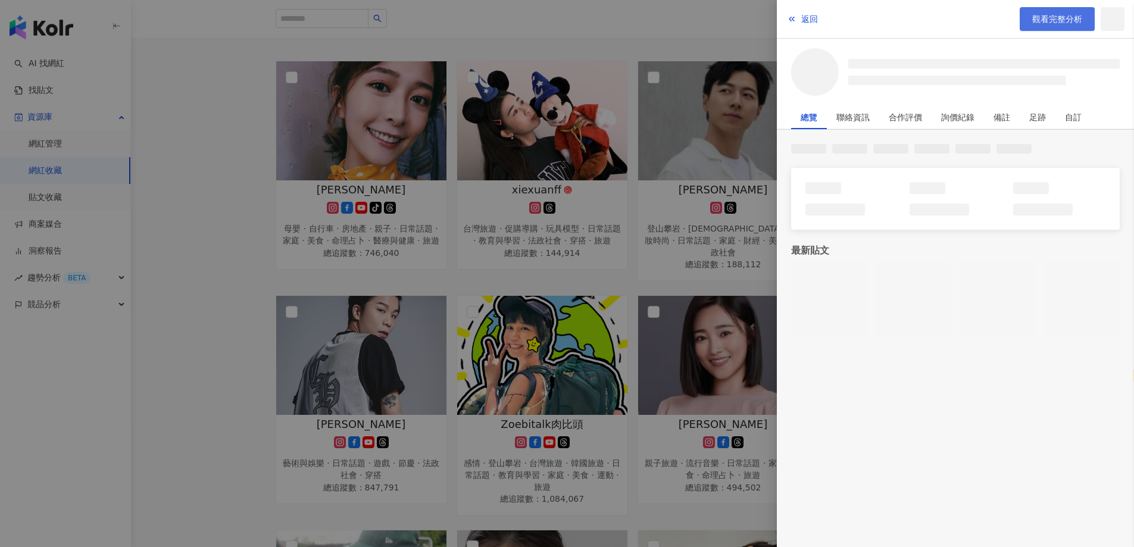
click at [1046, 17] on span "觀看完整分析" at bounding box center [1057, 19] width 50 height 10
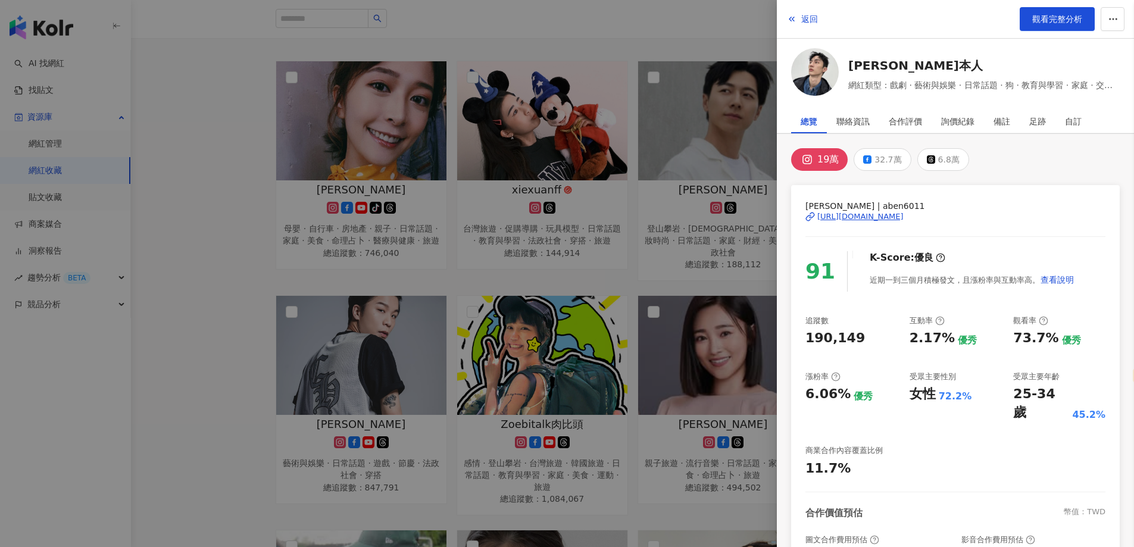
click at [562, 285] on div at bounding box center [567, 273] width 1134 height 547
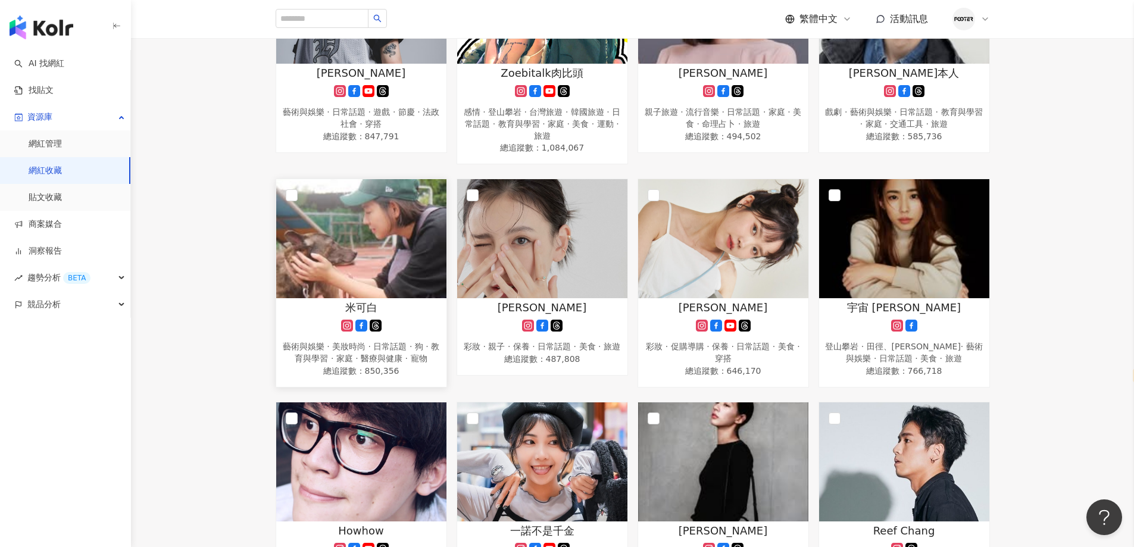
scroll to position [952, 0]
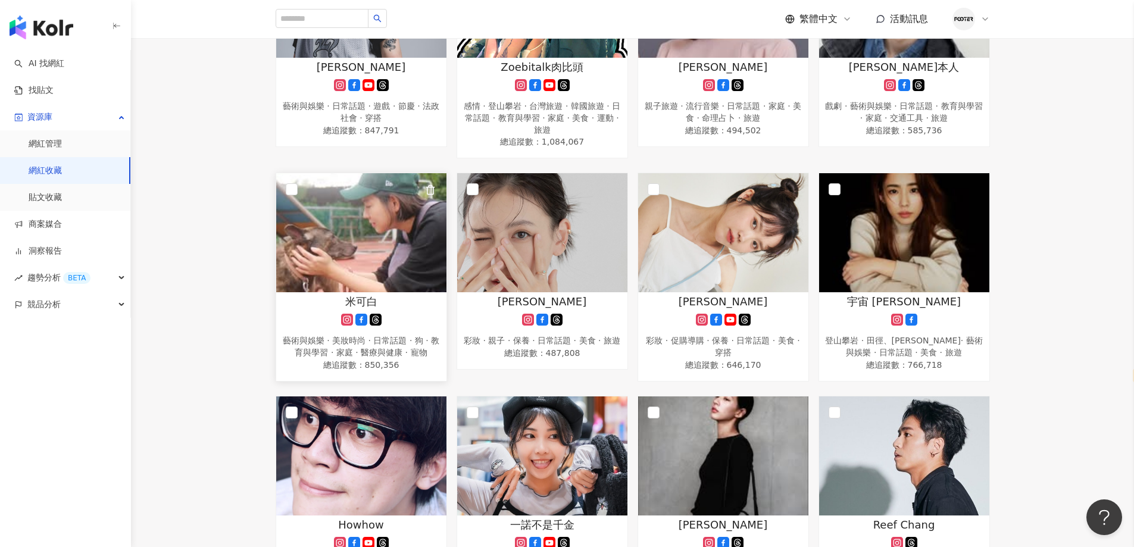
click at [336, 265] on img at bounding box center [361, 232] width 170 height 119
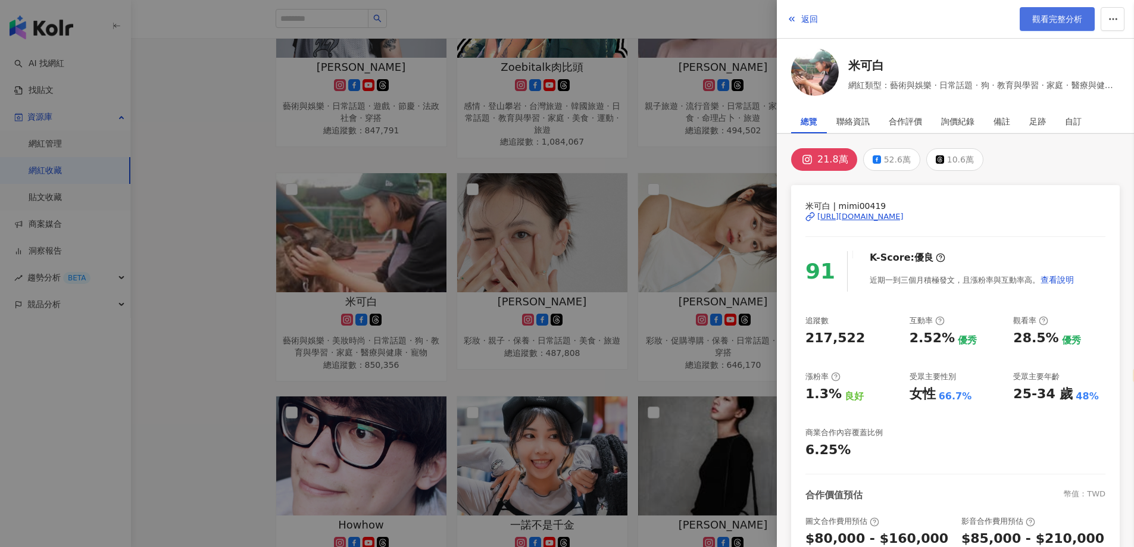
click at [1043, 28] on link "觀看完整分析" at bounding box center [1056, 19] width 75 height 24
click at [513, 297] on div at bounding box center [567, 273] width 1134 height 547
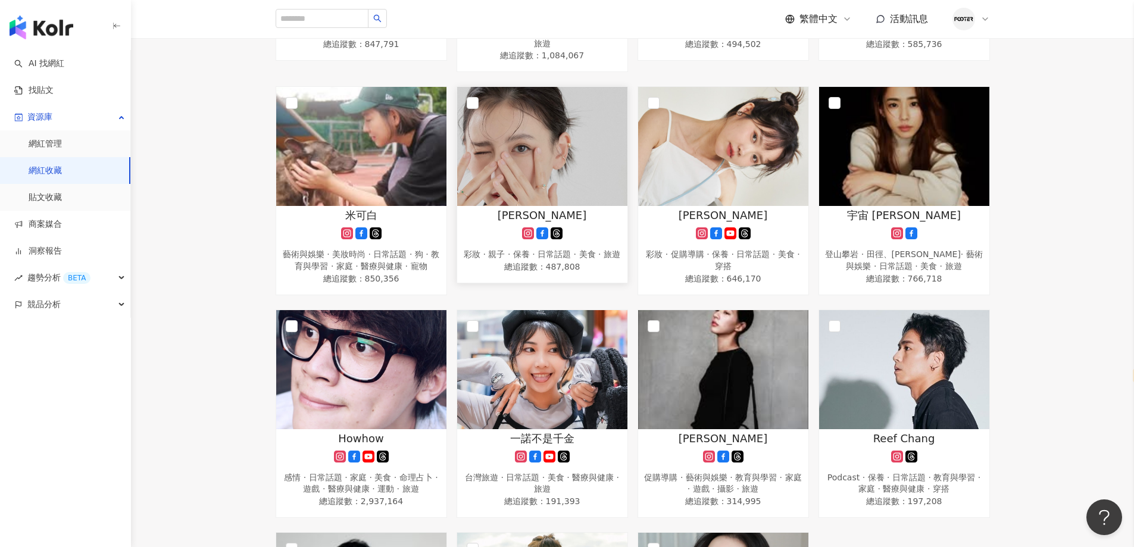
scroll to position [1012, 0]
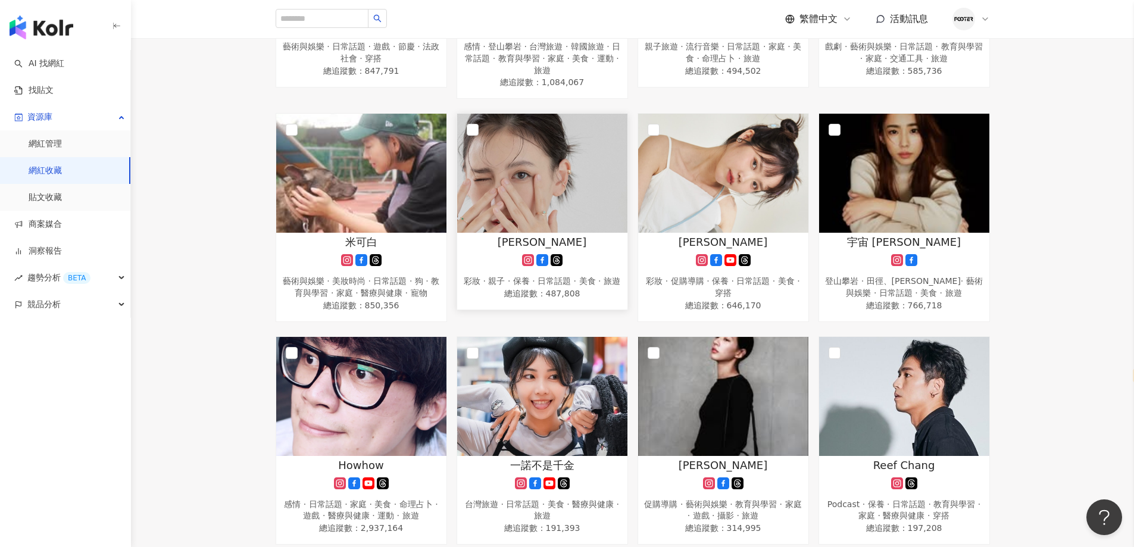
click at [543, 278] on div "彩妝 · 親子 · 保養 · 日常話題 · 美食 · 旅遊" at bounding box center [542, 282] width 158 height 12
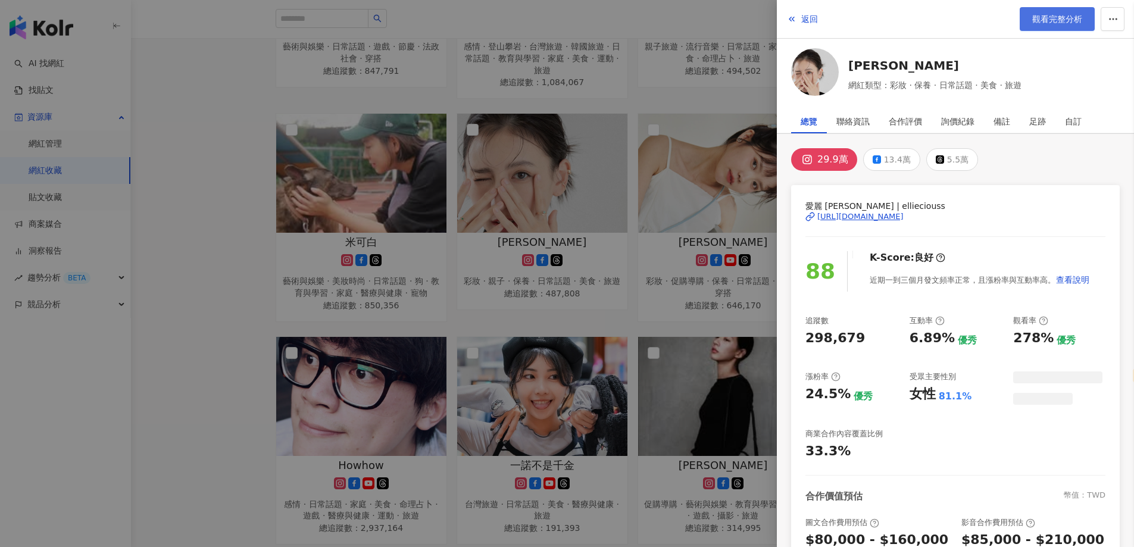
click at [1064, 23] on span "觀看完整分析" at bounding box center [1057, 19] width 50 height 10
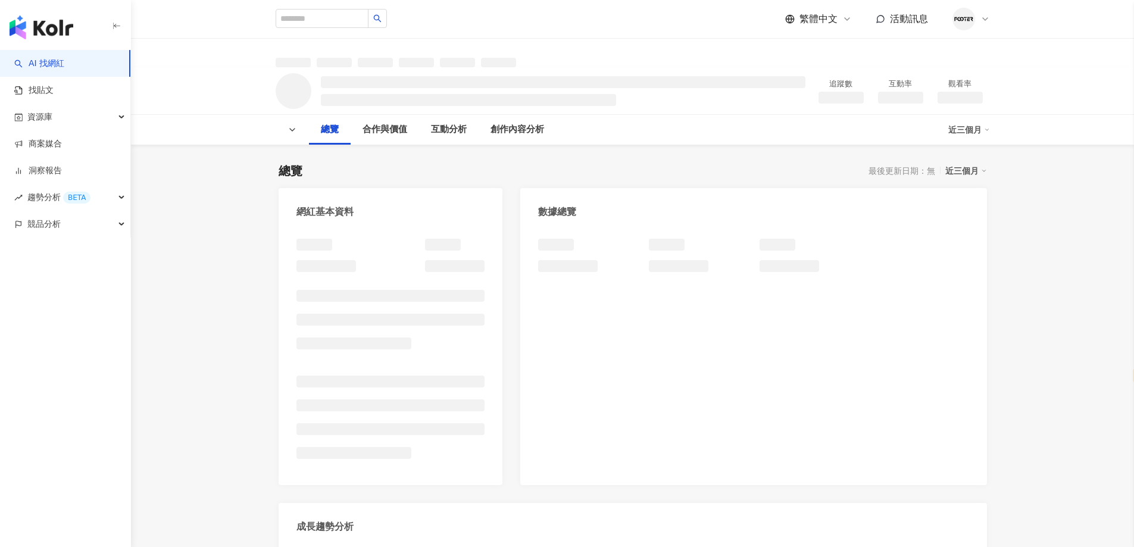
select select "*****"
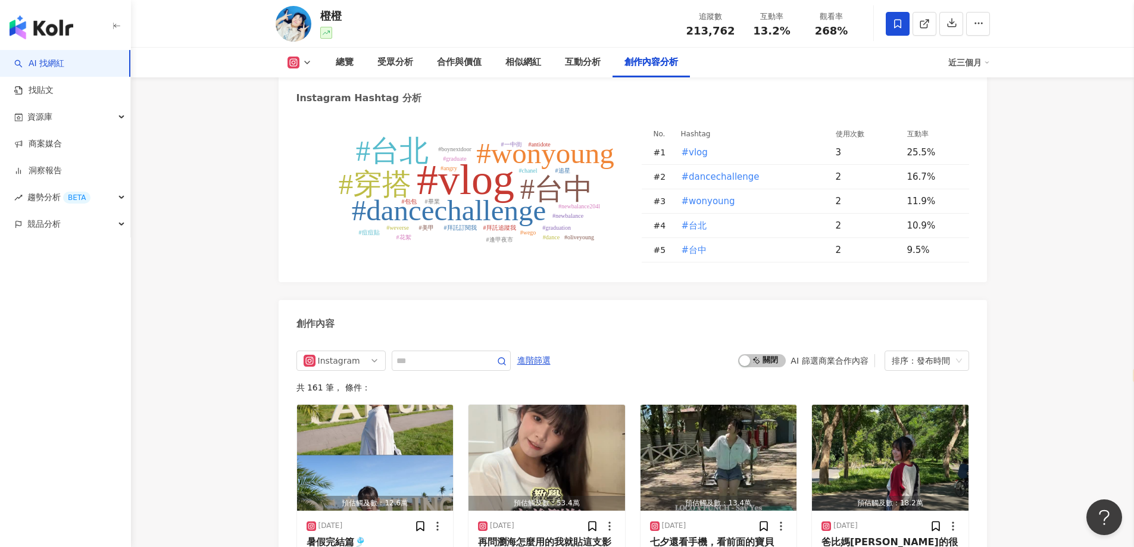
scroll to position [3749, 0]
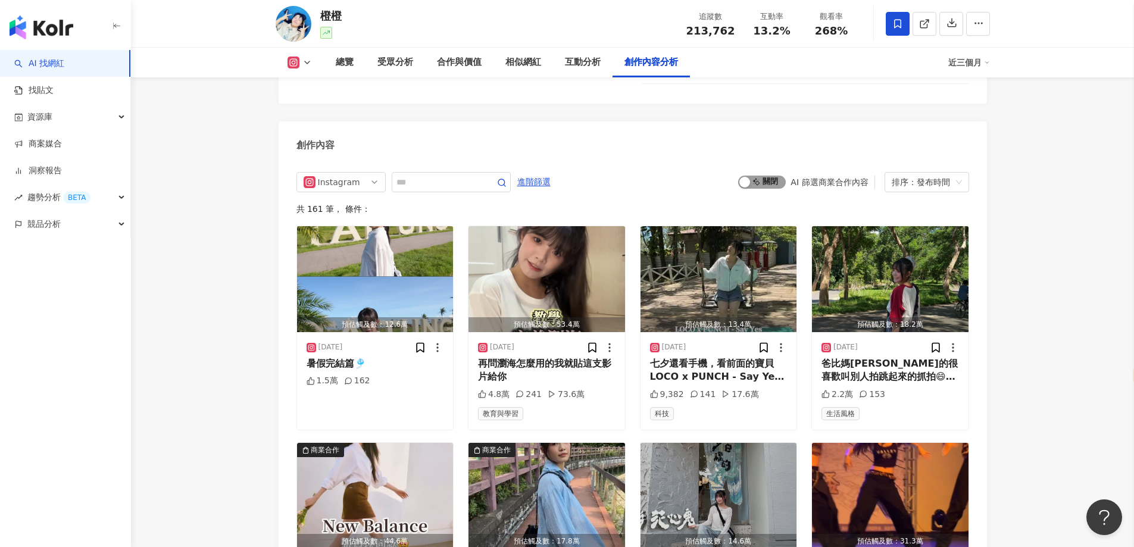
click at [745, 177] on div "button" at bounding box center [744, 182] width 11 height 11
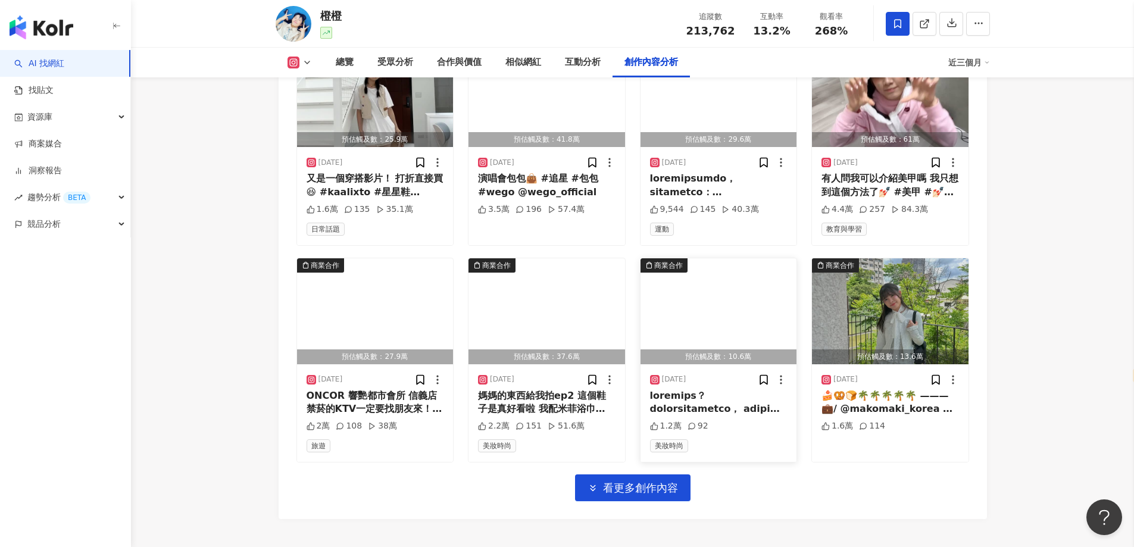
scroll to position [4193, 0]
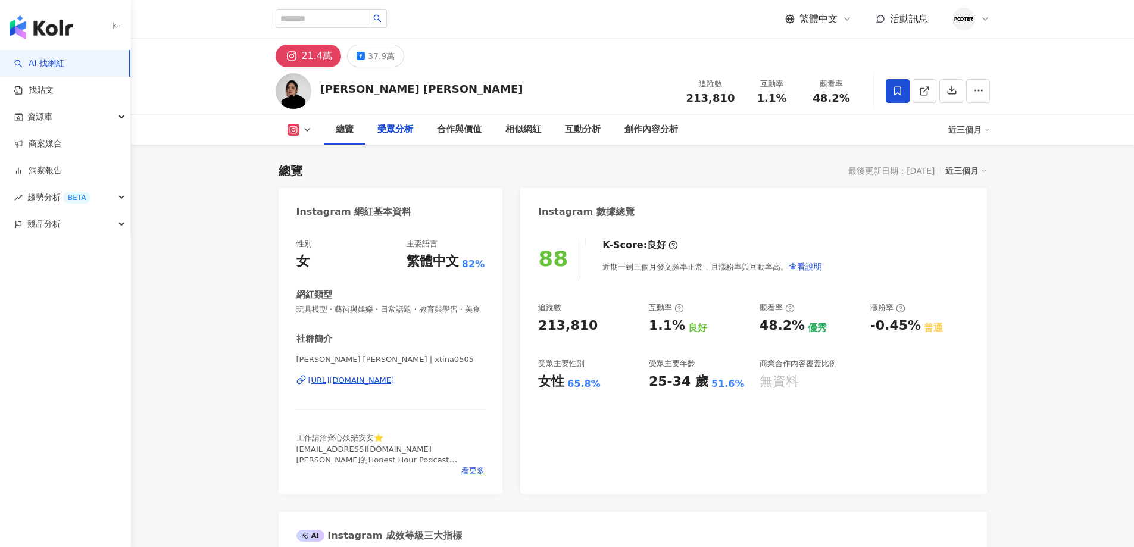
select select "*****"
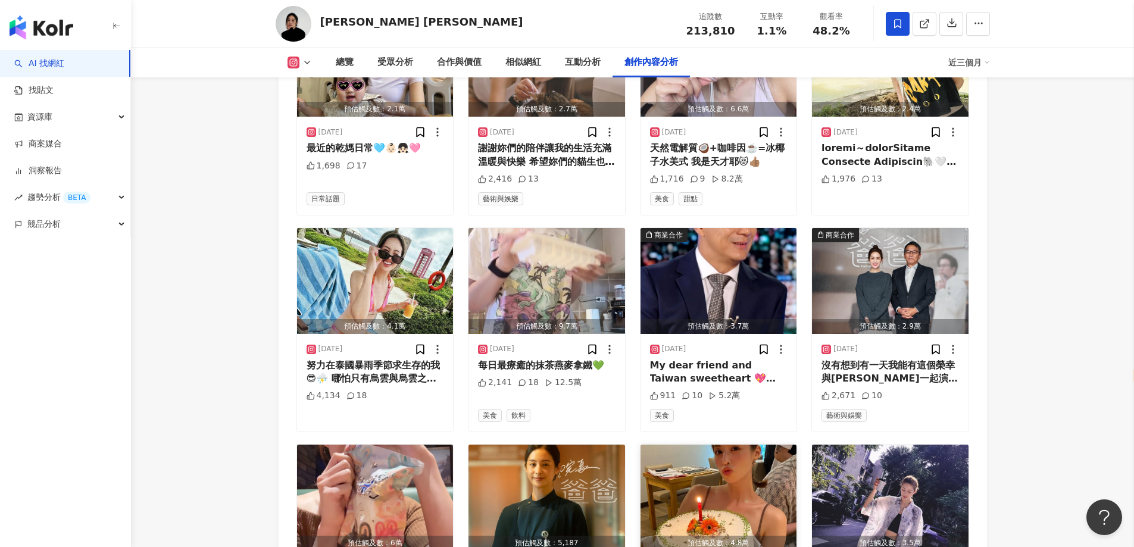
scroll to position [3690, 0]
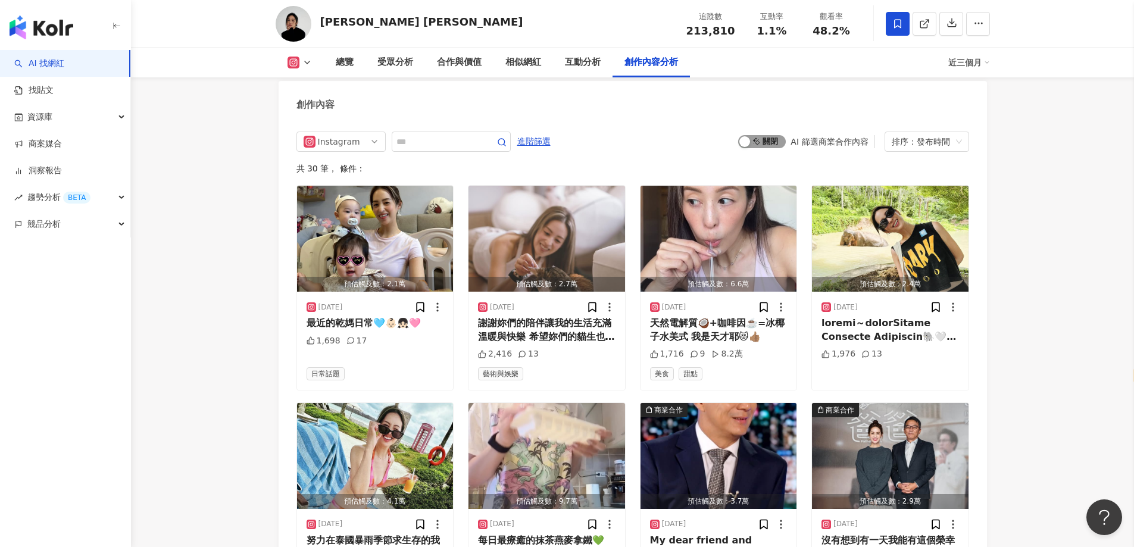
click at [745, 135] on span "啟動 關閉" at bounding box center [762, 141] width 48 height 13
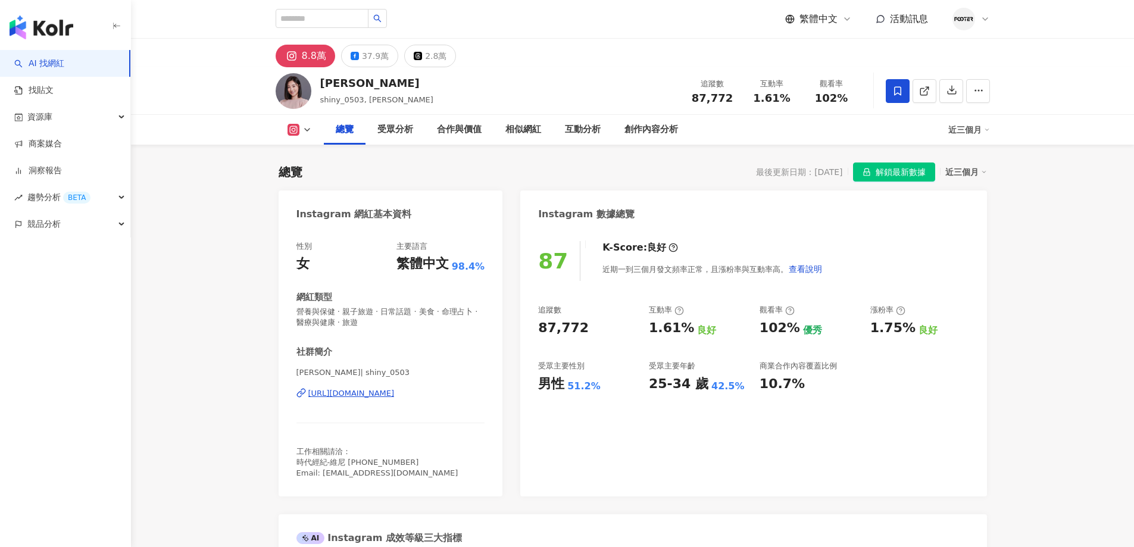
select select "*****"
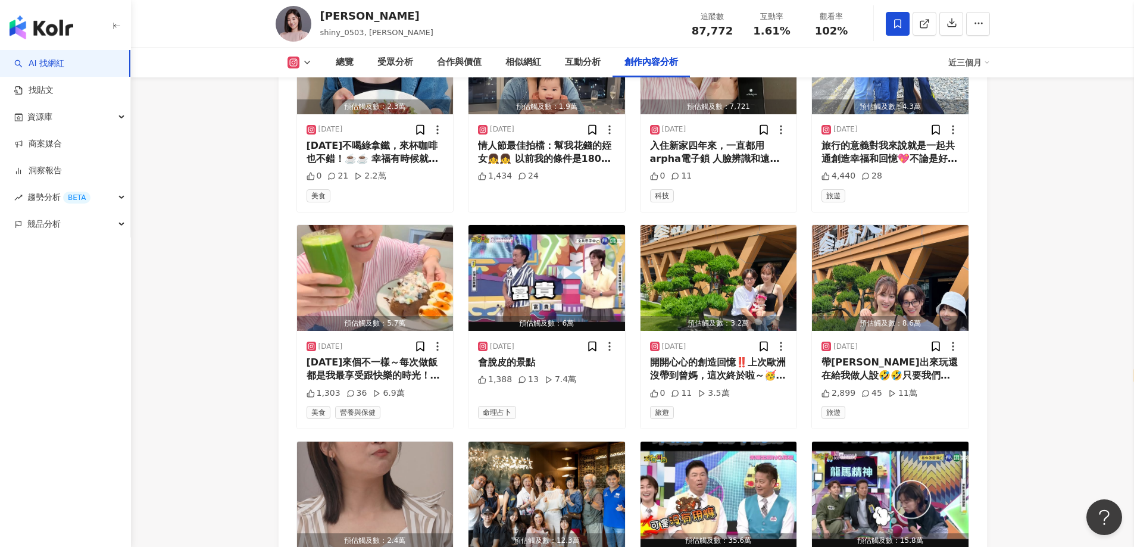
scroll to position [4047, 0]
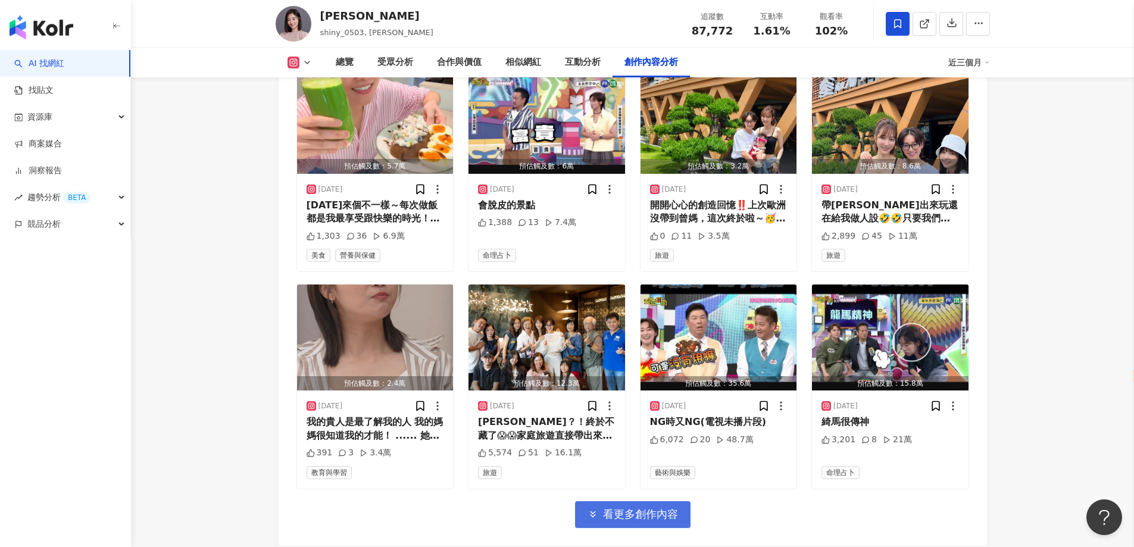
click at [610, 508] on span "看更多創作內容" at bounding box center [640, 514] width 75 height 13
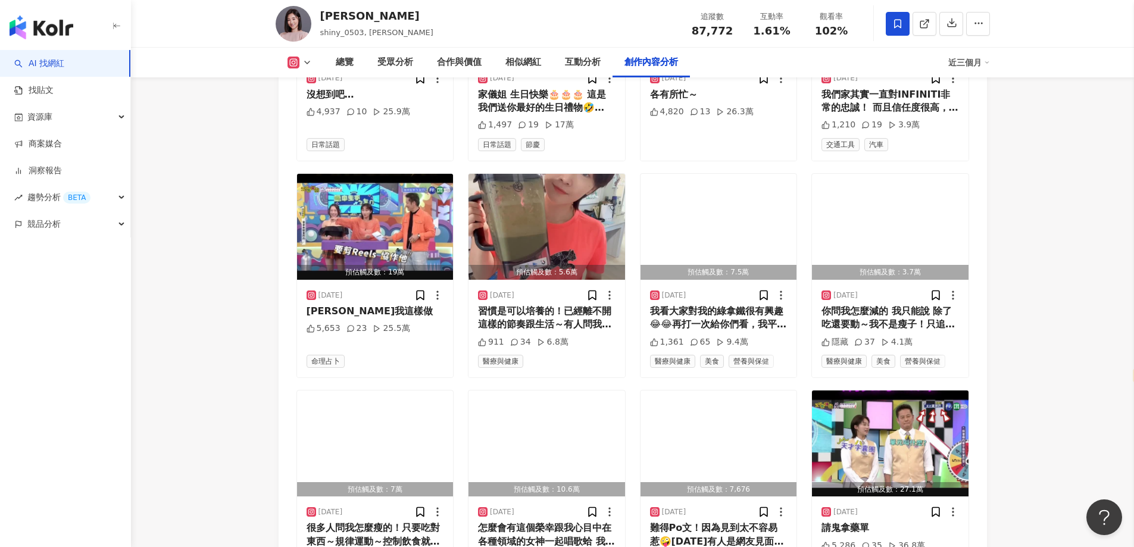
scroll to position [4704, 0]
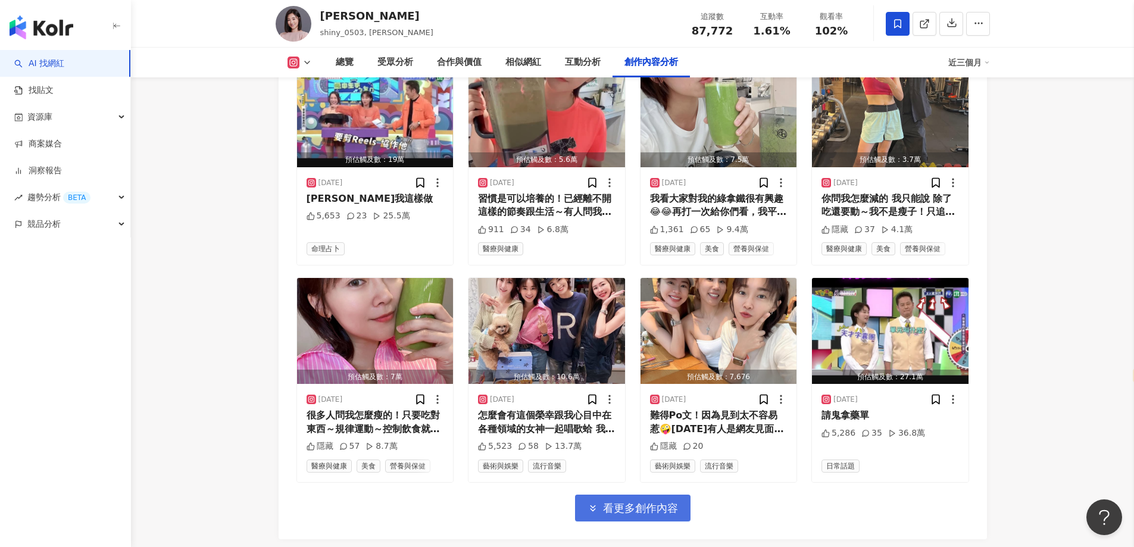
click at [610, 502] on span "看更多創作內容" at bounding box center [640, 508] width 75 height 13
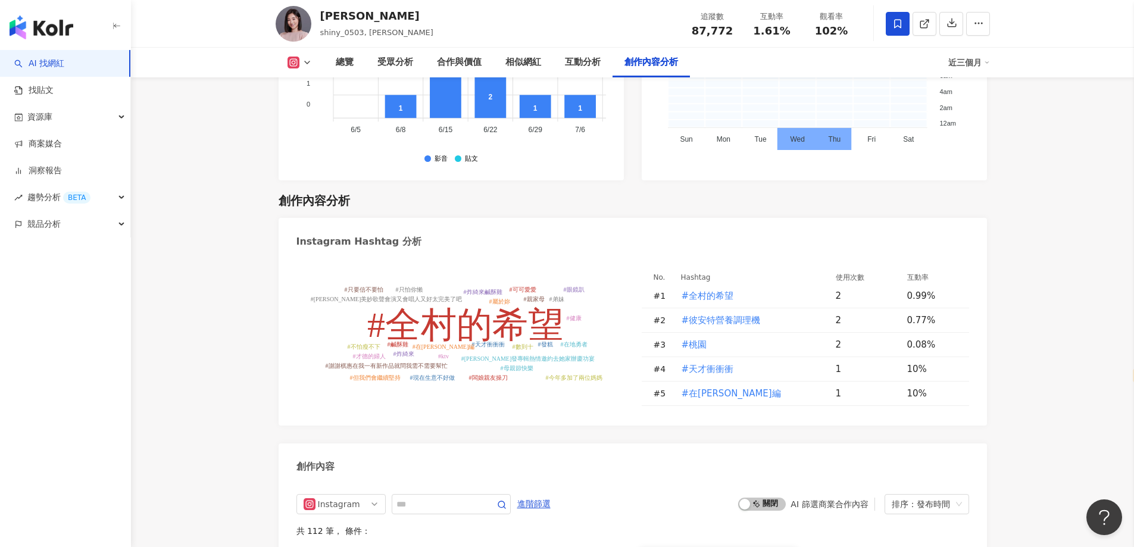
scroll to position [3450, 0]
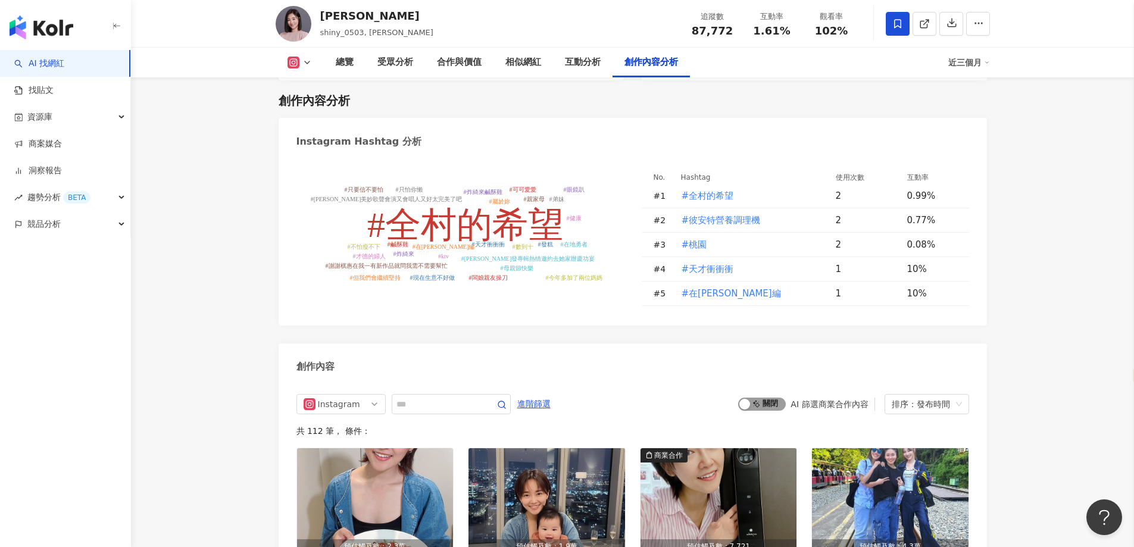
click at [750, 399] on div "button" at bounding box center [744, 404] width 11 height 11
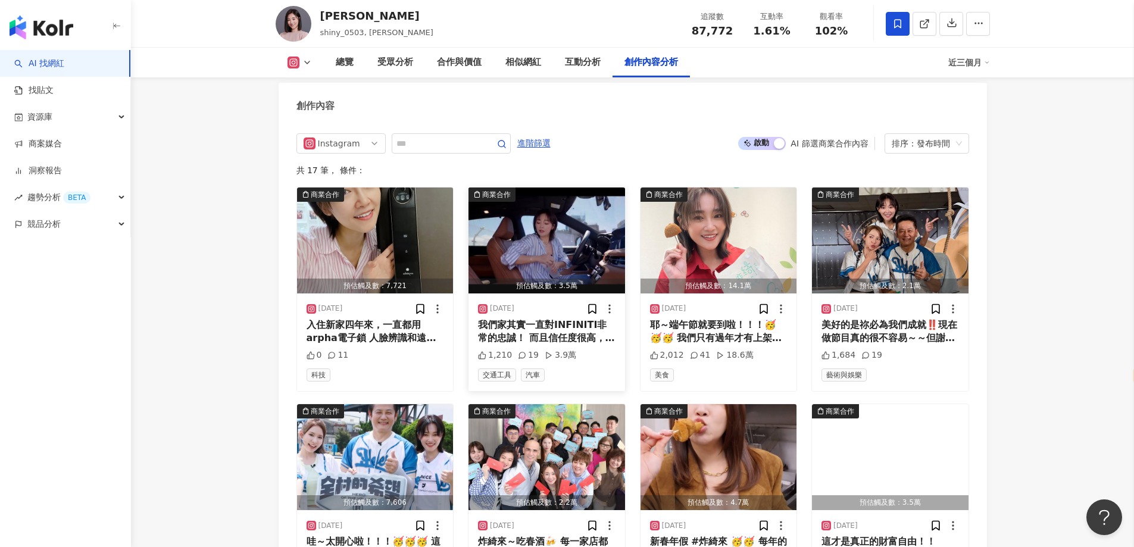
scroll to position [3949, 0]
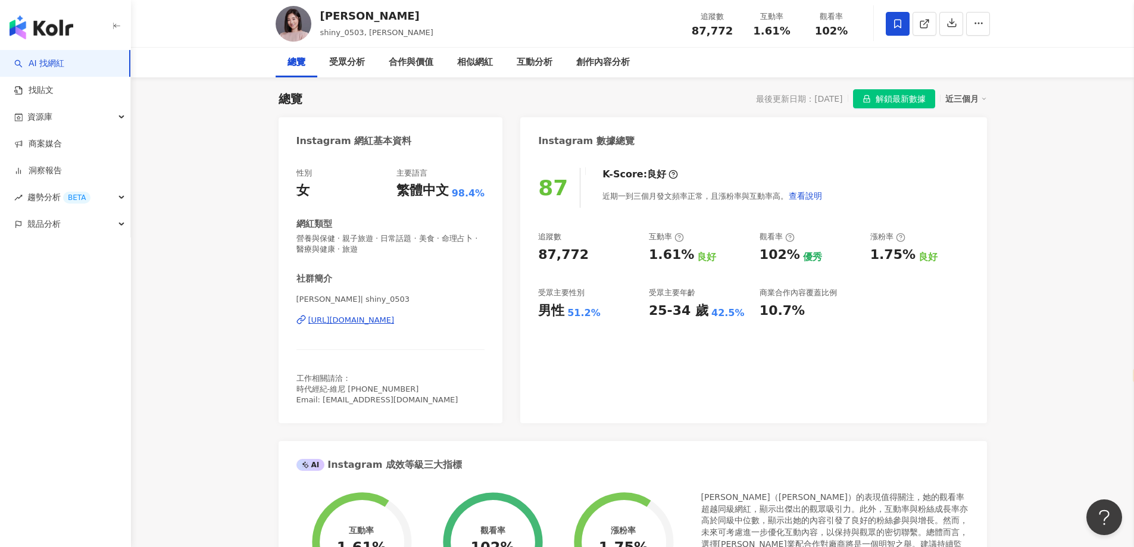
scroll to position [0, 0]
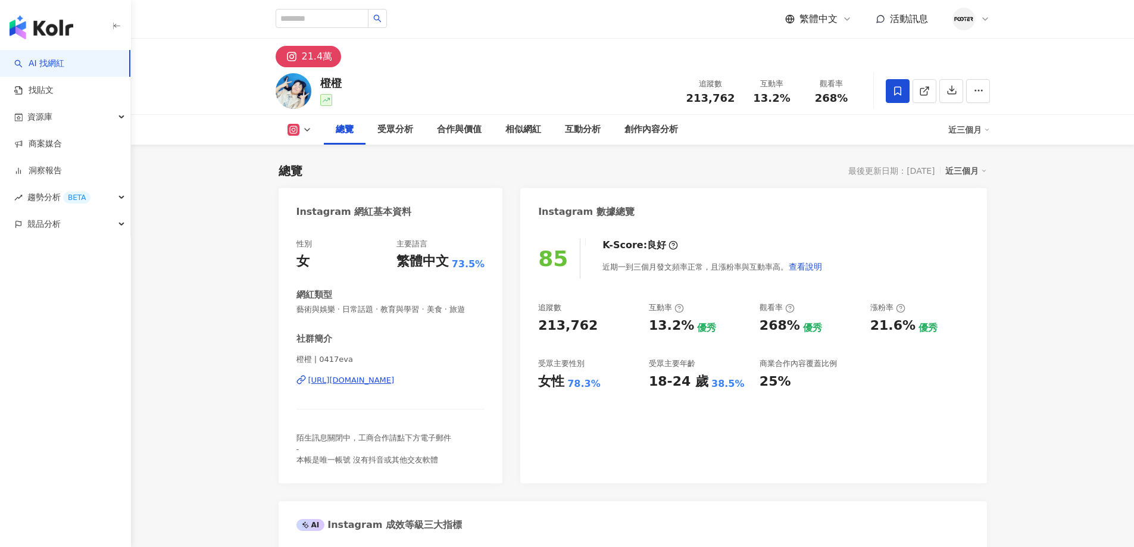
select select "*****"
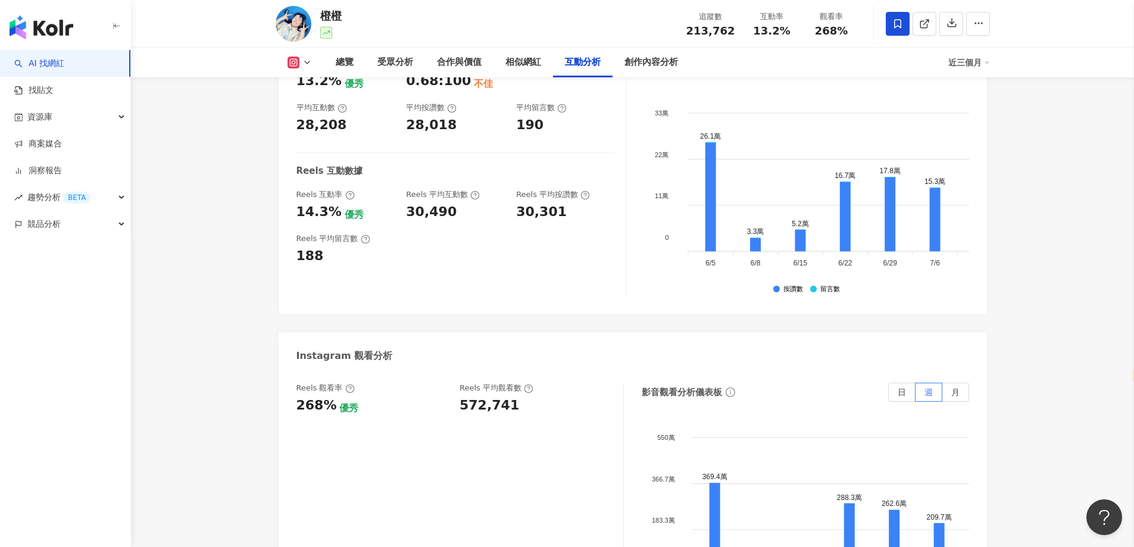
scroll to position [2500, 0]
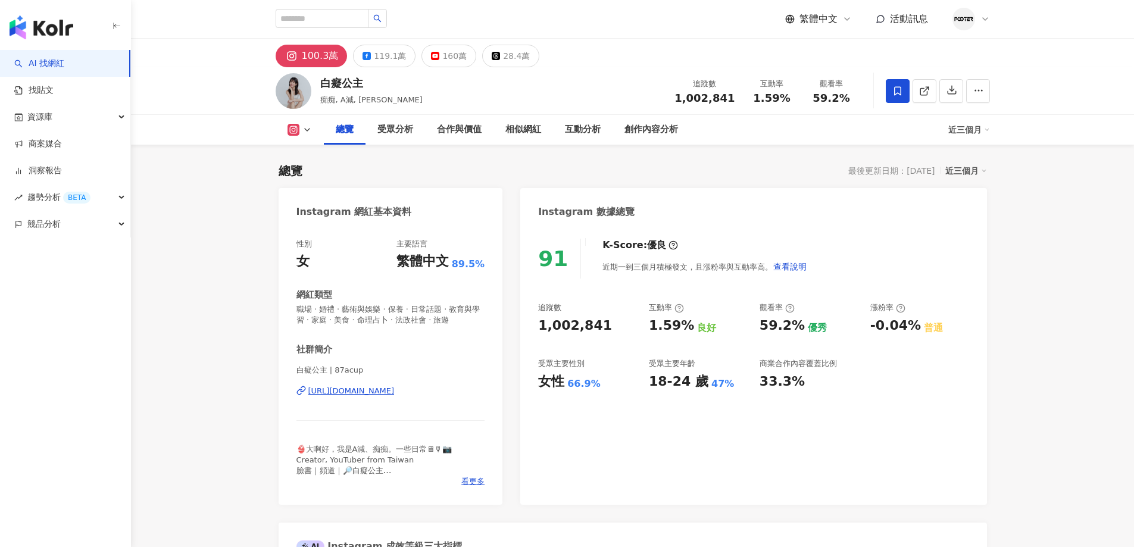
select select "*****"
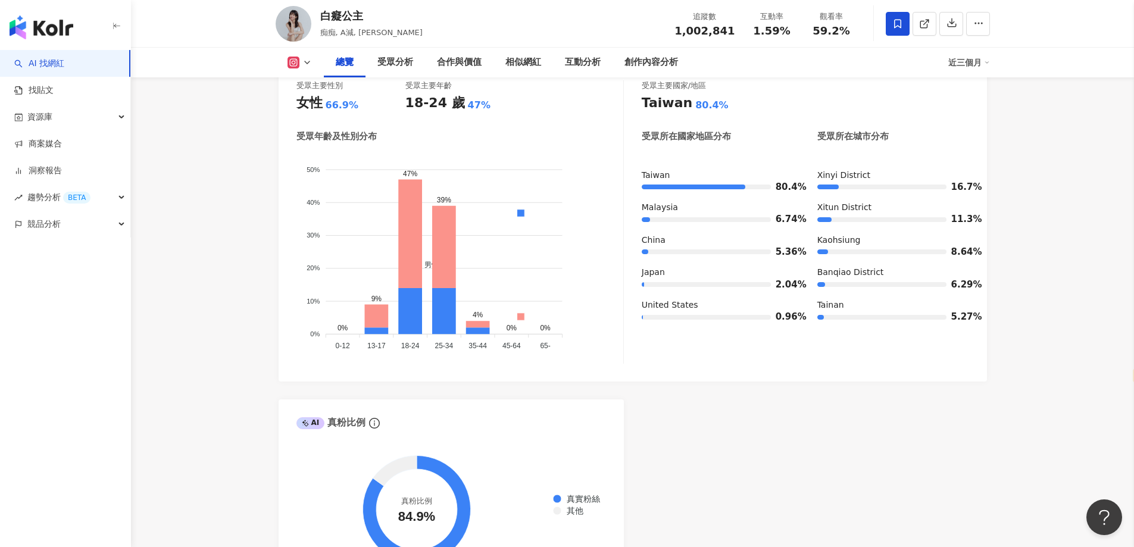
scroll to position [714, 0]
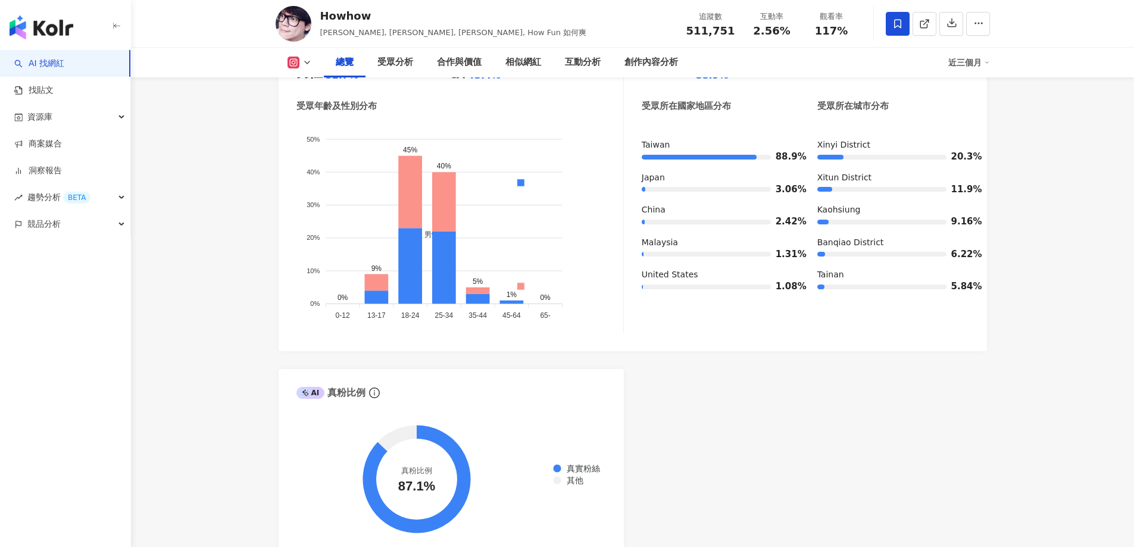
select select "*****"
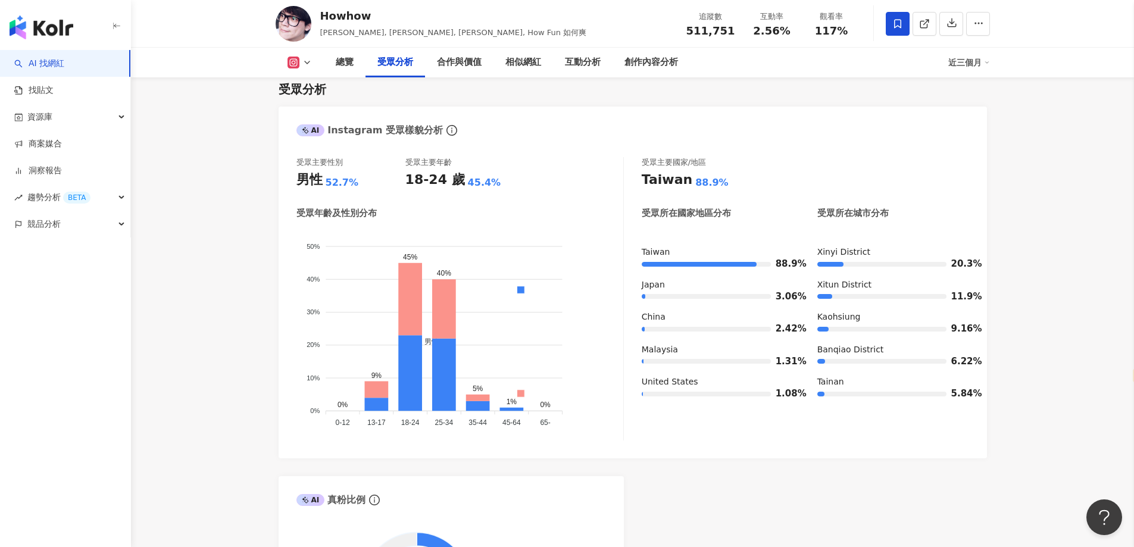
scroll to position [1012, 0]
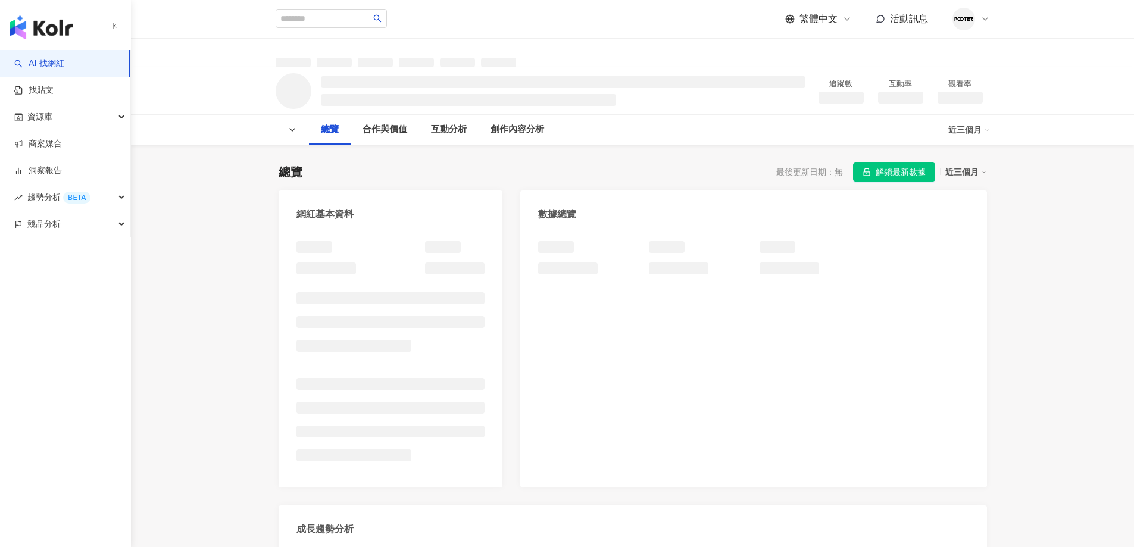
select select "*****"
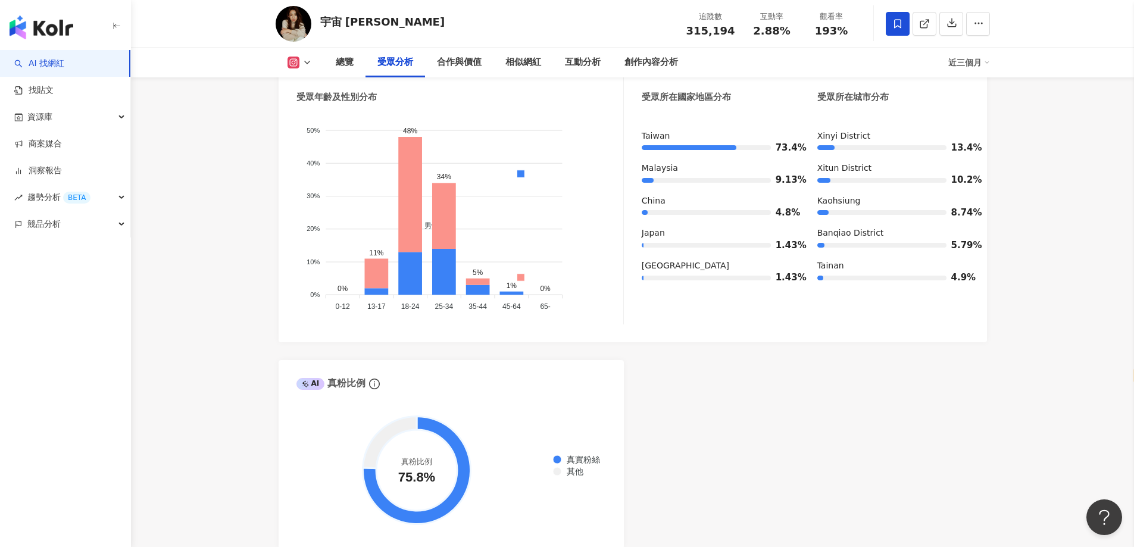
scroll to position [1071, 0]
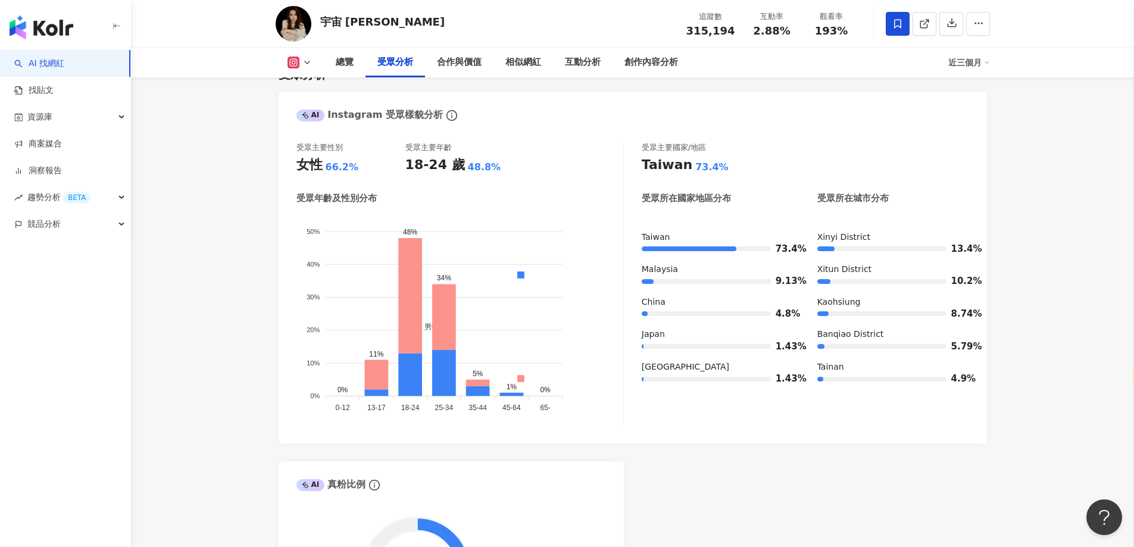
click at [502, 28] on div "宇宙 [PERSON_NAME] 追蹤數 315,194 互動率 2.88% 觀看率 193%" at bounding box center [633, 23] width 762 height 47
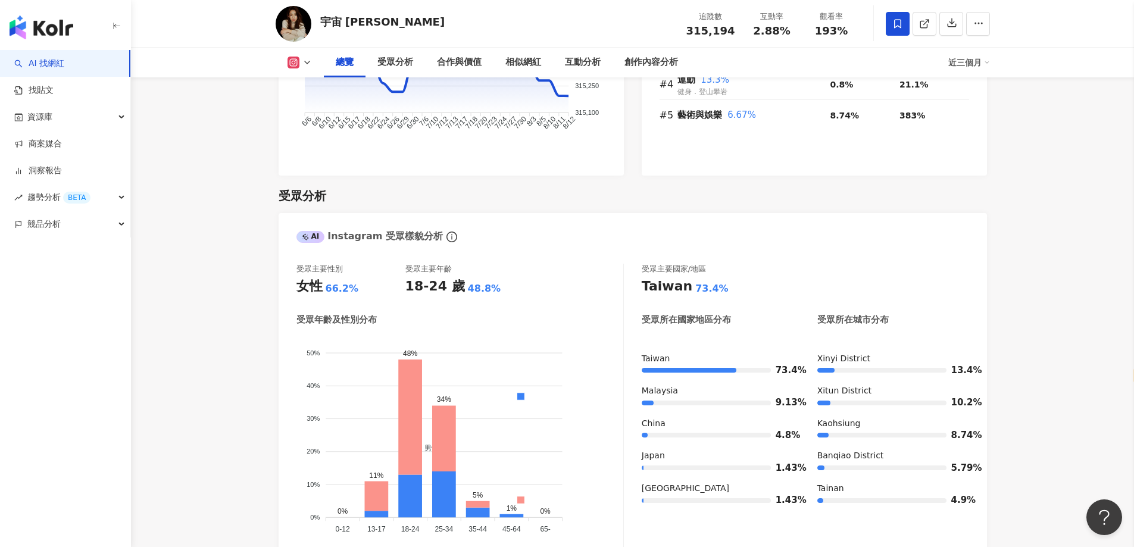
scroll to position [952, 0]
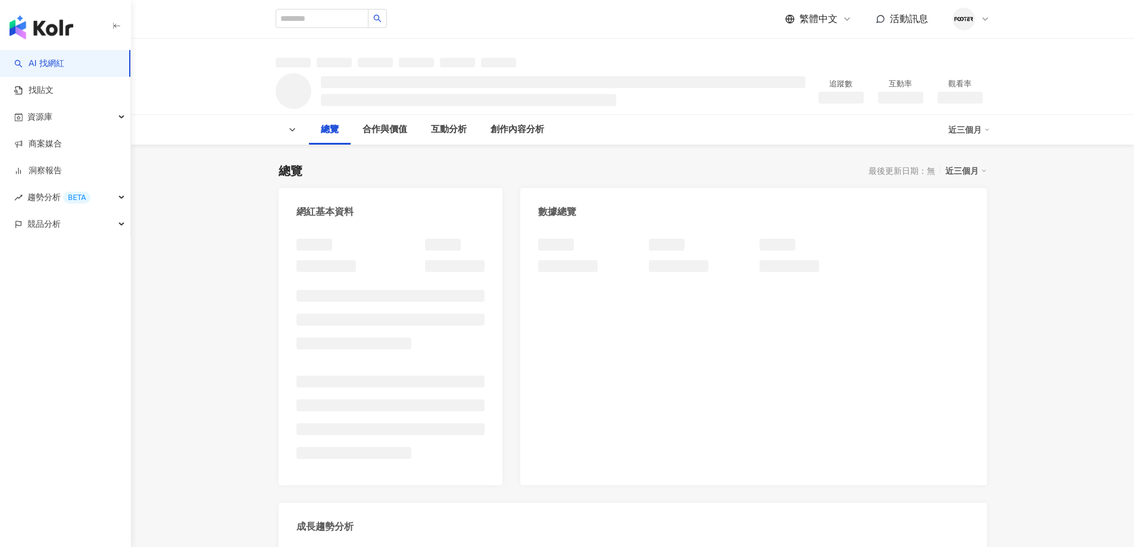
select select "*****"
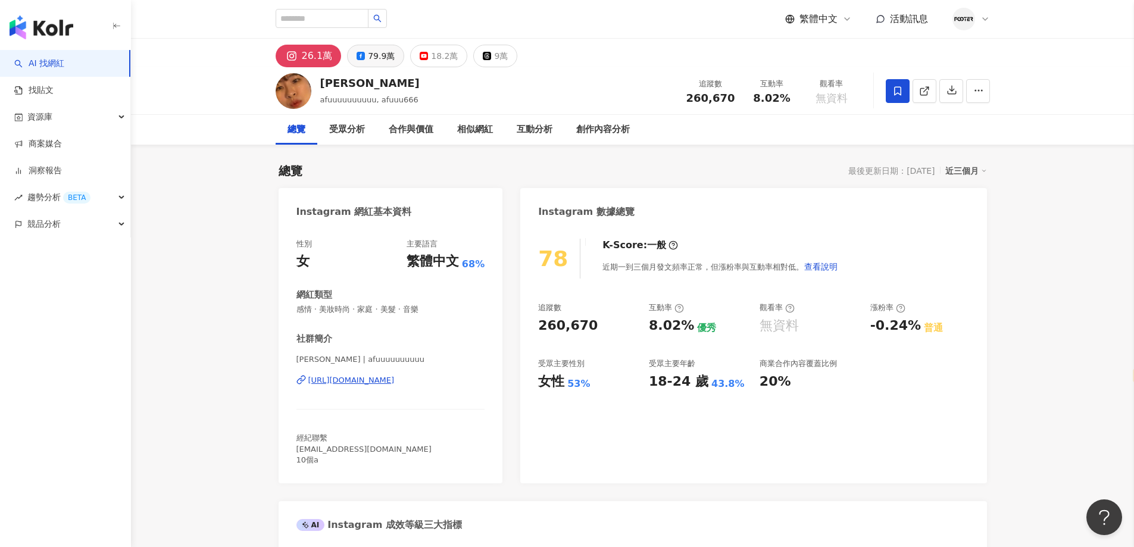
click at [368, 54] on div "79.9萬" at bounding box center [381, 56] width 27 height 17
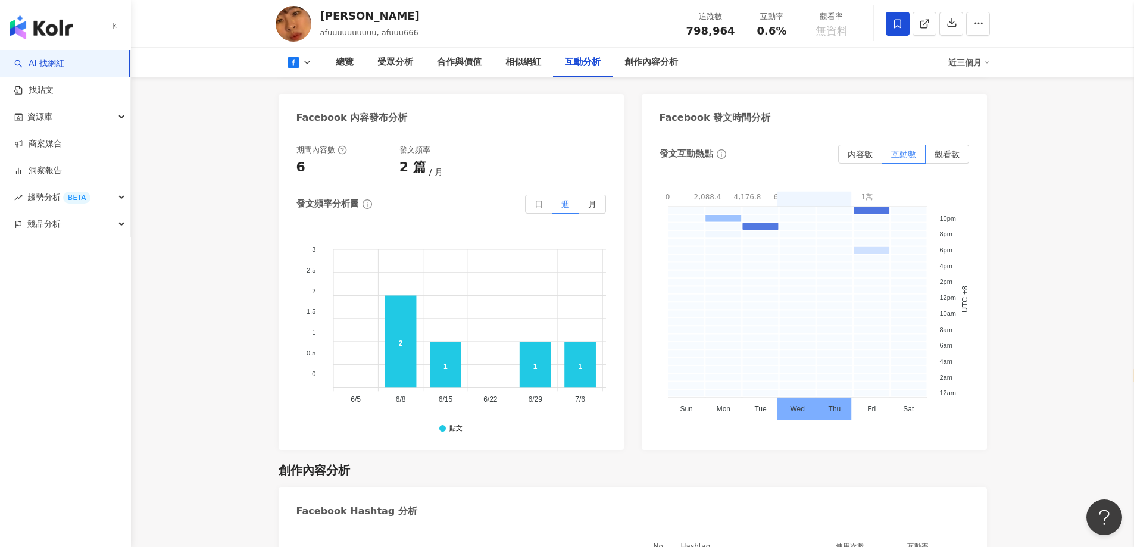
scroll to position [2475, 0]
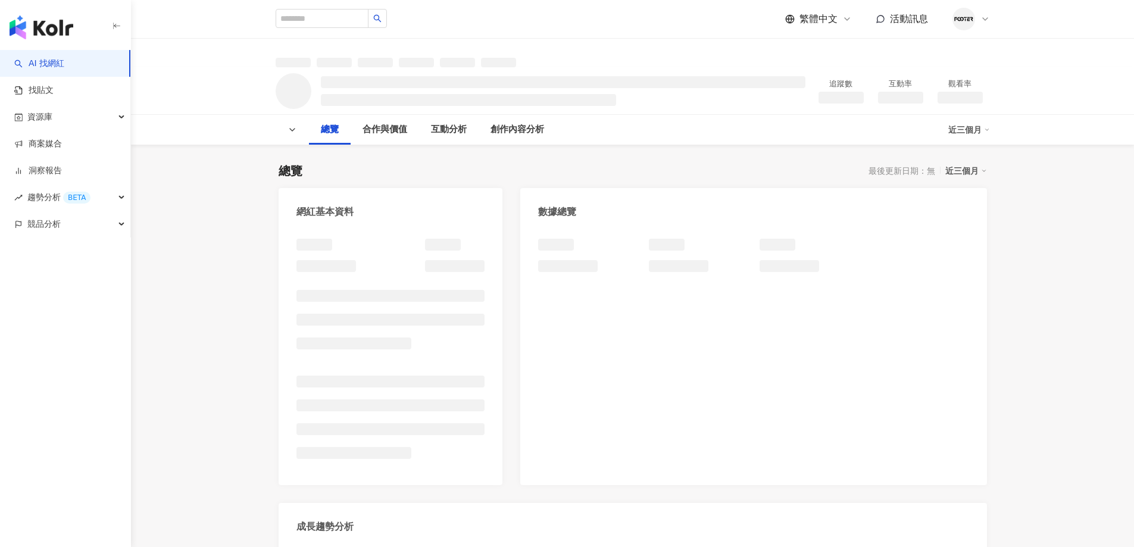
select select "*****"
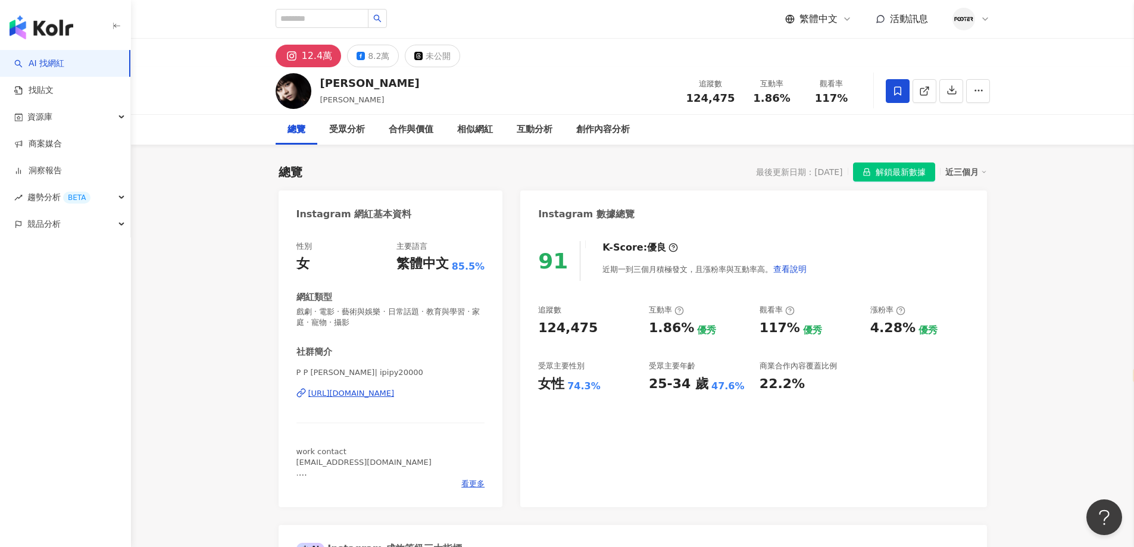
click at [368, 397] on div "[URL][DOMAIN_NAME]" at bounding box center [351, 393] width 86 height 11
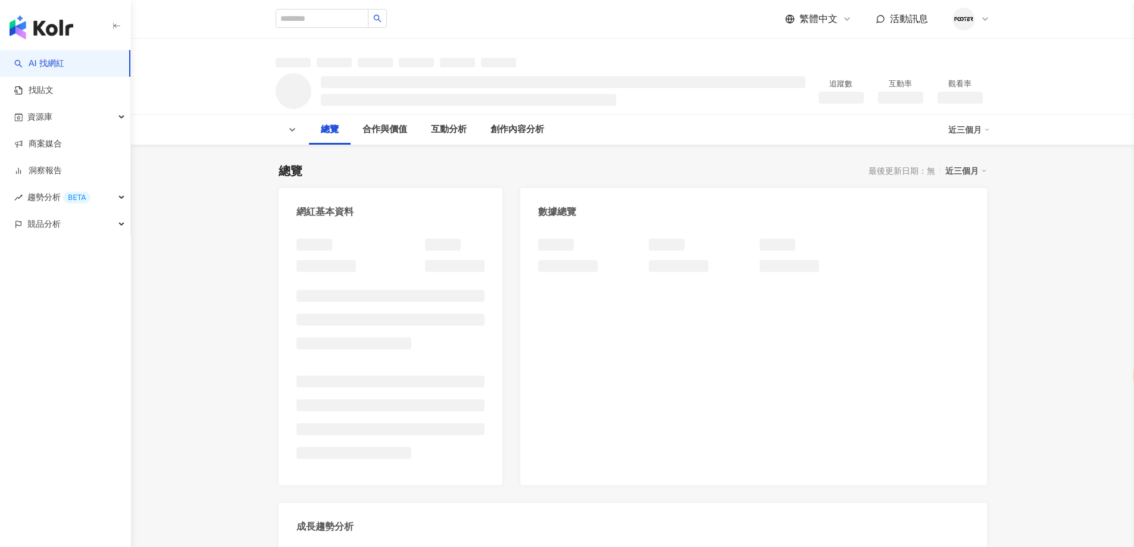
select select "*****"
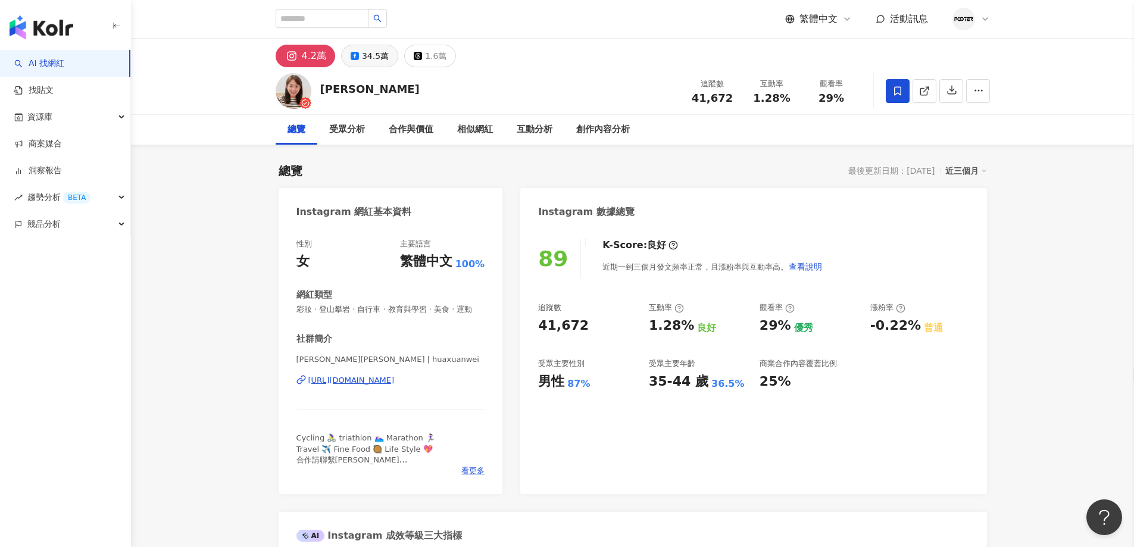
click at [355, 54] on icon at bounding box center [355, 56] width 8 height 8
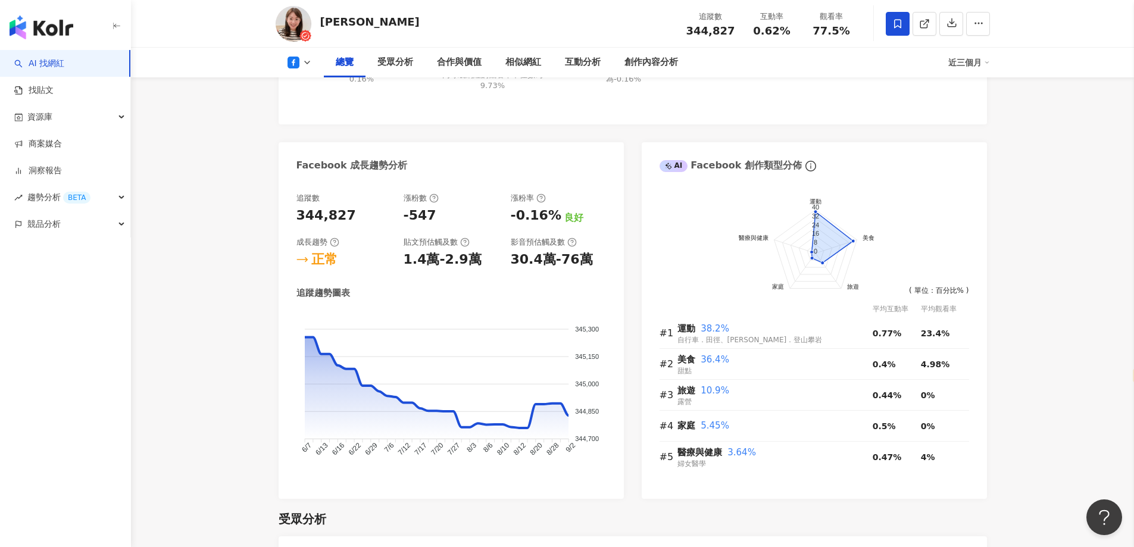
scroll to position [238, 0]
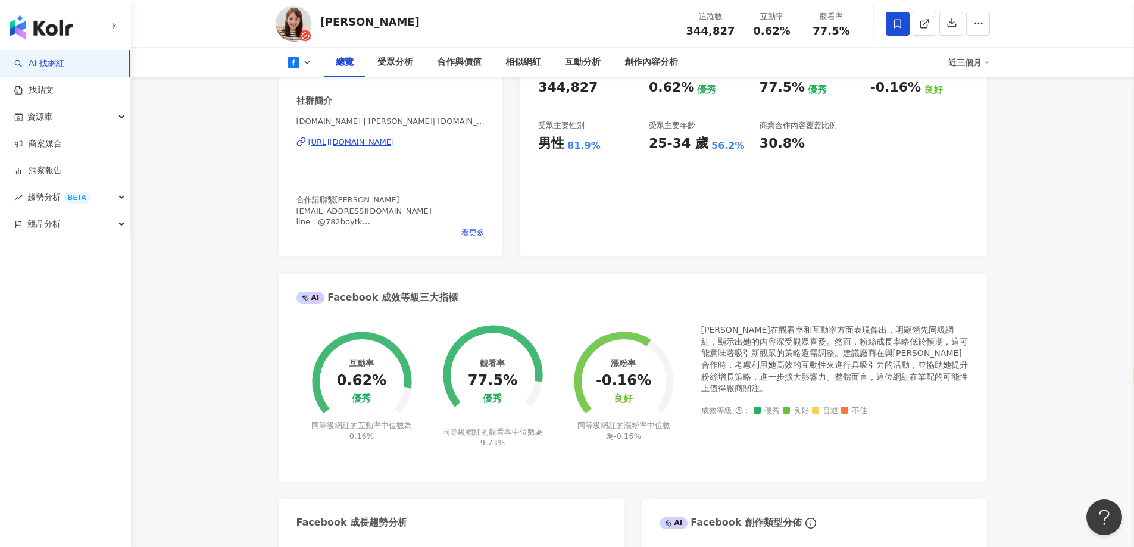
click at [395, 148] on div "https://www.facebook.com/318700785260" at bounding box center [351, 142] width 86 height 11
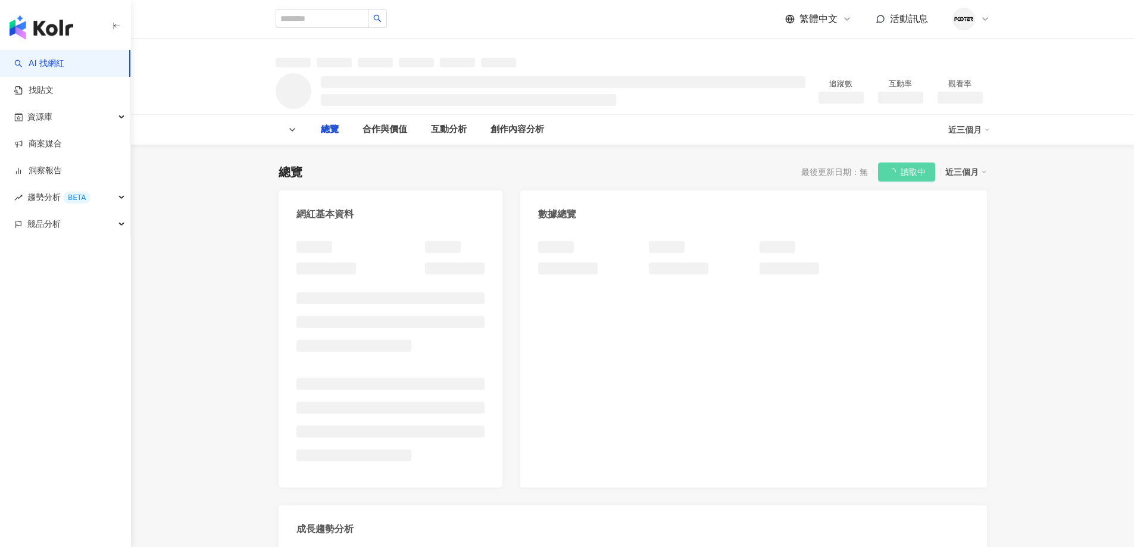
select select "*****"
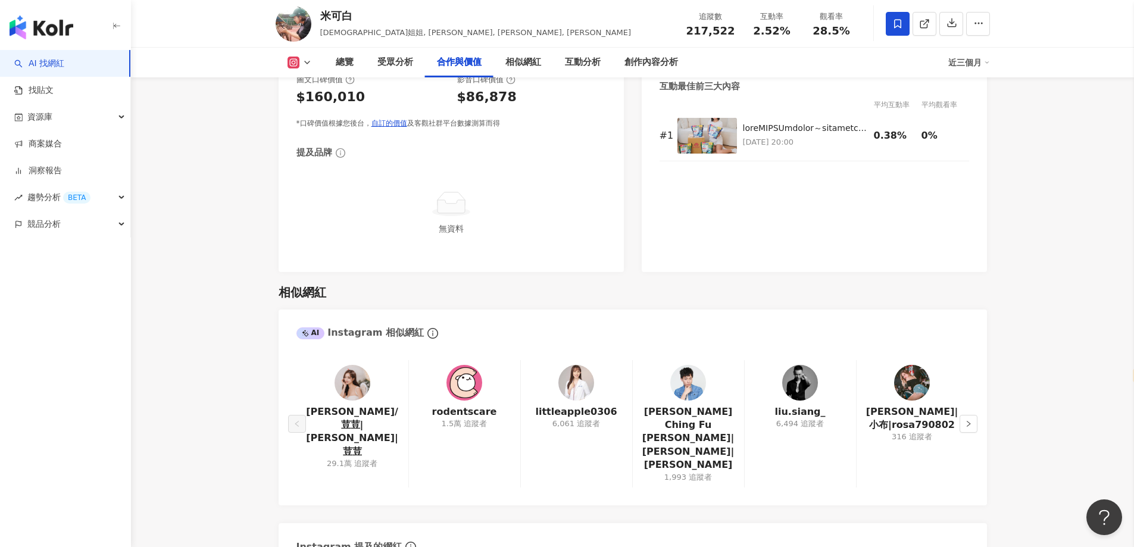
scroll to position [1904, 0]
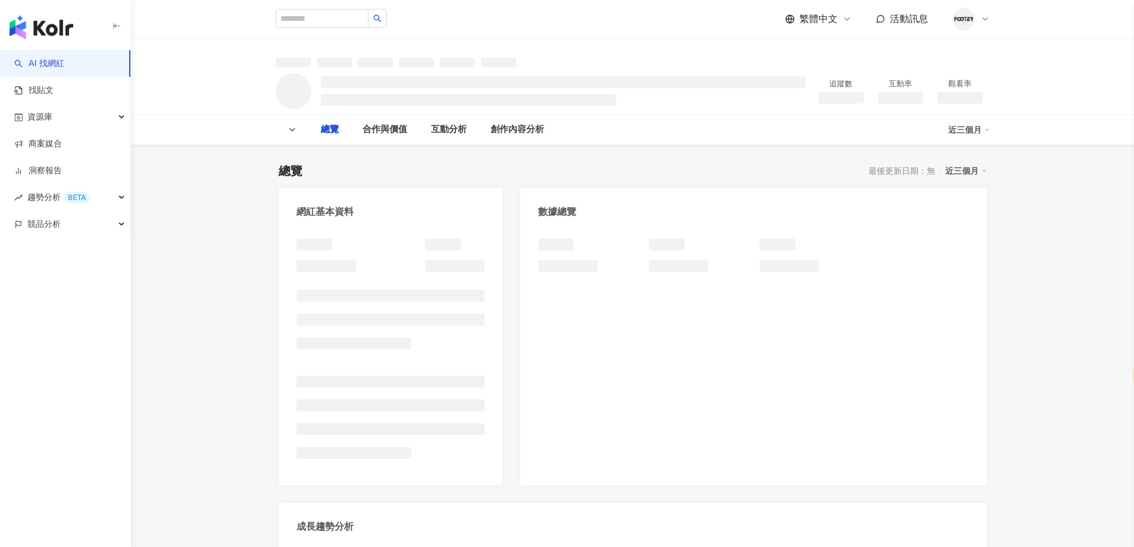
select select "*****"
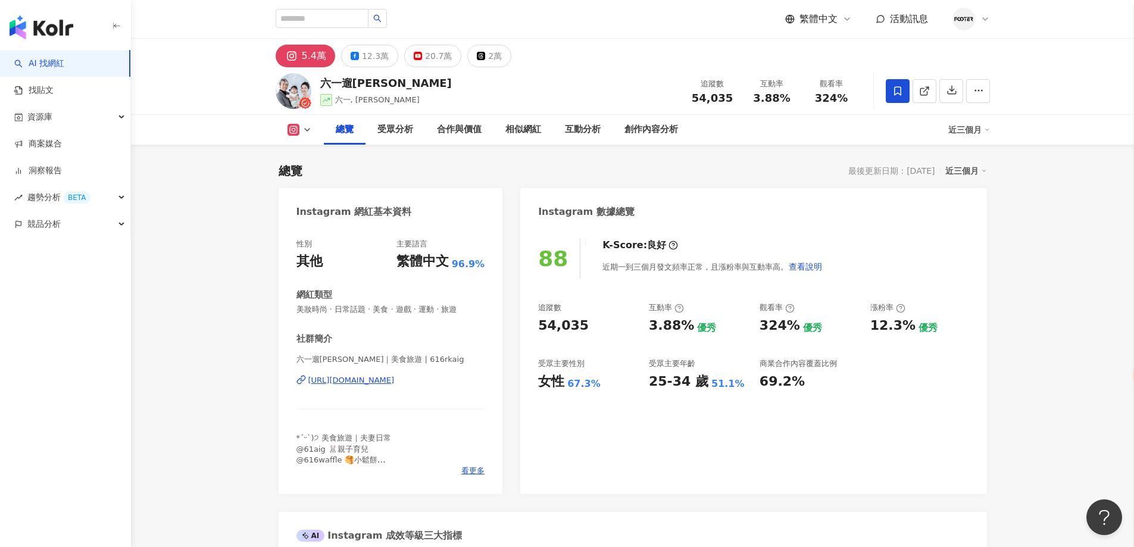
click at [611, 415] on div "88 K-Score : 良好 近期一到三個月發文頻率正常，且漲粉率與互動率高。 查看說明 追蹤數 54,035 互動率 3.88% 優秀 觀看率 324% …" at bounding box center [753, 360] width 466 height 267
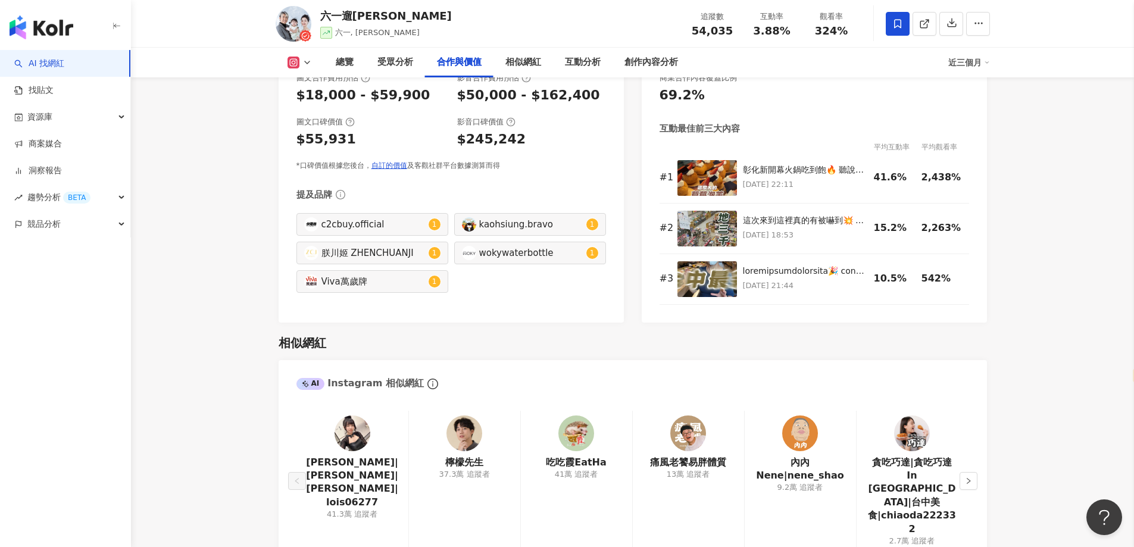
scroll to position [1693, 0]
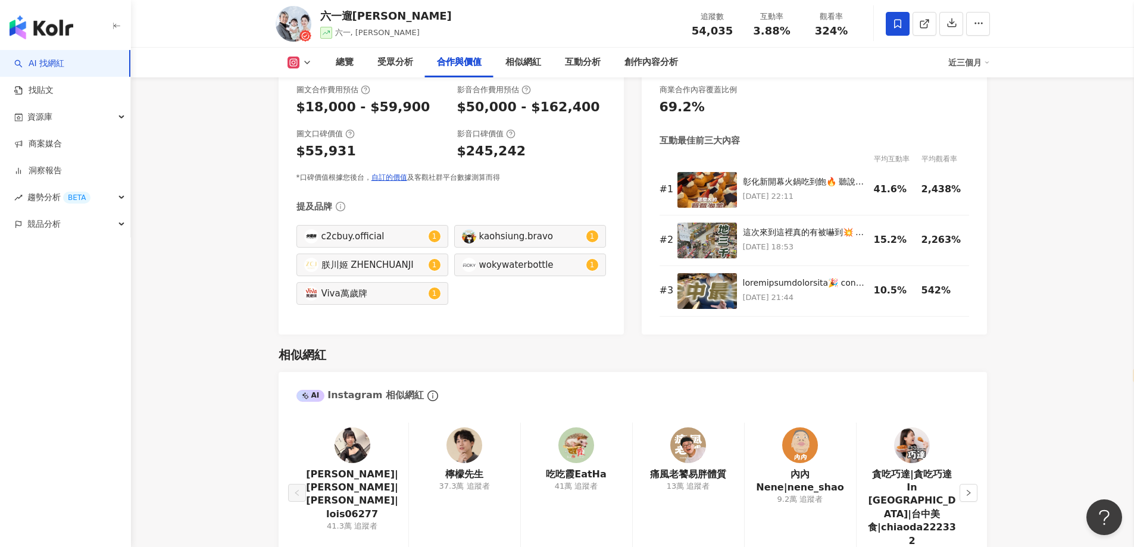
click at [705, 458] on div at bounding box center [688, 445] width 36 height 36
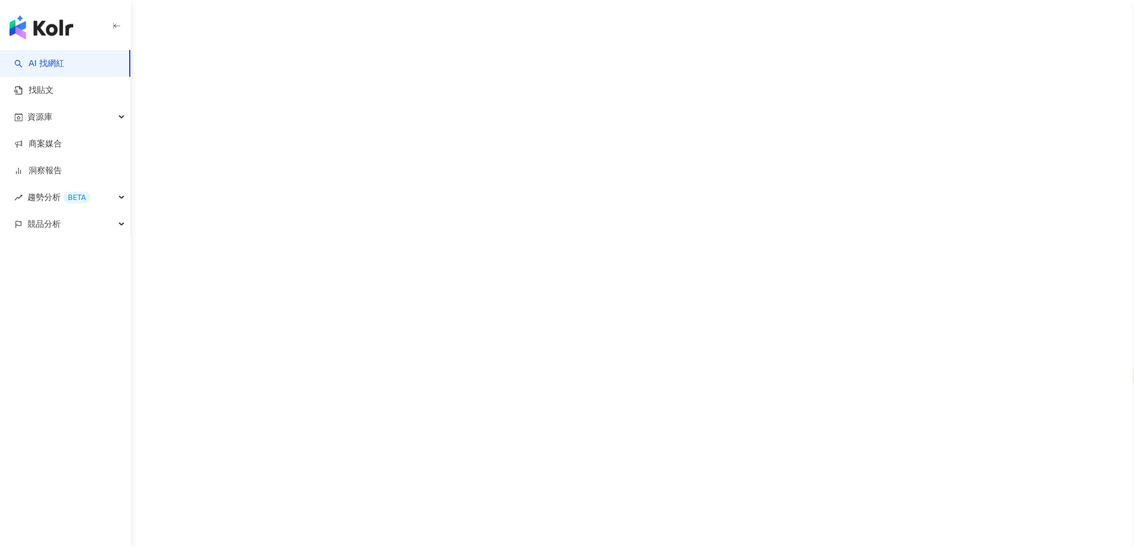
select select "*****"
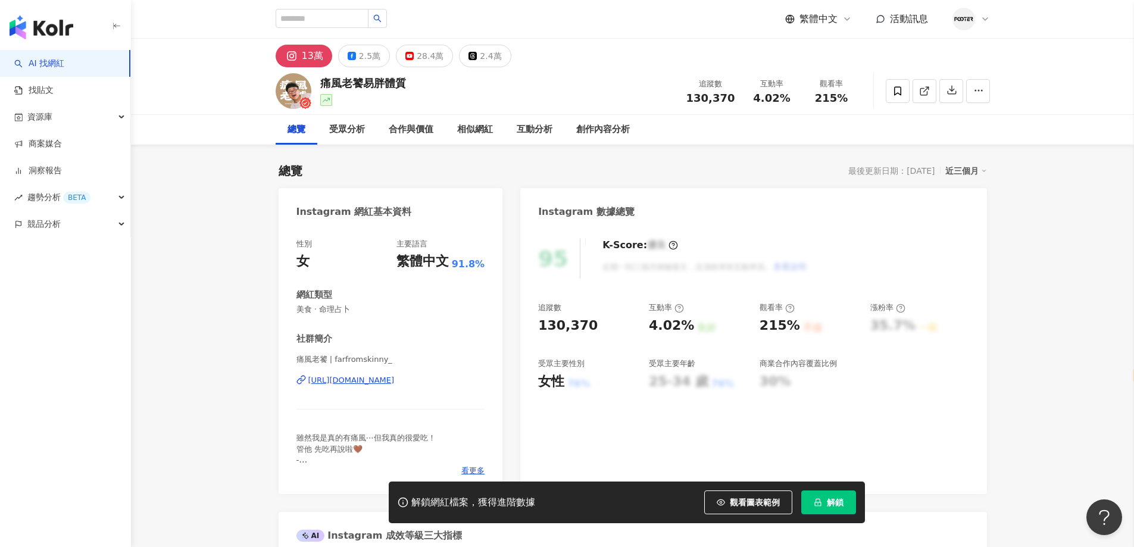
click at [377, 379] on div "[URL][DOMAIN_NAME]" at bounding box center [351, 380] width 86 height 11
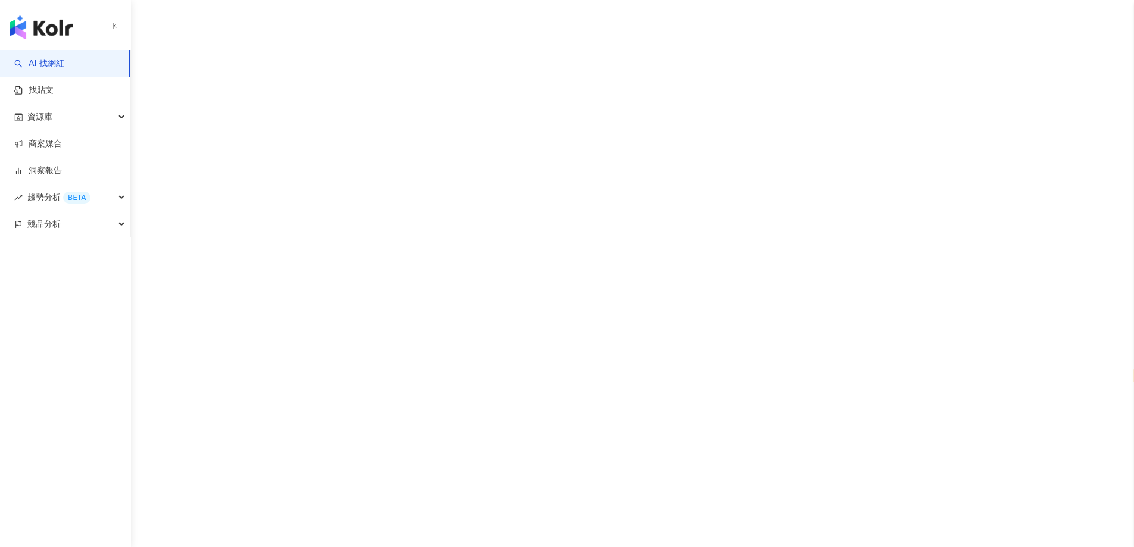
select select "*****"
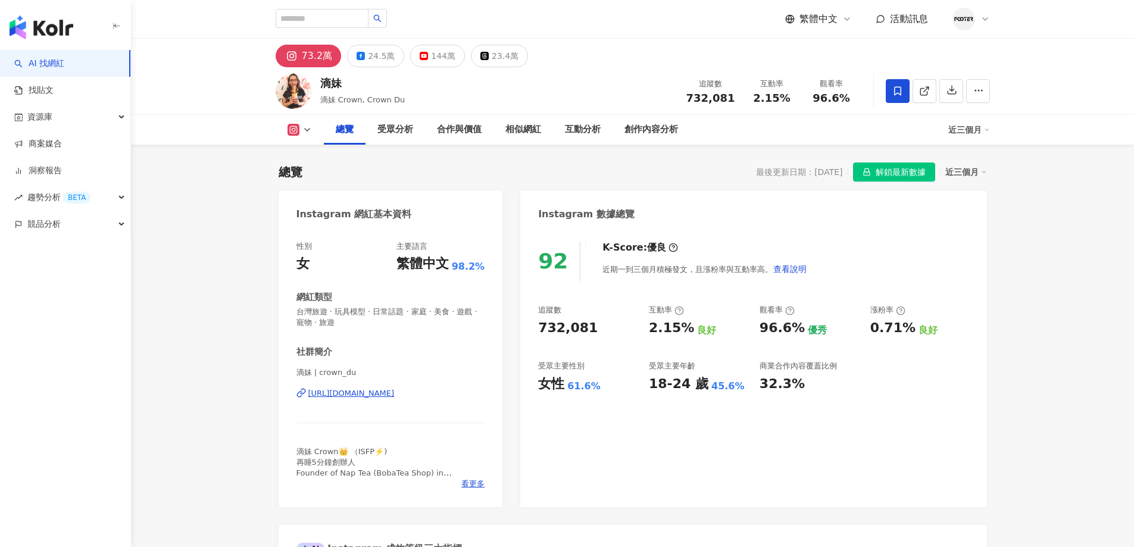
select select "*****"
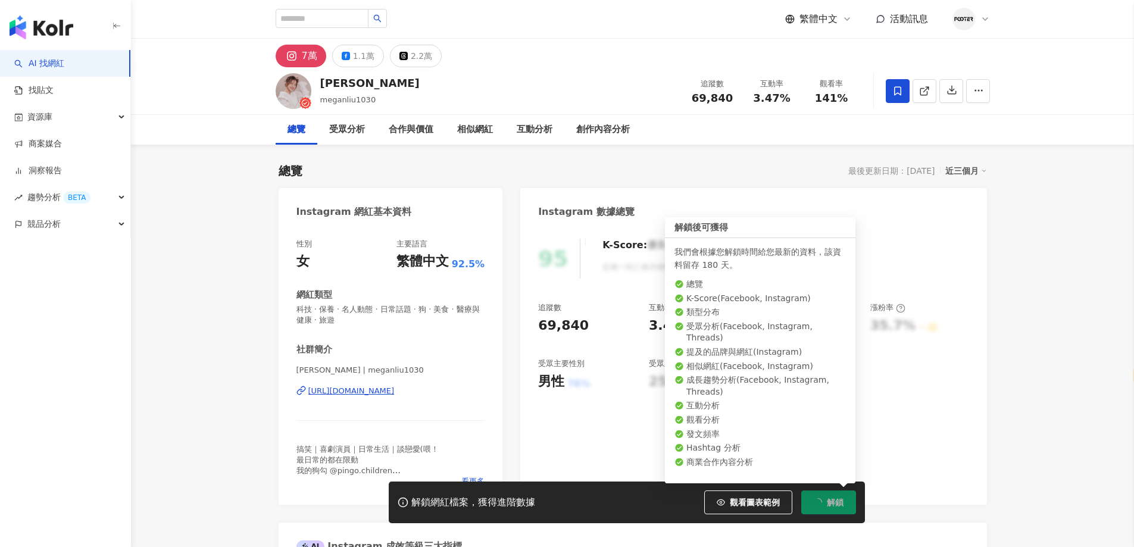
select select "*****"
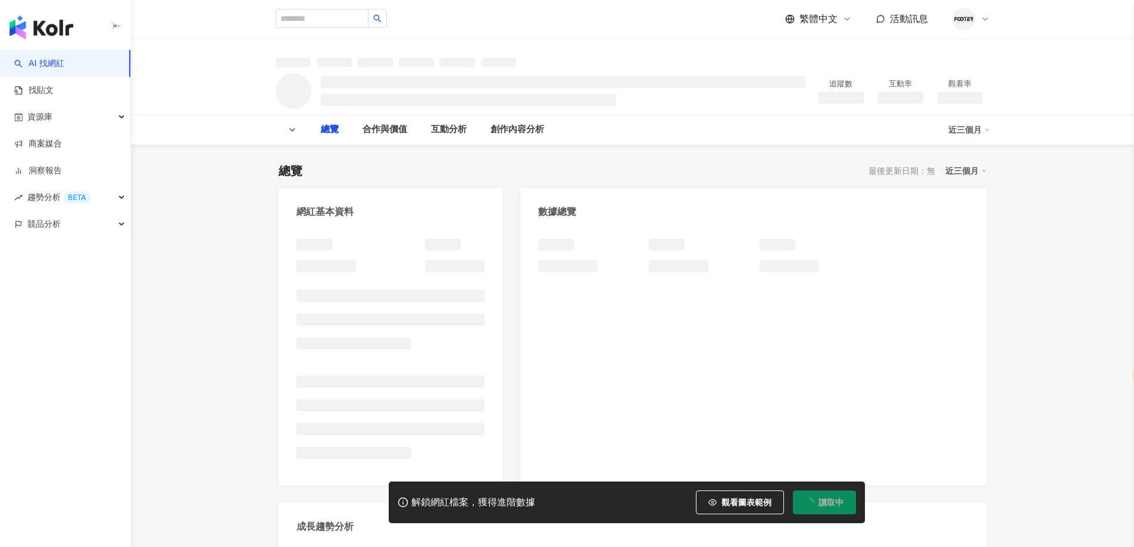
select select "*****"
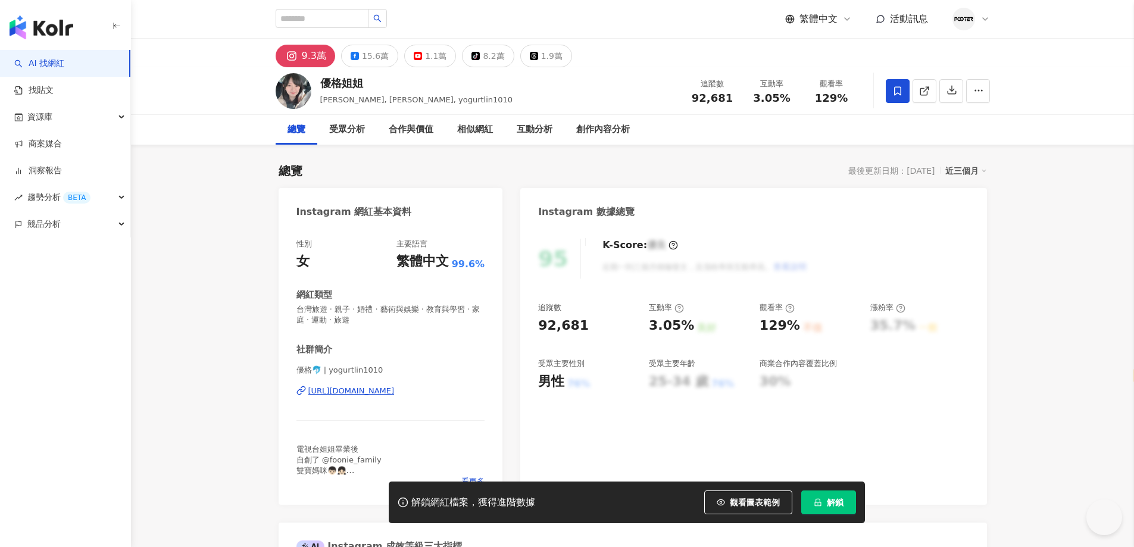
click at [824, 499] on button "解鎖" at bounding box center [828, 502] width 55 height 24
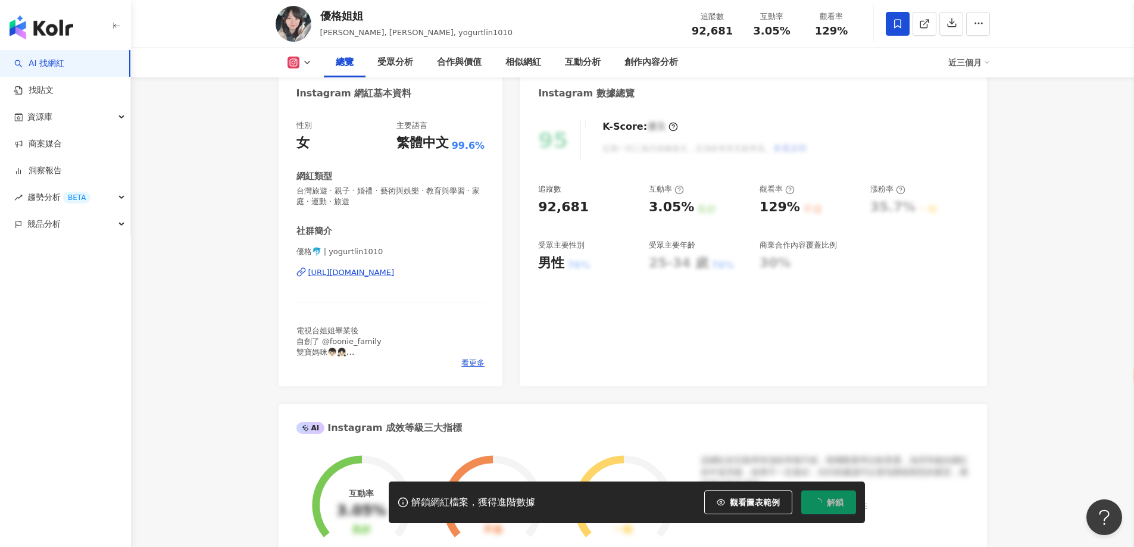
scroll to position [119, 0]
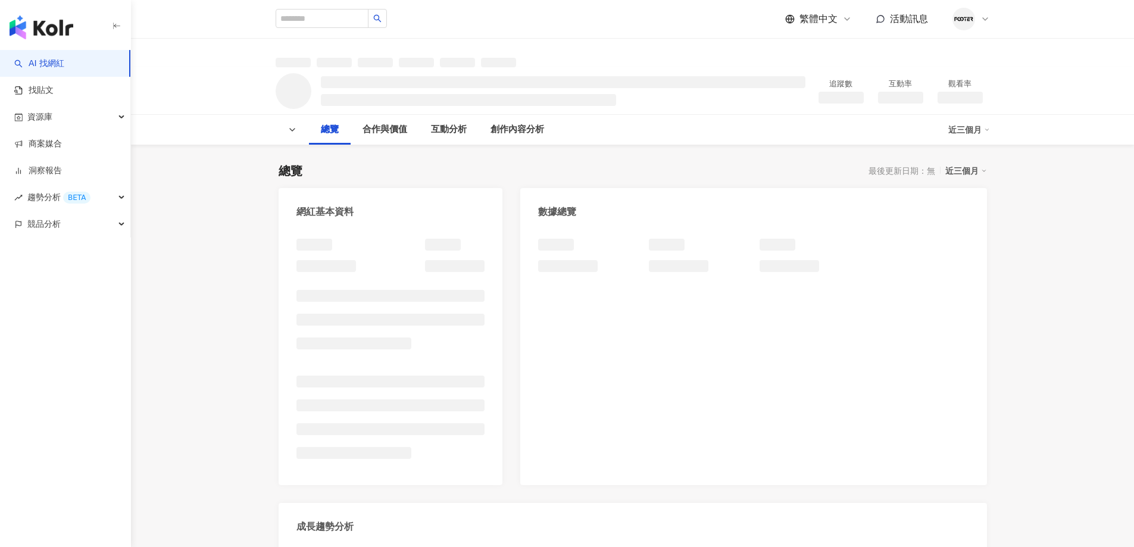
select select "*****"
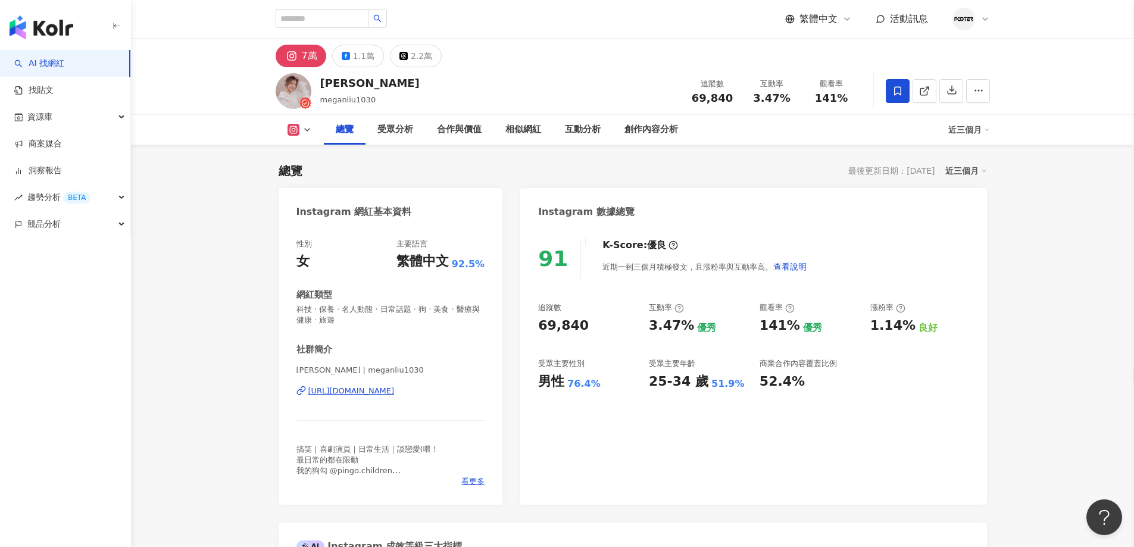
scroll to position [119, 0]
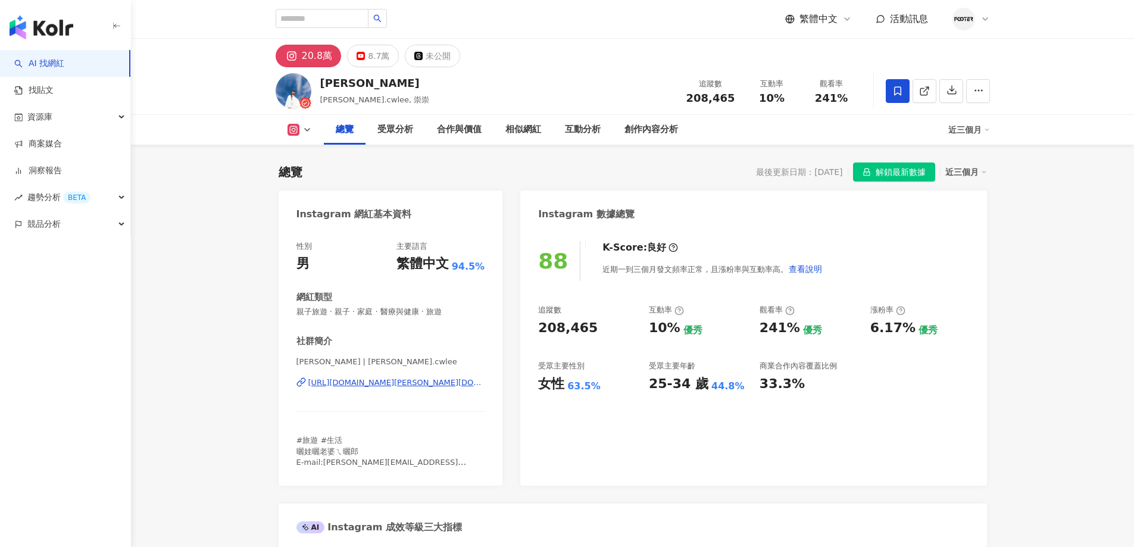
select select "*****"
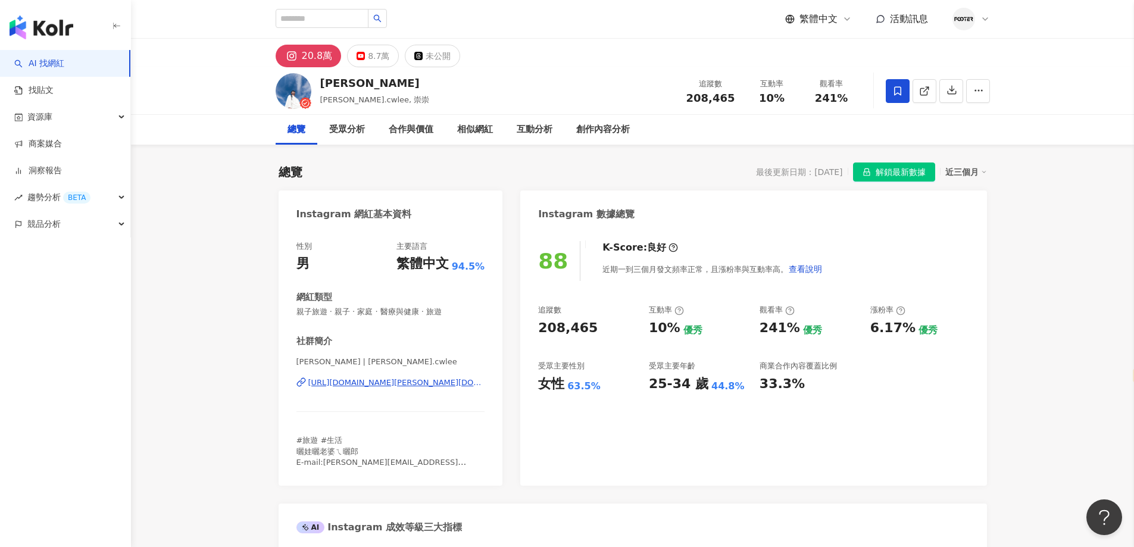
click at [359, 386] on div "https://www.instagram.com/daniel.cwlee/" at bounding box center [396, 382] width 177 height 11
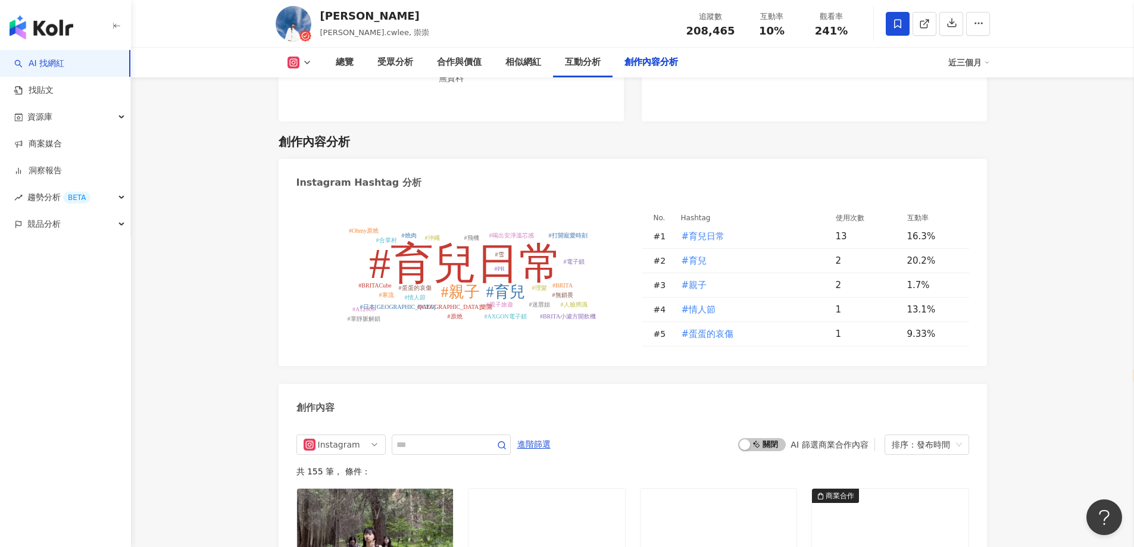
scroll to position [3154, 0]
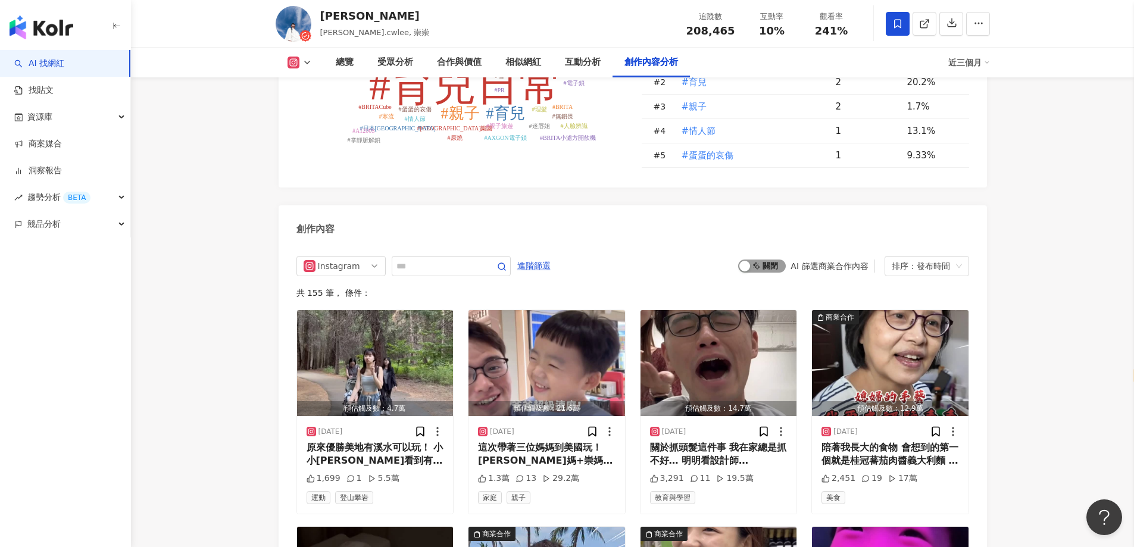
click at [750, 269] on div "button" at bounding box center [744, 266] width 11 height 11
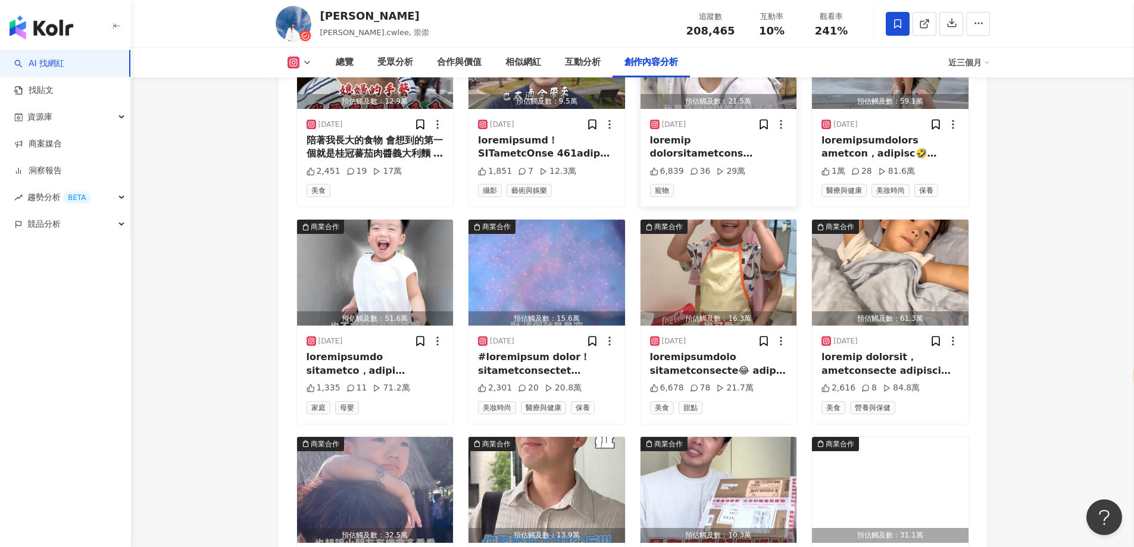
scroll to position [3745, 0]
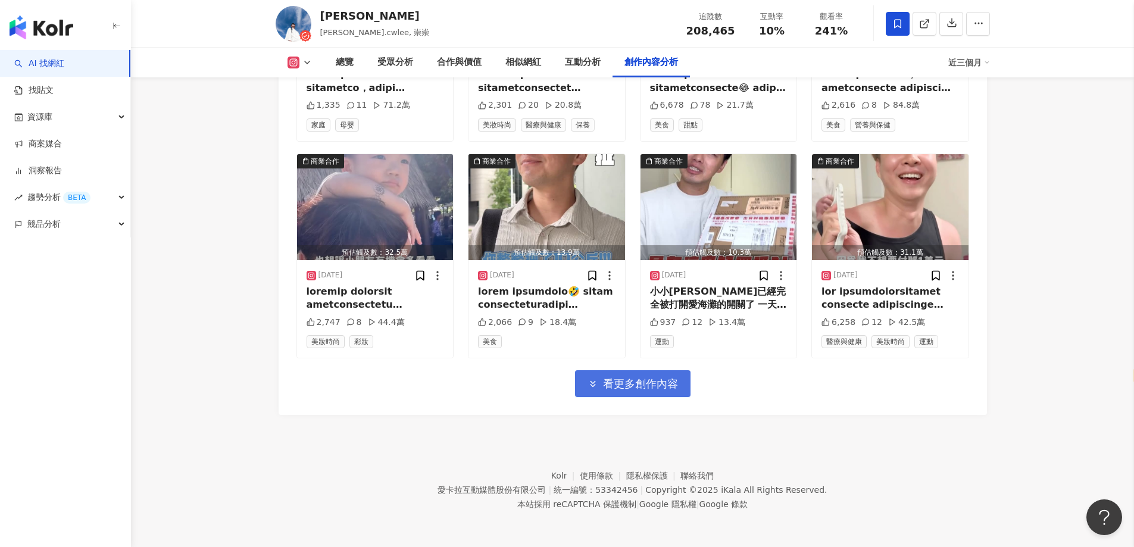
click at [603, 393] on button "看更多創作內容" at bounding box center [632, 383] width 115 height 27
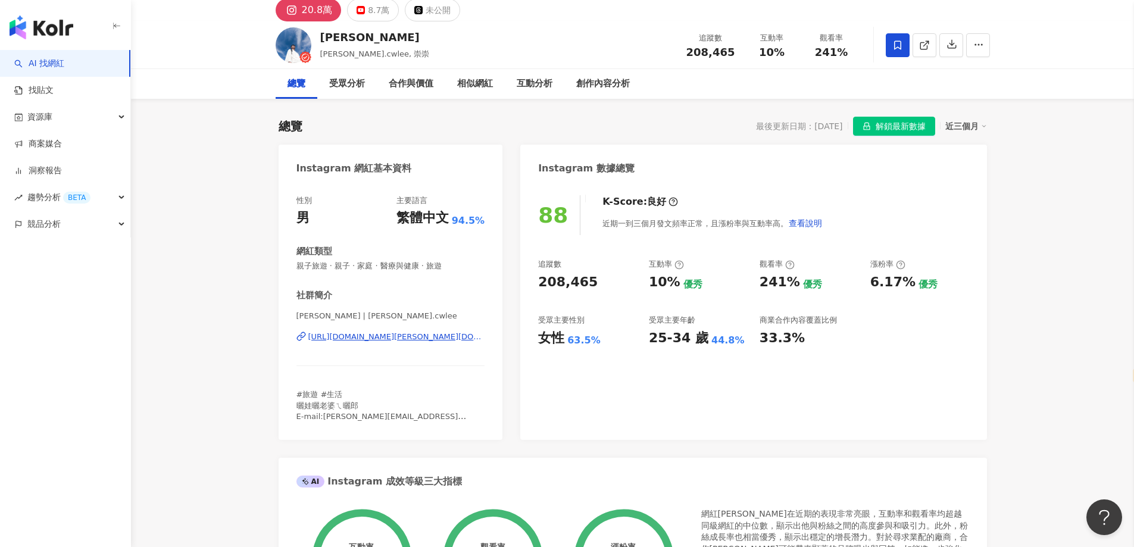
scroll to position [0, 0]
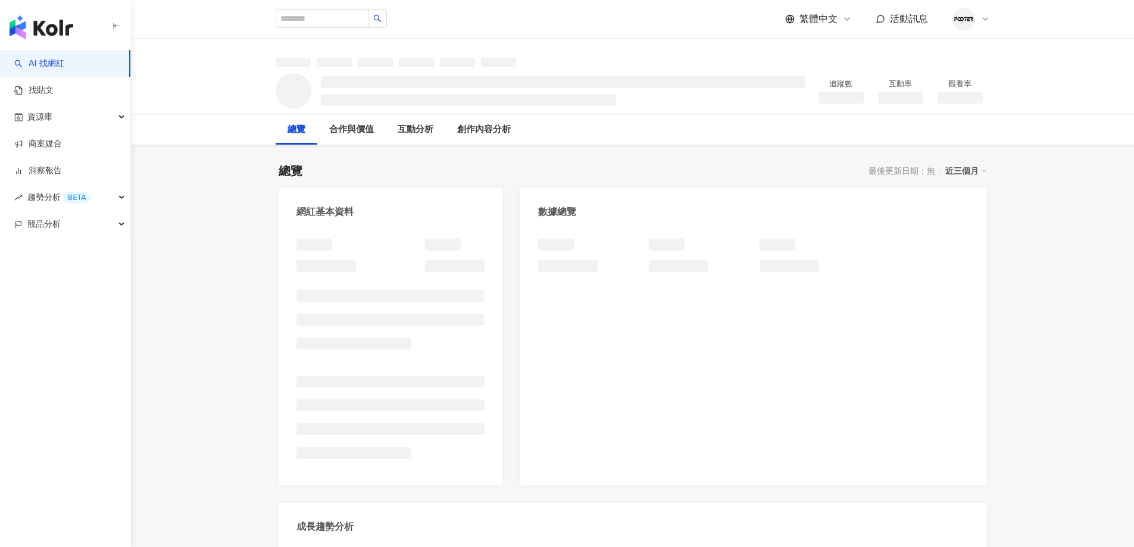
select select "*****"
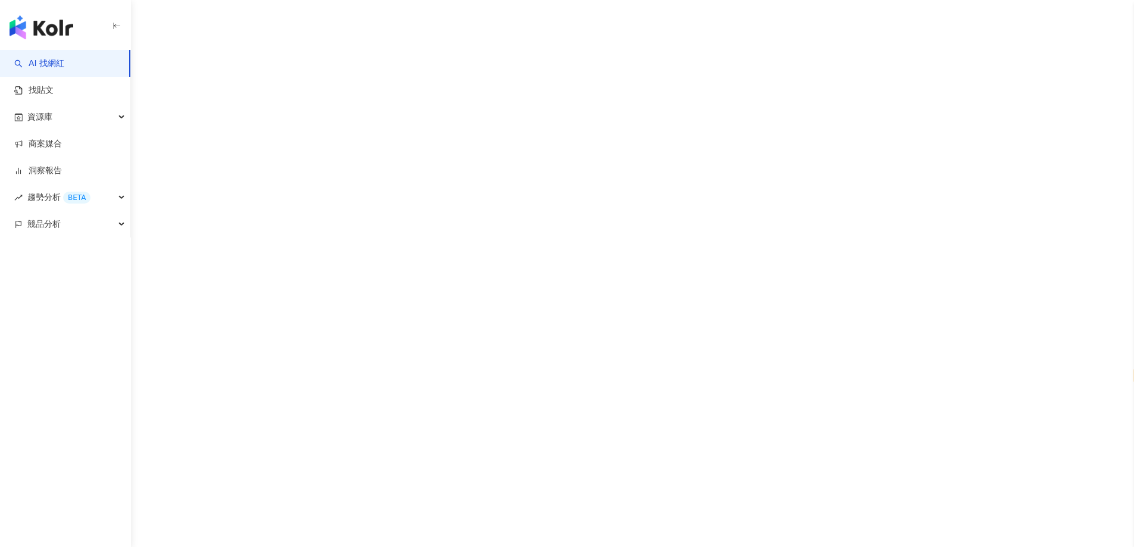
select select "*****"
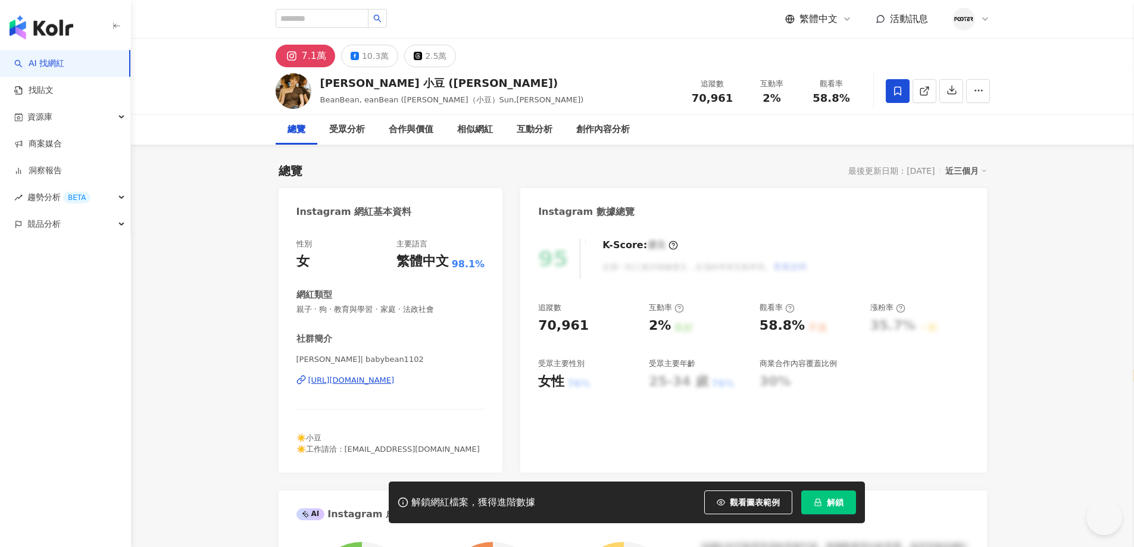
click at [827, 496] on button "解鎖" at bounding box center [828, 502] width 55 height 24
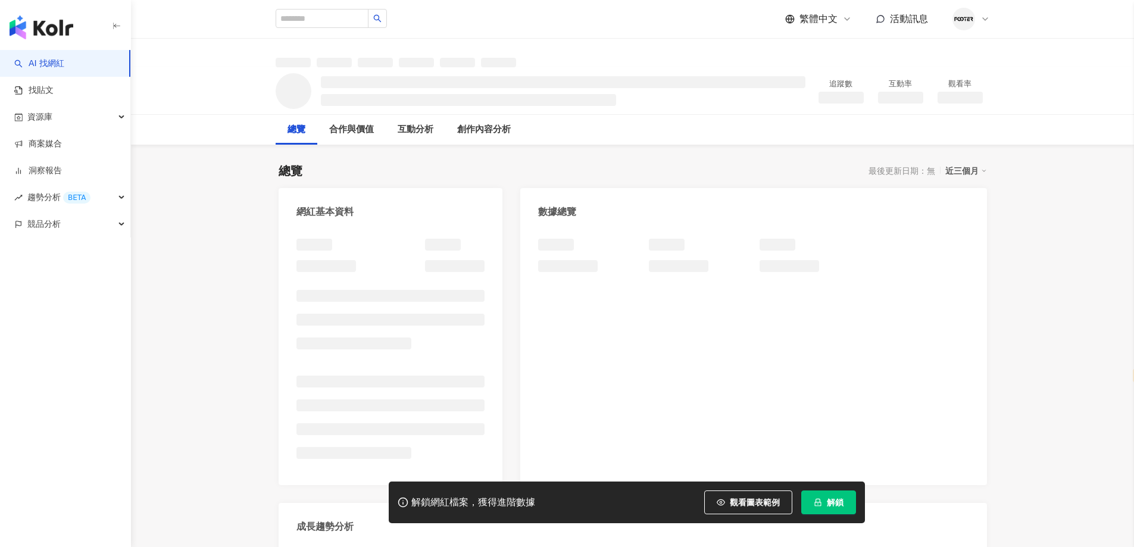
select select "*****"
click at [823, 507] on button "解鎖" at bounding box center [828, 502] width 55 height 24
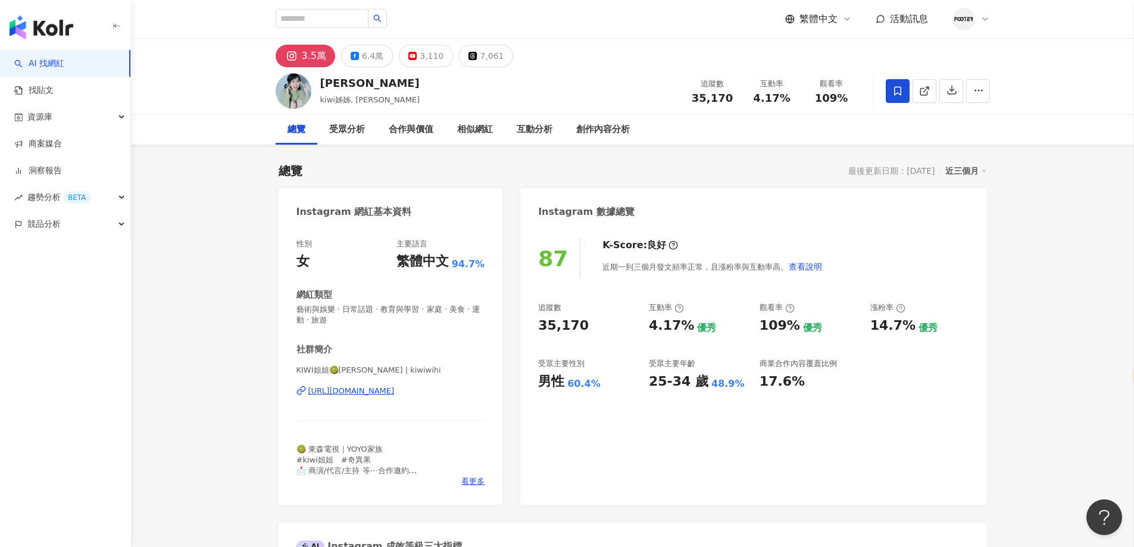
click at [977, 221] on div "Instagram 數據總覽" at bounding box center [753, 207] width 466 height 39
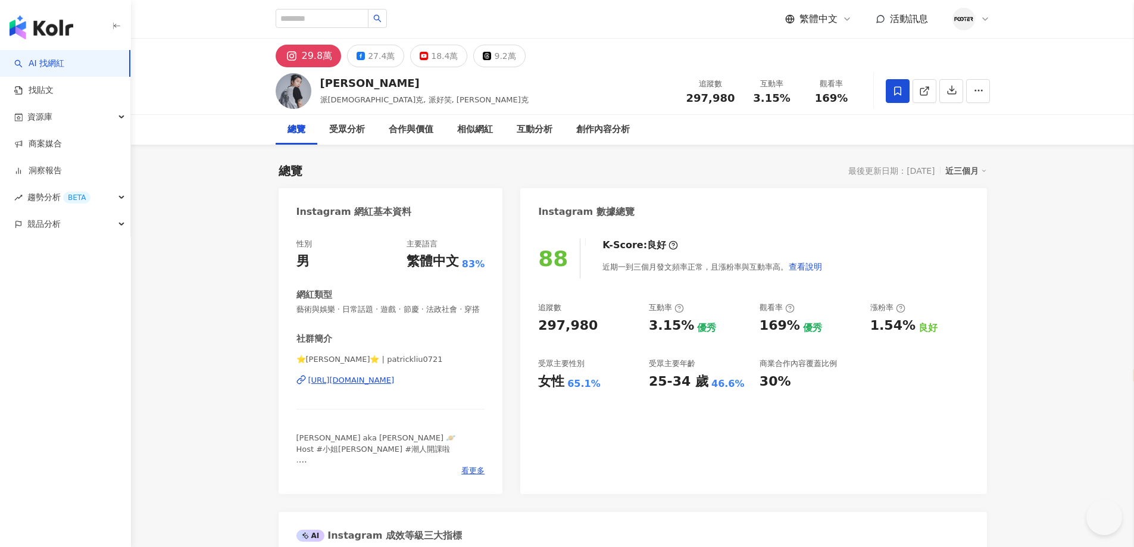
select select "*****"
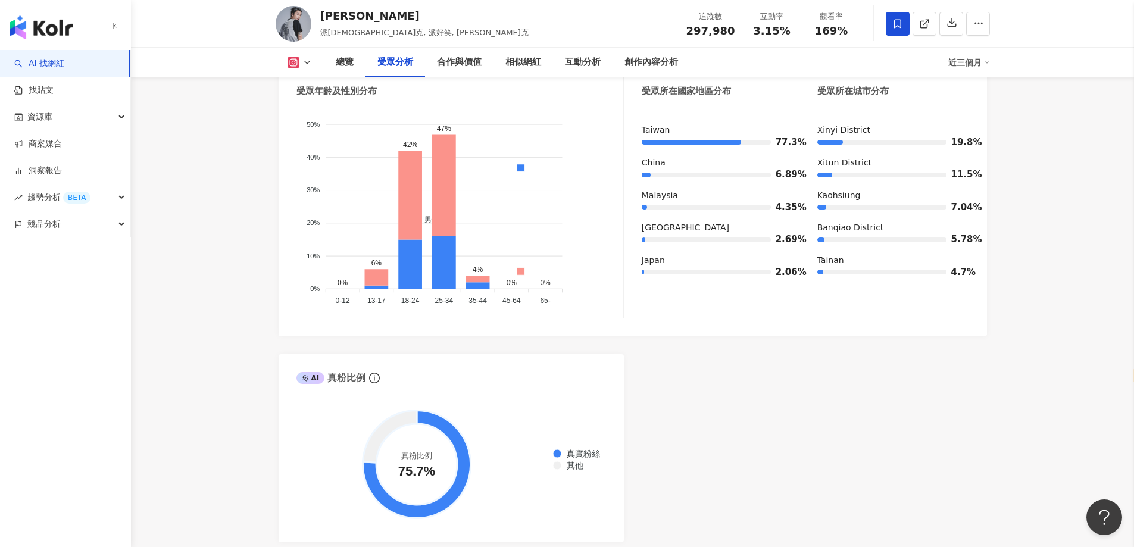
scroll to position [1309, 0]
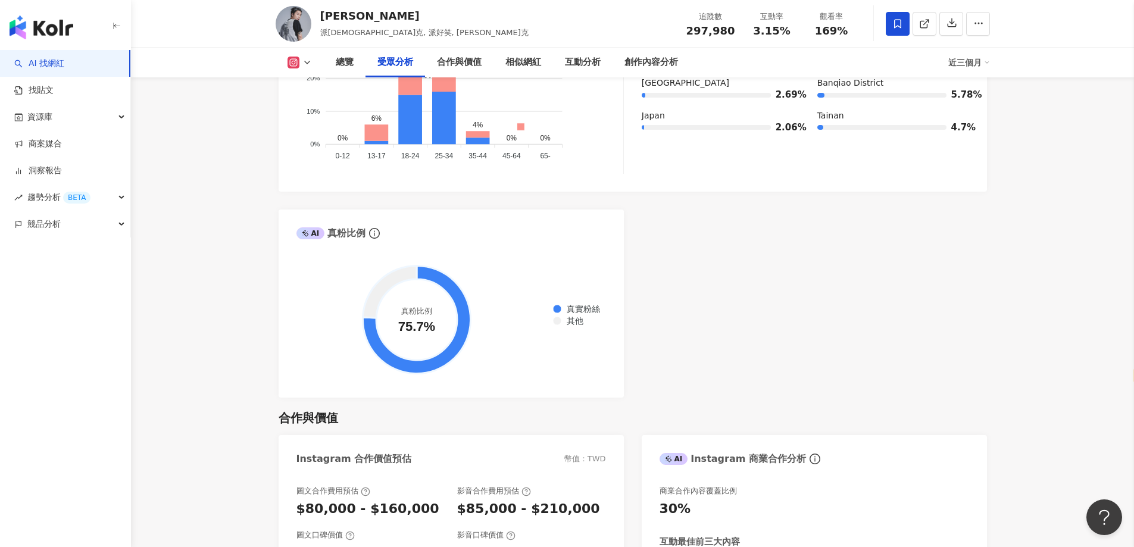
click at [668, 327] on div "AI Instagram 受眾樣貌分析 受眾主要性別 女性 65.1% 受眾主要年齡 25-34 歲 46.6% 受眾年齡及性別分布 男性 女性 50% 50…" at bounding box center [633, 119] width 708 height 558
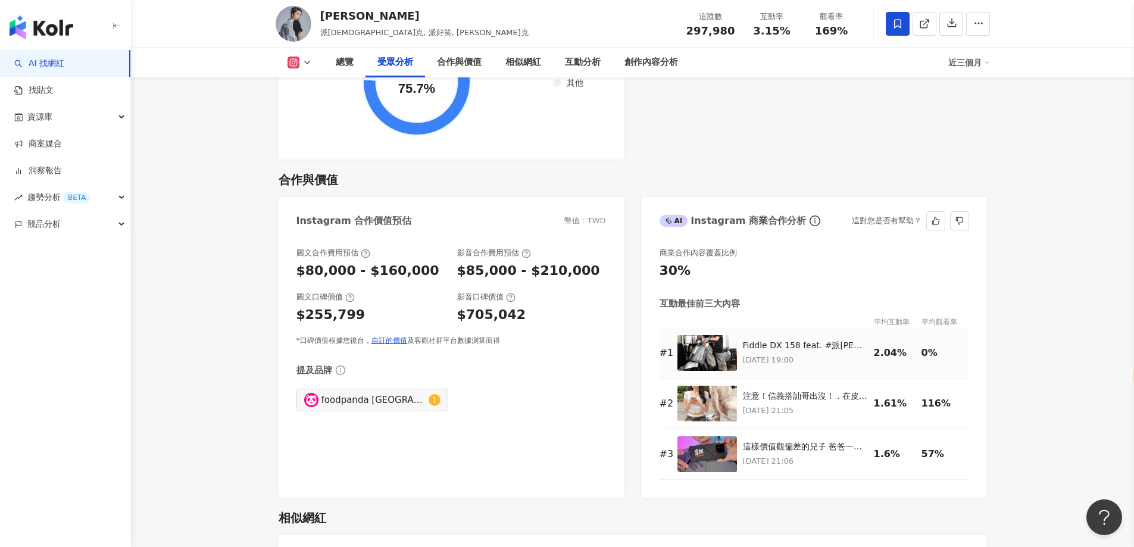
scroll to position [1785, 0]
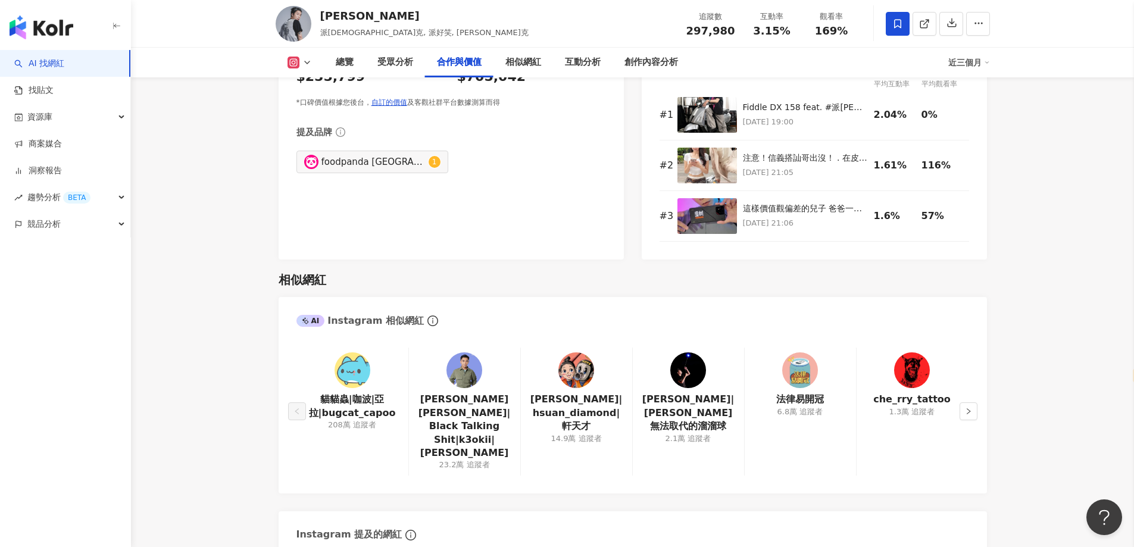
click at [481, 364] on img at bounding box center [464, 370] width 36 height 36
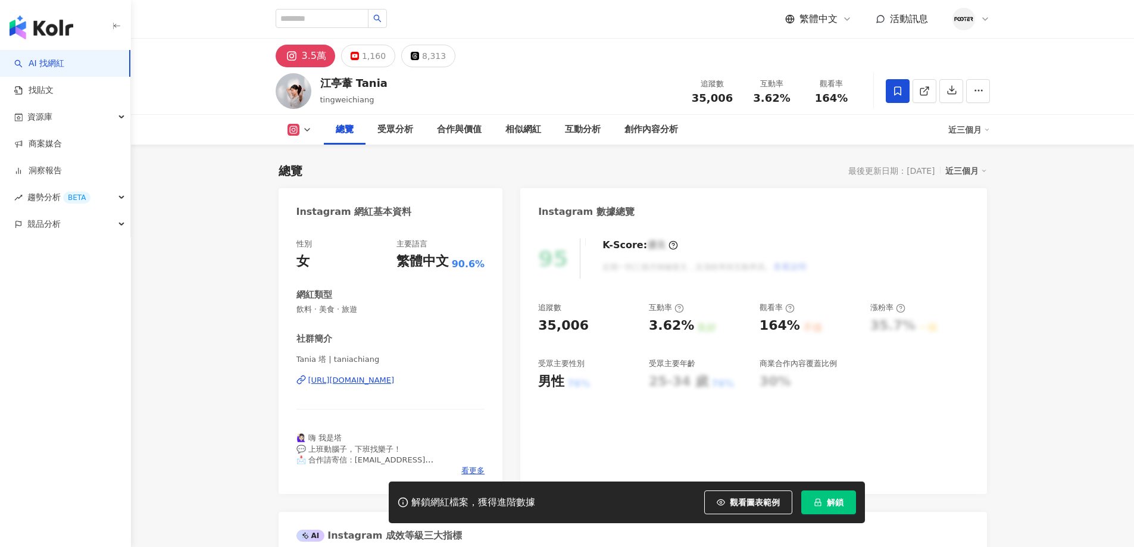
select select "*****"
click at [814, 502] on icon "lock" at bounding box center [818, 502] width 8 height 8
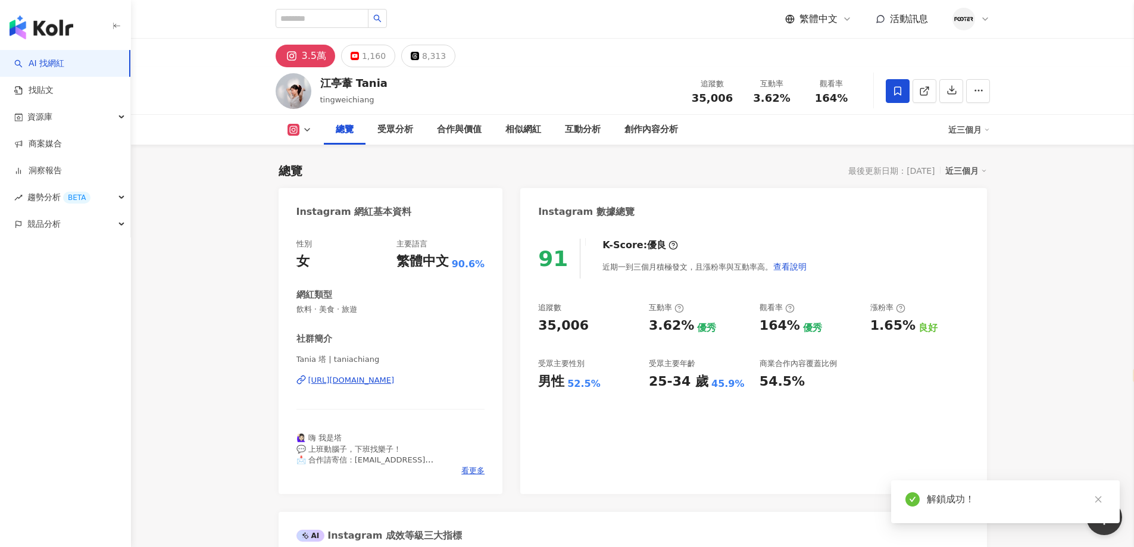
scroll to position [119, 0]
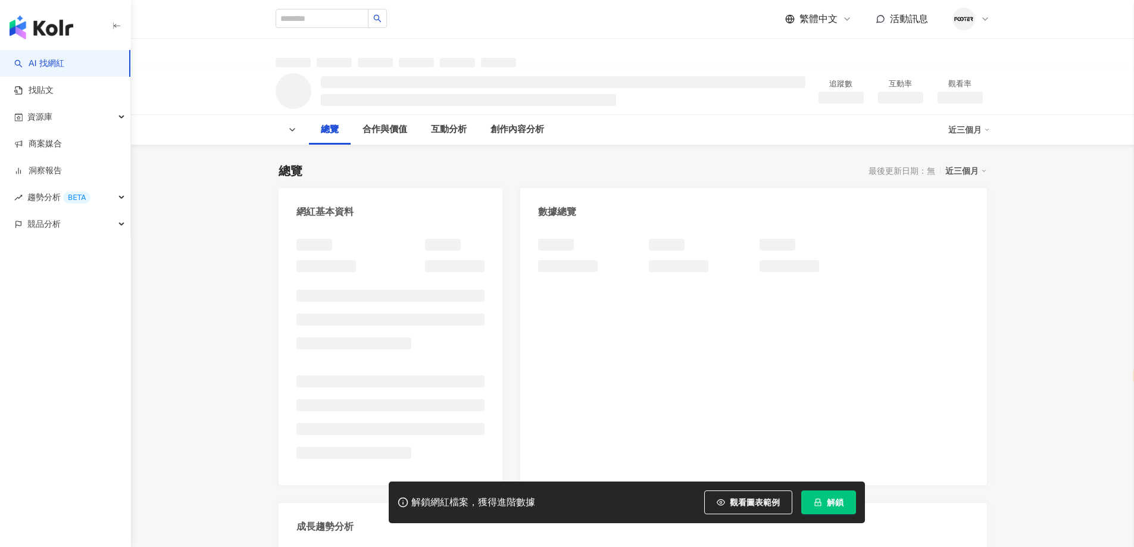
select select "*****"
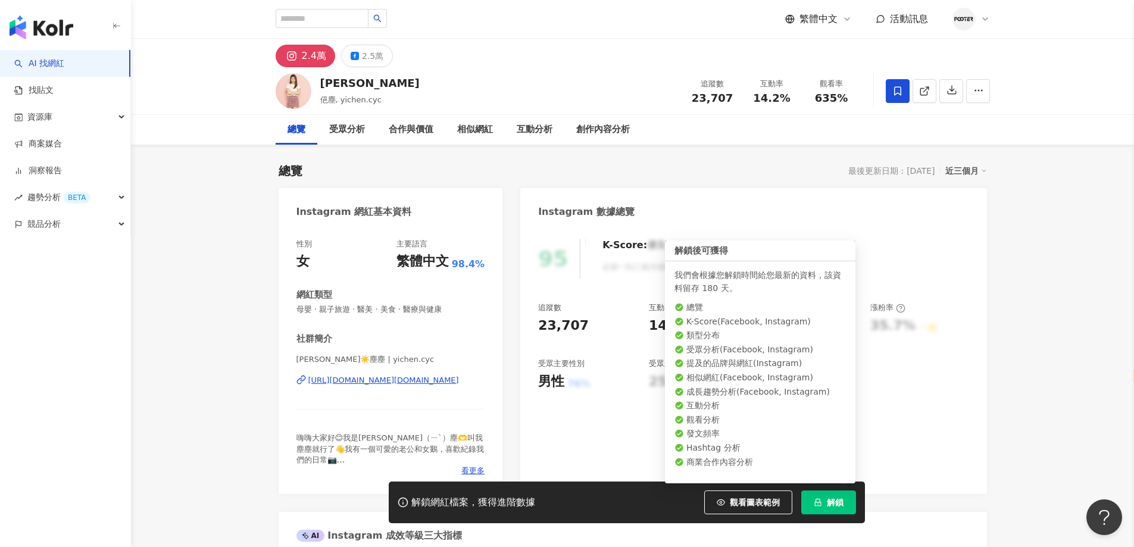
click at [839, 494] on button "解鎖" at bounding box center [828, 502] width 55 height 24
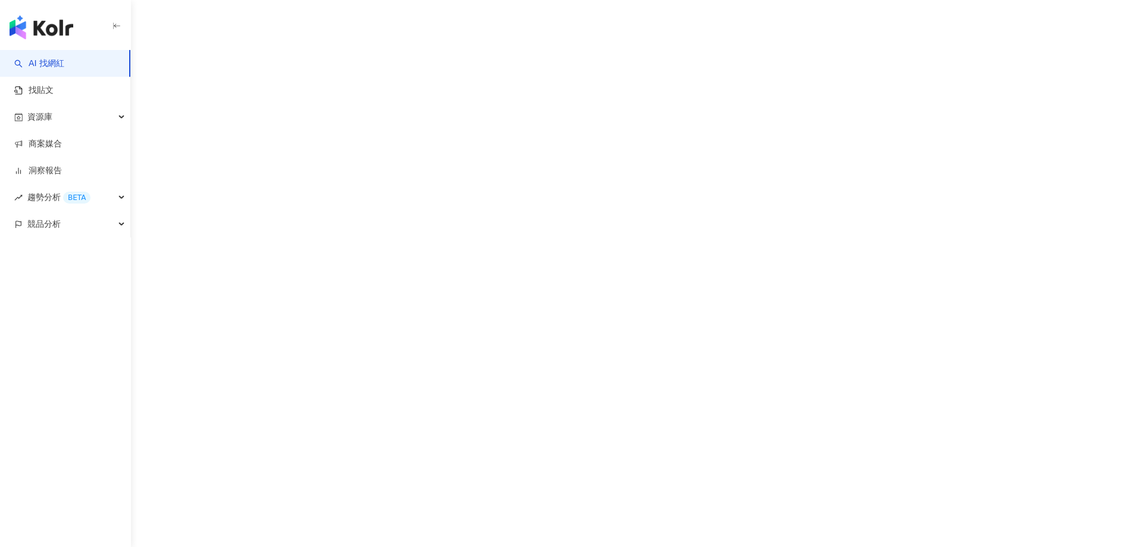
select select "*****"
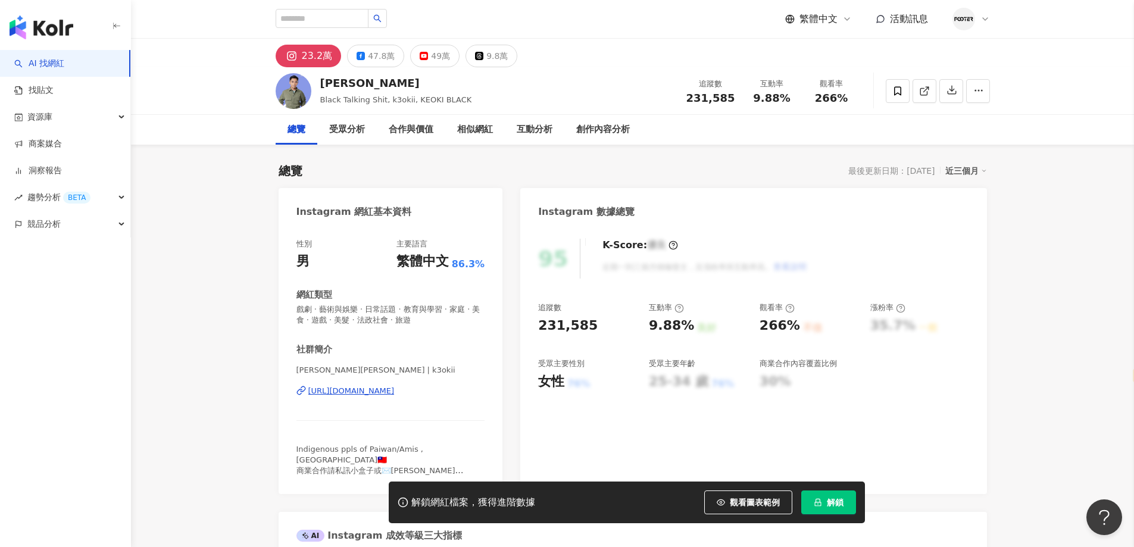
click at [892, 240] on div "95 K-Score : 優良 近期一到三個月積極發文，且漲粉率與互動率高。 查看說明" at bounding box center [753, 259] width 430 height 40
click at [821, 503] on icon "lock" at bounding box center [817, 503] width 7 height 8
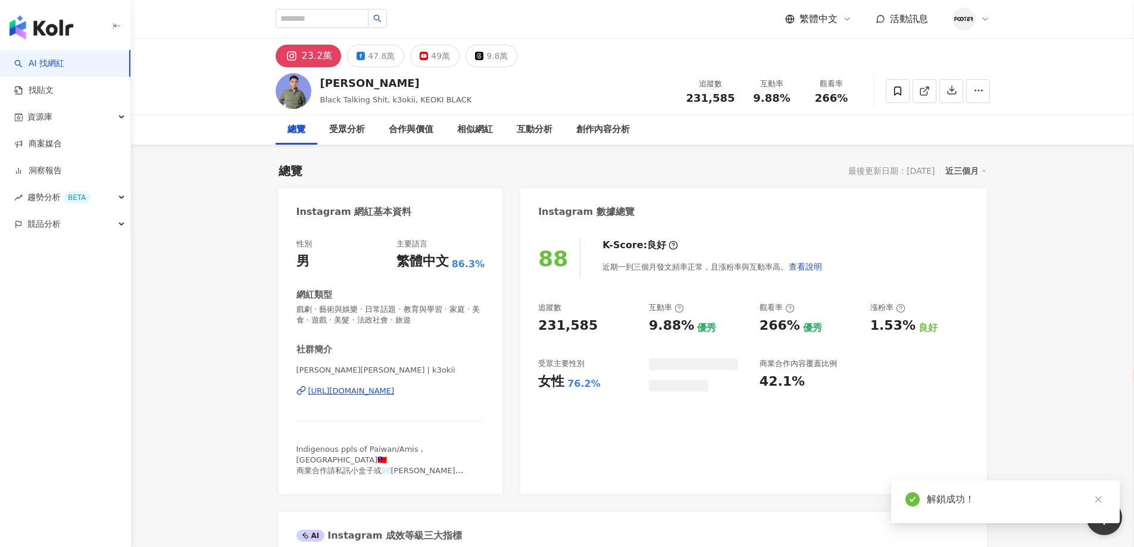
click at [395, 389] on div "https://www.instagram.com/k3okii/" at bounding box center [351, 391] width 86 height 11
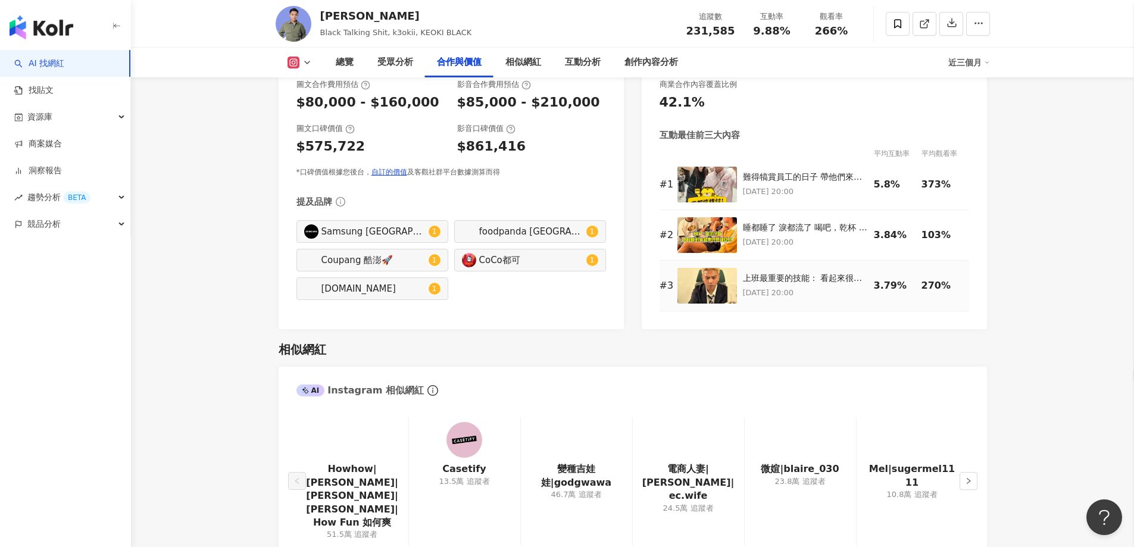
scroll to position [1845, 0]
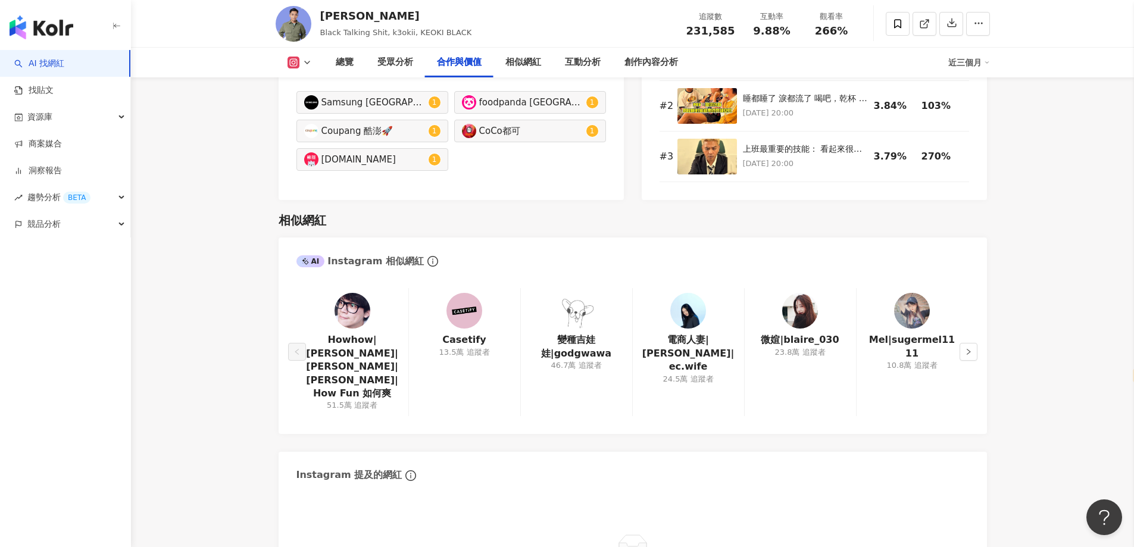
click at [957, 318] on div "Mel|sugermel1111 10.8萬 追蹤者" at bounding box center [912, 351] width 112 height 127
click at [964, 343] on button "button" at bounding box center [968, 352] width 18 height 18
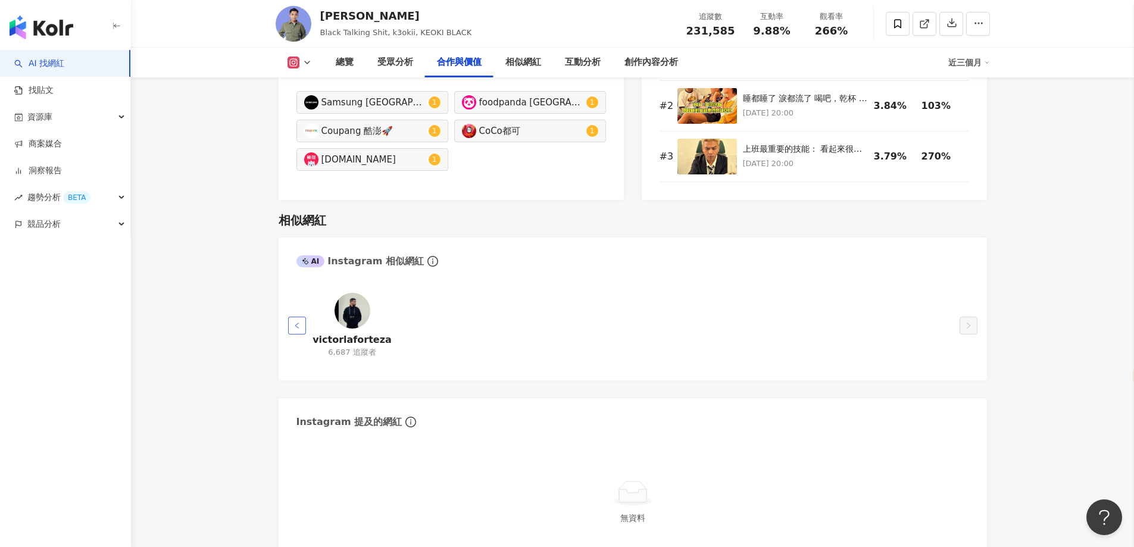
click at [292, 317] on button "button" at bounding box center [297, 326] width 18 height 18
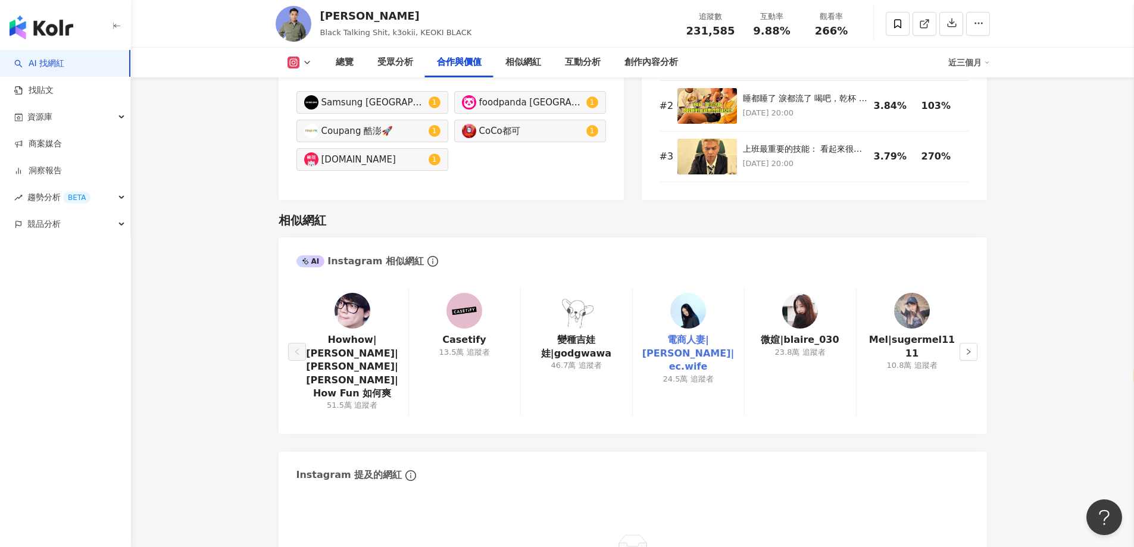
click at [702, 333] on link "電商人妻|Audrey|ec.wife" at bounding box center [688, 353] width 92 height 40
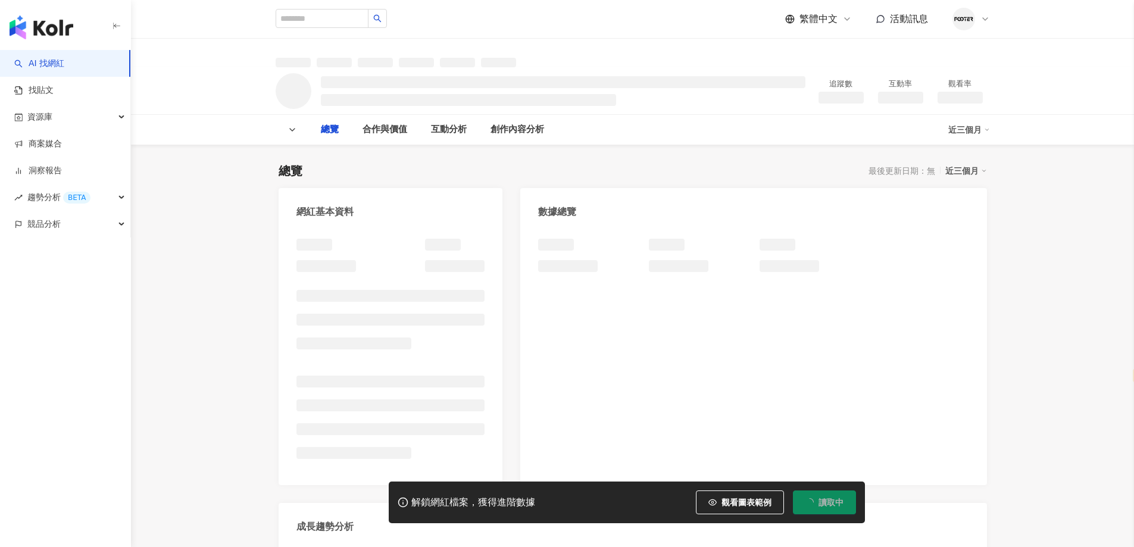
select select "*****"
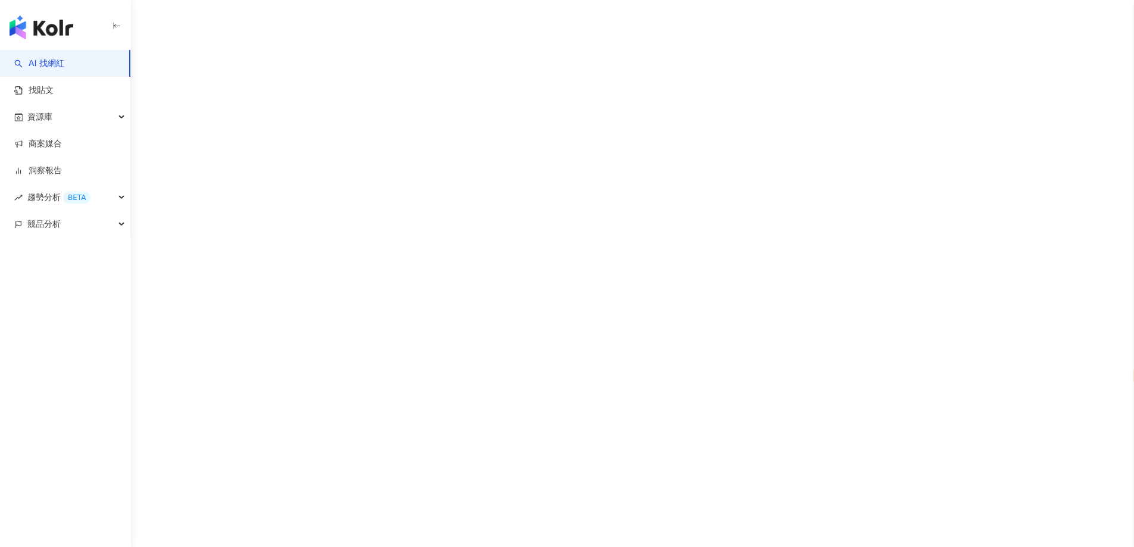
select select "*****"
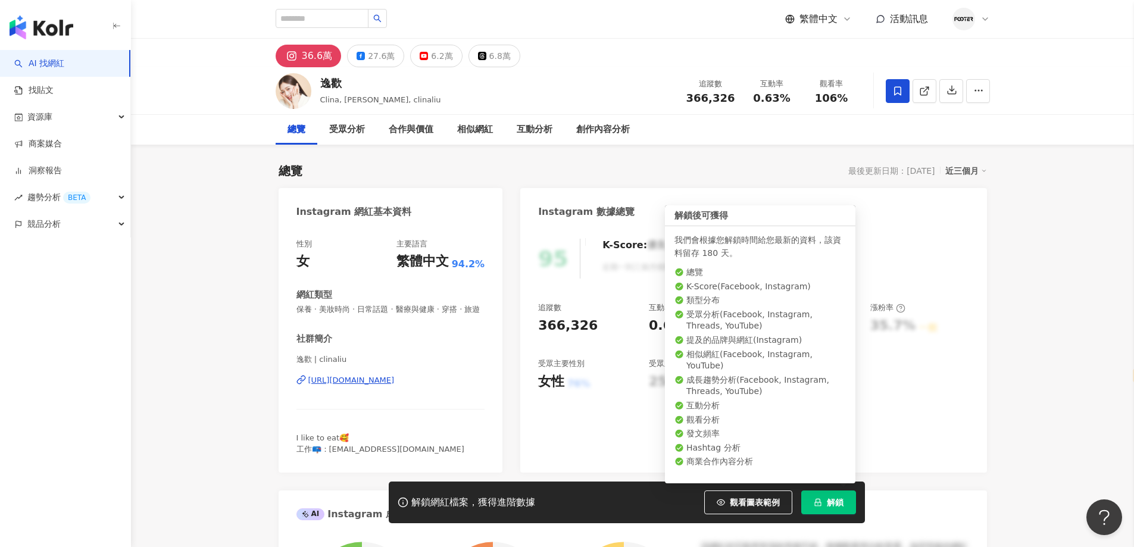
click at [824, 501] on button "解鎖" at bounding box center [828, 502] width 55 height 24
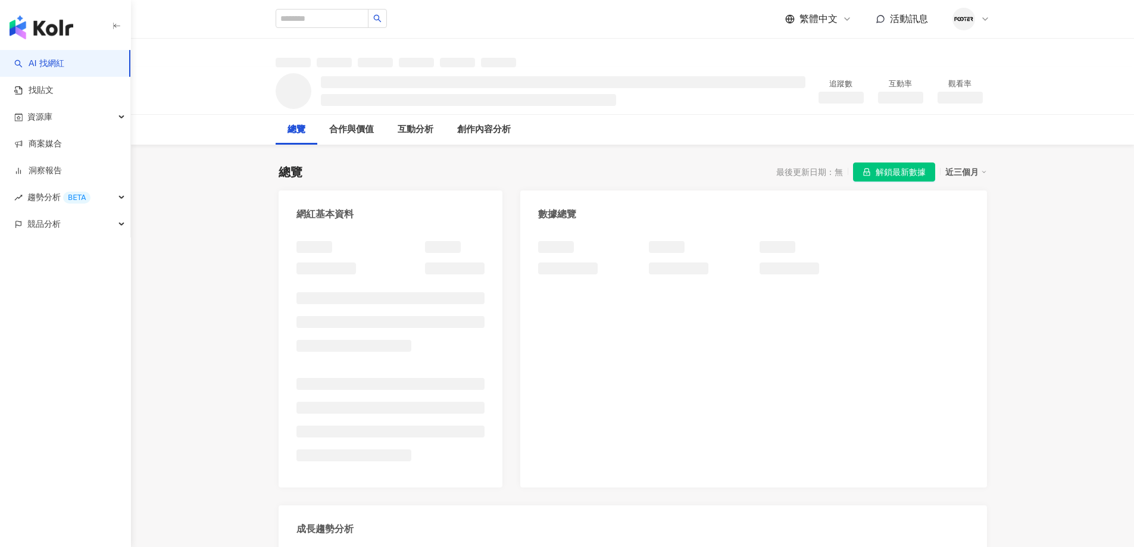
select select "*****"
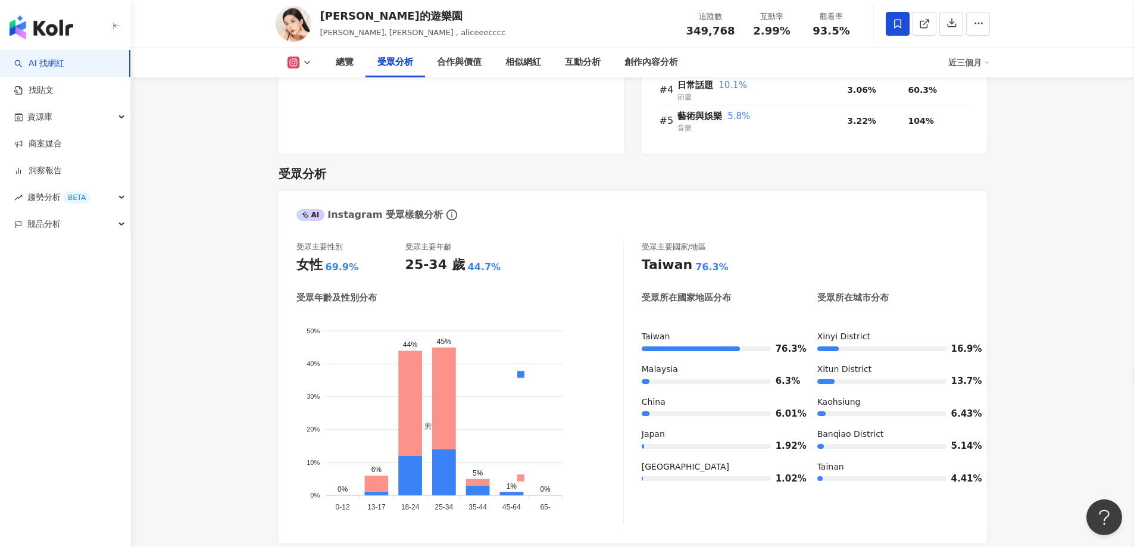
scroll to position [893, 0]
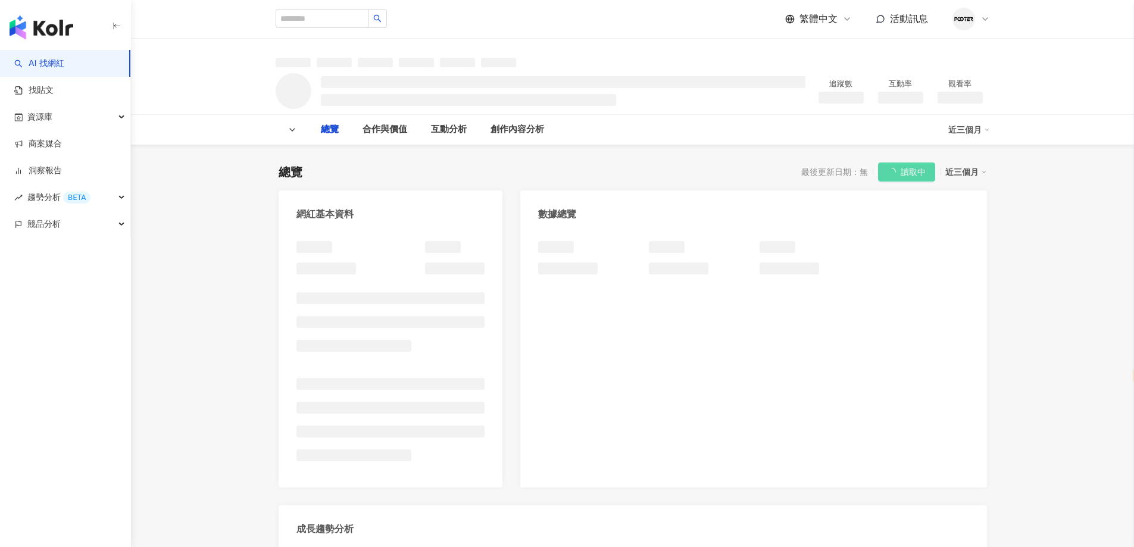
select select "*****"
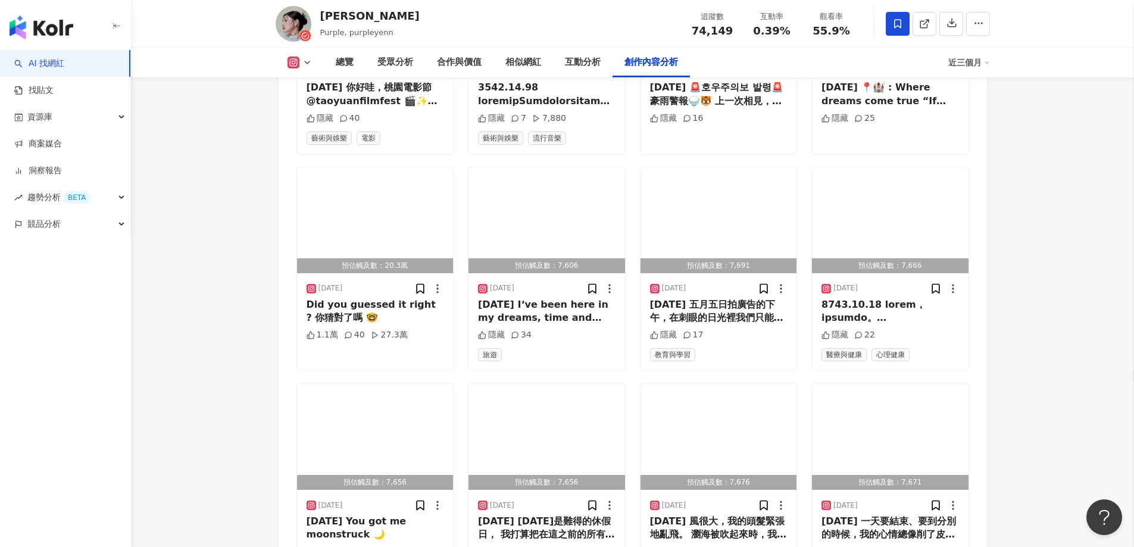
scroll to position [3749, 0]
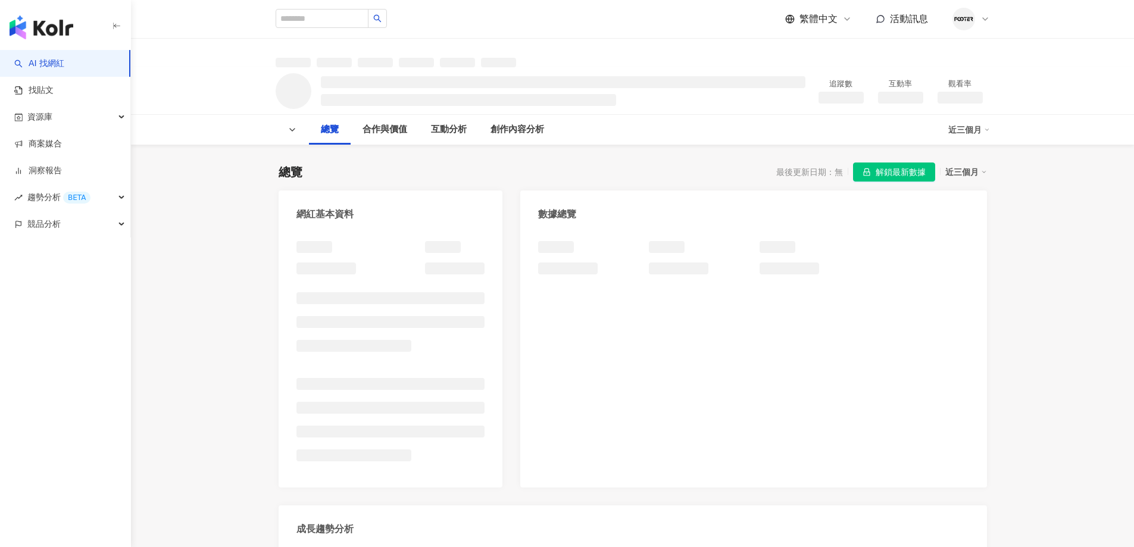
select select "*****"
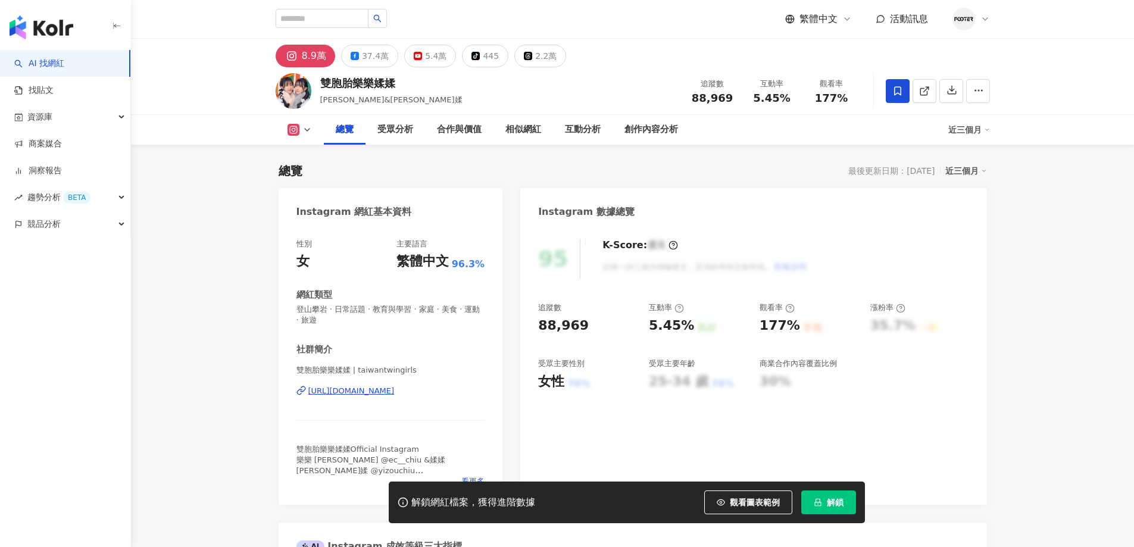
click at [811, 502] on button "解鎖" at bounding box center [828, 502] width 55 height 24
select select "*****"
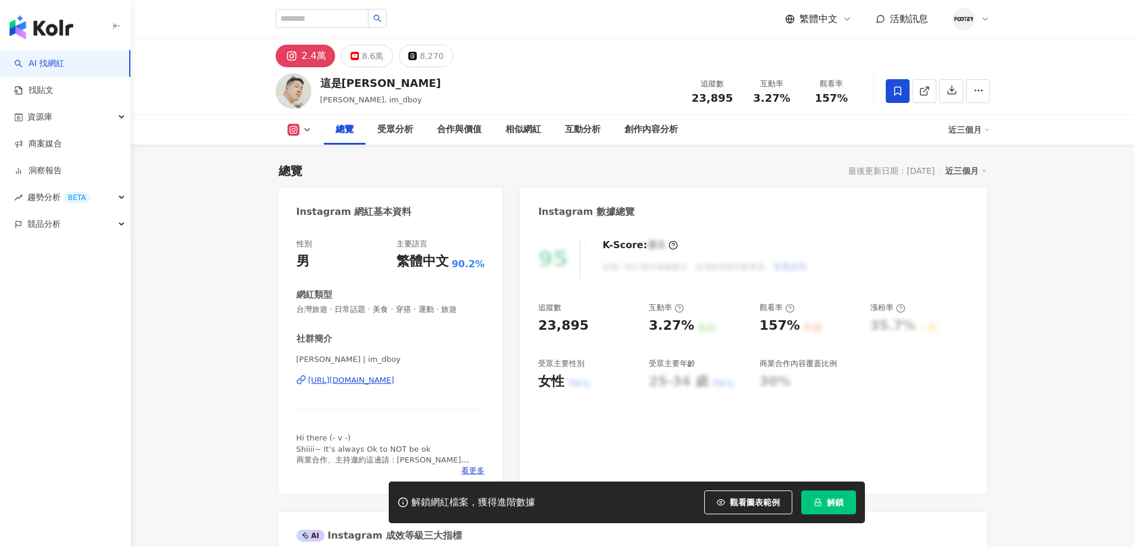
click at [825, 502] on button "解鎖" at bounding box center [828, 502] width 55 height 24
select select "*****"
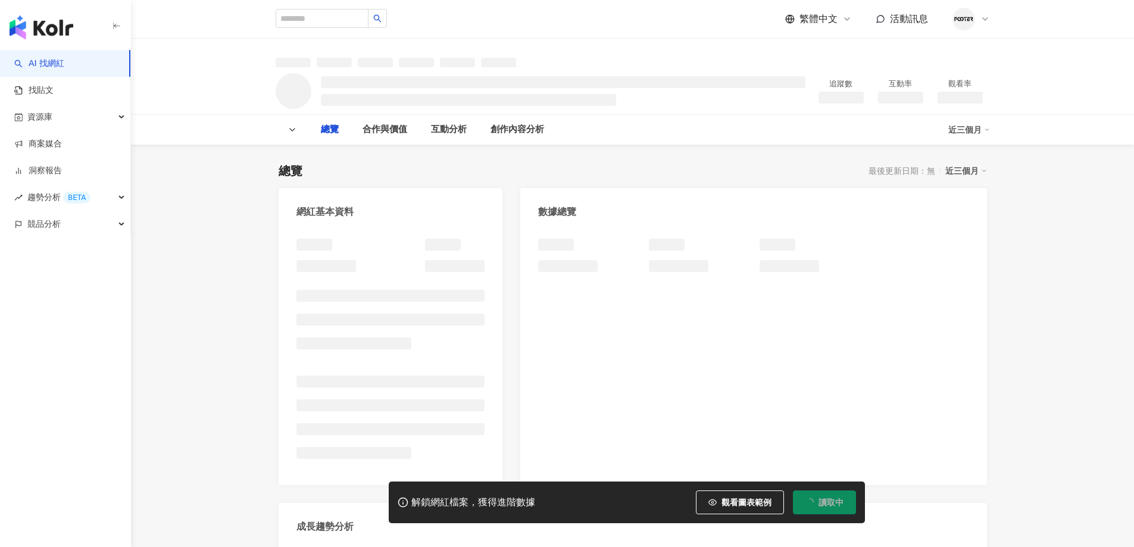
select select "*****"
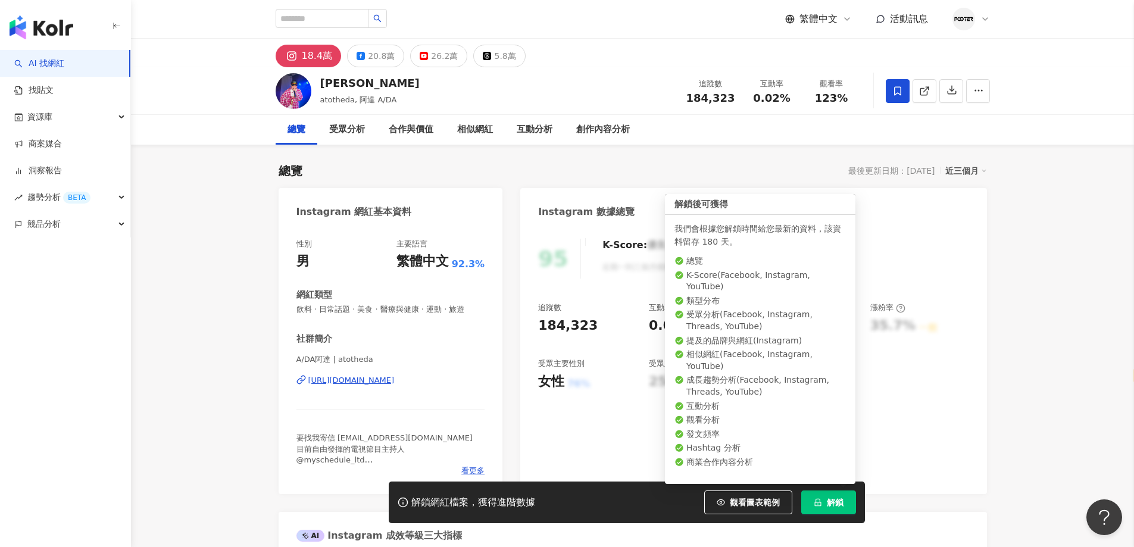
click at [825, 491] on button "解鎖" at bounding box center [828, 502] width 55 height 24
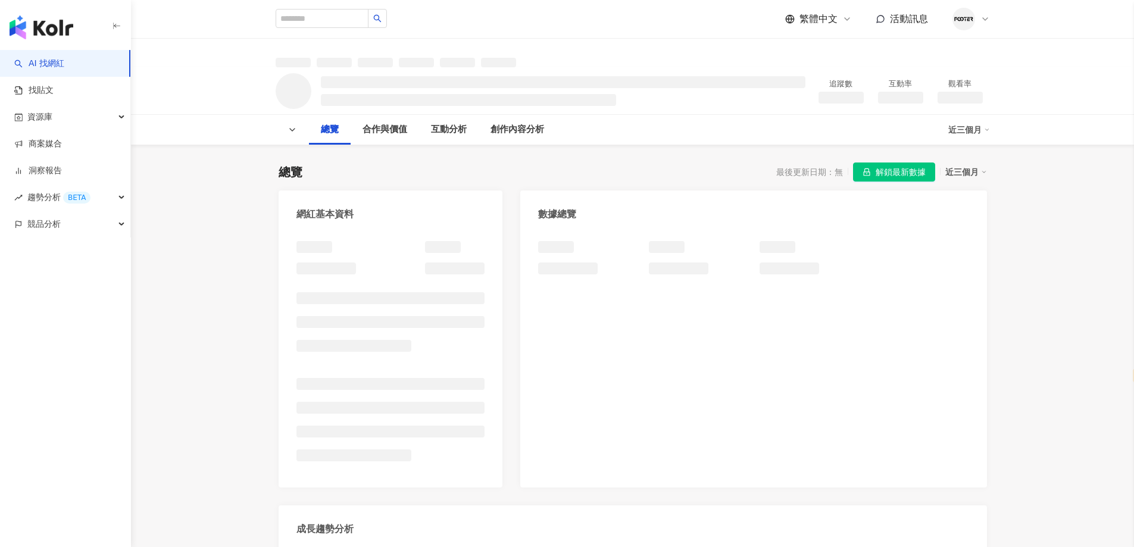
select select "*****"
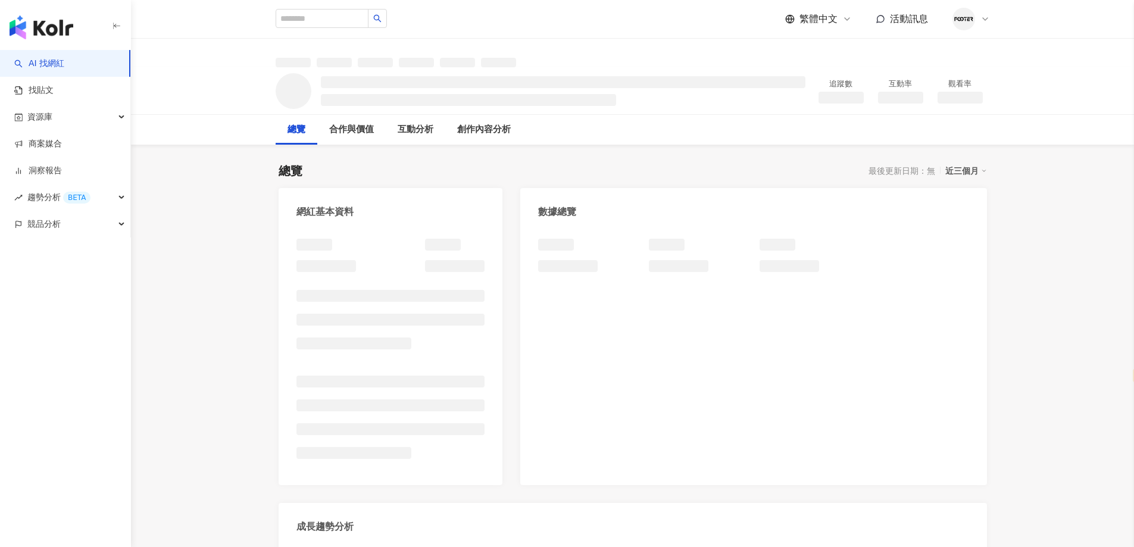
select select "*****"
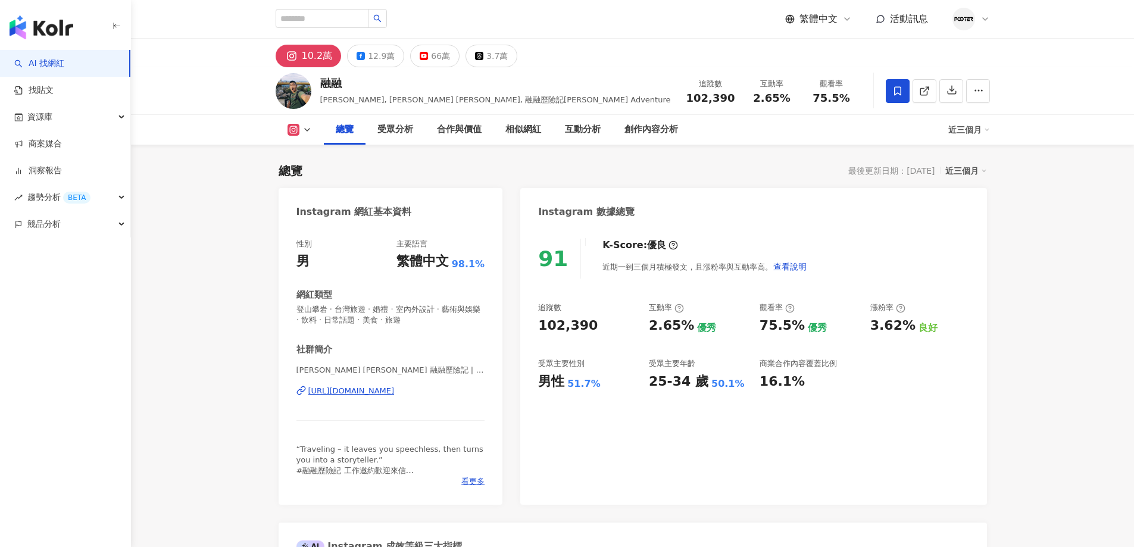
select select "*****"
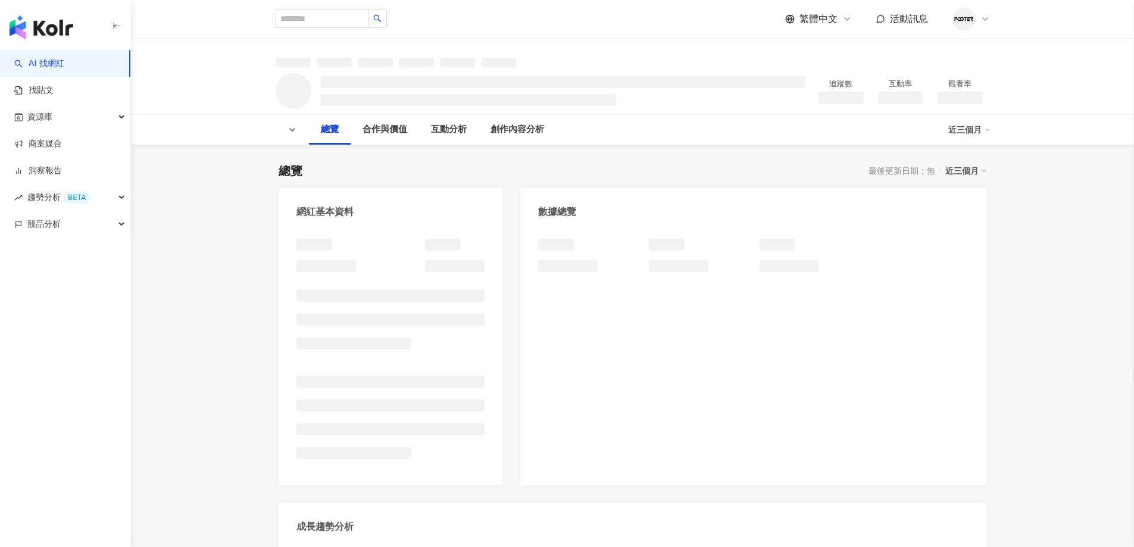
select select "*****"
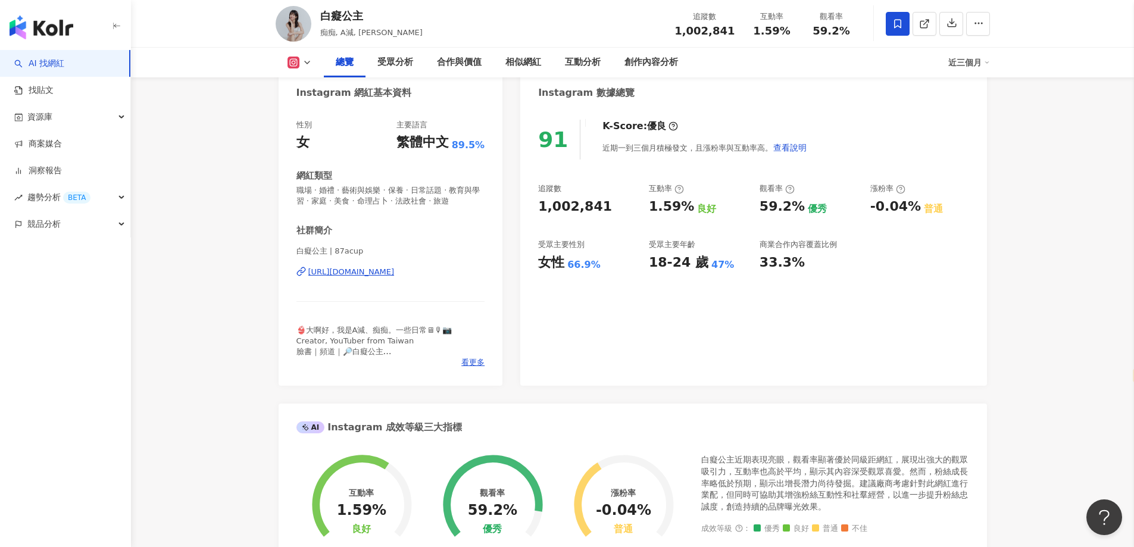
click at [939, 314] on div "91 K-Score : 優良 近期一到三個月積極發文，且漲粉率與互動率高。 查看說明 追蹤數 1,002,841 互動率 1.59% 良好 觀看率 59.2…" at bounding box center [753, 247] width 466 height 278
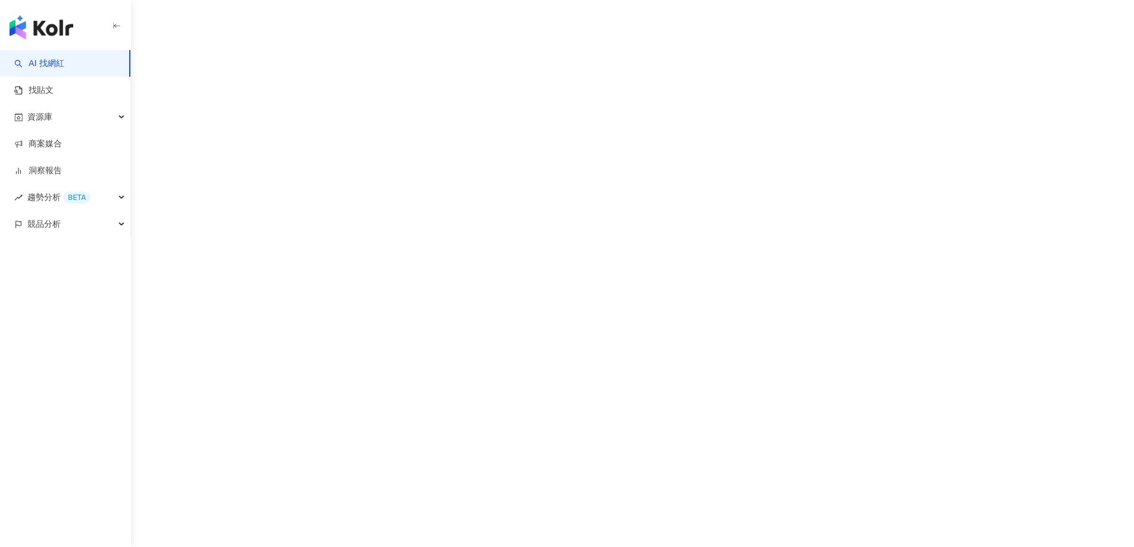
select select "*****"
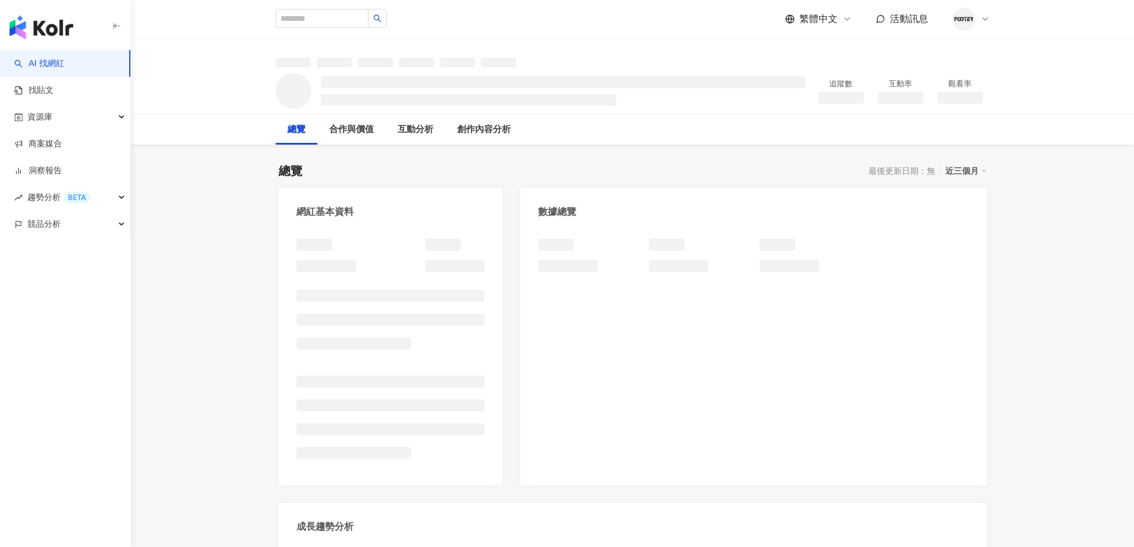
select select "*****"
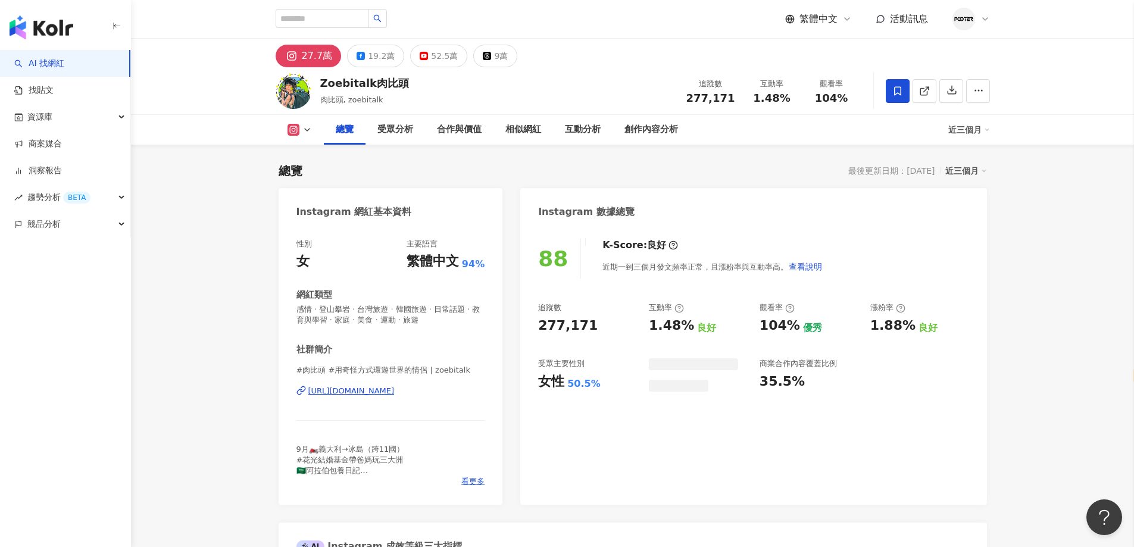
scroll to position [70, 0]
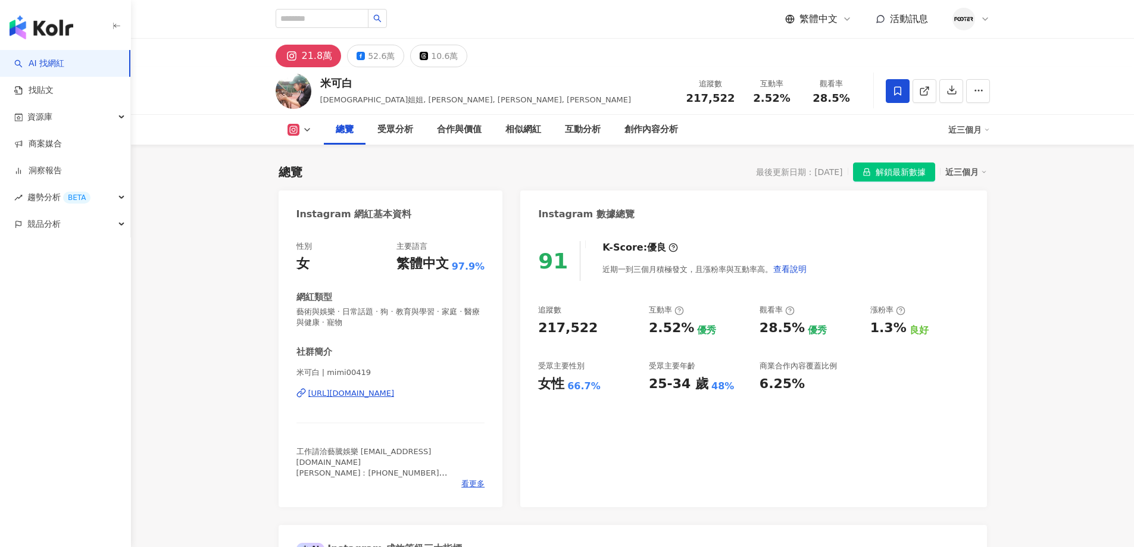
select select "*****"
click at [370, 55] on div "52.6萬" at bounding box center [381, 56] width 27 height 17
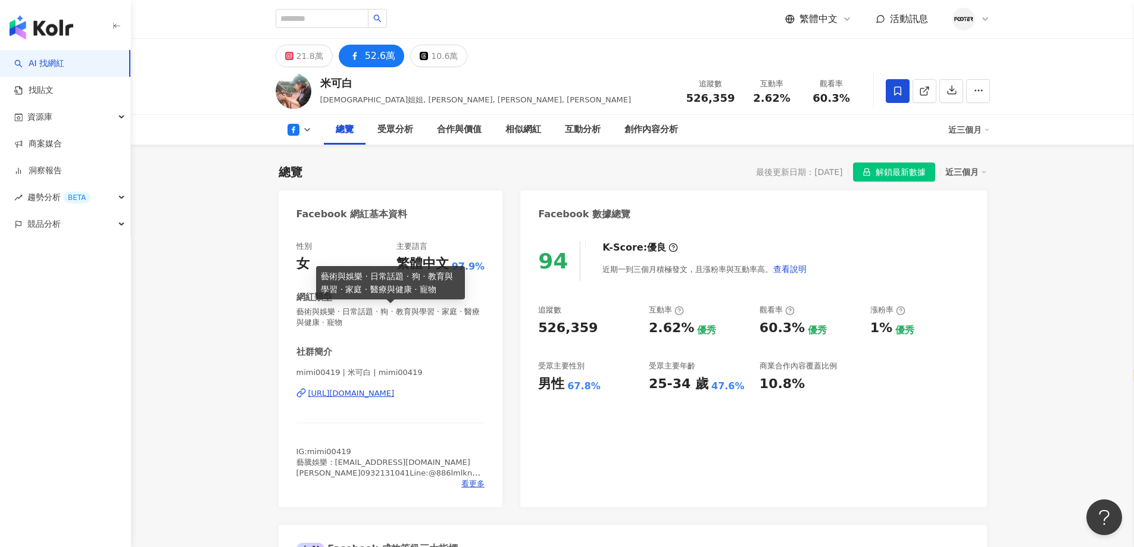
click at [395, 396] on div "https://www.facebook.com/167592776597685" at bounding box center [351, 393] width 86 height 11
drag, startPoint x: 343, startPoint y: 373, endPoint x: 364, endPoint y: 374, distance: 20.3
click at [364, 374] on span "mimi00419 | 米可白 | mimi00419" at bounding box center [390, 372] width 189 height 11
copy span "米可白"
click at [352, 396] on div "https://www.facebook.com/167592776597685" at bounding box center [351, 393] width 86 height 11
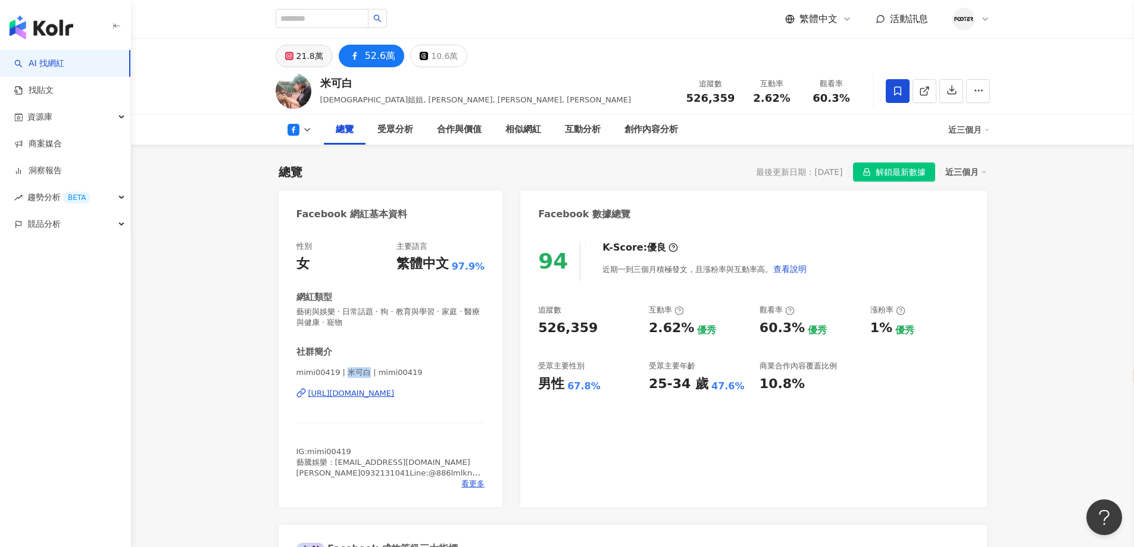
click at [298, 65] on button "21.8萬" at bounding box center [304, 56] width 57 height 23
click at [368, 397] on div "https://www.facebook.com/167592776597685" at bounding box center [351, 393] width 86 height 11
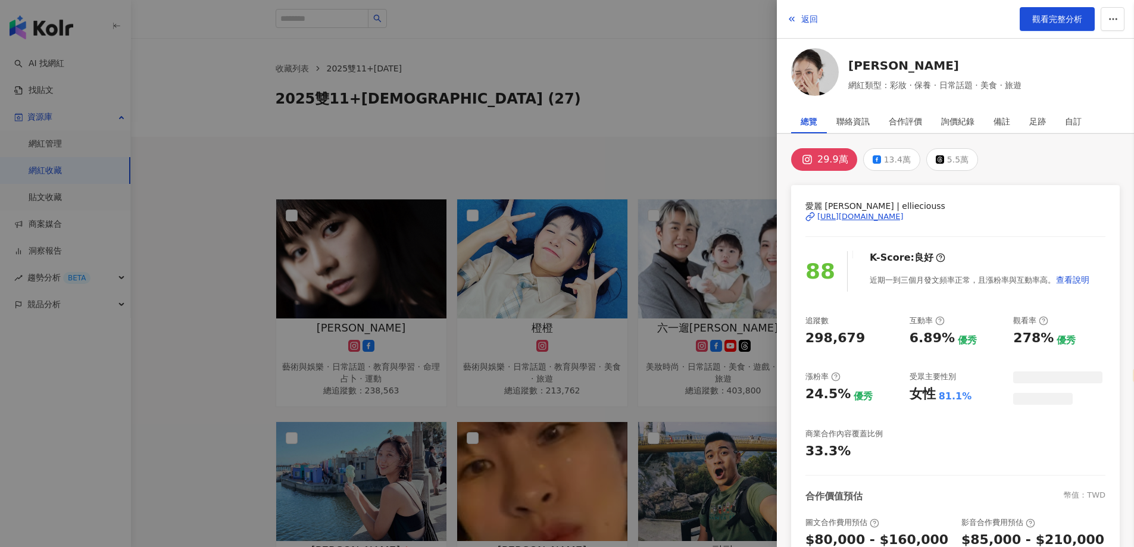
select select "*****"
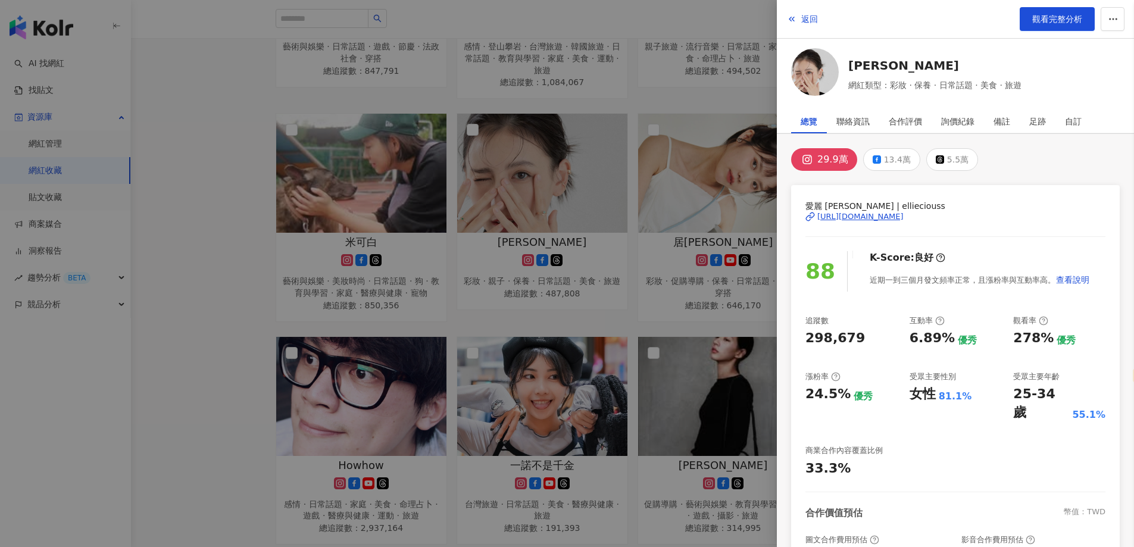
click at [528, 280] on div at bounding box center [567, 273] width 1134 height 547
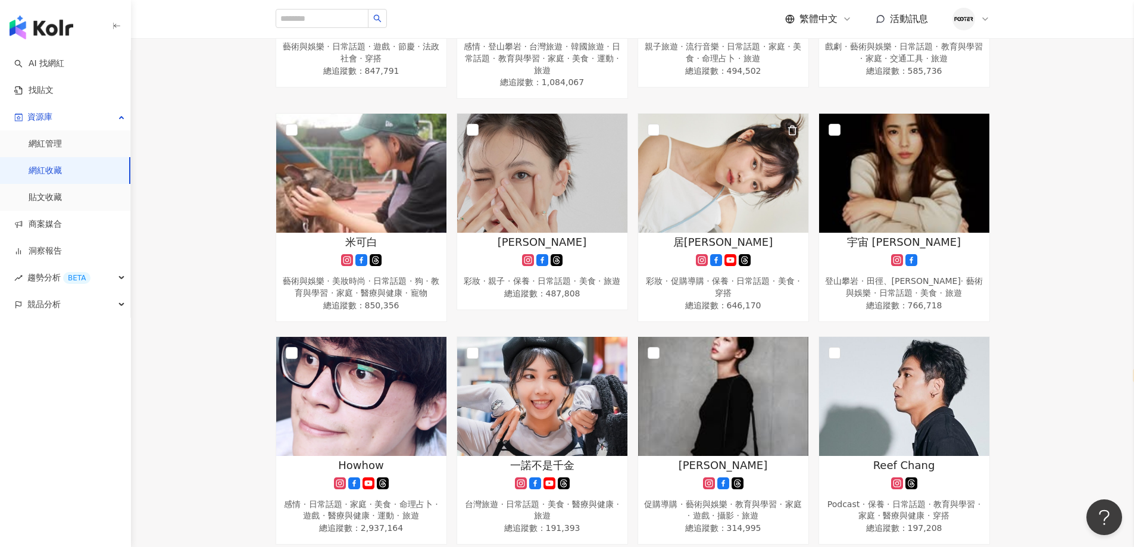
click at [699, 244] on div "居妮" at bounding box center [723, 241] width 158 height 15
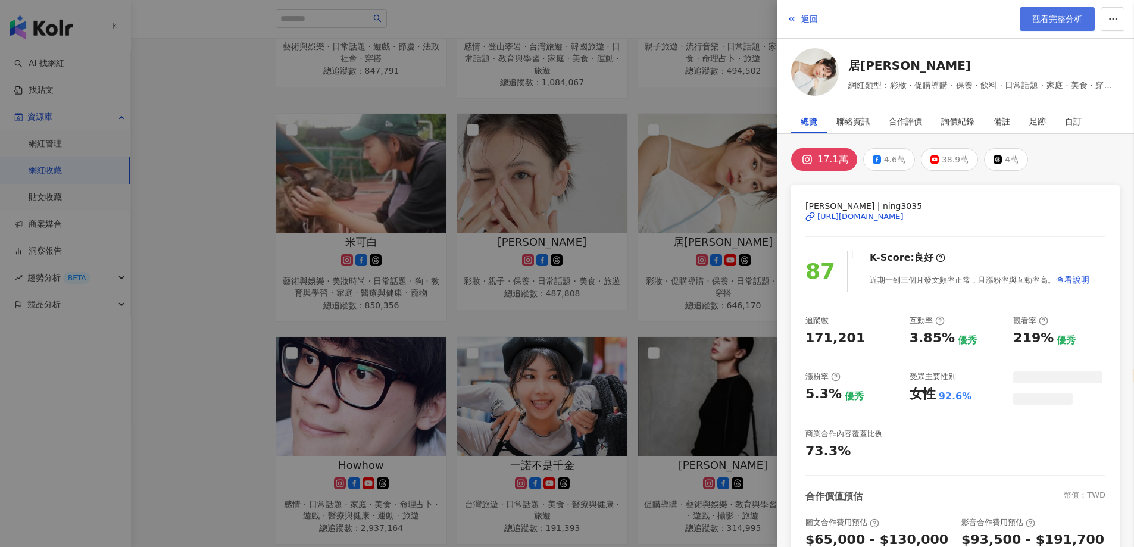
click at [1055, 21] on span "觀看完整分析" at bounding box center [1057, 19] width 50 height 10
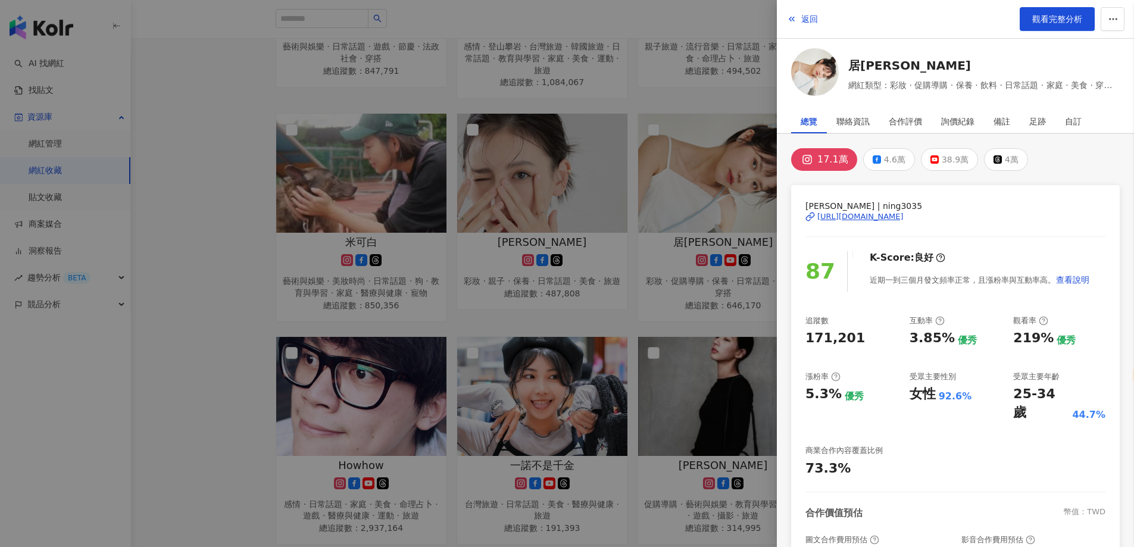
click at [566, 230] on div at bounding box center [567, 273] width 1134 height 547
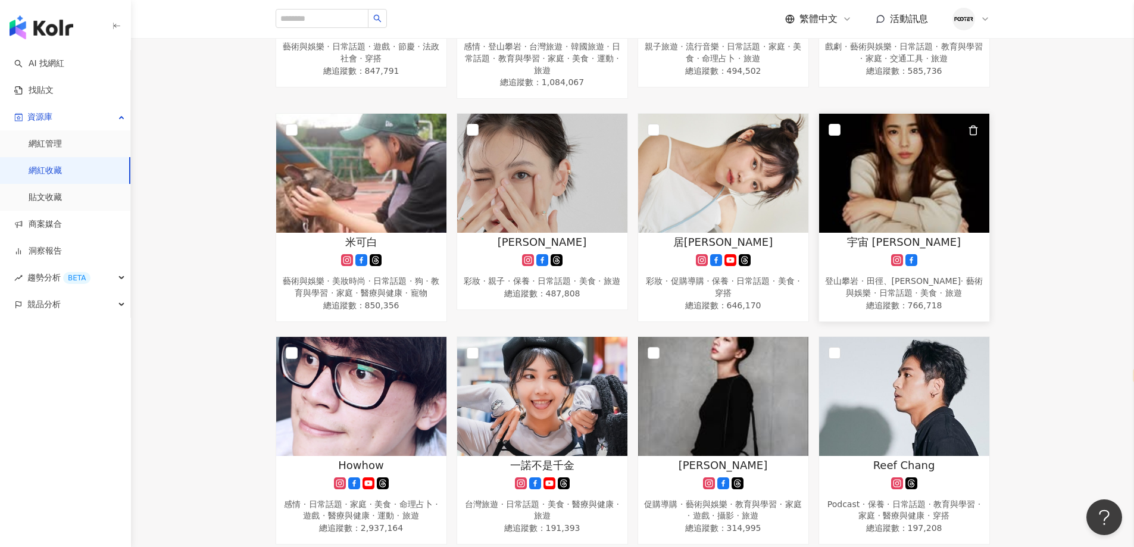
click at [843, 258] on div at bounding box center [904, 260] width 158 height 12
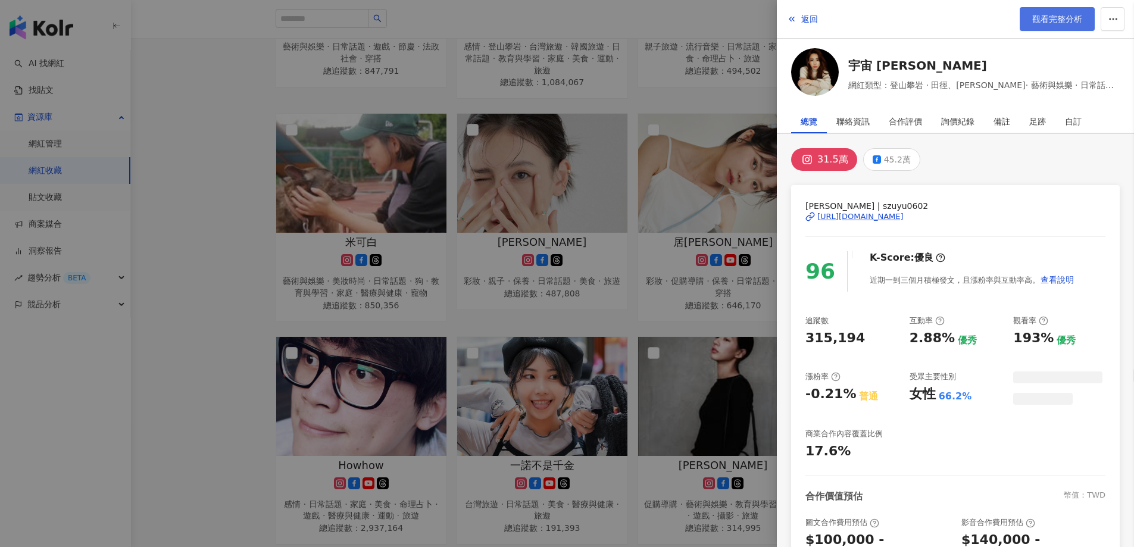
click at [1047, 19] on span "觀看完整分析" at bounding box center [1057, 19] width 50 height 10
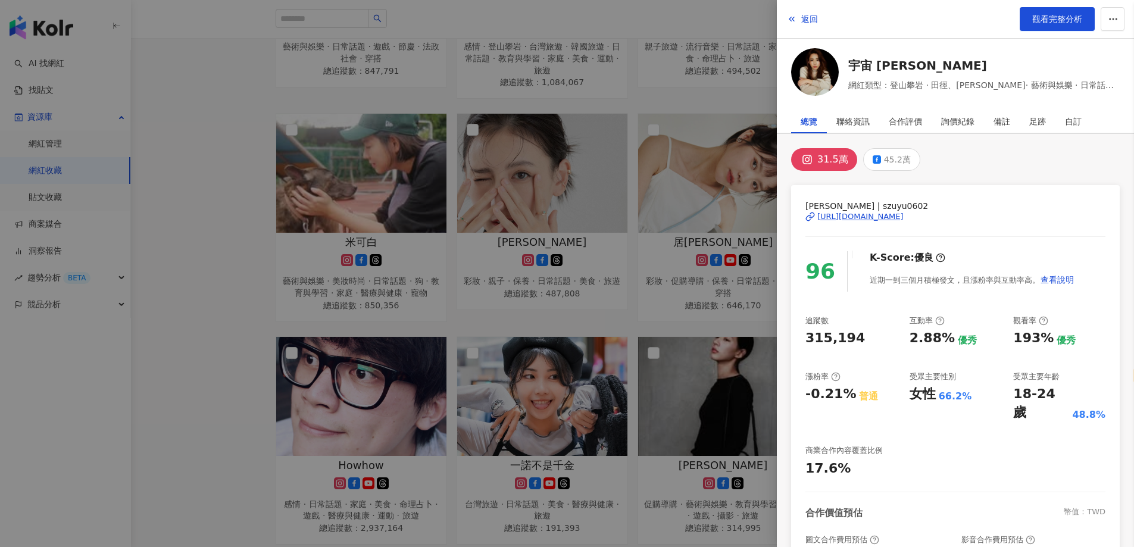
click at [456, 329] on div at bounding box center [567, 273] width 1134 height 547
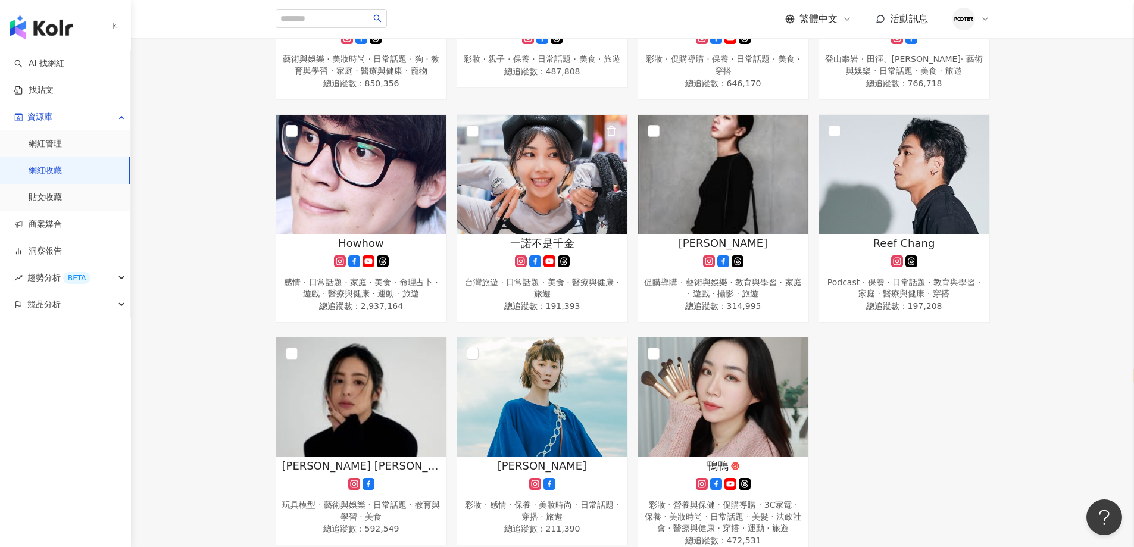
scroll to position [1250, 0]
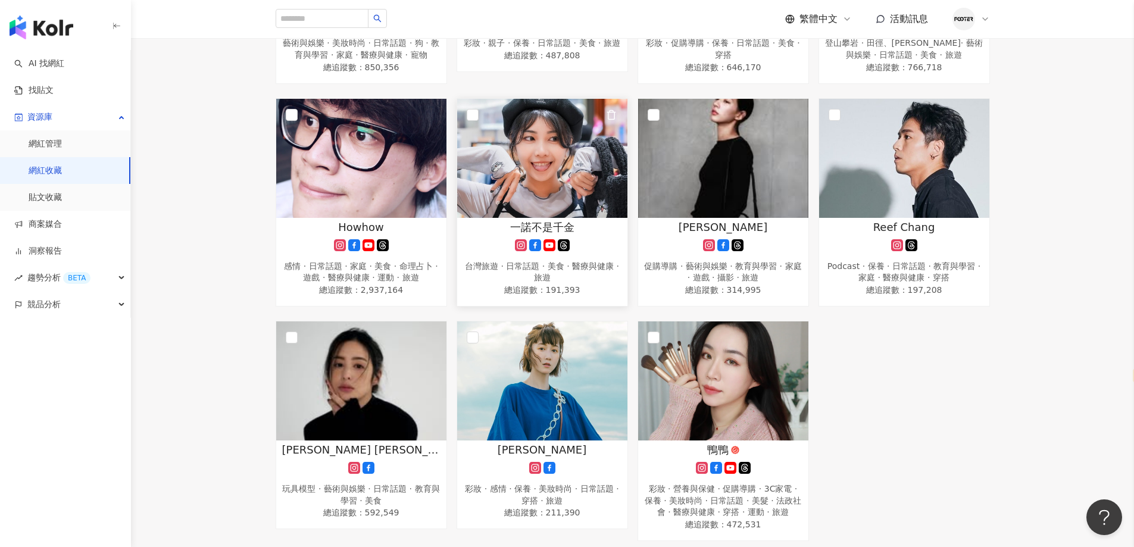
click at [555, 161] on img at bounding box center [542, 158] width 170 height 119
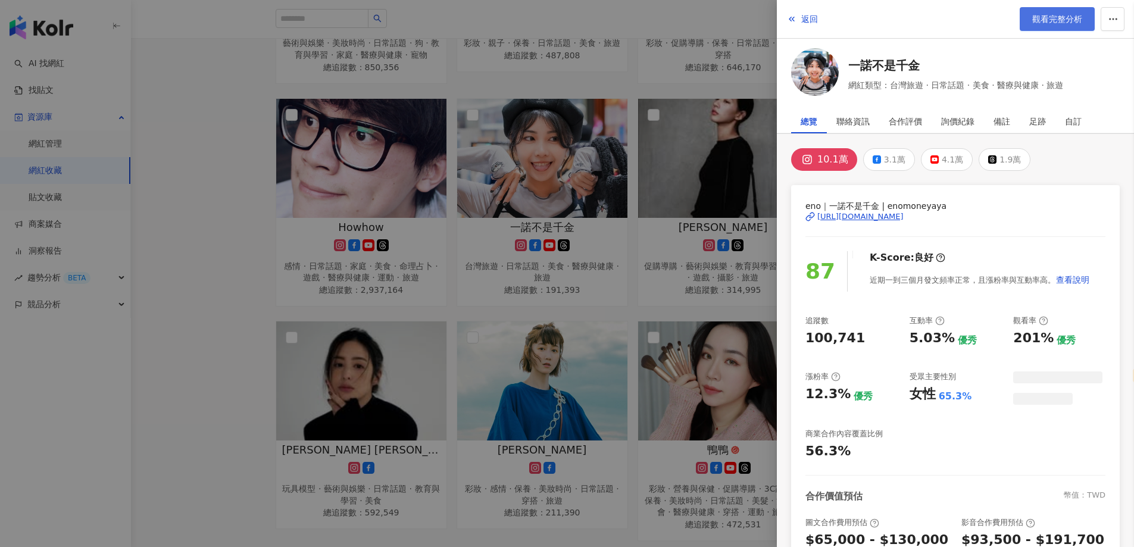
click at [1040, 14] on span "觀看完整分析" at bounding box center [1057, 19] width 50 height 10
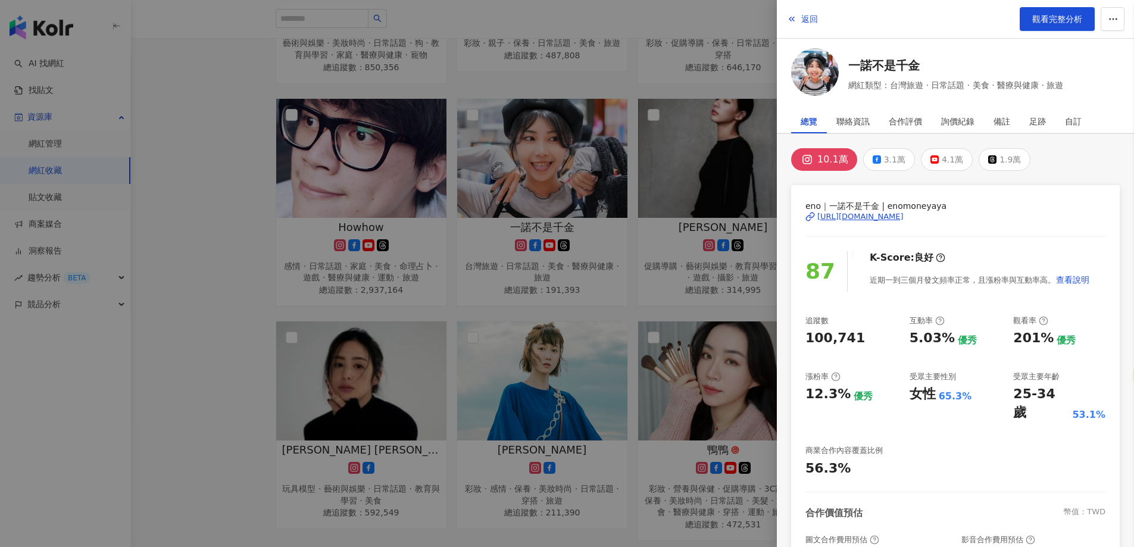
click at [572, 358] on div at bounding box center [567, 273] width 1134 height 547
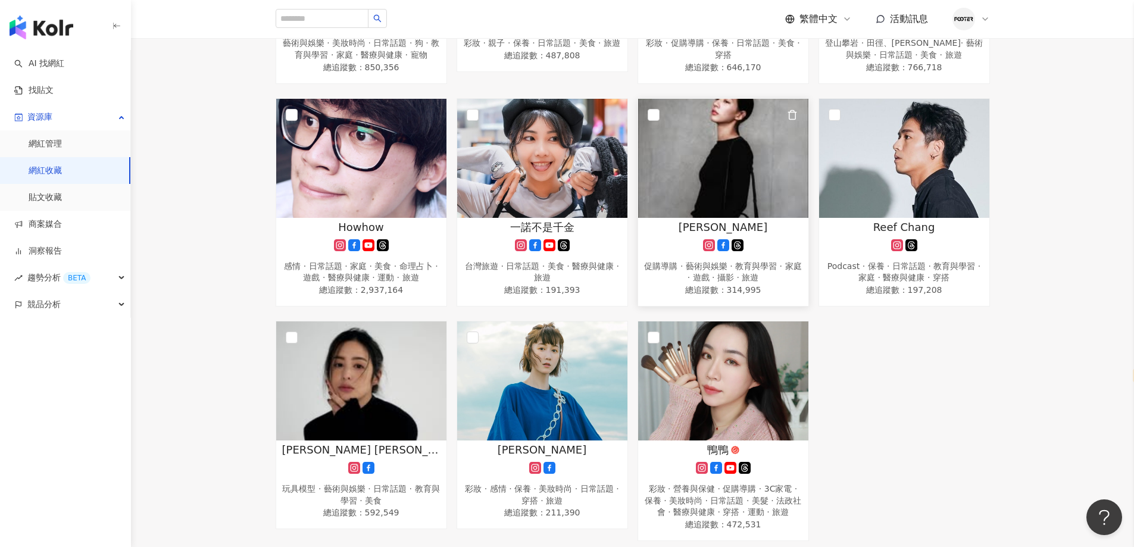
click at [695, 234] on div "陳妤" at bounding box center [723, 227] width 158 height 15
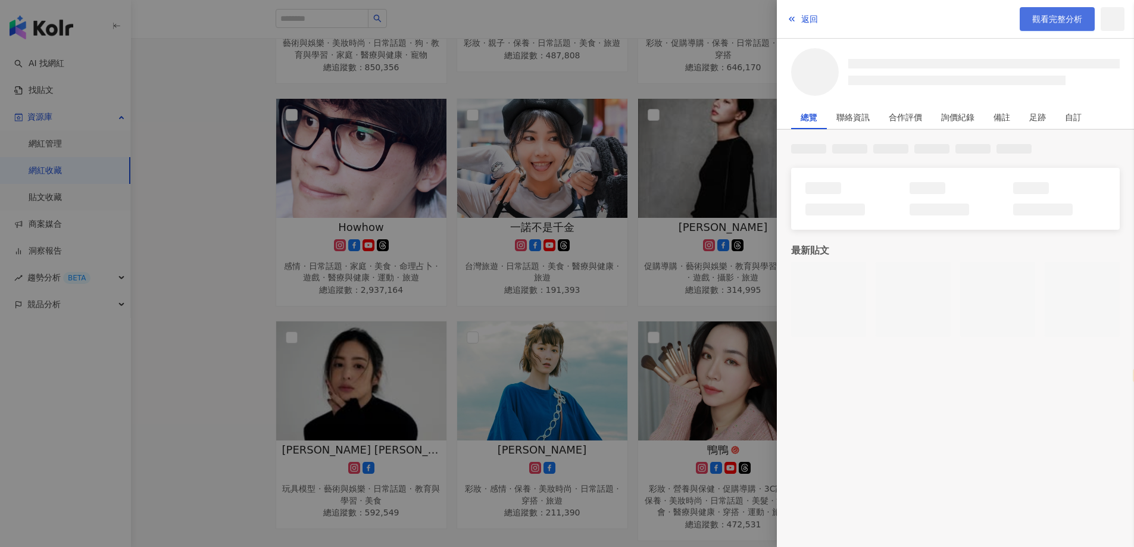
click at [1026, 16] on link "觀看完整分析" at bounding box center [1056, 19] width 75 height 24
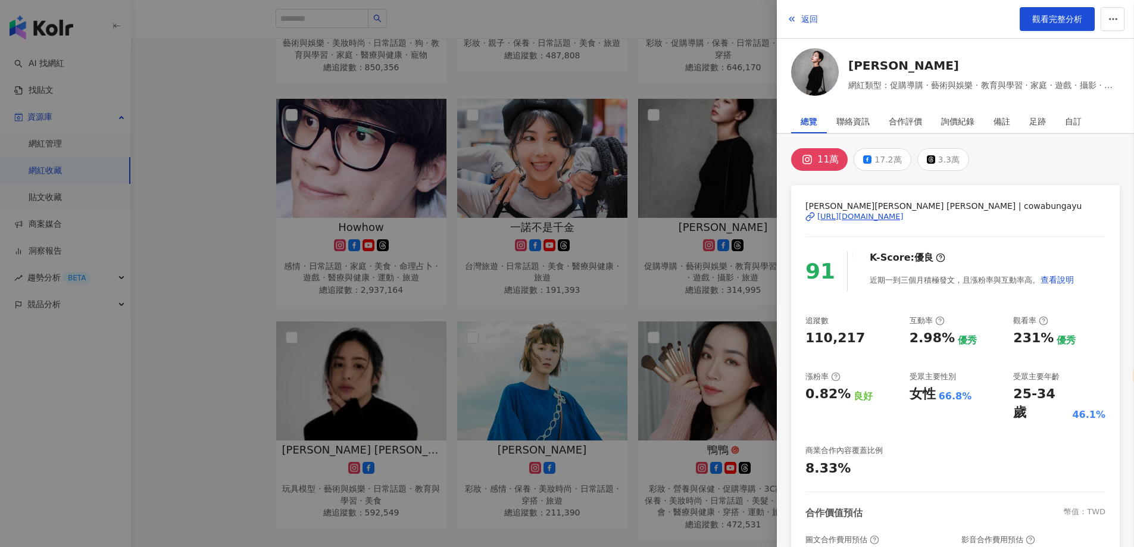
click at [520, 314] on div at bounding box center [567, 273] width 1134 height 547
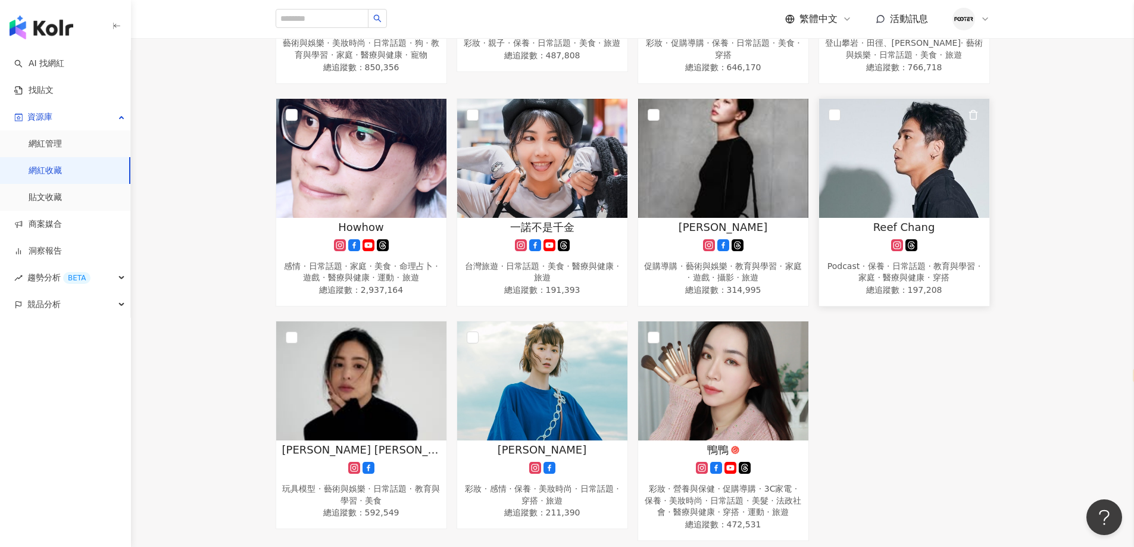
click at [890, 251] on div at bounding box center [904, 245] width 158 height 12
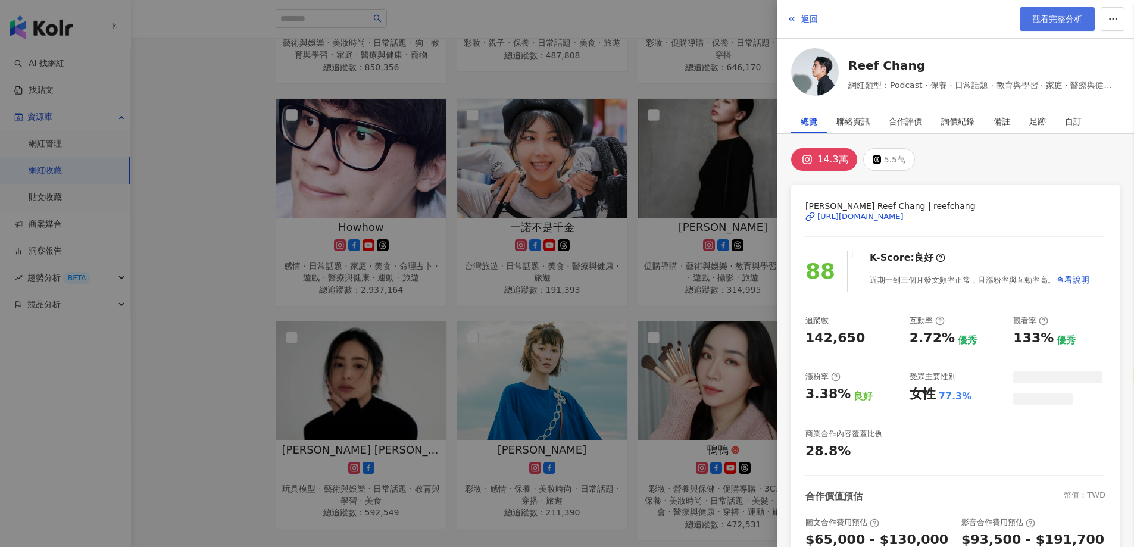
click at [1062, 22] on span "觀看完整分析" at bounding box center [1057, 19] width 50 height 10
click at [484, 340] on div at bounding box center [567, 273] width 1134 height 547
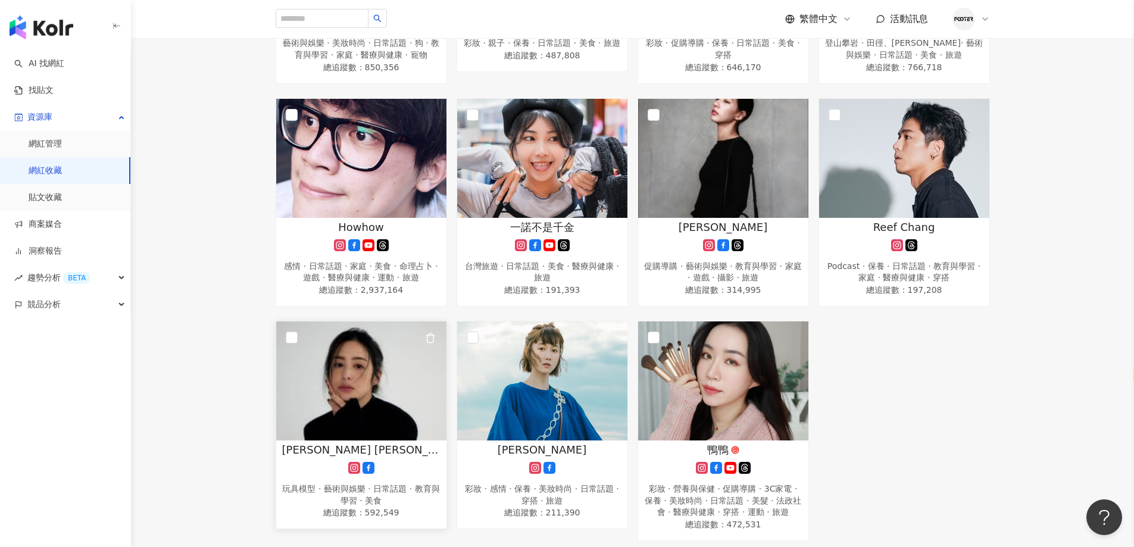
click at [367, 410] on img at bounding box center [361, 380] width 170 height 119
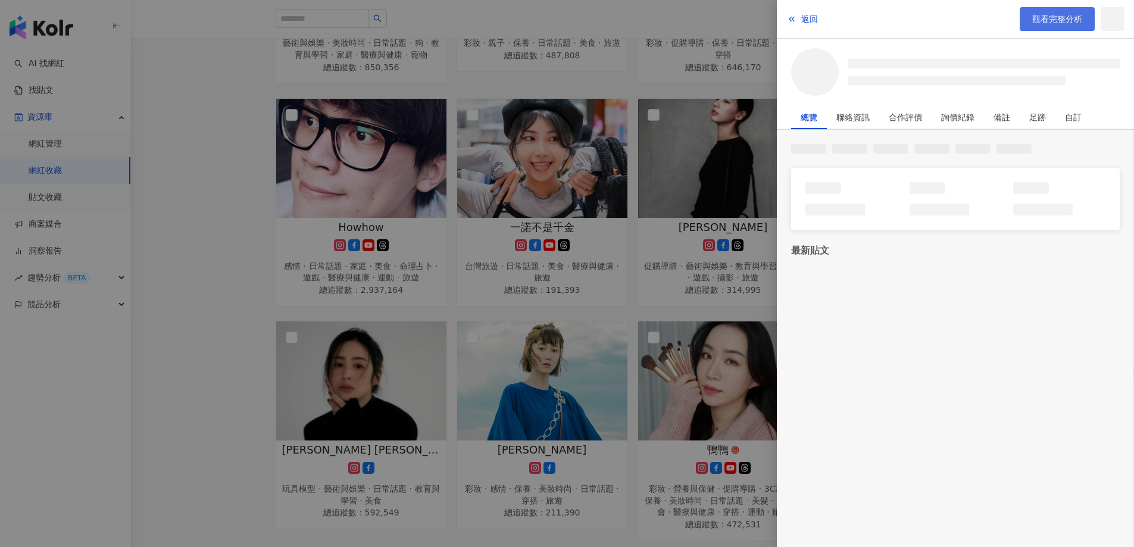
click at [1063, 25] on link "觀看完整分析" at bounding box center [1056, 19] width 75 height 24
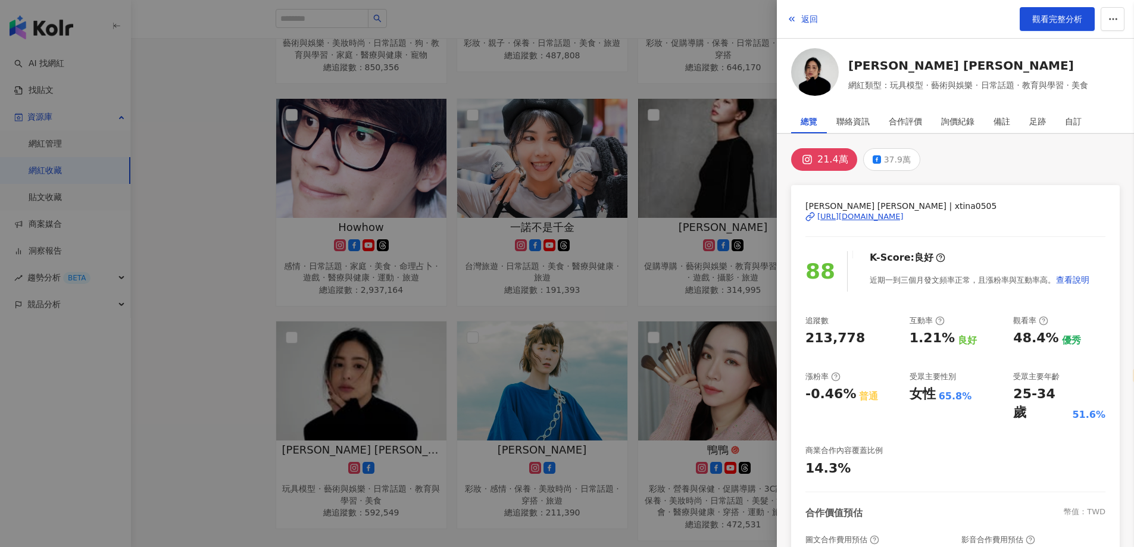
click at [680, 234] on div at bounding box center [567, 273] width 1134 height 547
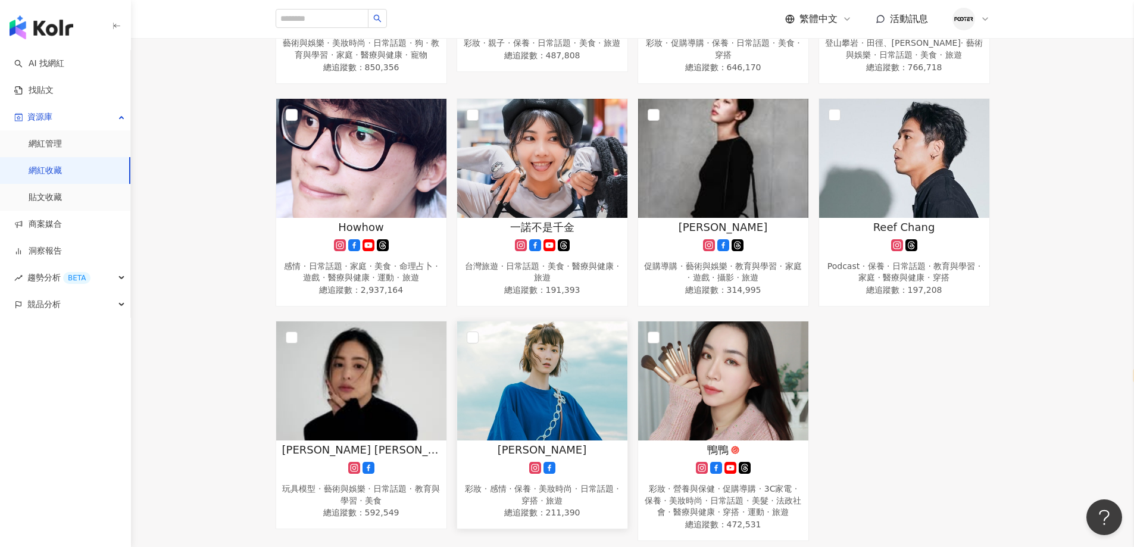
click at [523, 426] on img at bounding box center [542, 380] width 170 height 119
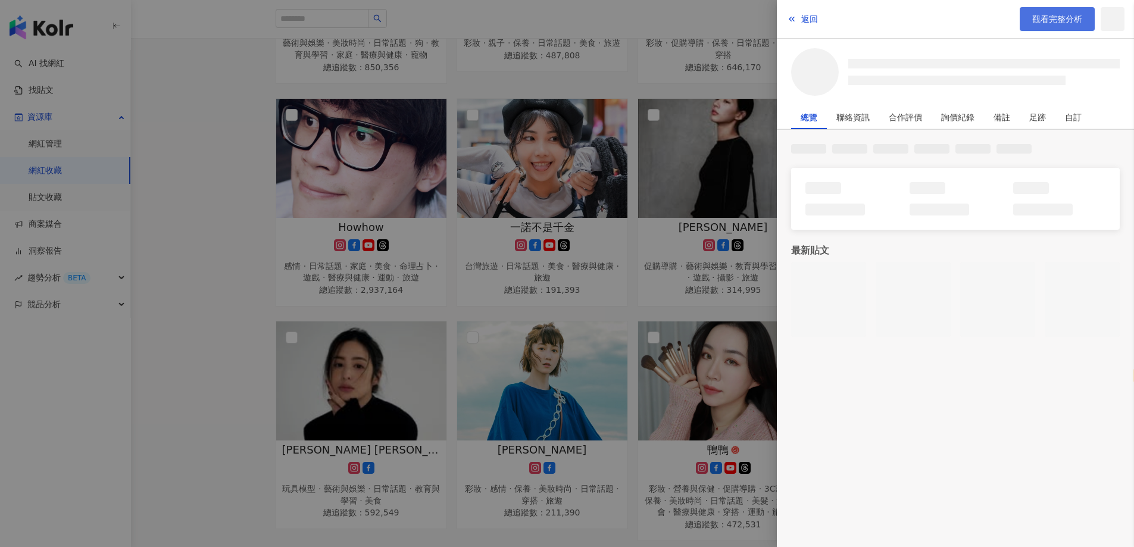
click at [1038, 17] on span "觀看完整分析" at bounding box center [1057, 19] width 50 height 10
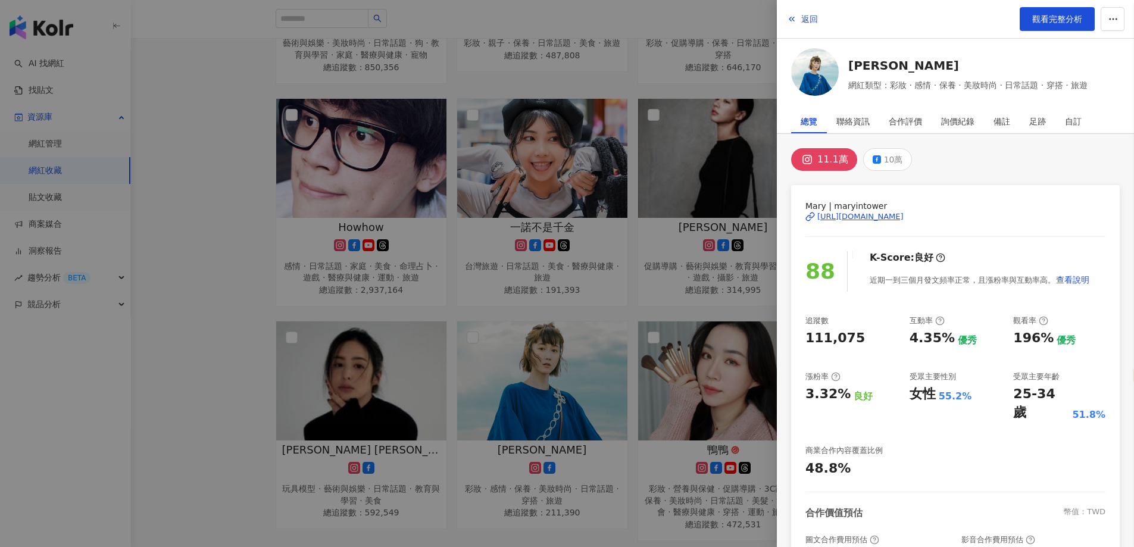
drag, startPoint x: 548, startPoint y: 301, endPoint x: 560, endPoint y: 309, distance: 14.7
click at [548, 302] on div at bounding box center [567, 273] width 1134 height 547
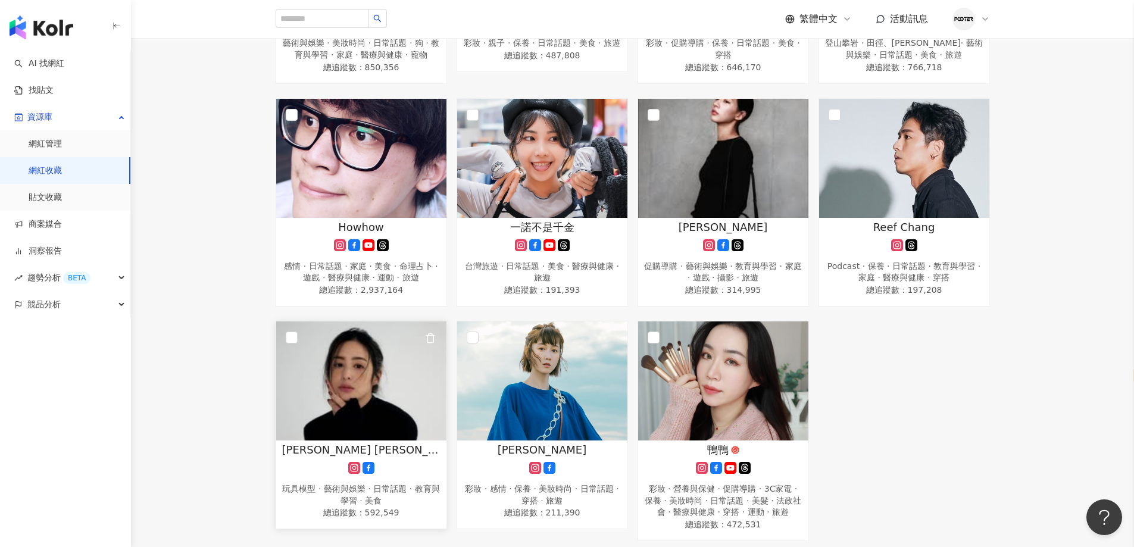
click at [333, 454] on span "Christina Mok 莫允雯" at bounding box center [361, 449] width 158 height 15
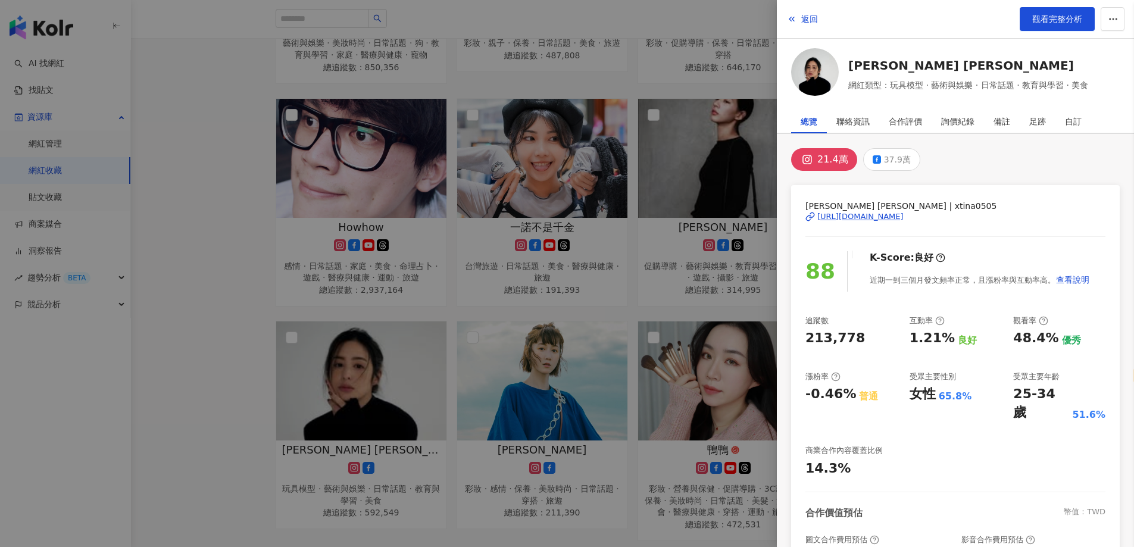
click at [521, 433] on div at bounding box center [567, 273] width 1134 height 547
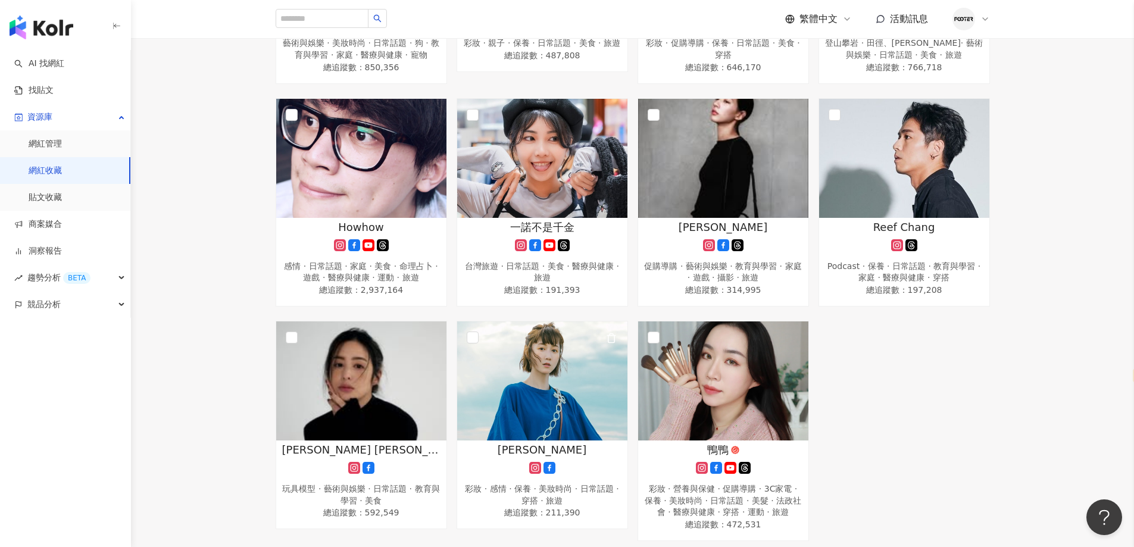
click at [541, 409] on img at bounding box center [542, 380] width 170 height 119
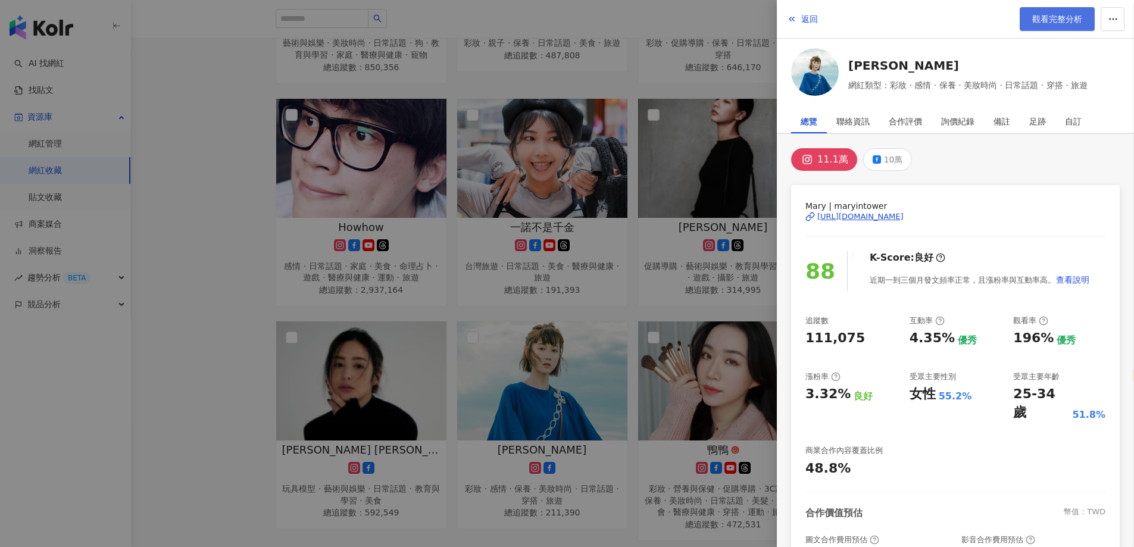
click at [1059, 27] on link "觀看完整分析" at bounding box center [1056, 19] width 75 height 24
click at [409, 234] on div at bounding box center [567, 273] width 1134 height 547
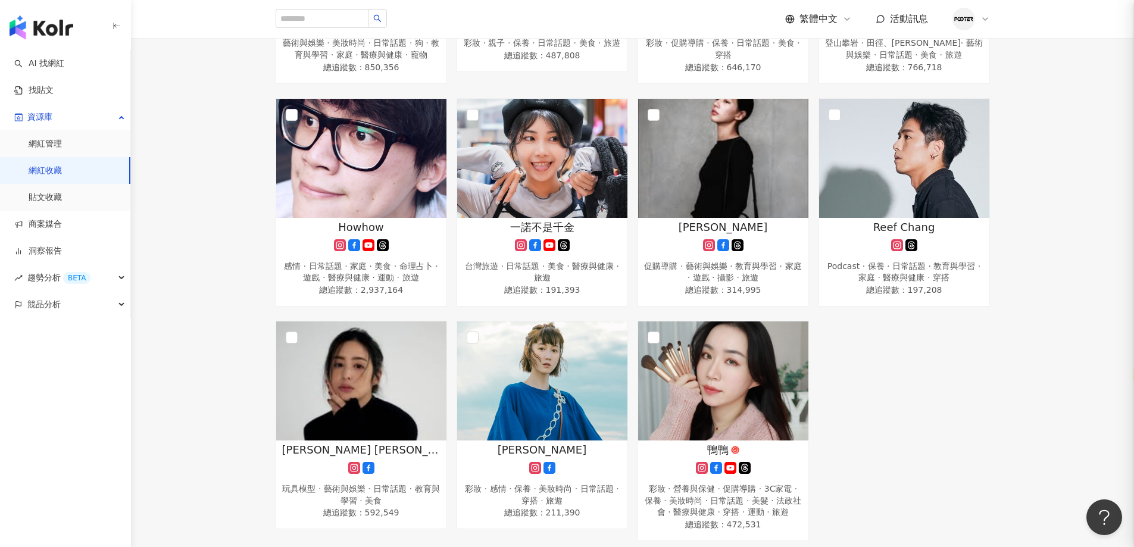
click at [365, 249] on rect at bounding box center [368, 245] width 10 height 7
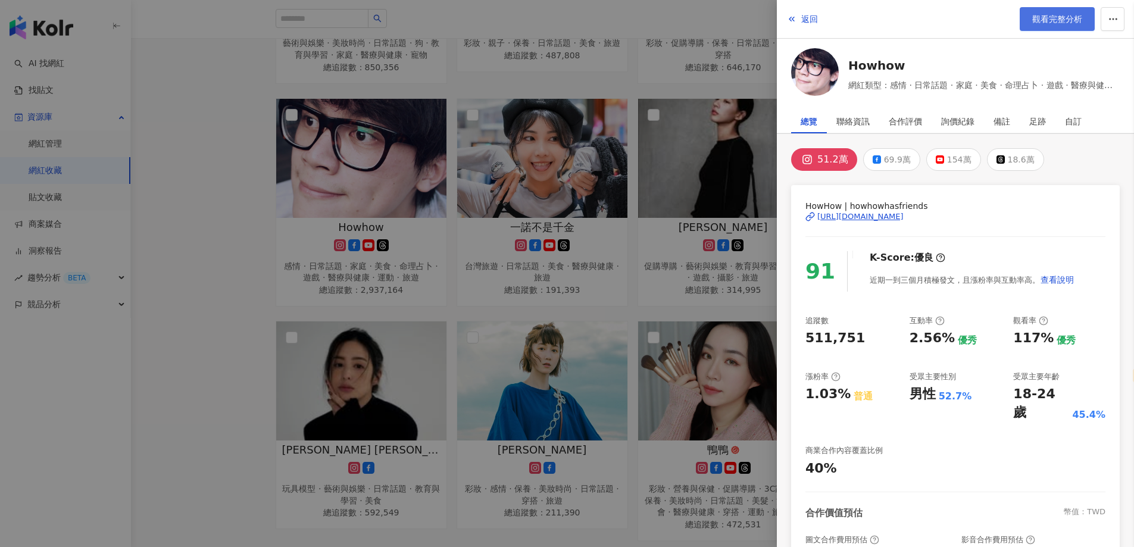
click at [1050, 18] on span "觀看完整分析" at bounding box center [1057, 19] width 50 height 10
click at [551, 211] on div at bounding box center [567, 273] width 1134 height 547
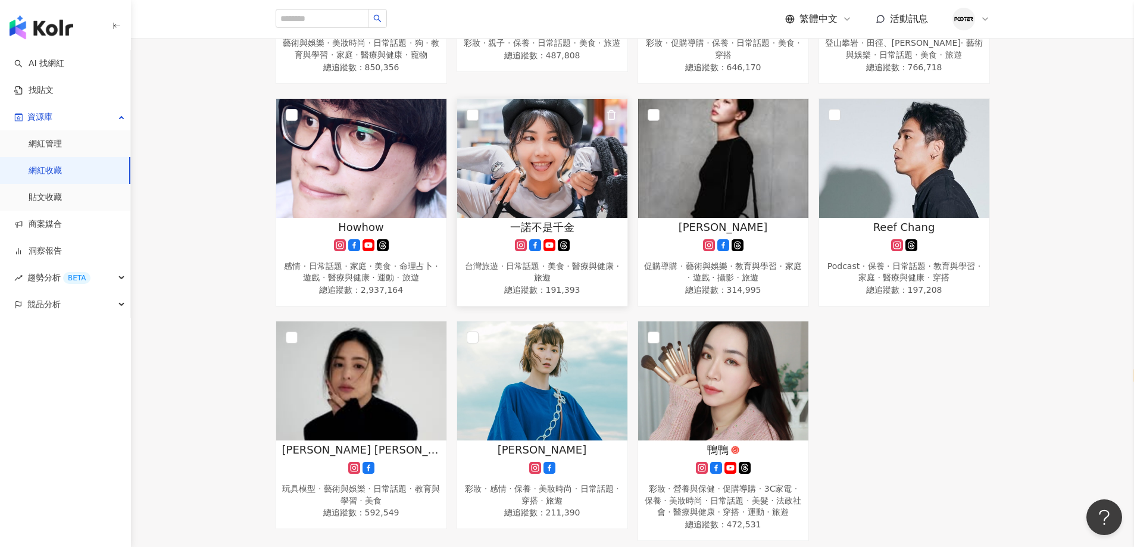
click at [565, 218] on img at bounding box center [542, 158] width 170 height 119
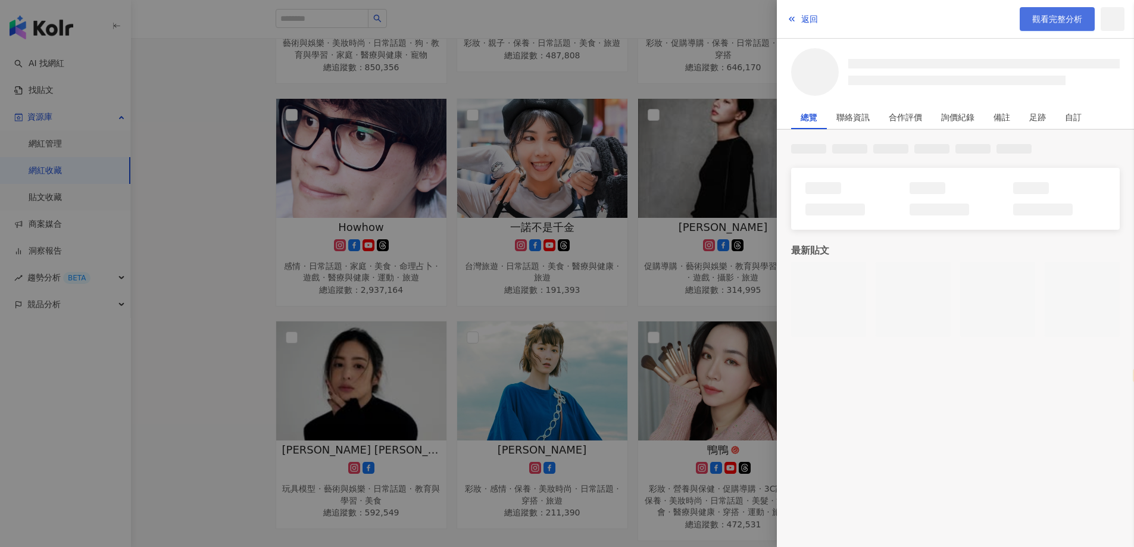
click at [1040, 20] on span "觀看完整分析" at bounding box center [1057, 19] width 50 height 10
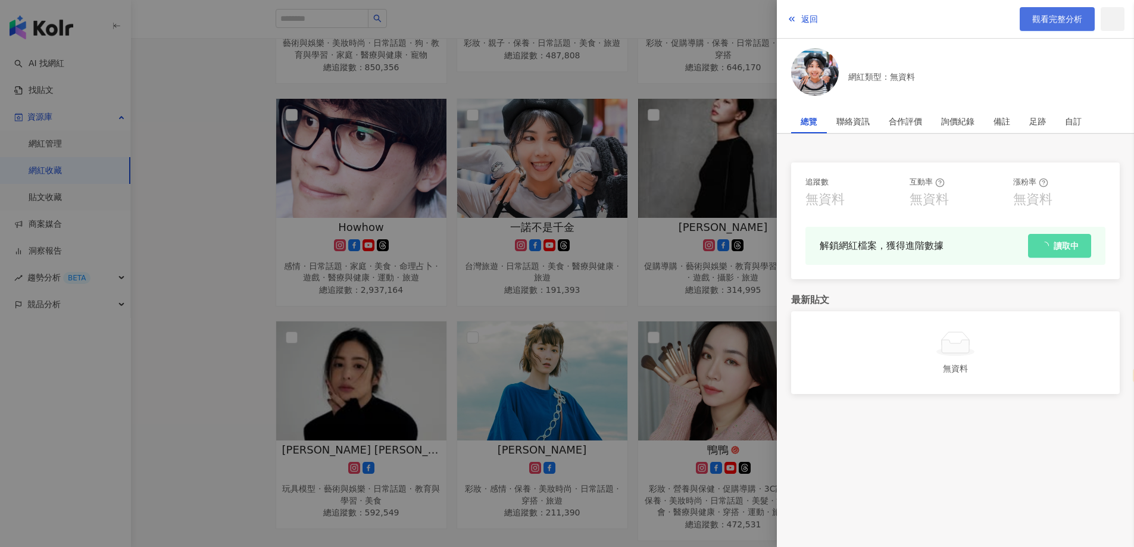
click at [1066, 14] on span "觀看完整分析" at bounding box center [1057, 19] width 50 height 10
click at [417, 374] on div at bounding box center [567, 273] width 1134 height 547
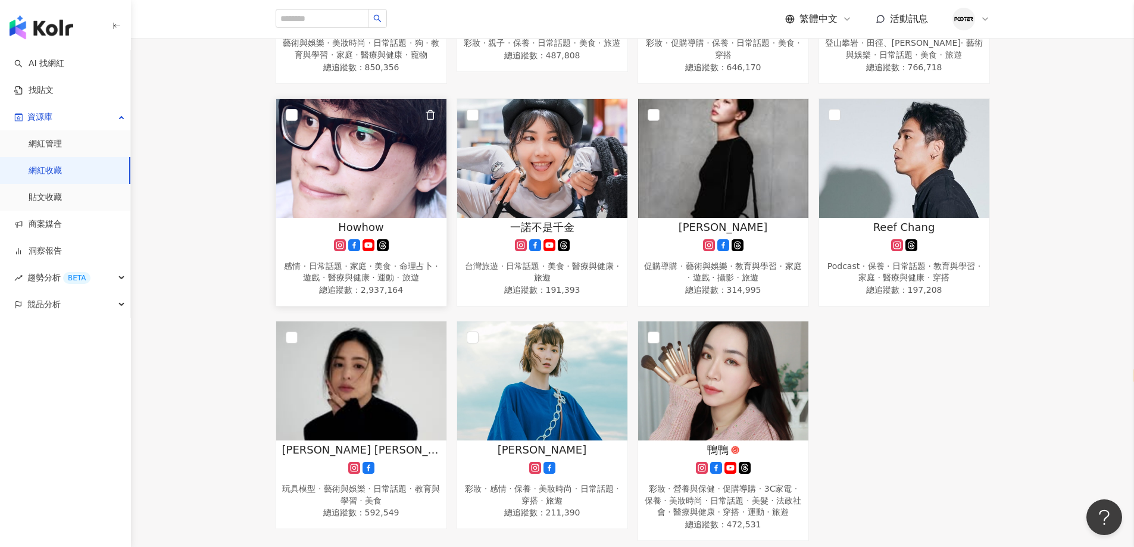
click at [373, 245] on icon at bounding box center [368, 245] width 12 height 12
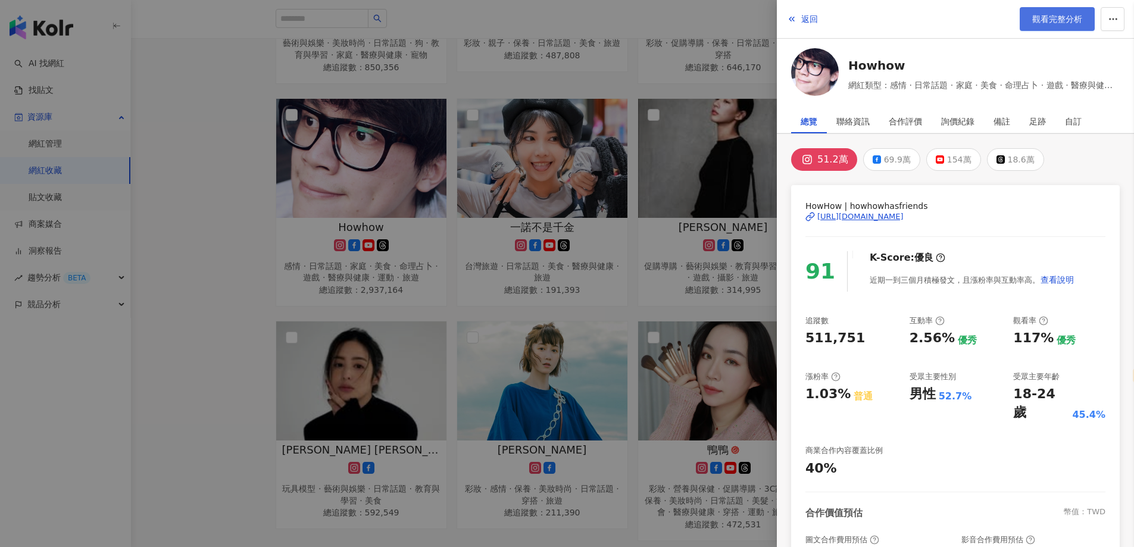
click at [1057, 20] on span "觀看完整分析" at bounding box center [1057, 19] width 50 height 10
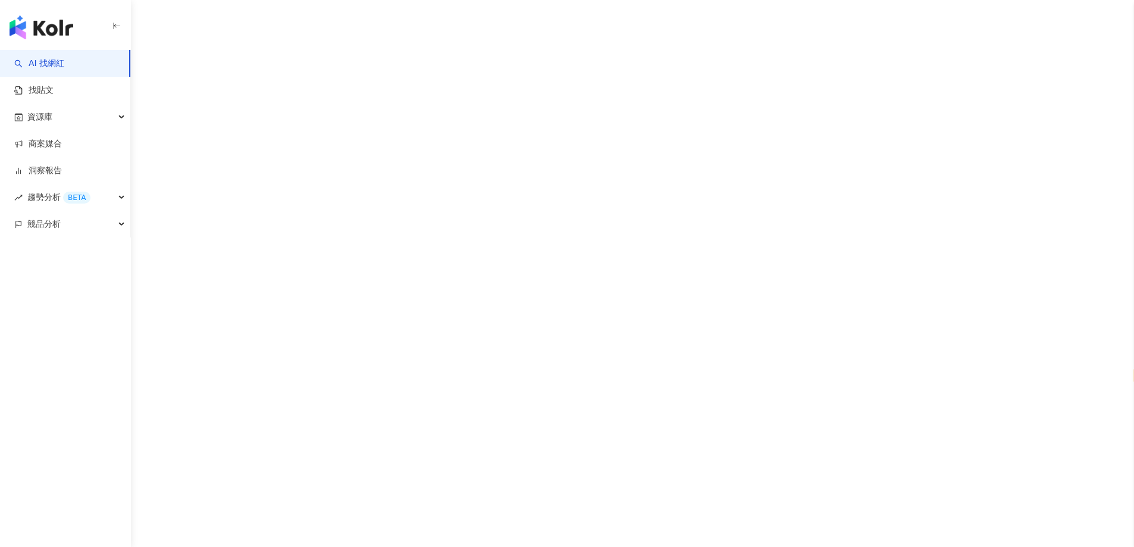
select select "*****"
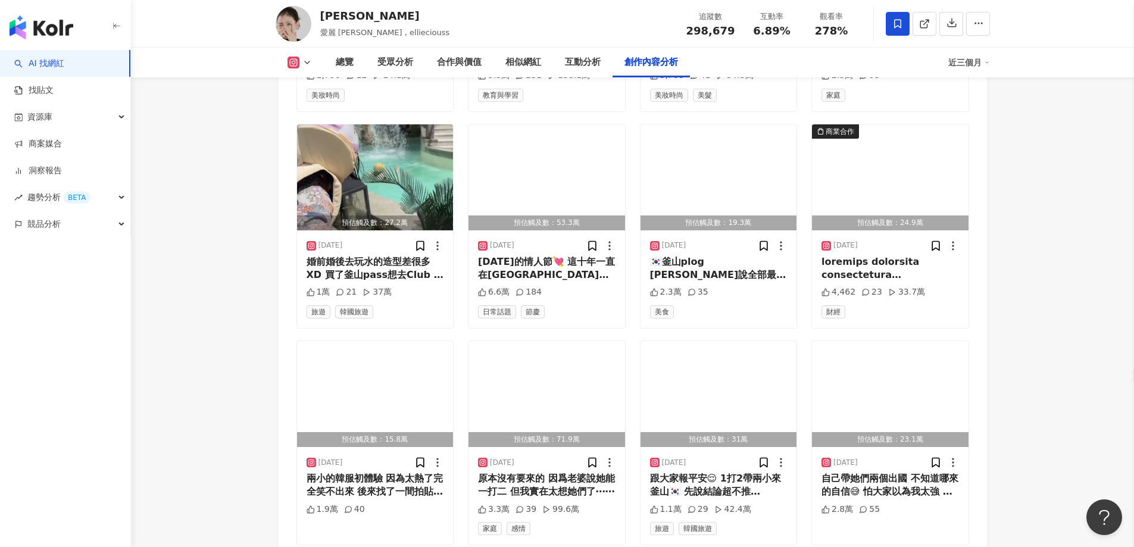
scroll to position [4107, 0]
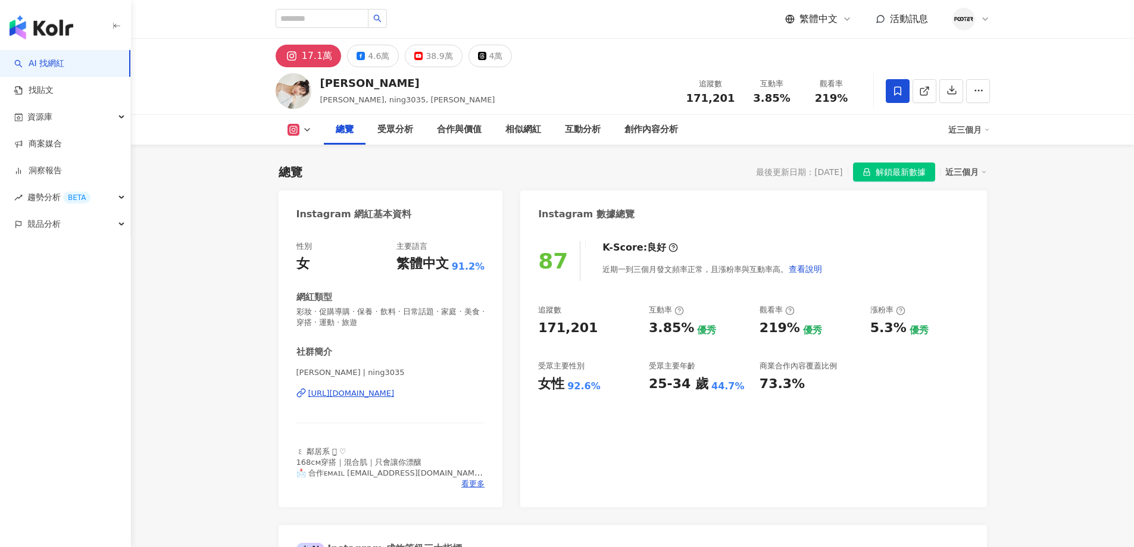
select select "*****"
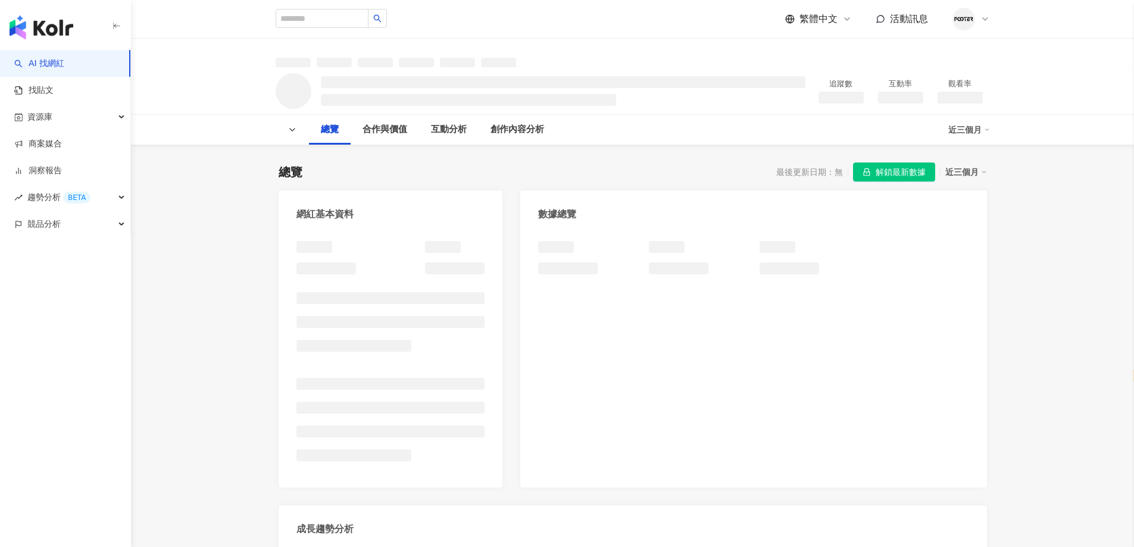
select select "*****"
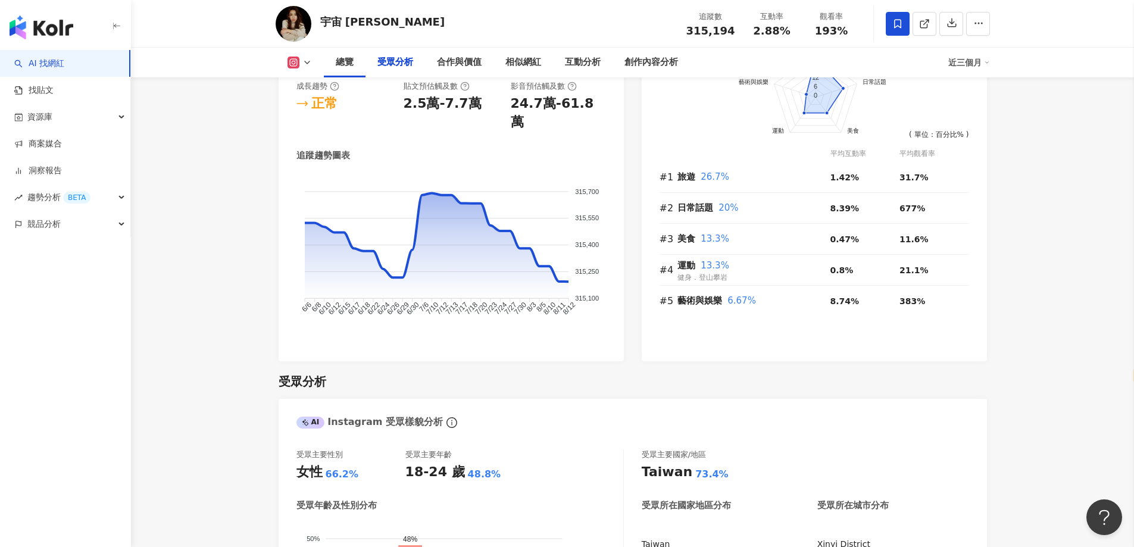
scroll to position [1012, 0]
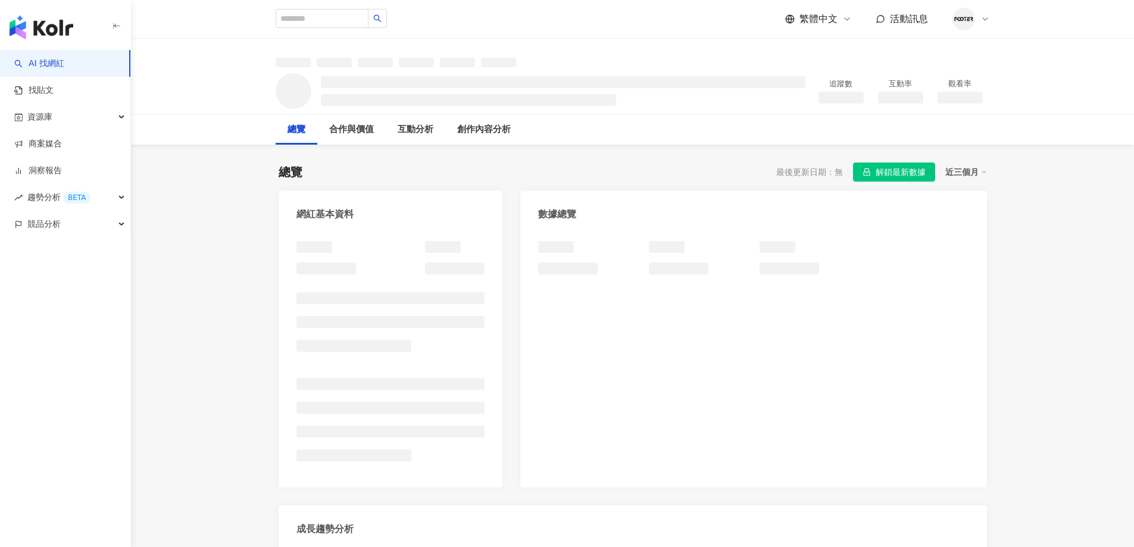
select select "*****"
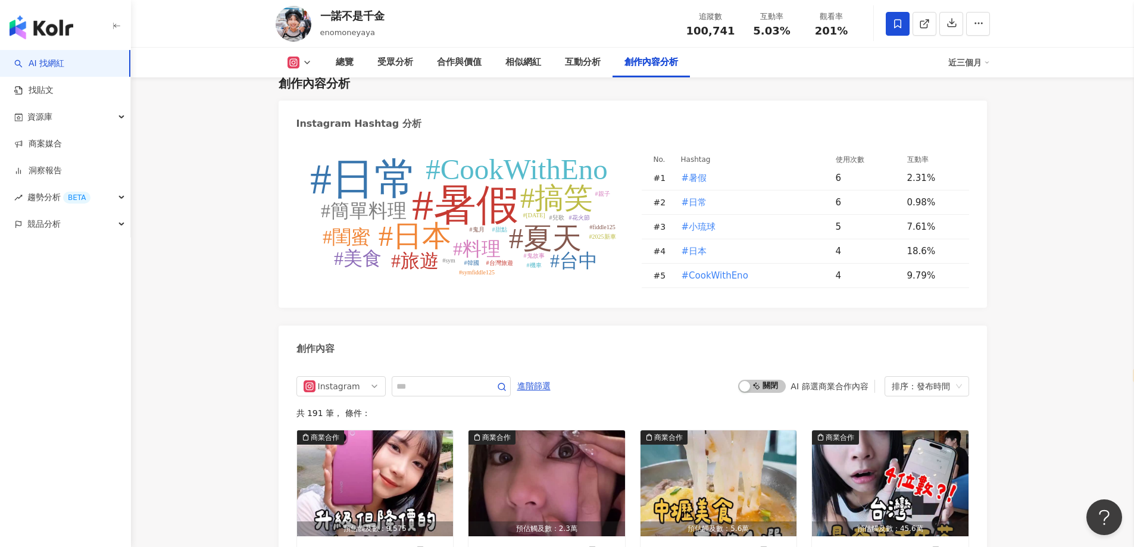
scroll to position [3630, 0]
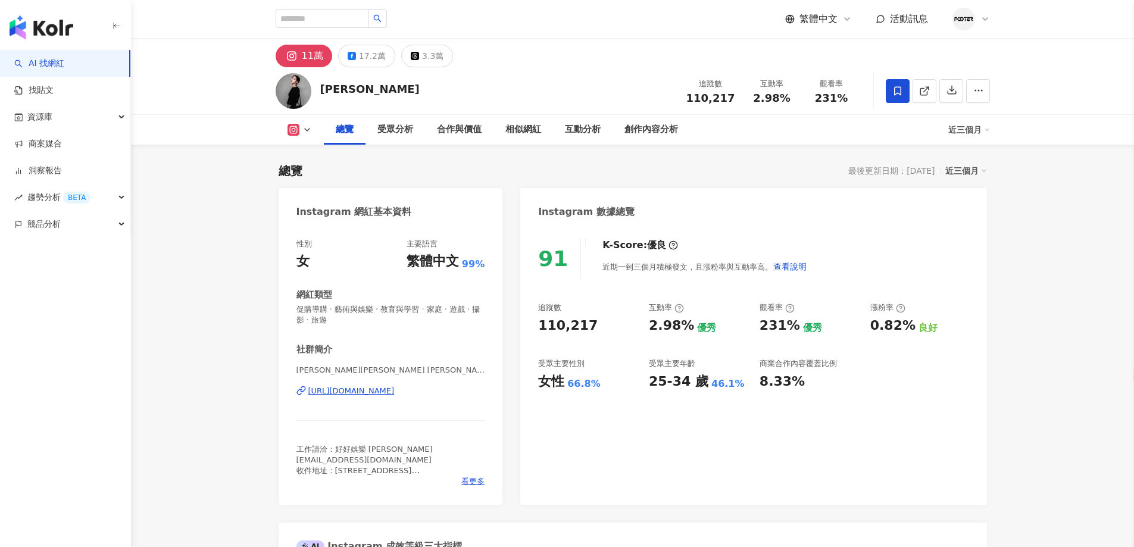
select select "*****"
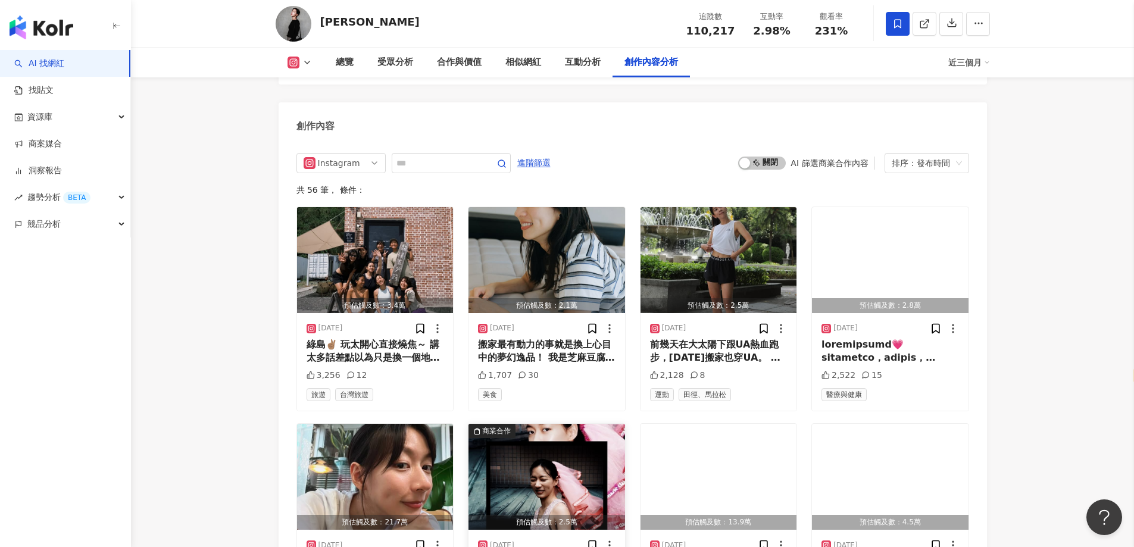
scroll to position [3511, 0]
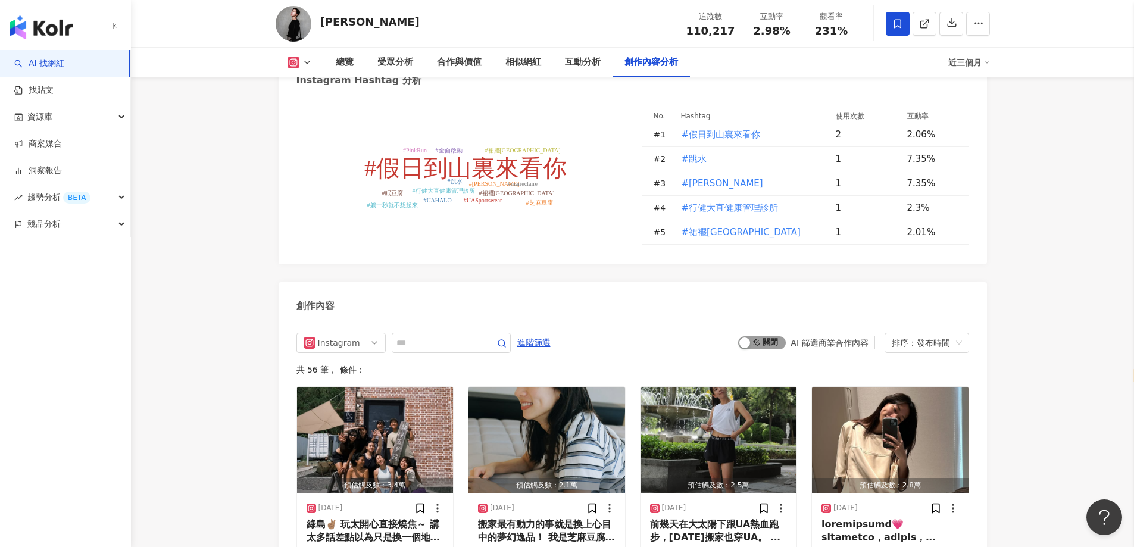
click at [745, 337] on div "button" at bounding box center [744, 342] width 11 height 11
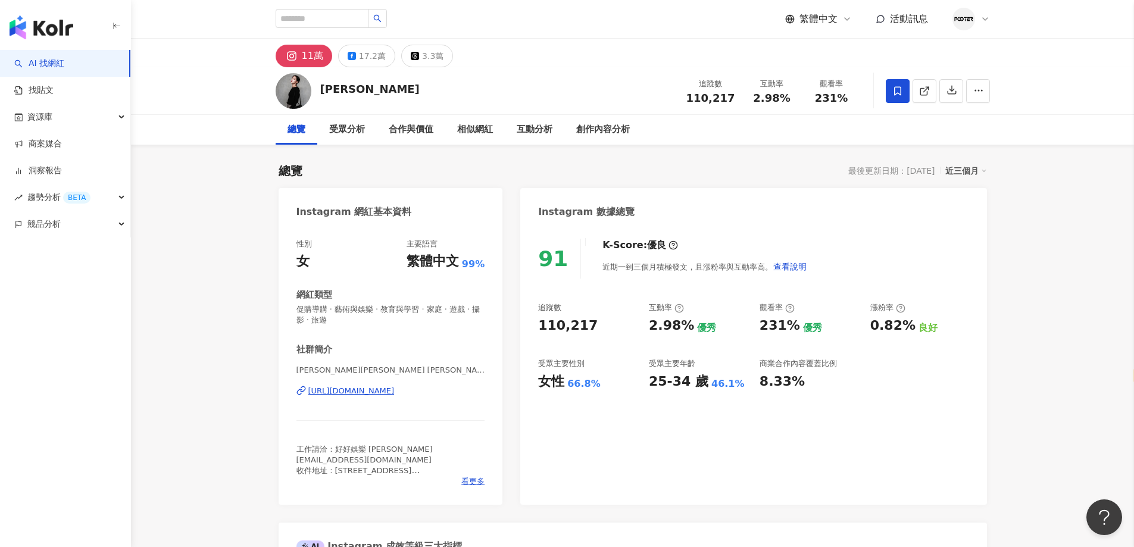
click at [395, 386] on div "[URL][DOMAIN_NAME]" at bounding box center [351, 391] width 86 height 11
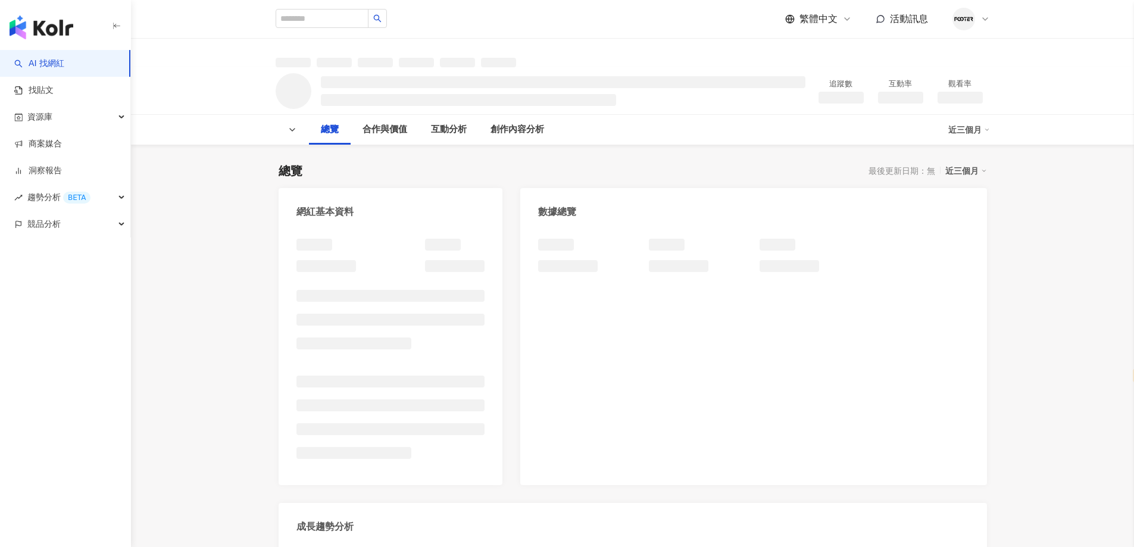
select select "*****"
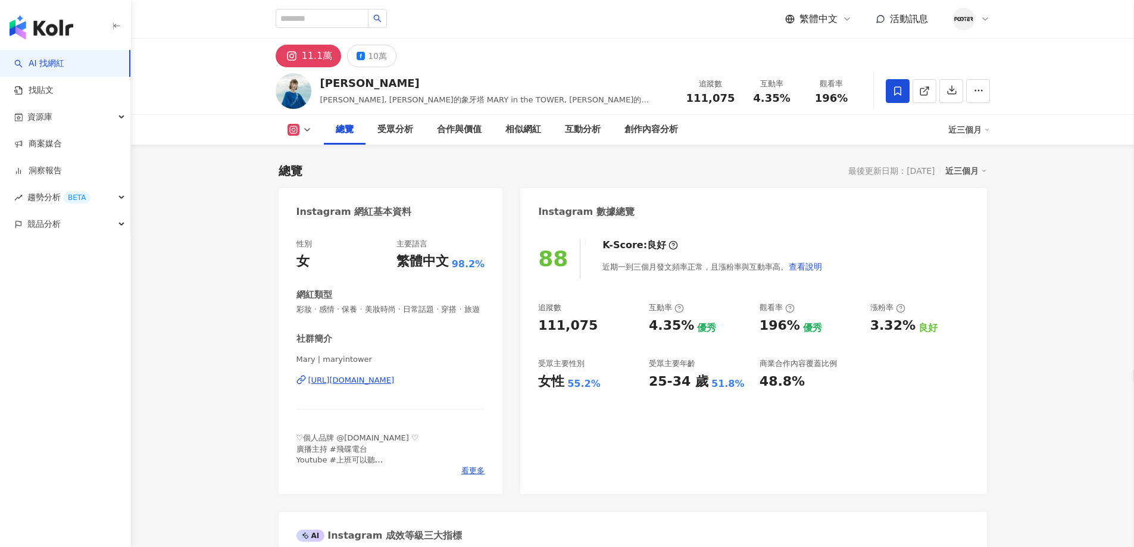
select select "*****"
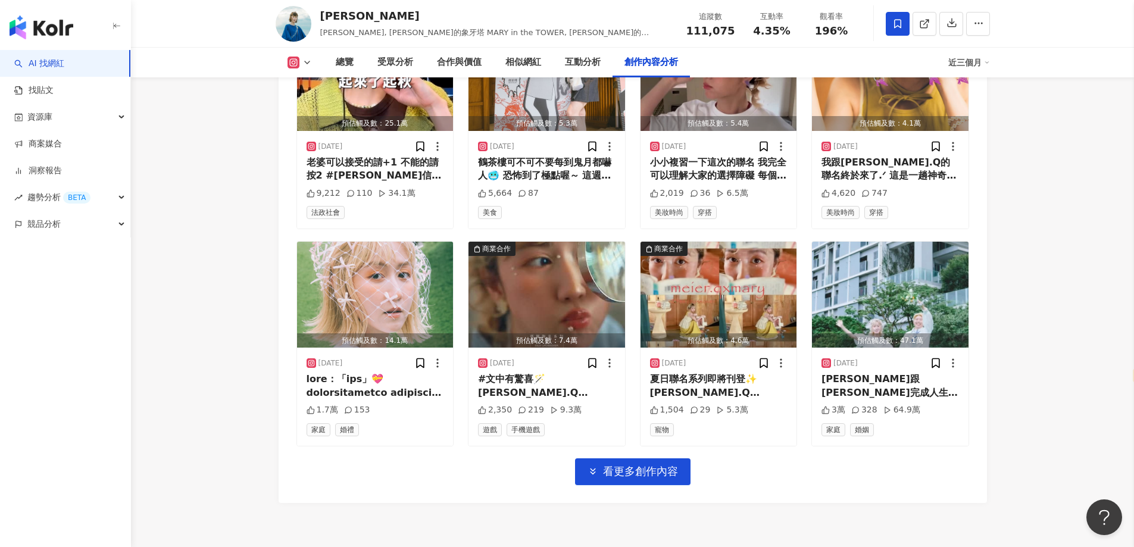
scroll to position [3988, 0]
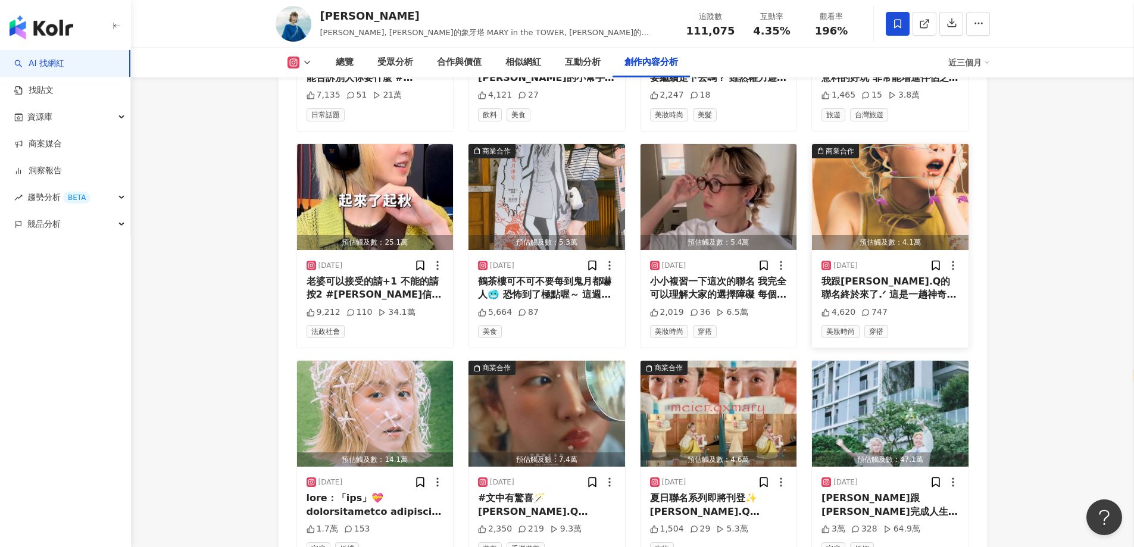
click at [915, 286] on div "我跟MEIER.Q的聯名終於來了.ᐟ 這是一趟神奇的旅程 來回密集籌備了半年以上 我反覆一直想一直想 要如何讓大家喜歡我喜歡的衣服 要如何讓大家實穿但又保有我…" at bounding box center [889, 288] width 137 height 27
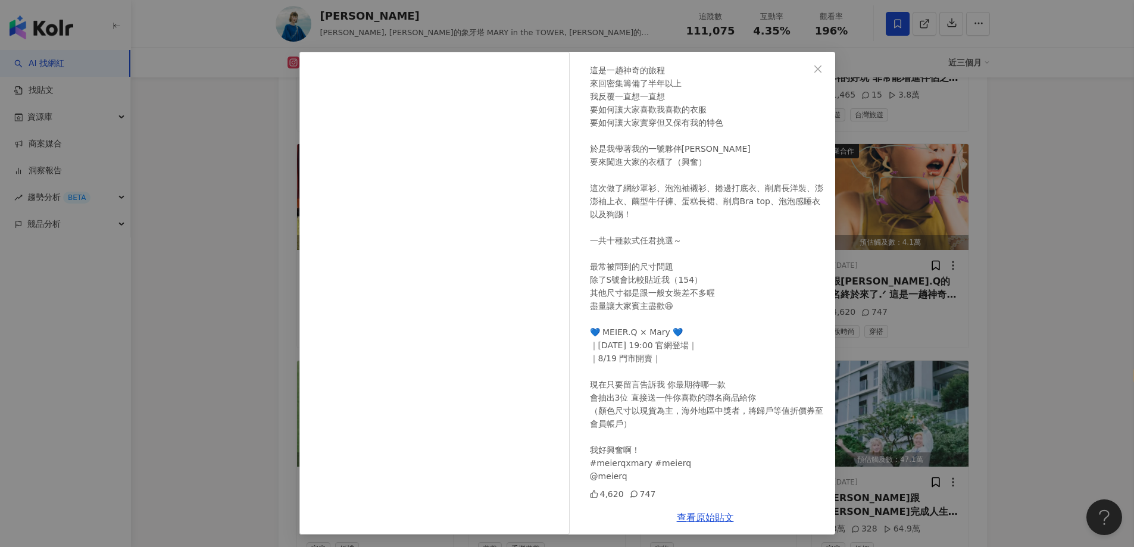
scroll to position [10, 0]
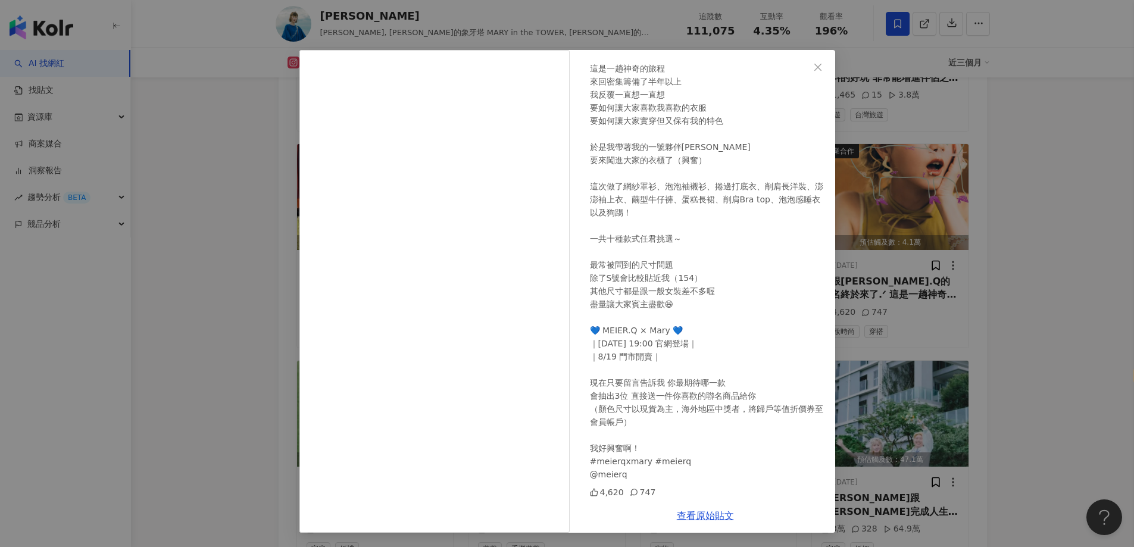
click at [1086, 219] on div "吳瑪麗 2025/8/17 4,620 747 查看原始貼文" at bounding box center [567, 273] width 1134 height 547
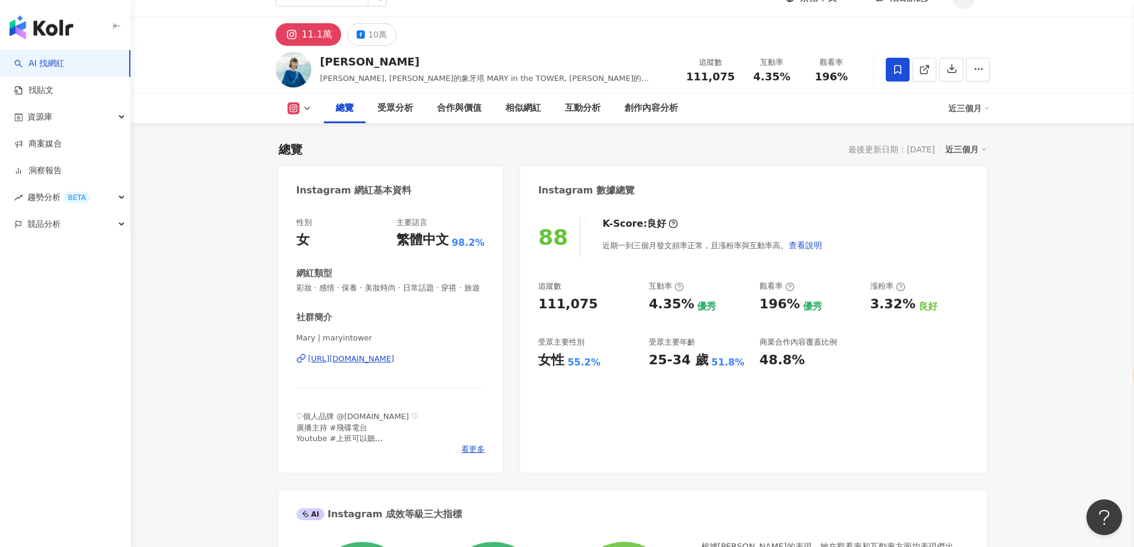
scroll to position [0, 0]
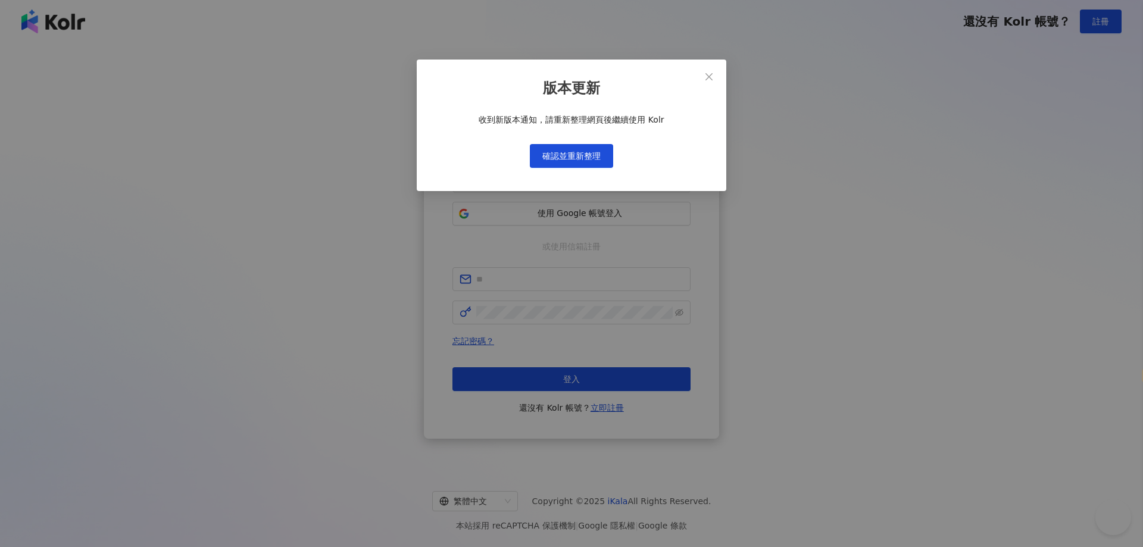
select select "*****"
click at [867, 210] on div "版本更新 收到新版本通知，請重新整理網頁後繼續使用 Kolr 確認並重新整理" at bounding box center [571, 273] width 1143 height 547
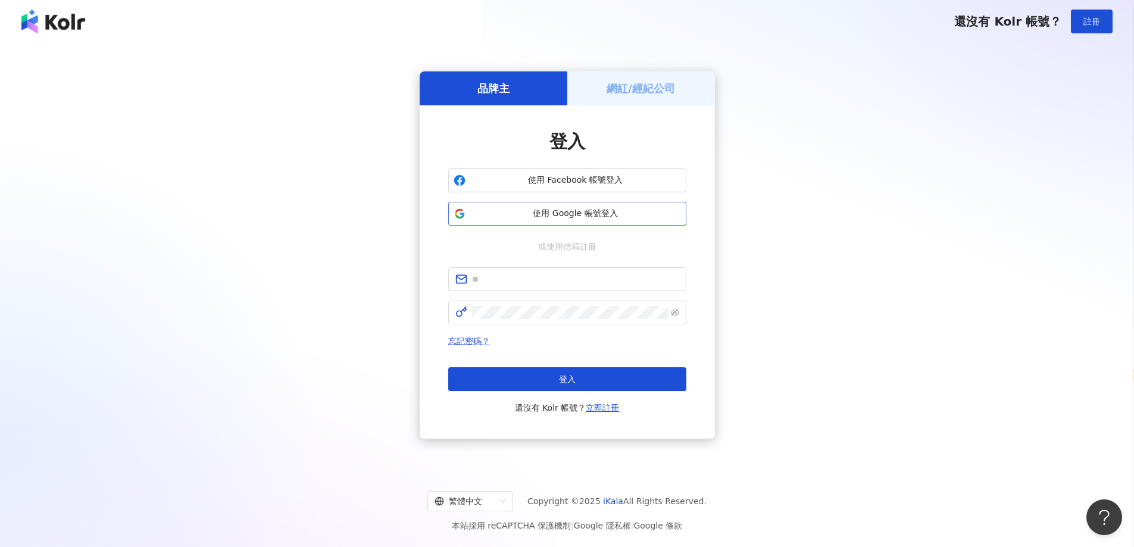
click at [561, 214] on span "使用 Google 帳號登入" at bounding box center [575, 214] width 211 height 12
click at [597, 212] on span "使用 Google 帳號登入" at bounding box center [575, 214] width 211 height 12
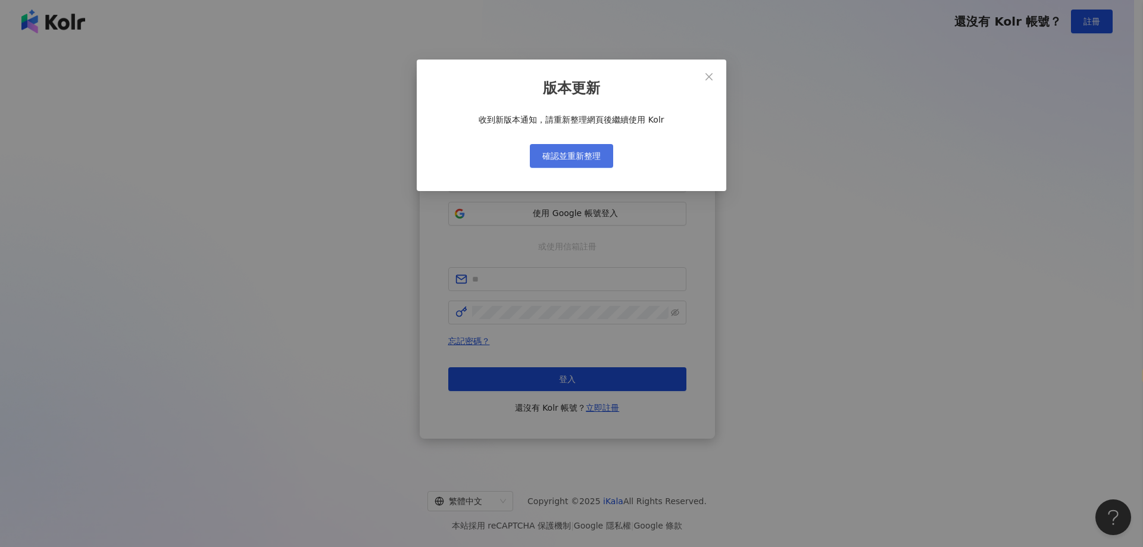
click at [577, 161] on span "確認並重新整理" at bounding box center [571, 156] width 58 height 10
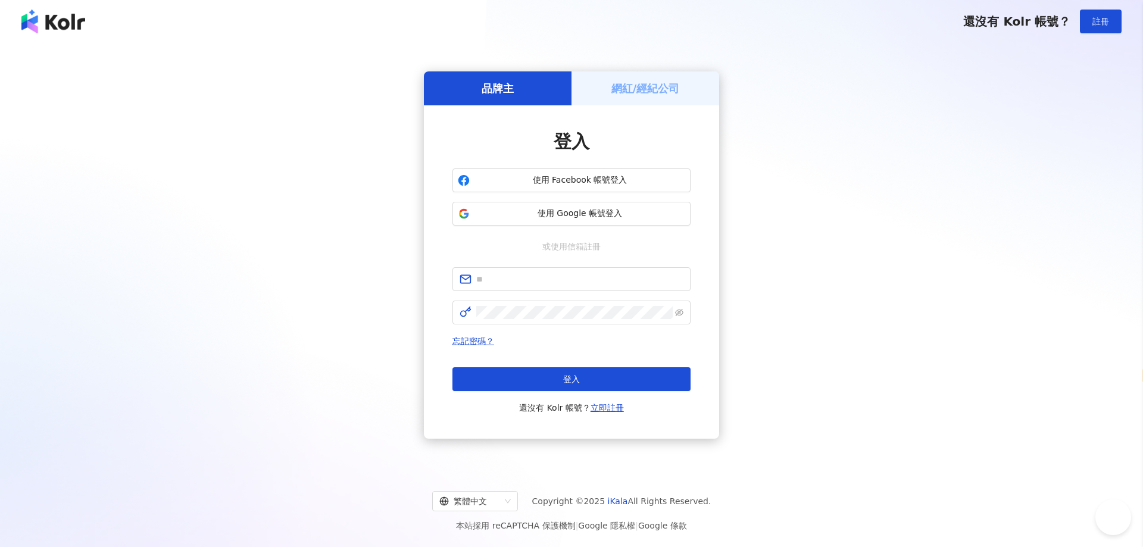
select select "*****"
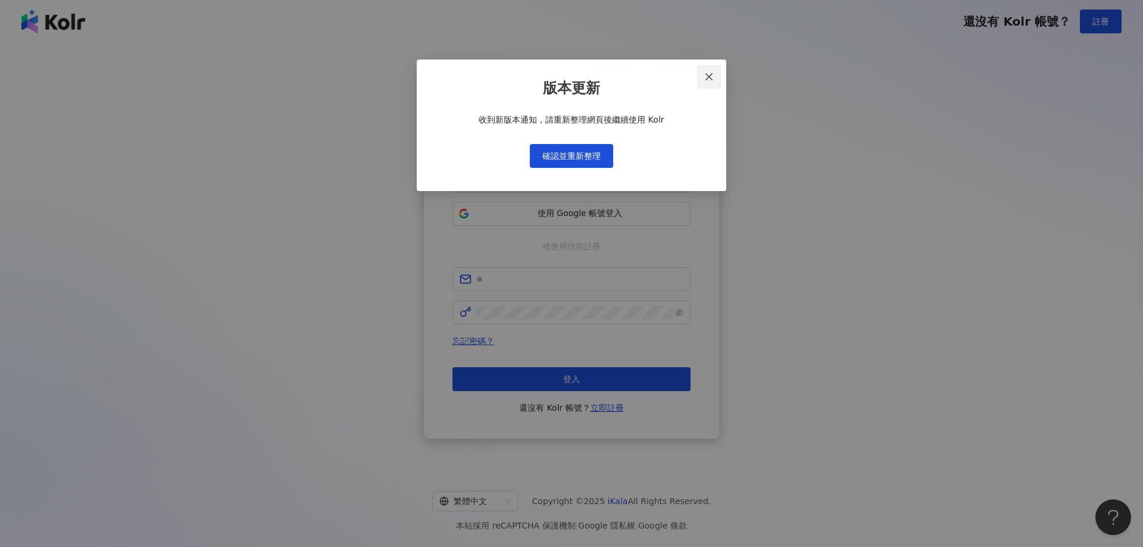
click at [714, 76] on icon "close" at bounding box center [709, 77] width 10 height 10
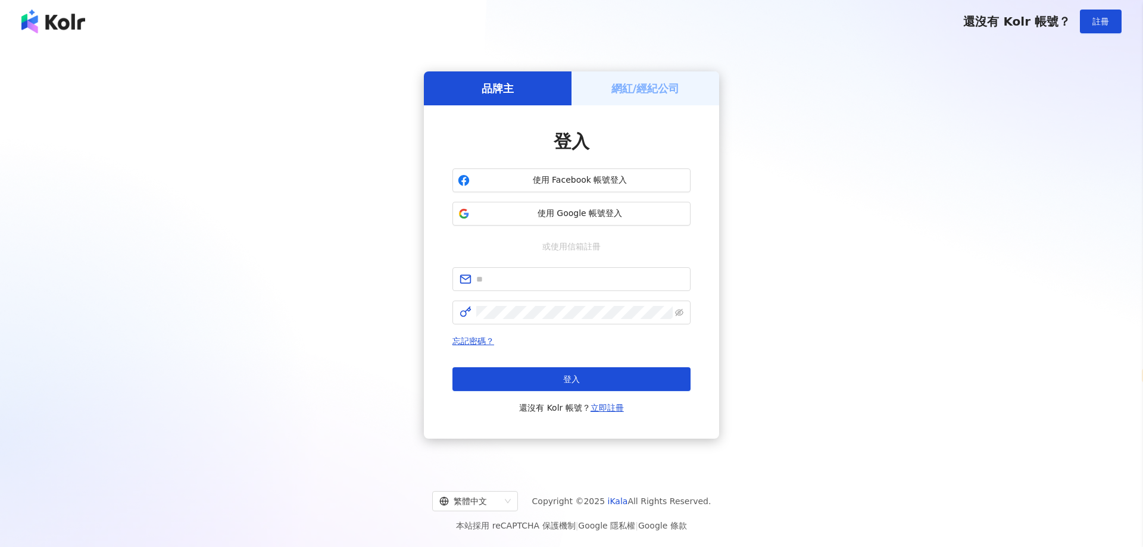
select select "*****"
click at [616, 202] on button "使用 Google 帳號登入" at bounding box center [567, 214] width 238 height 24
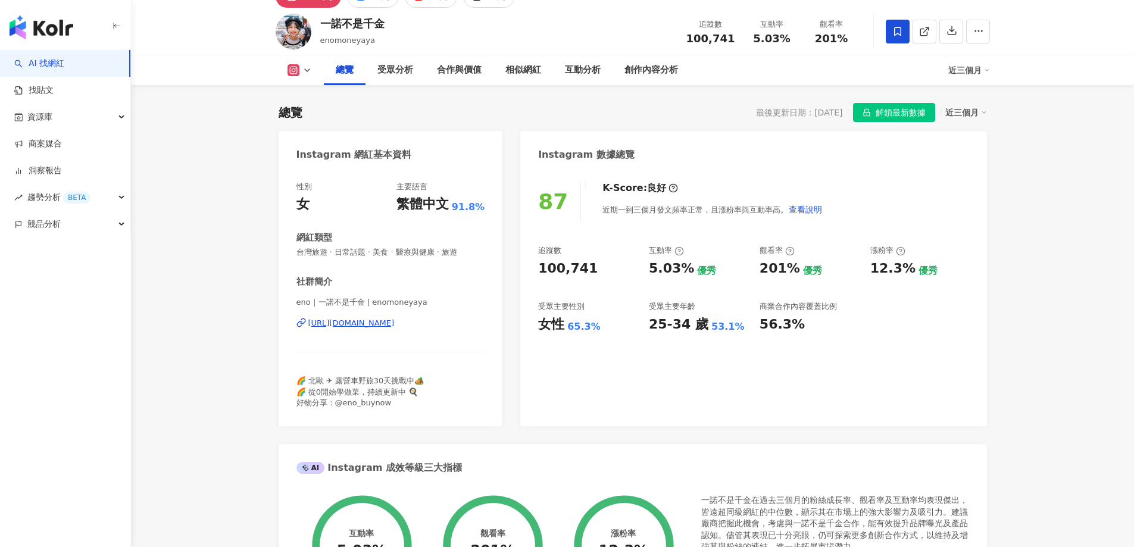
scroll to position [60, 0]
select select "*****"
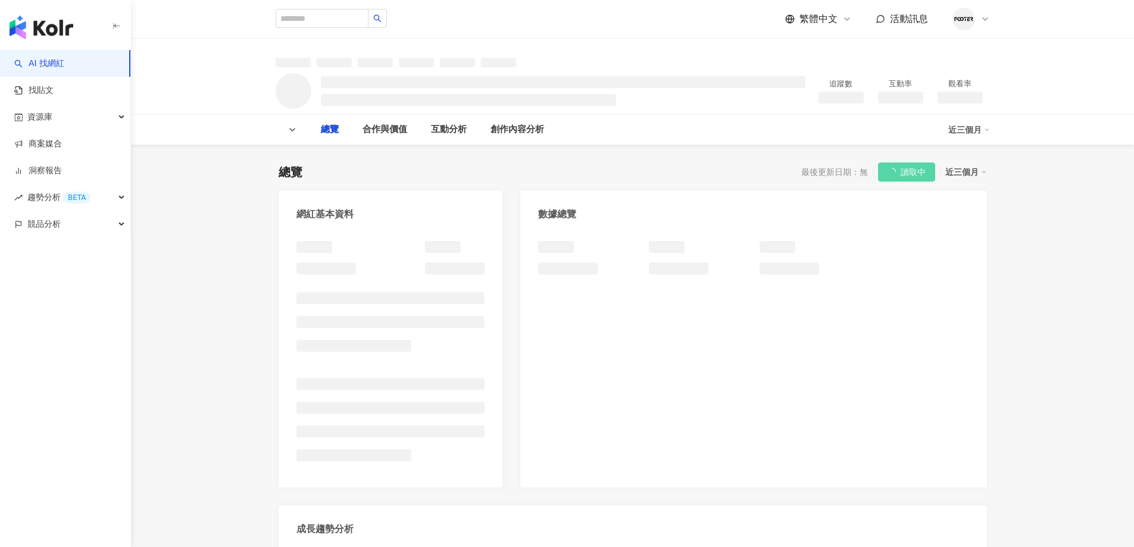
select select "*****"
